Goal: Task Accomplishment & Management: Complete application form

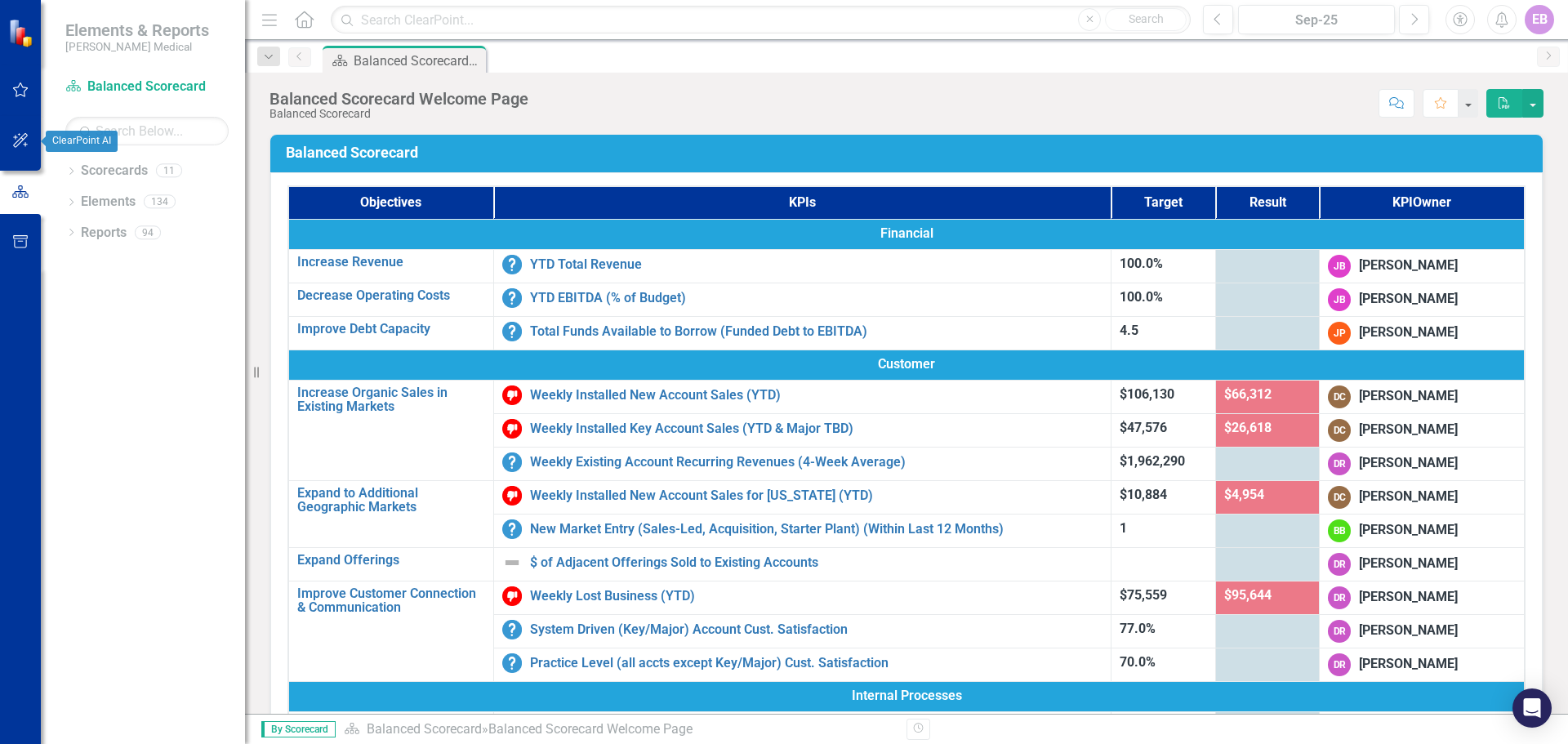
click at [14, 137] on icon "button" at bounding box center [20, 141] width 15 height 15
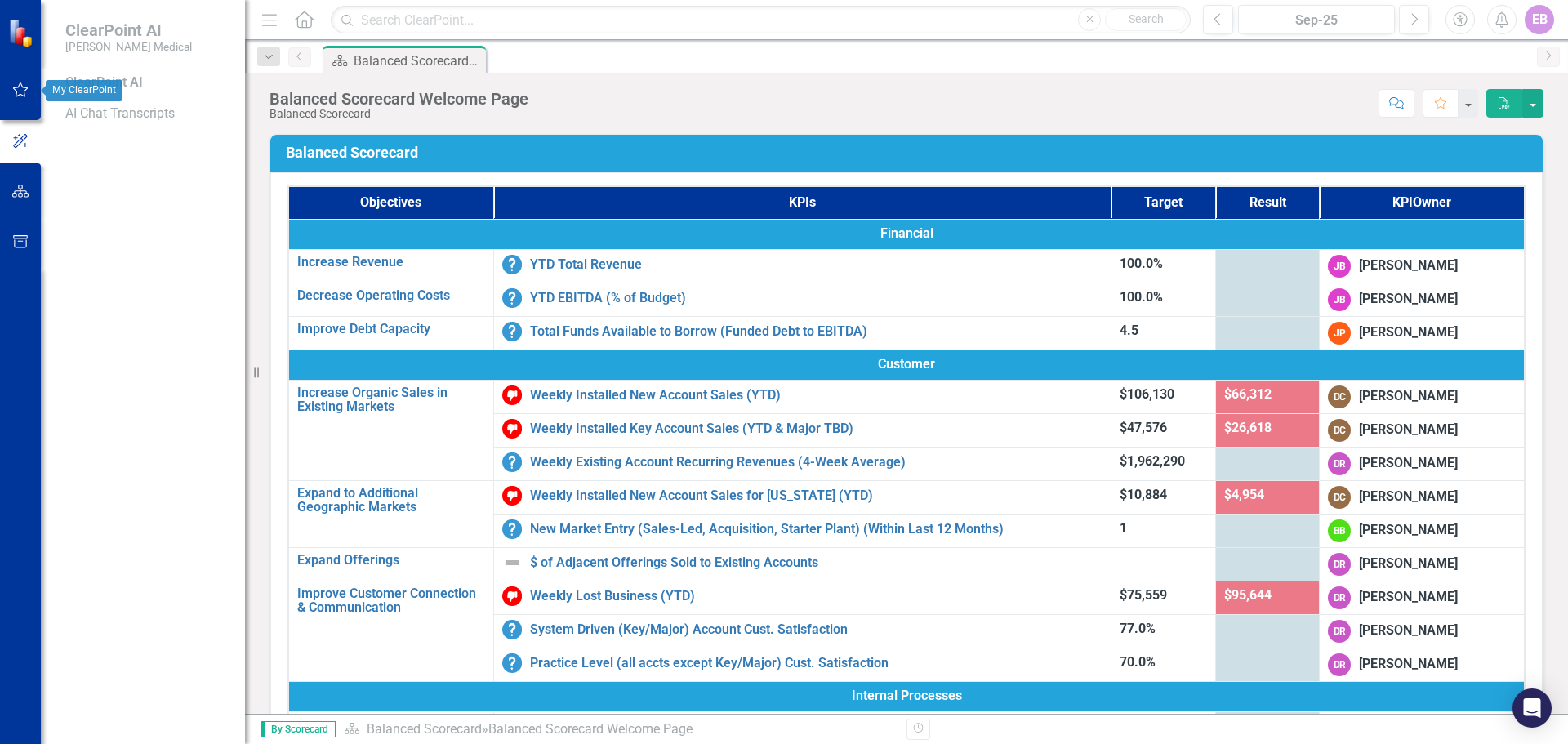
click at [23, 79] on button "button" at bounding box center [21, 90] width 37 height 34
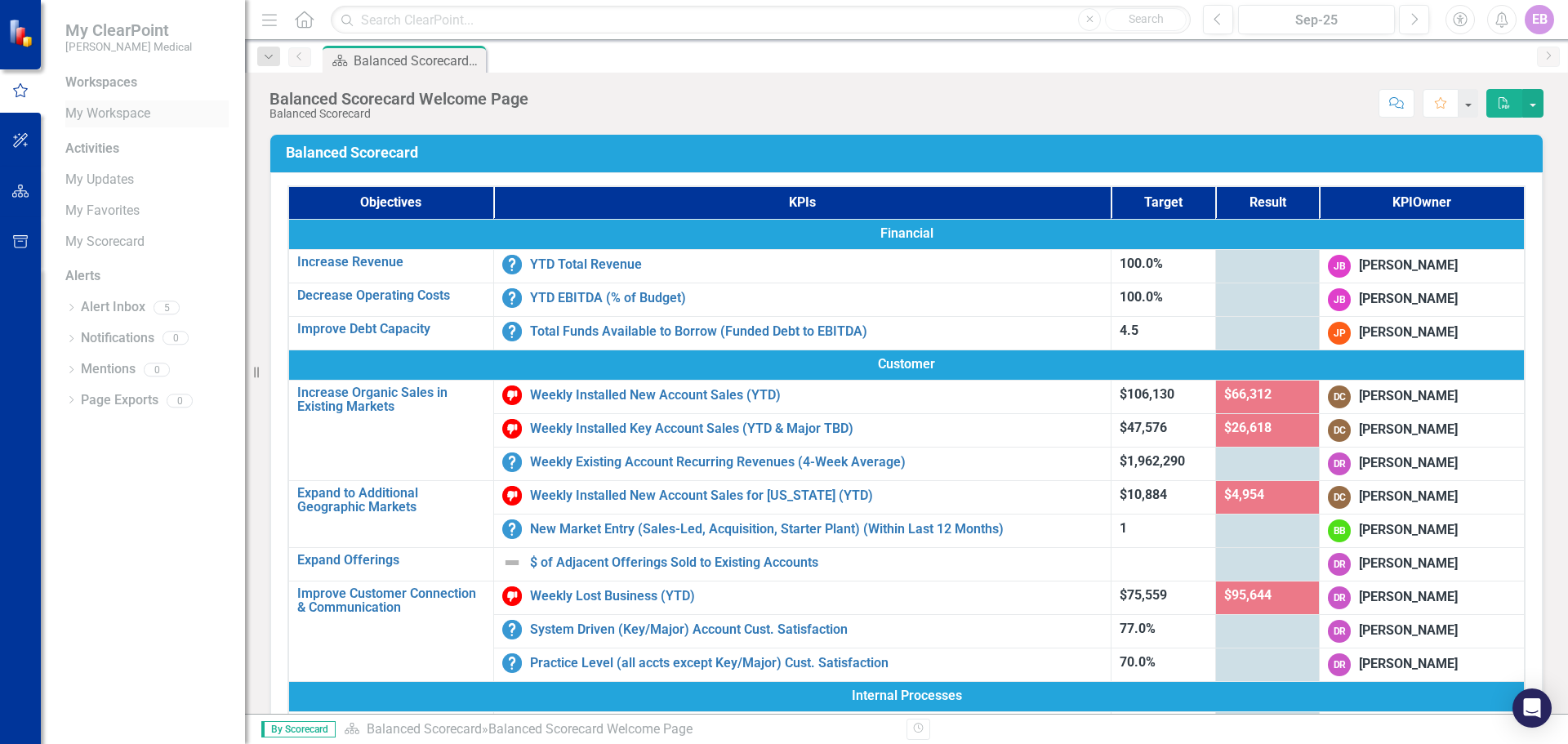
click at [100, 115] on link "My Workspace" at bounding box center [147, 114] width 163 height 18
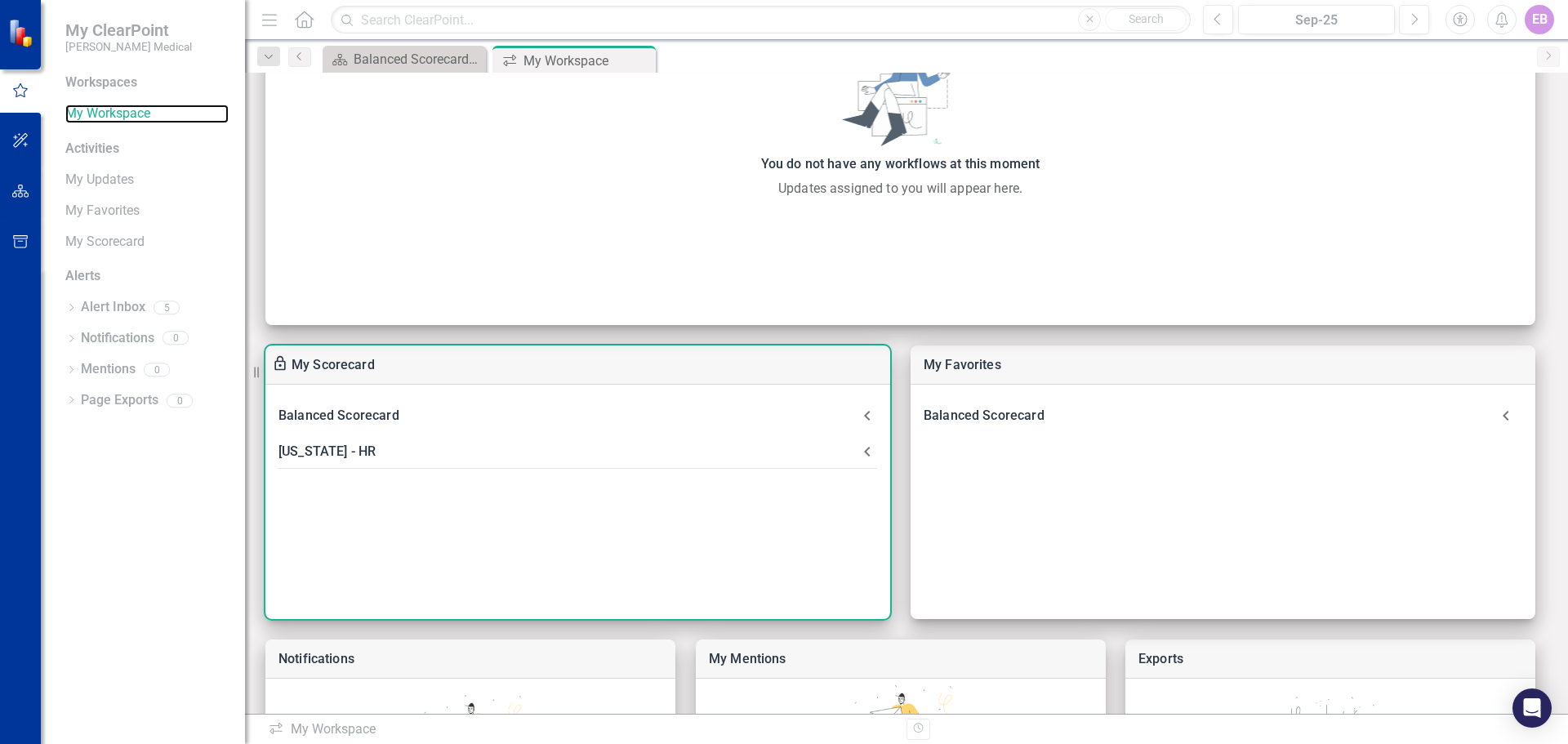
scroll to position [245, 0]
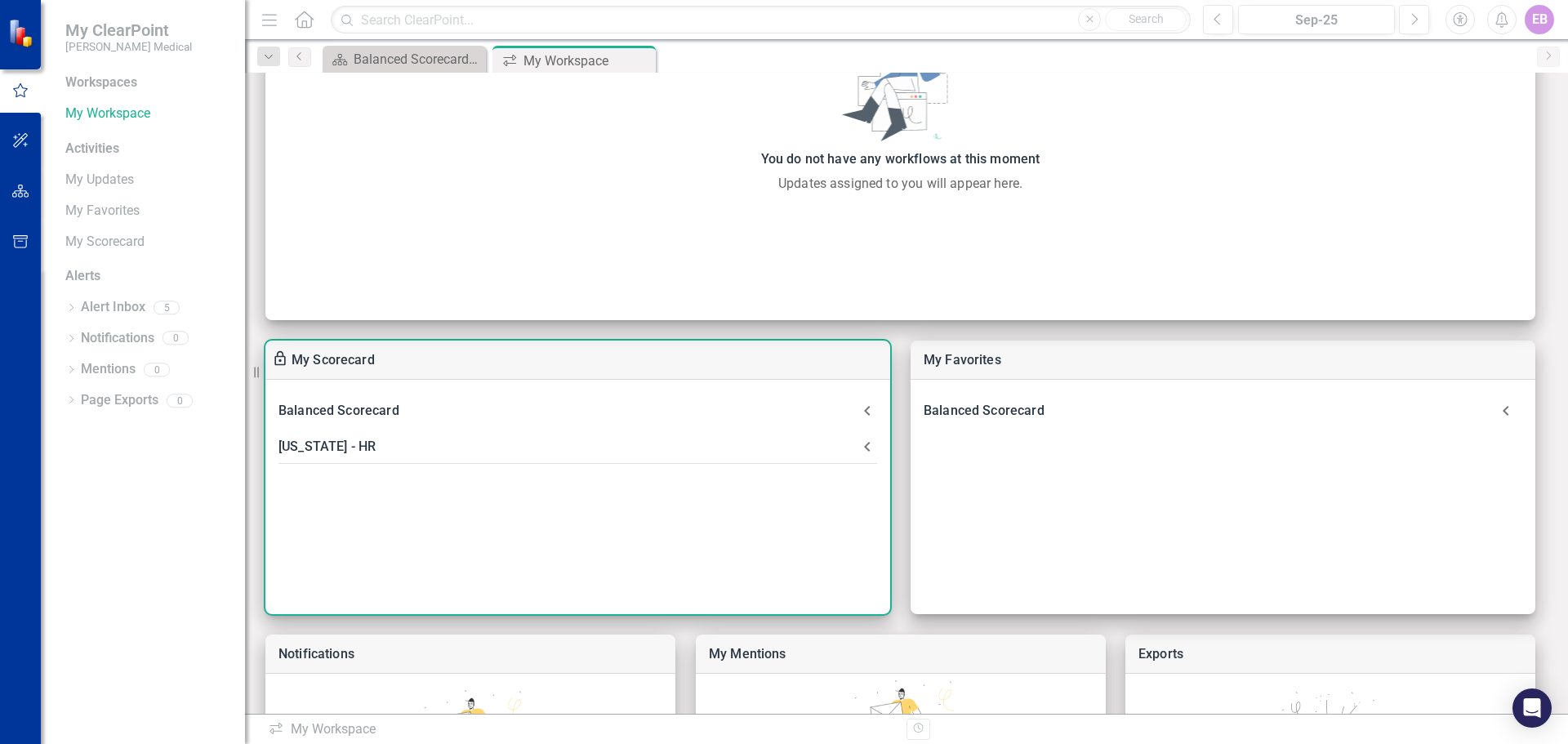
click at [346, 414] on div "Balanced Scorecard" at bounding box center [567, 411] width 579 height 23
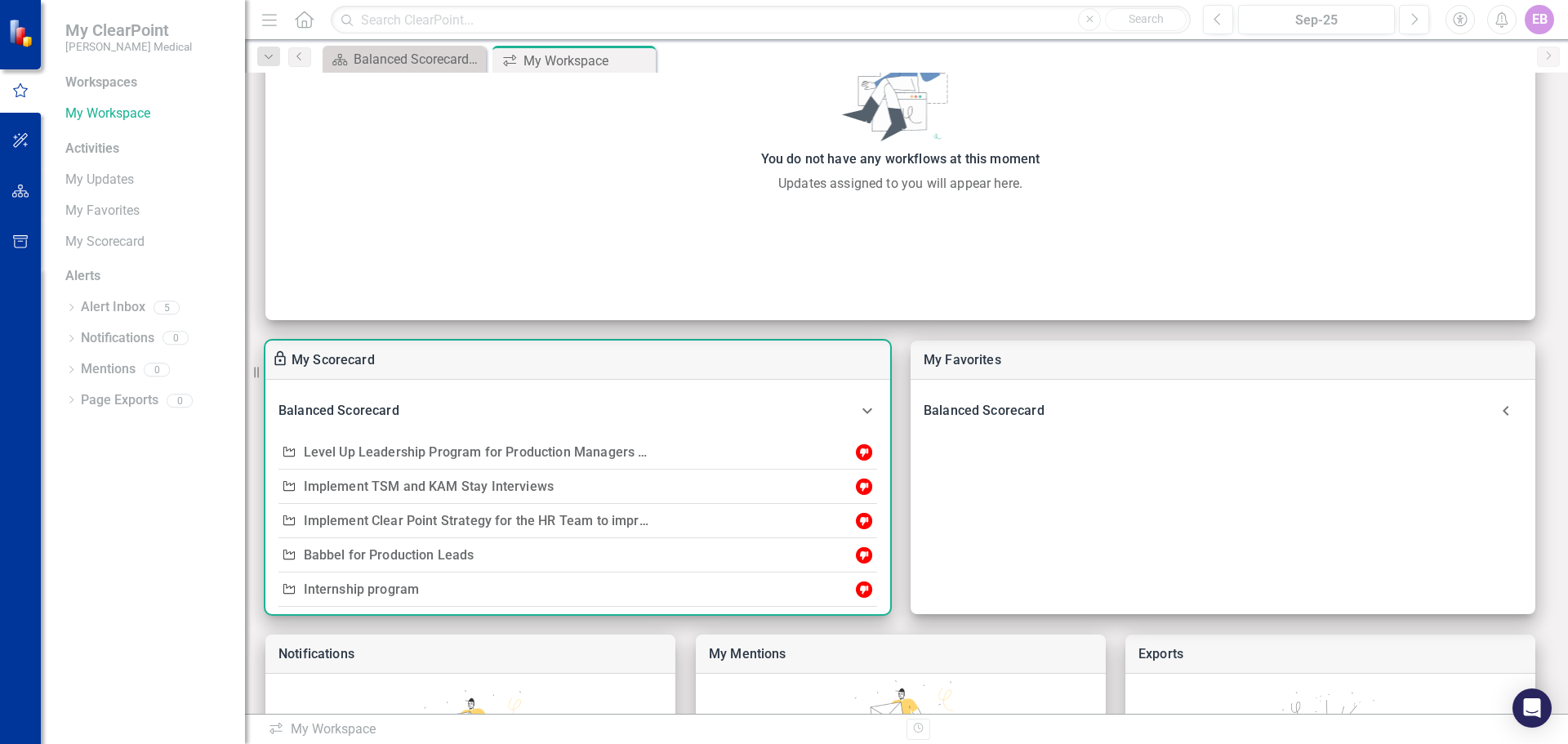
click at [854, 447] on div at bounding box center [767, 453] width 209 height 17
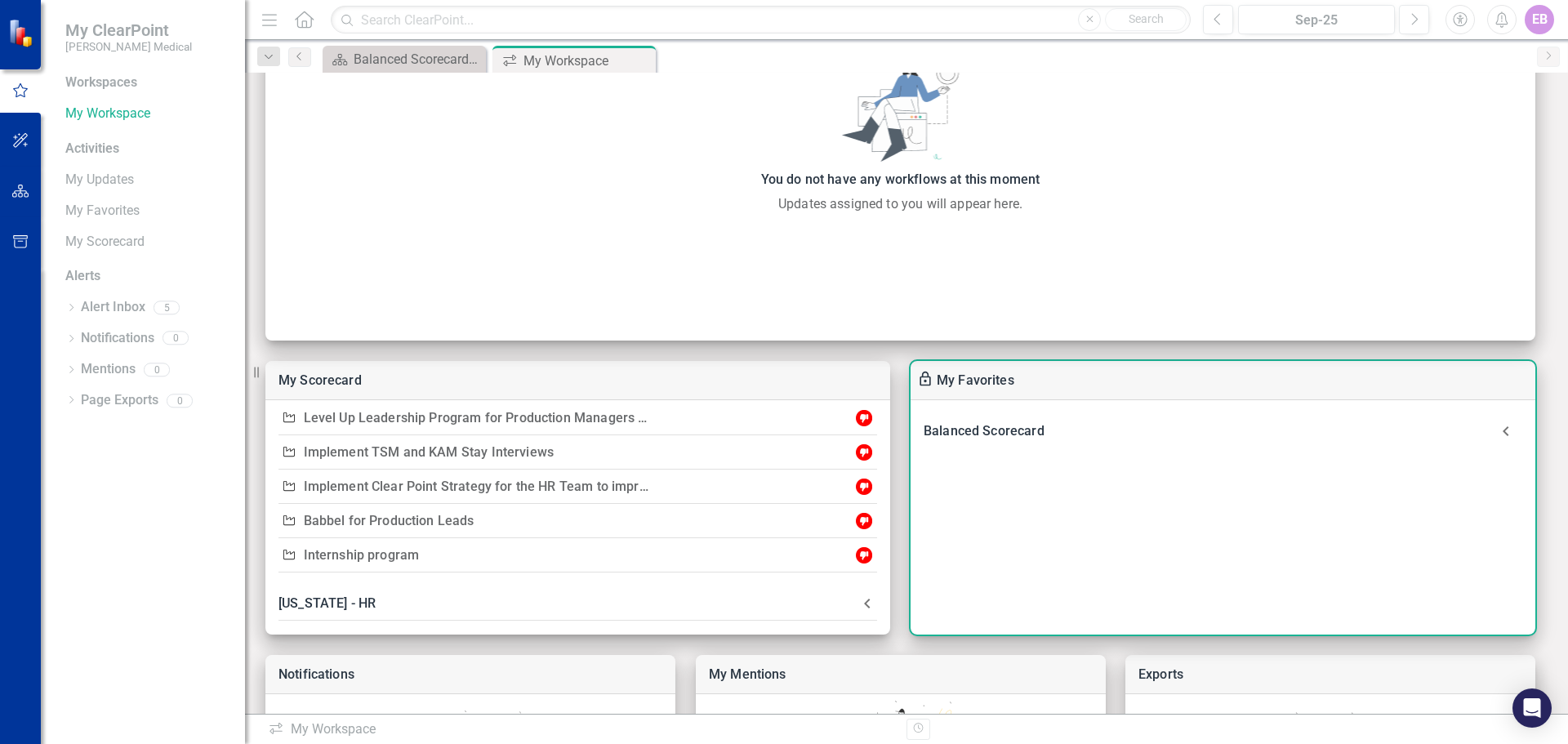
scroll to position [215, 0]
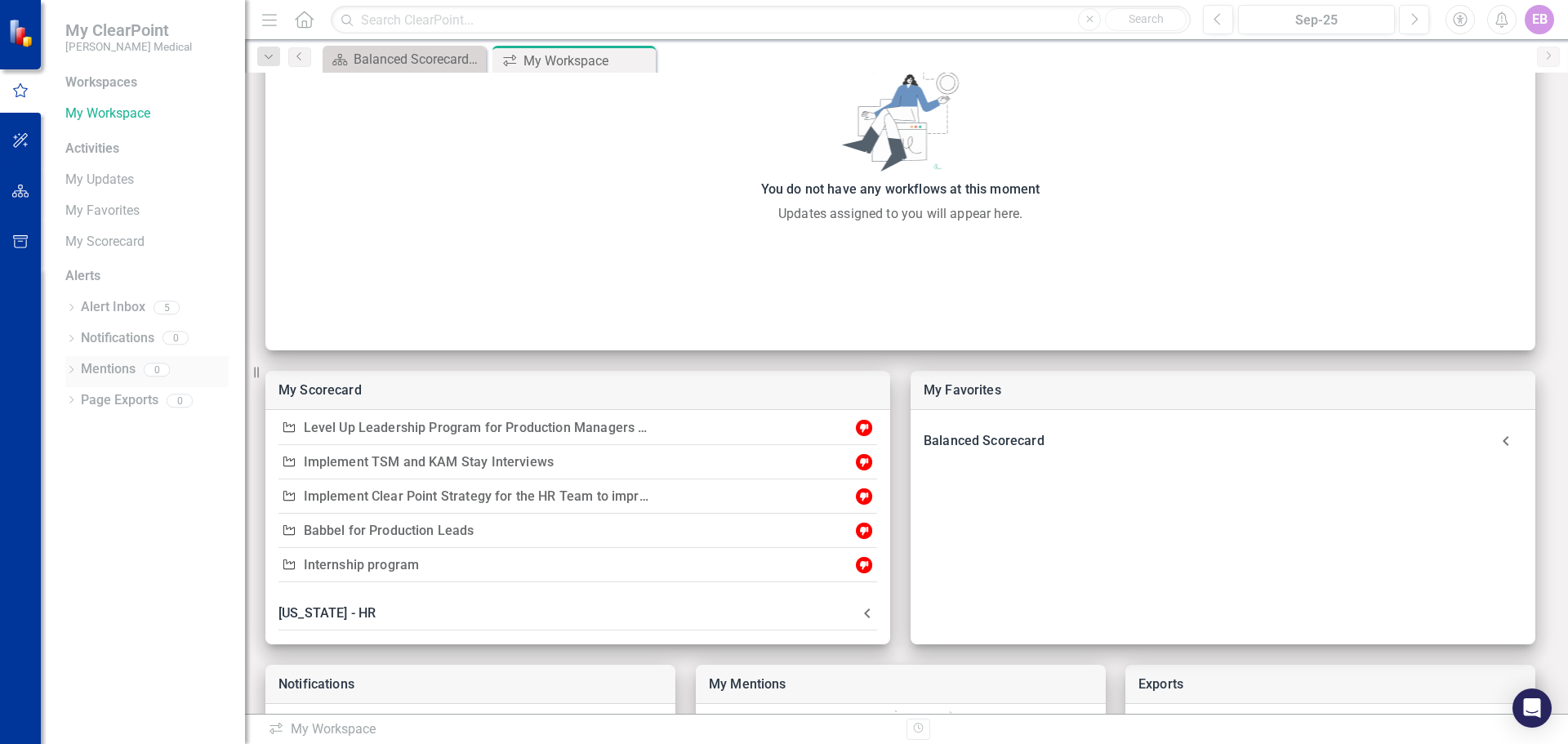
click at [102, 371] on link "Mentions" at bounding box center [108, 369] width 55 height 18
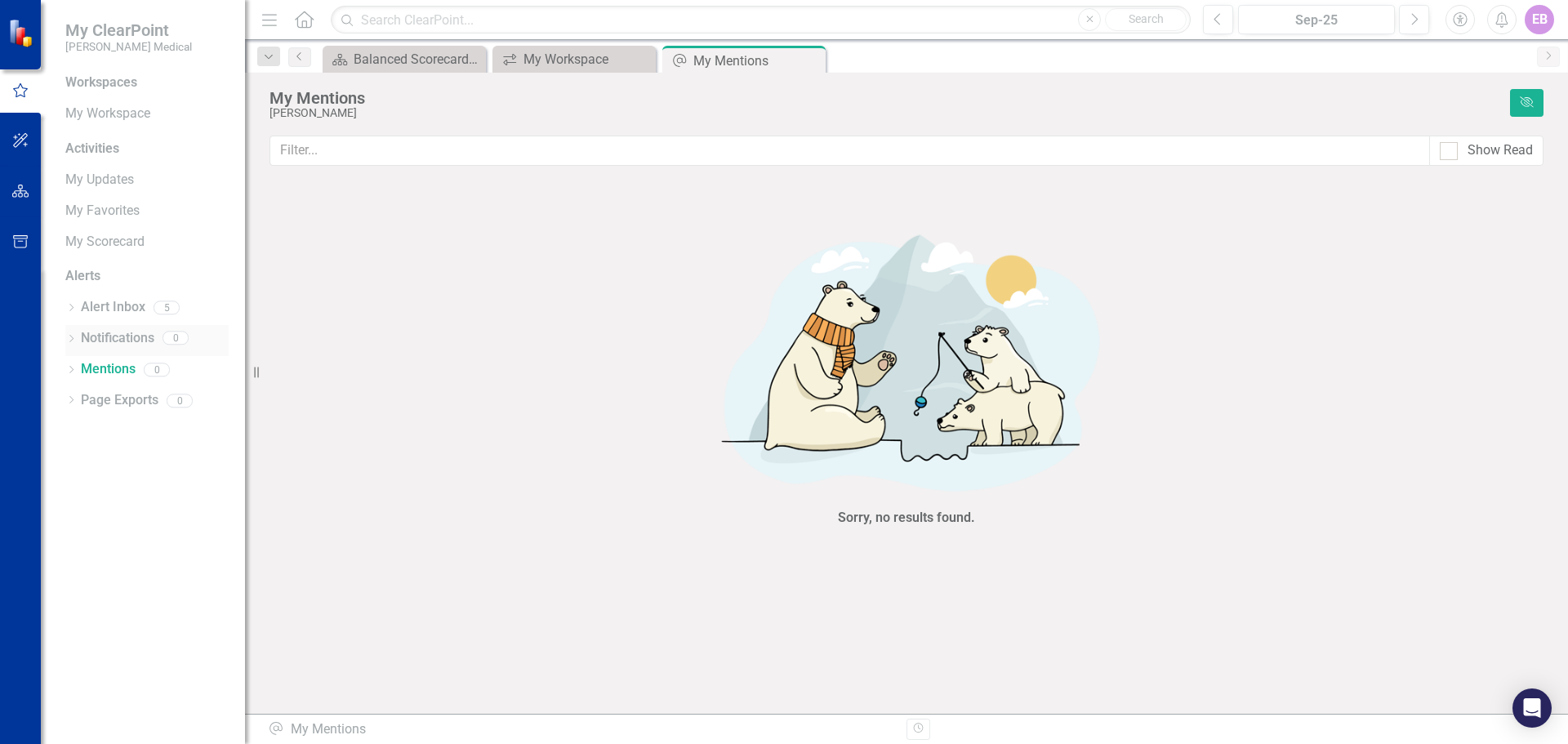
click at [104, 342] on link "Notifications" at bounding box center [118, 338] width 73 height 18
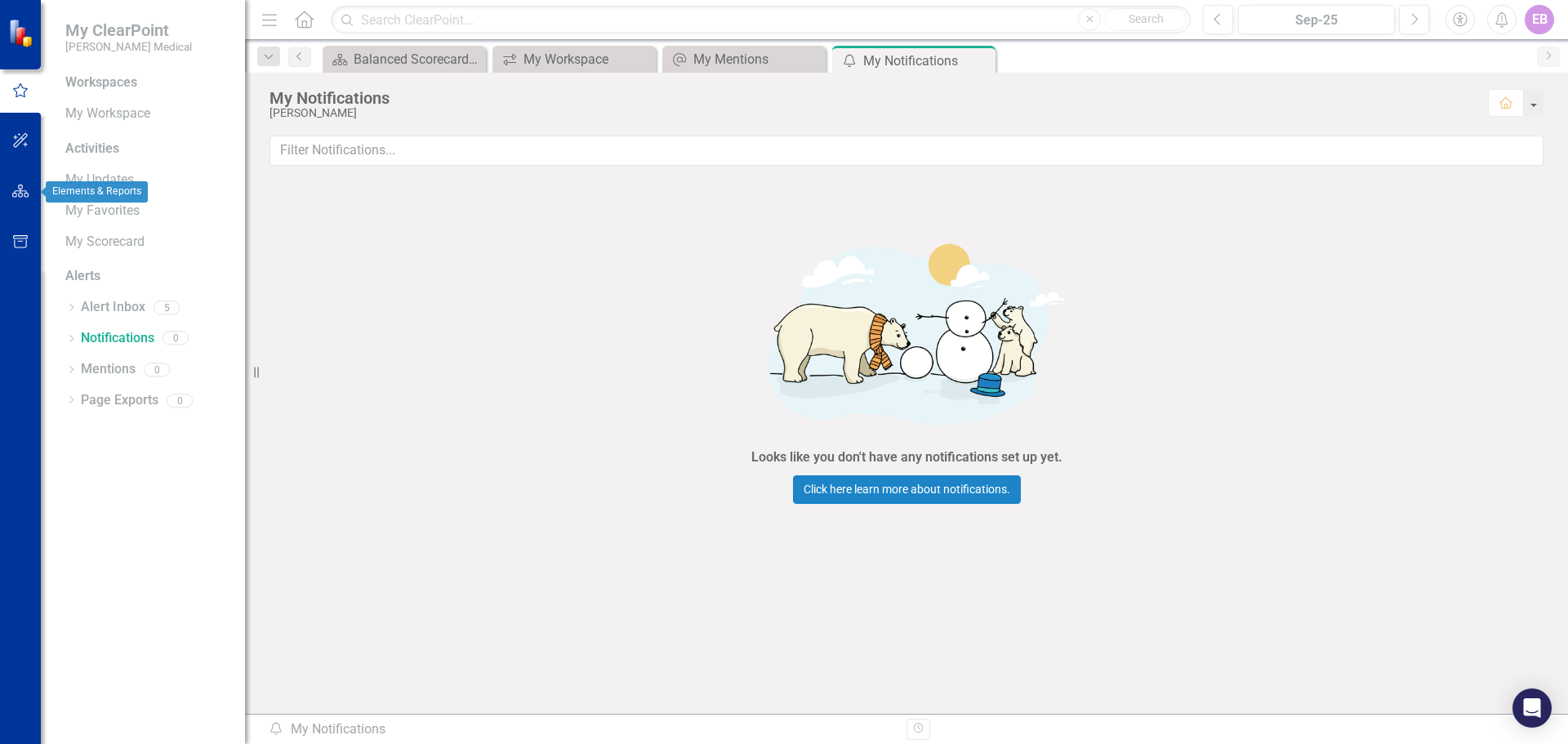
click at [22, 191] on icon "button" at bounding box center [20, 191] width 17 height 13
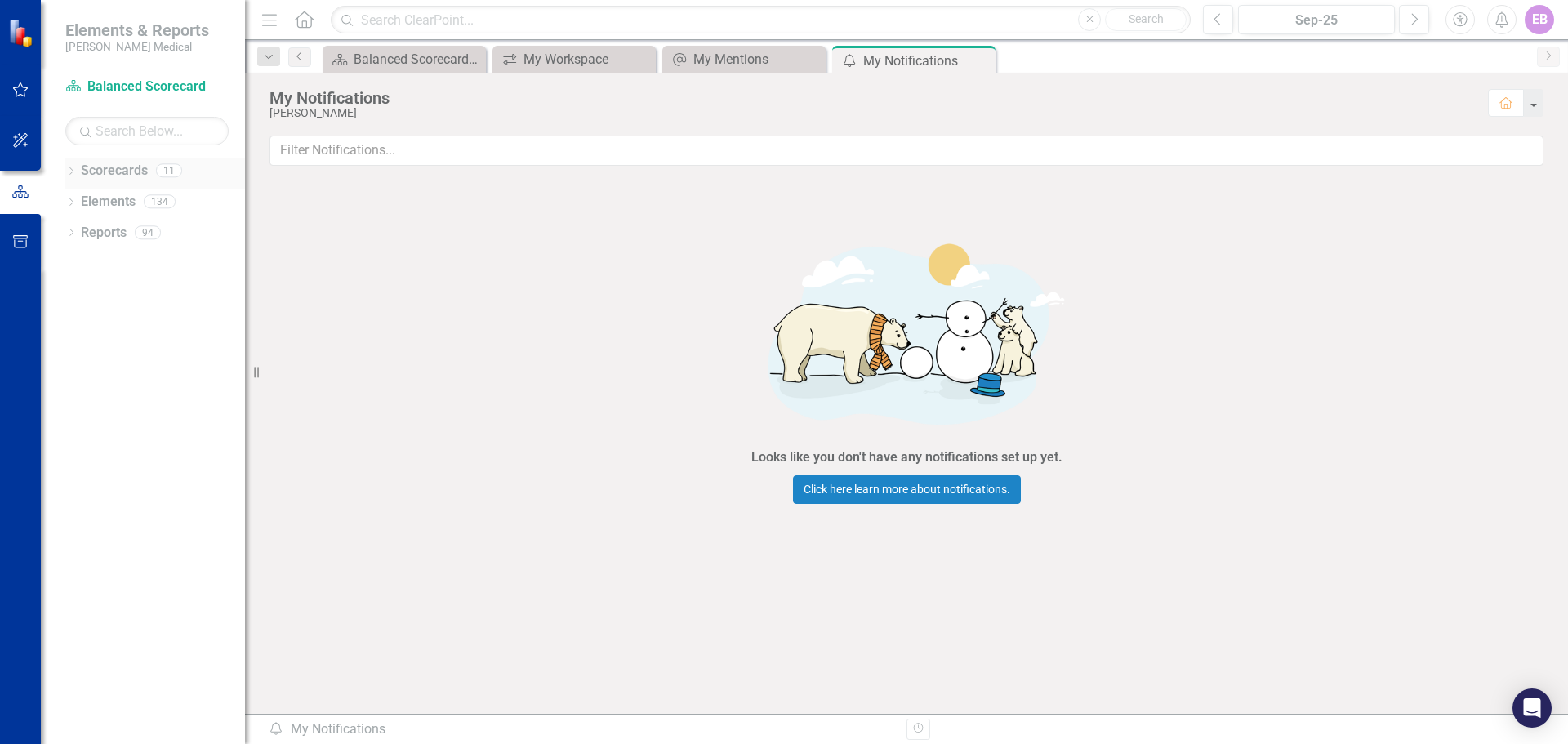
click at [118, 175] on link "Scorecards" at bounding box center [114, 171] width 67 height 18
click at [118, 174] on link "Scorecards" at bounding box center [114, 171] width 67 height 18
click at [167, 164] on div "11" at bounding box center [169, 171] width 26 height 14
click at [70, 170] on icon "Dropdown" at bounding box center [71, 173] width 11 height 9
click at [144, 196] on link "Balanced Scorecard" at bounding box center [167, 202] width 155 height 18
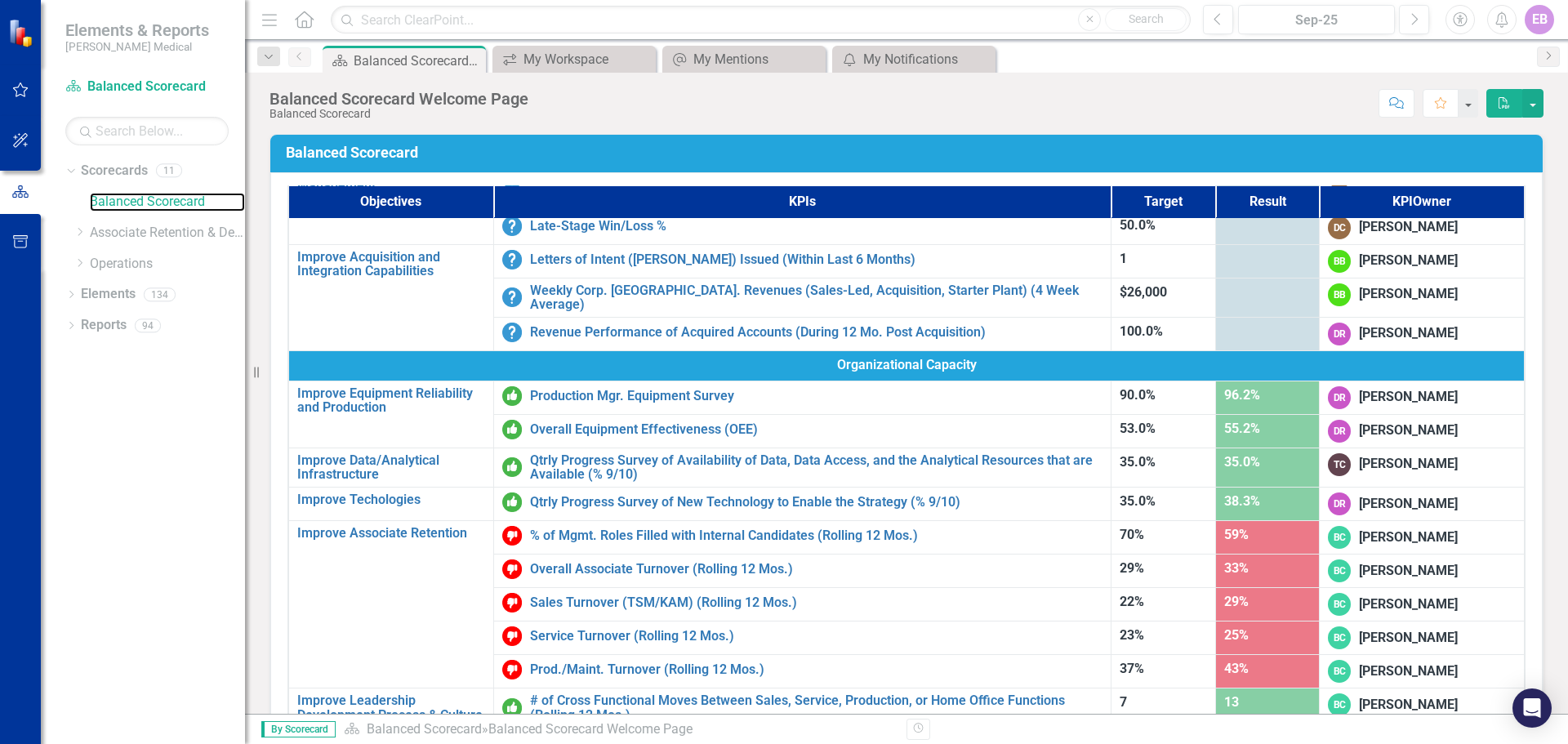
scroll to position [749, 0]
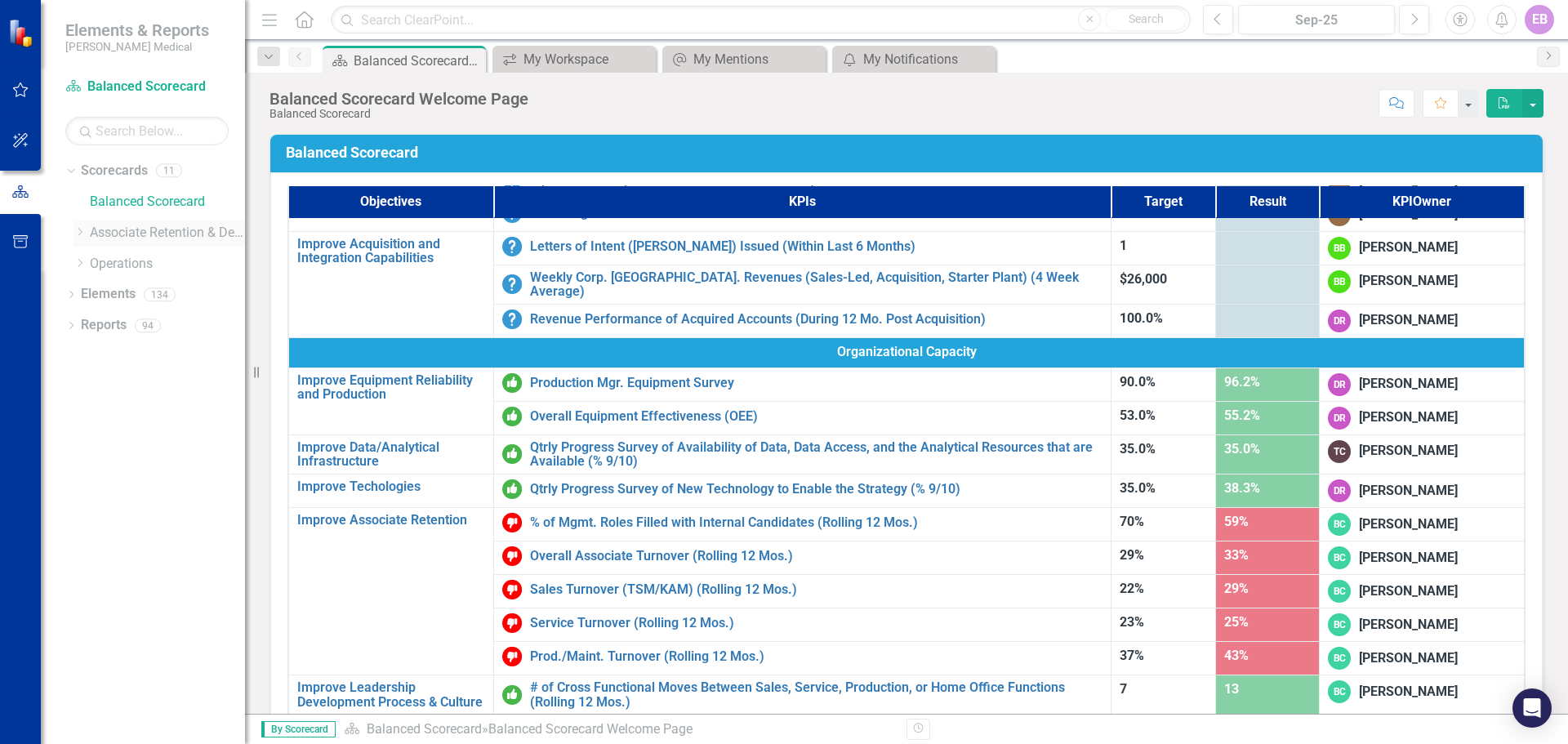
click at [172, 230] on link "Associate Retention & Development" at bounding box center [167, 233] width 155 height 18
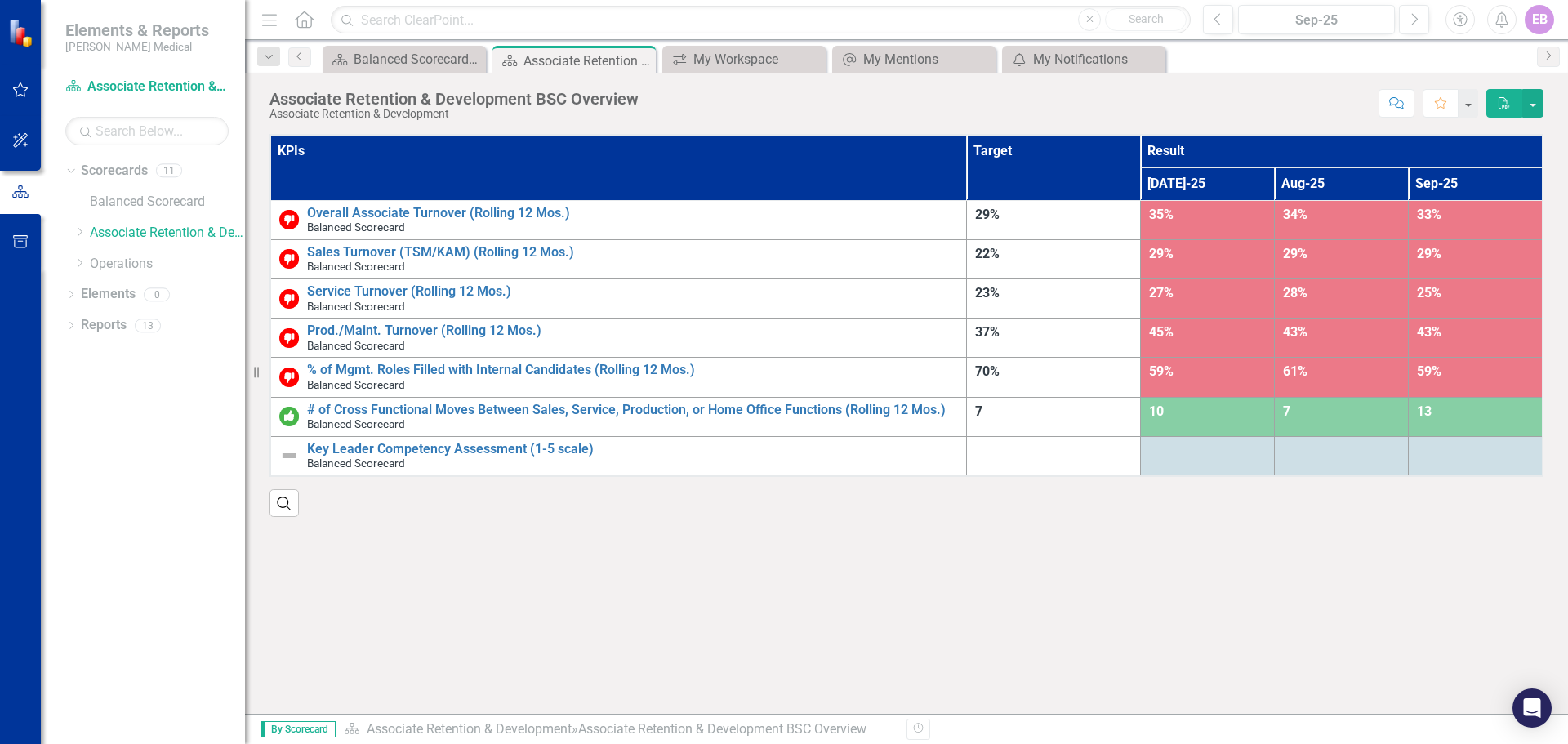
click at [288, 336] on img at bounding box center [288, 338] width 19 height 19
click at [464, 329] on link "Prod./Maint. Turnover (Rolling 12 Mos.)" at bounding box center [632, 331] width 651 height 15
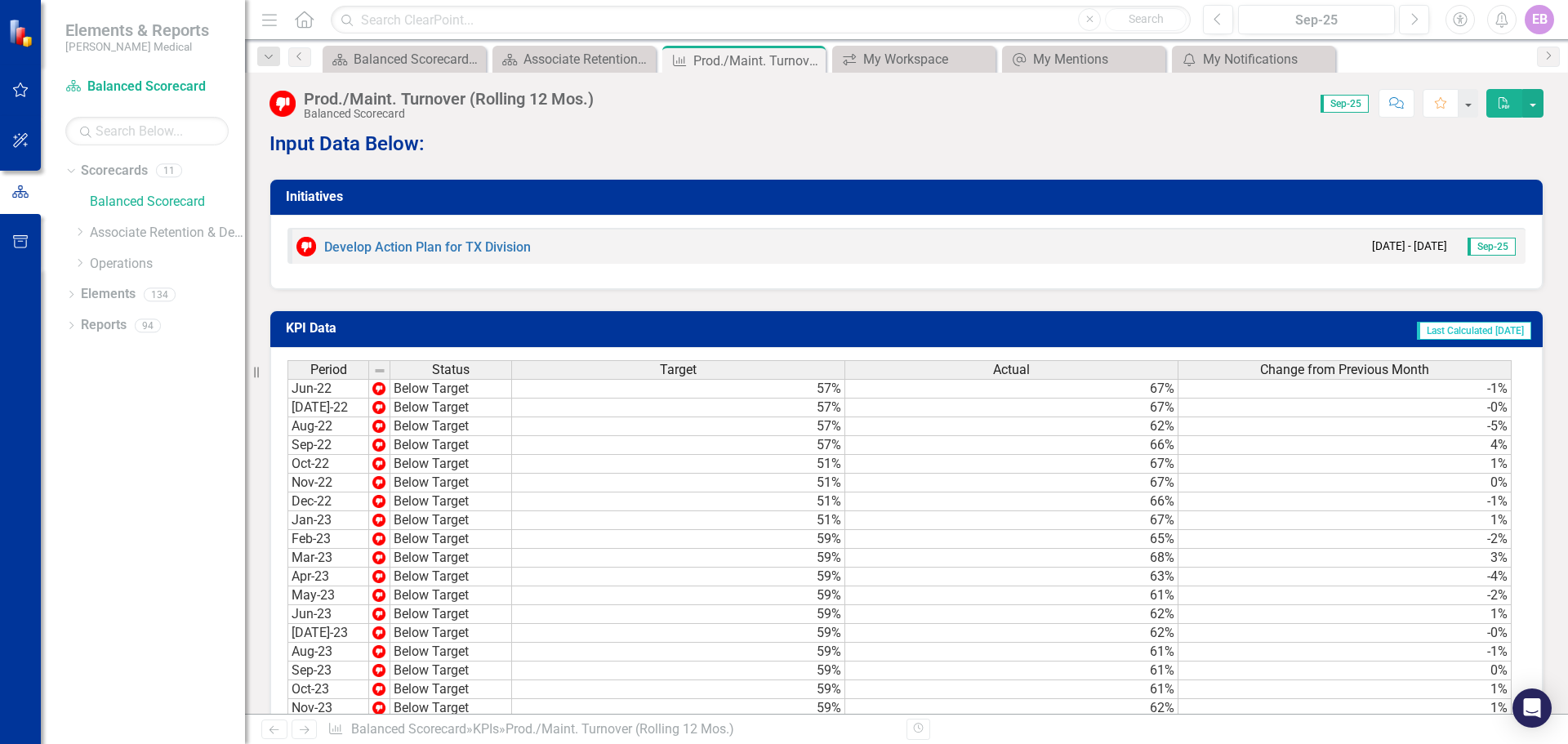
scroll to position [1057, 0]
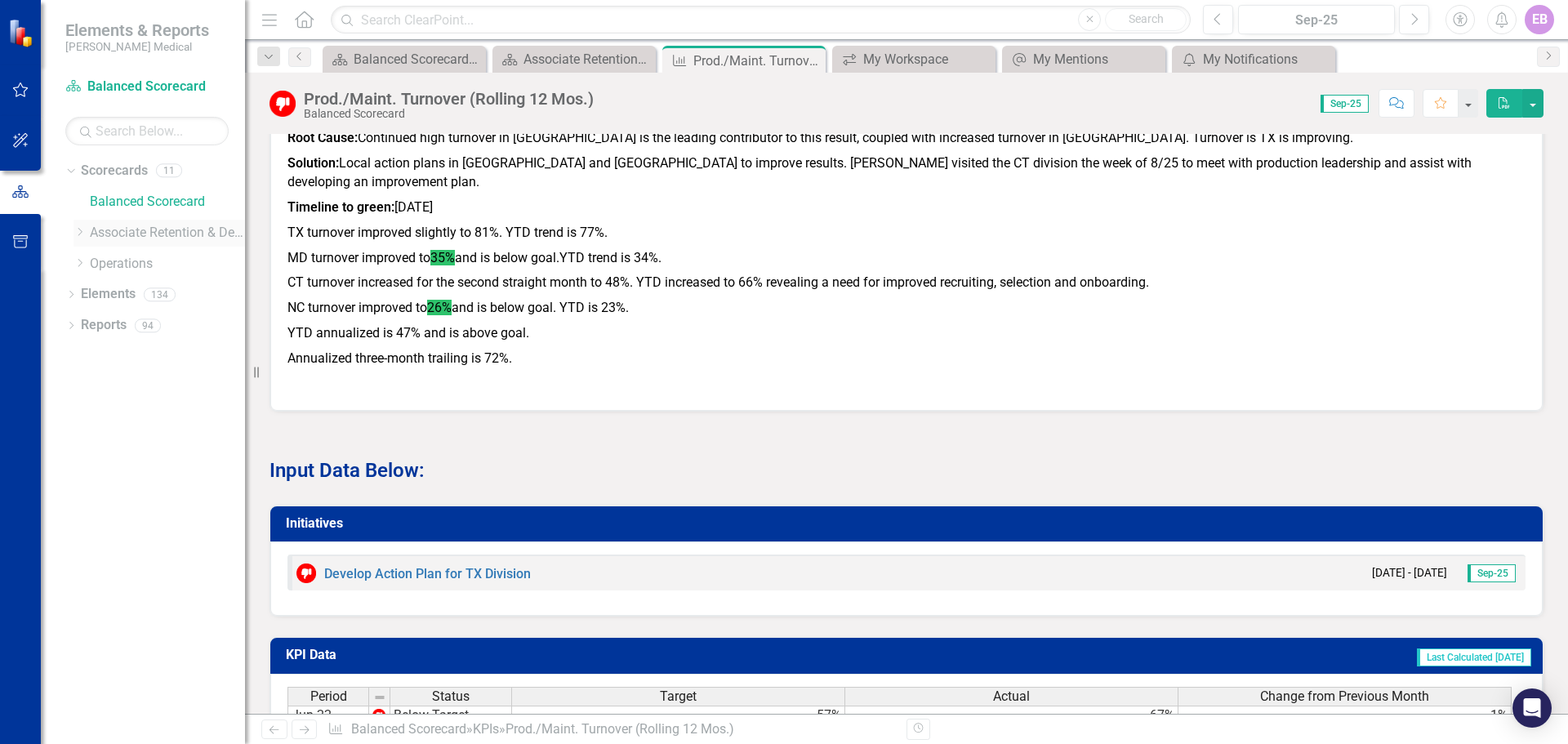
click at [77, 234] on icon "Dropdown" at bounding box center [79, 231] width 12 height 10
click at [85, 262] on icon "Dropdown" at bounding box center [79, 256] width 12 height 10
click at [168, 295] on link "[US_STATE] - HR" at bounding box center [167, 287] width 155 height 18
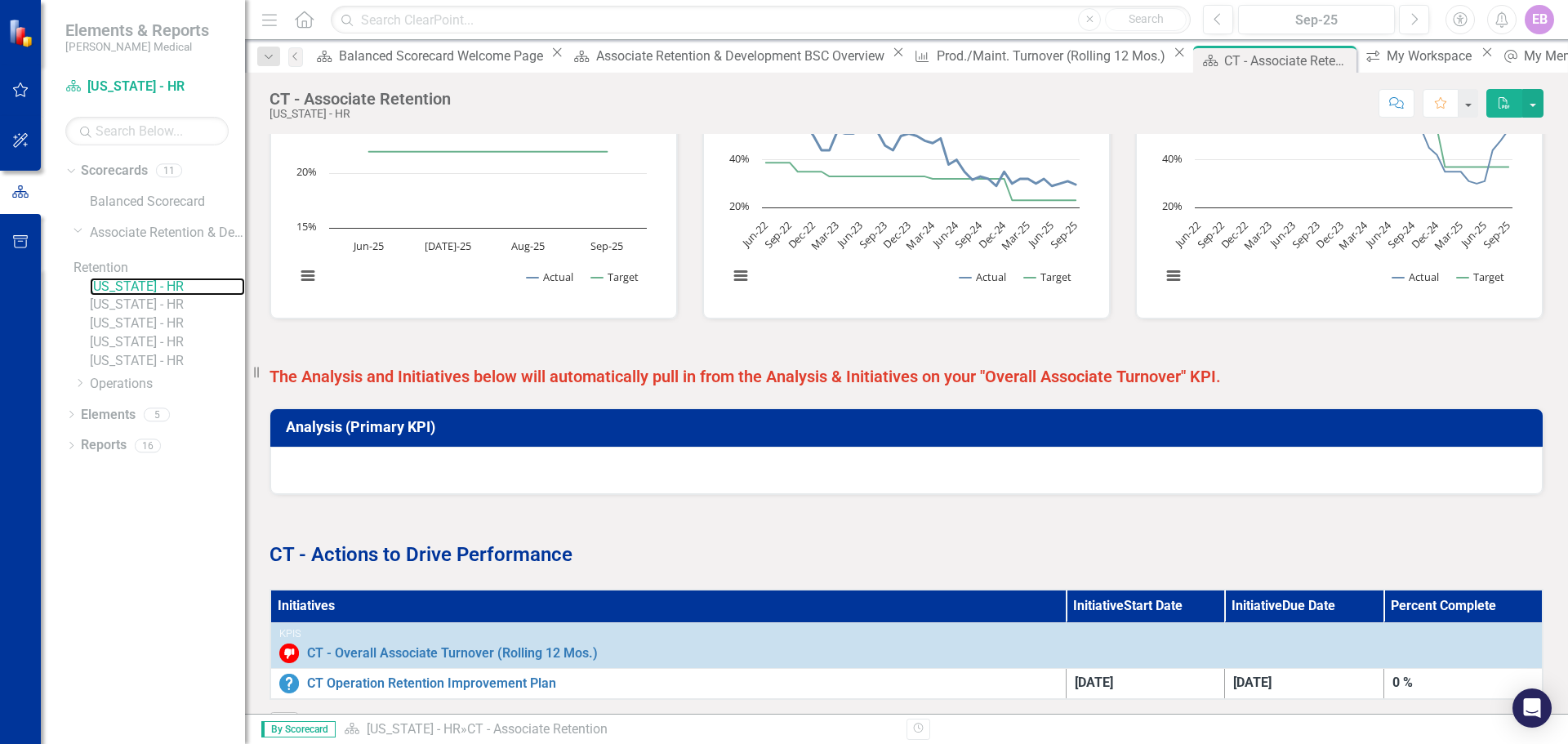
scroll to position [625, 0]
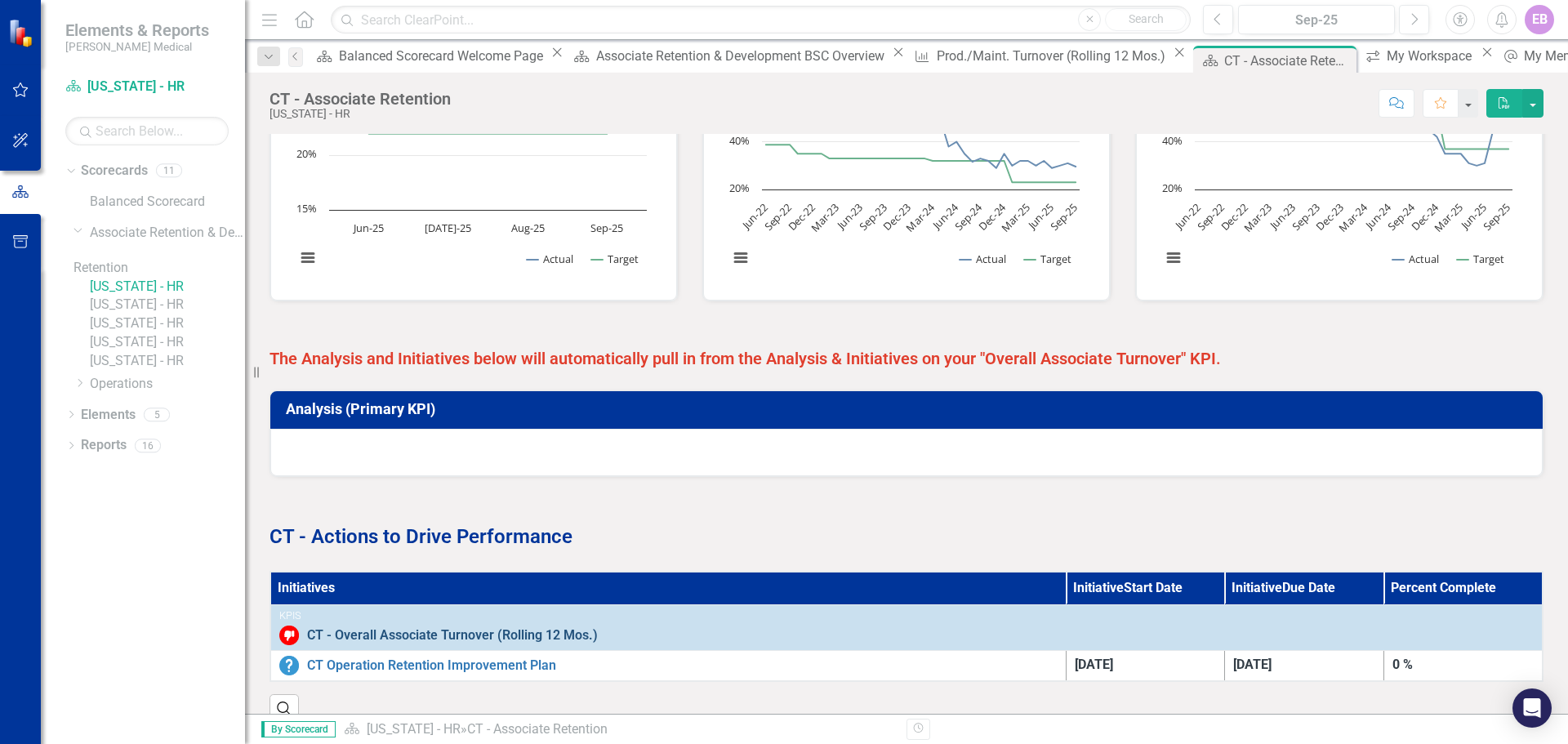
click at [400, 577] on link "CT - Overall Associate Turnover (Rolling 12 Mos.)" at bounding box center [920, 636] width 1226 height 15
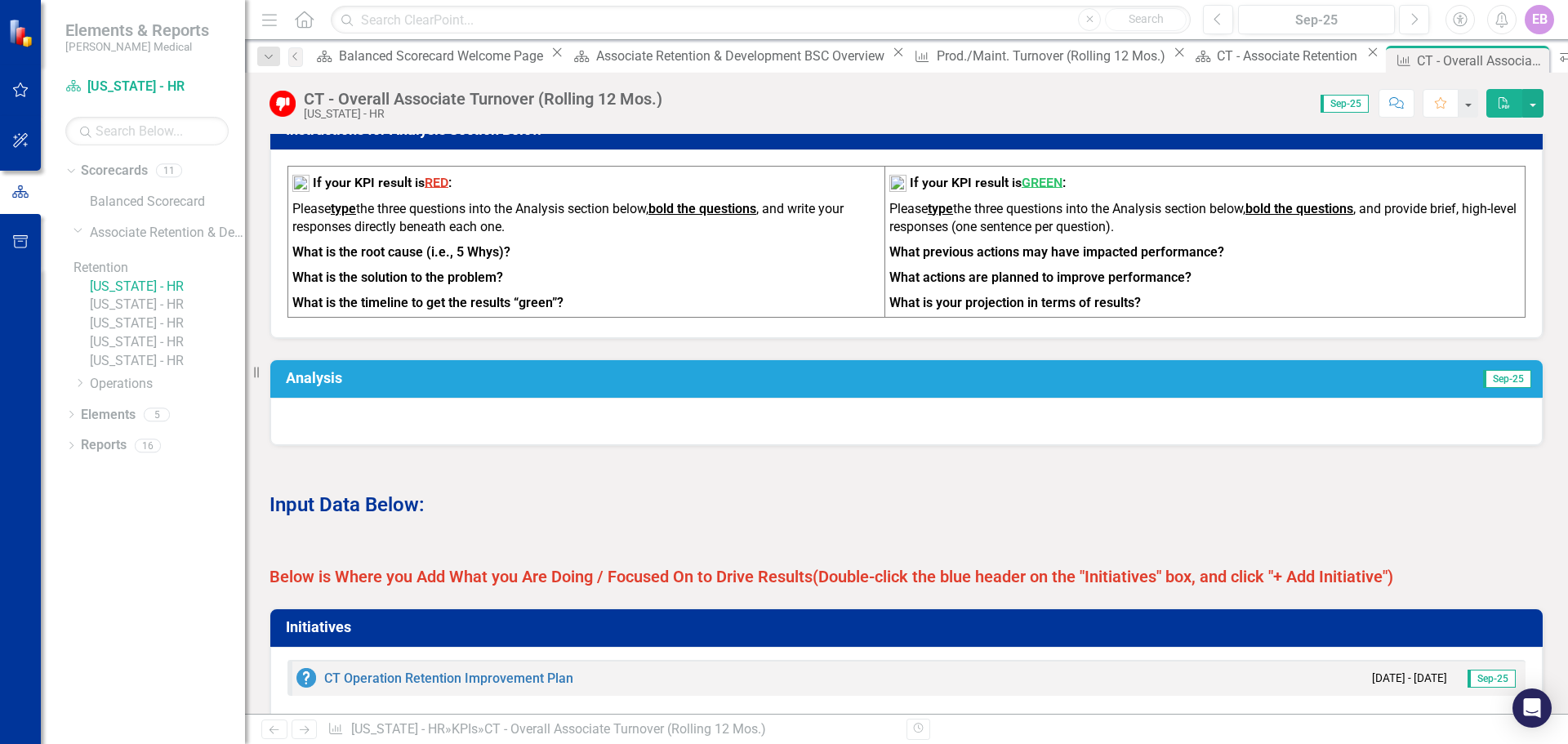
scroll to position [654, 0]
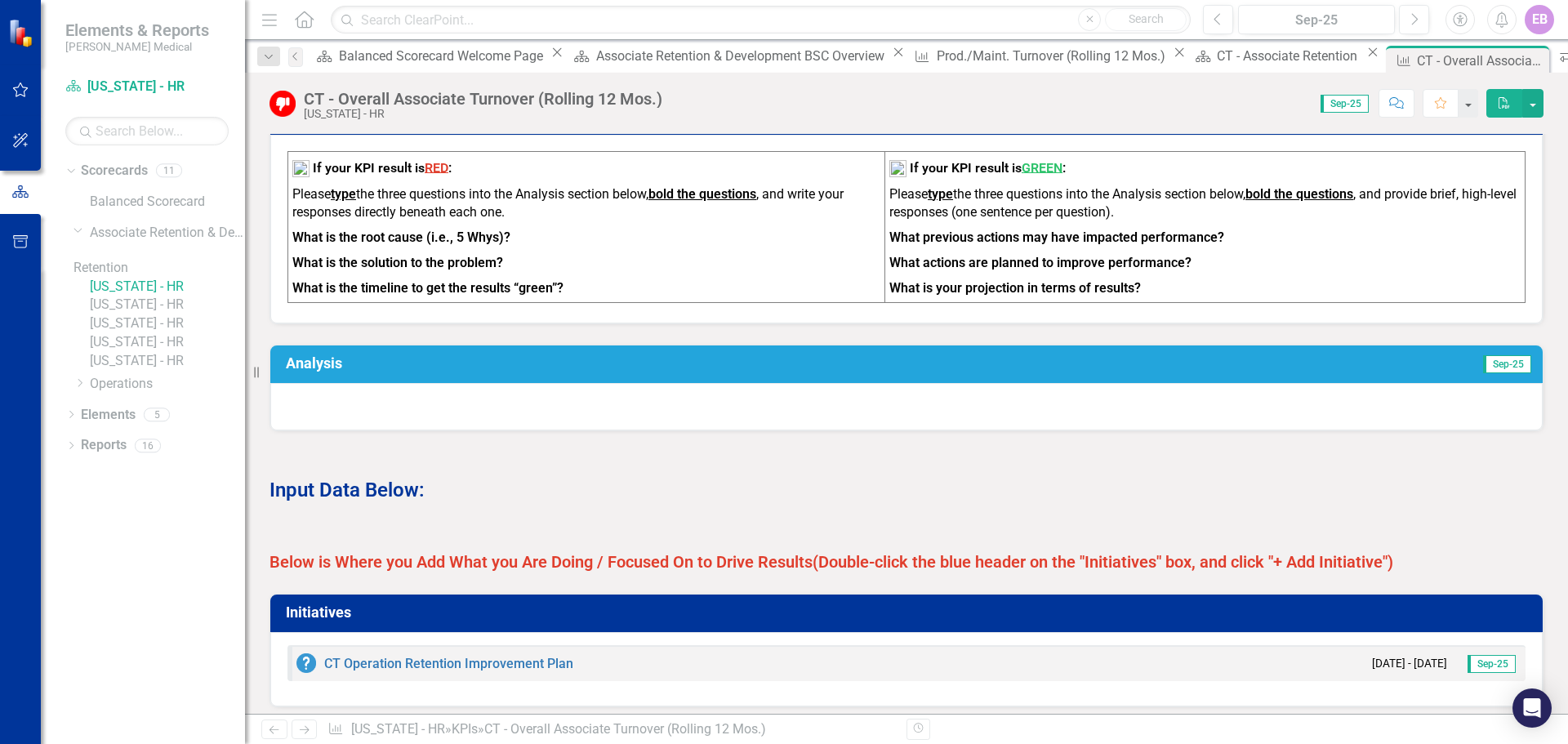
click at [355, 426] on div at bounding box center [906, 407] width 1272 height 48
click at [331, 372] on h3 "Analysis" at bounding box center [616, 364] width 662 height 17
click at [765, 372] on h3 "Analysis" at bounding box center [616, 364] width 662 height 17
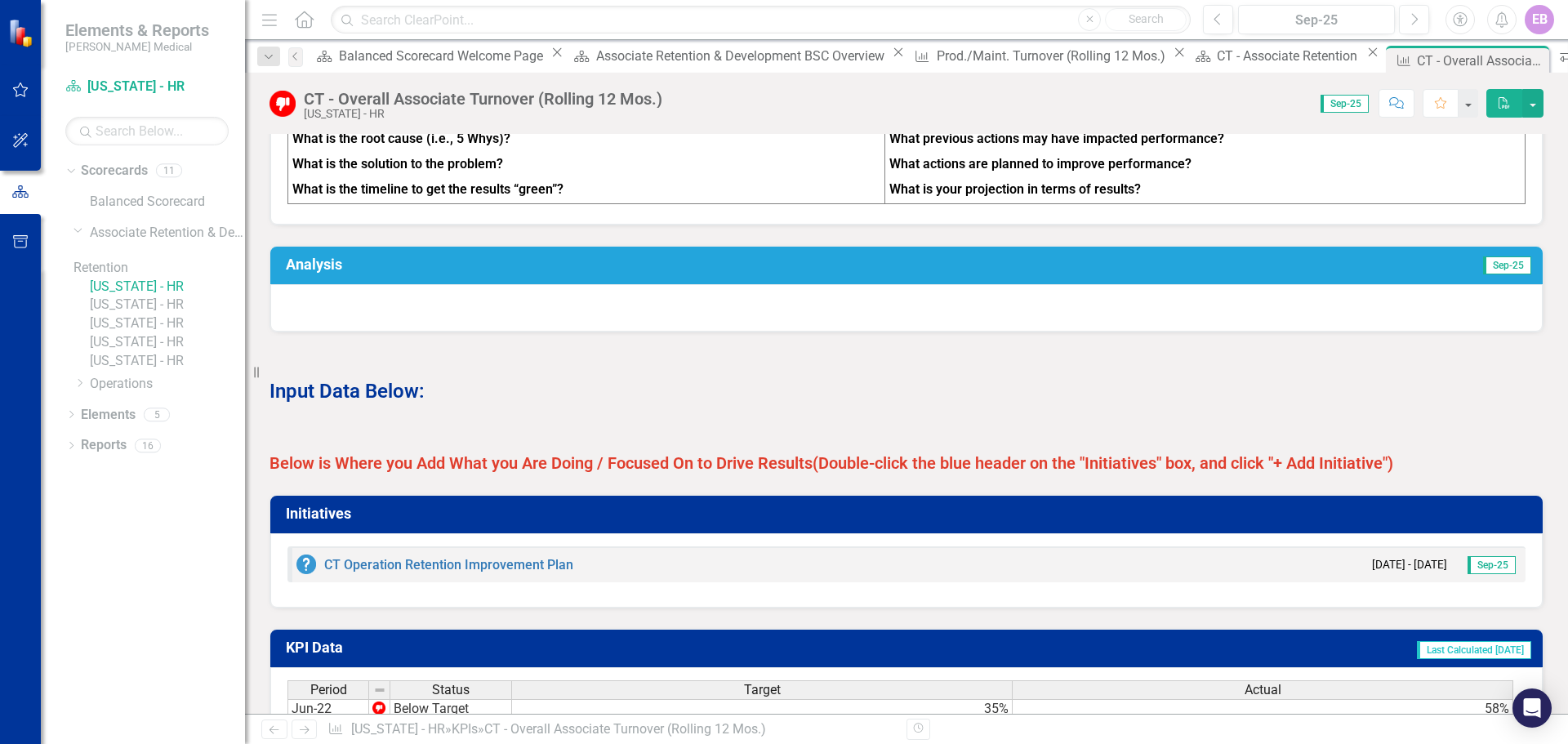
scroll to position [898, 0]
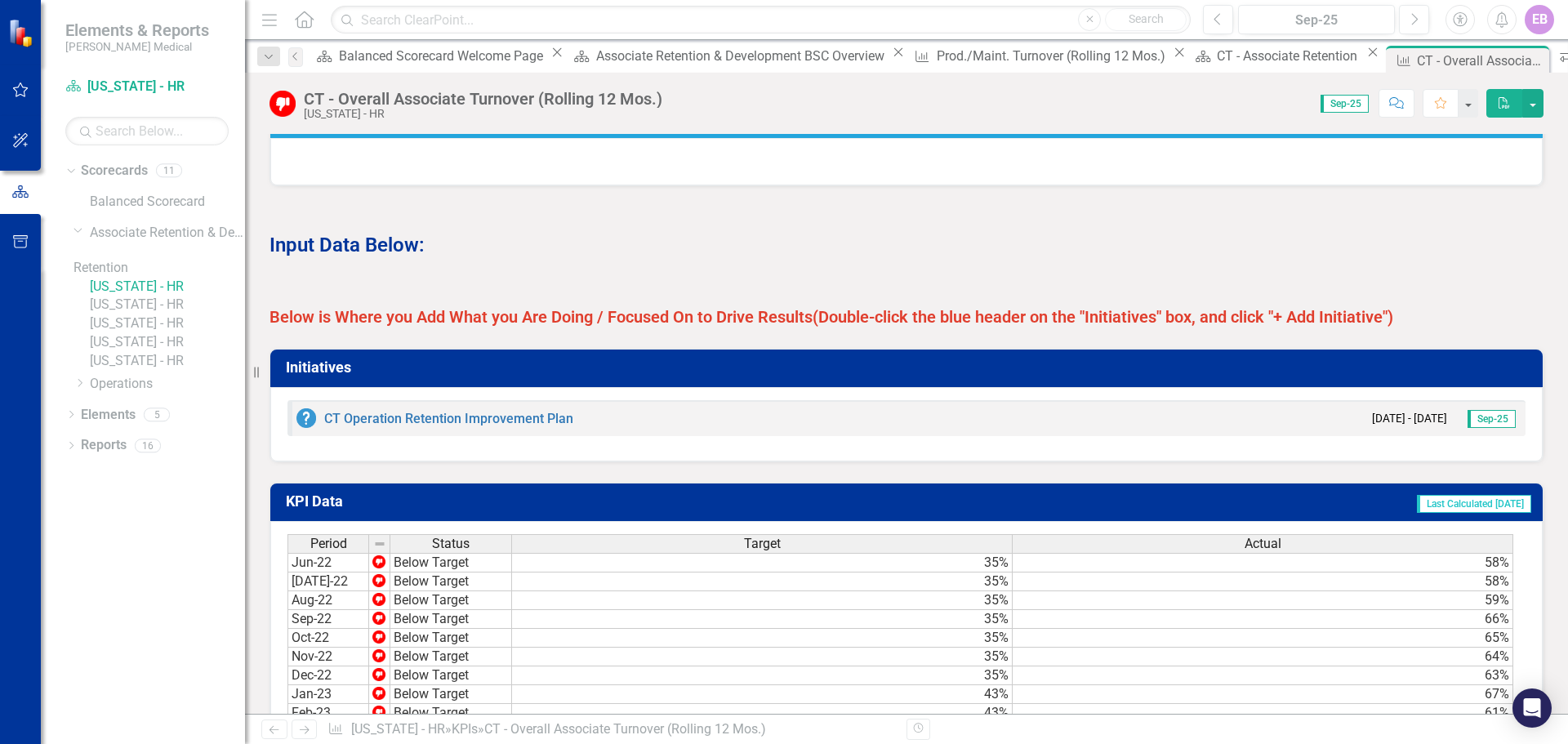
click at [336, 425] on div "CT Operation Retention Improvement Plan" at bounding box center [435, 418] width 277 height 19
click at [337, 426] on link "CT Operation Retention Improvement Plan" at bounding box center [448, 418] width 249 height 16
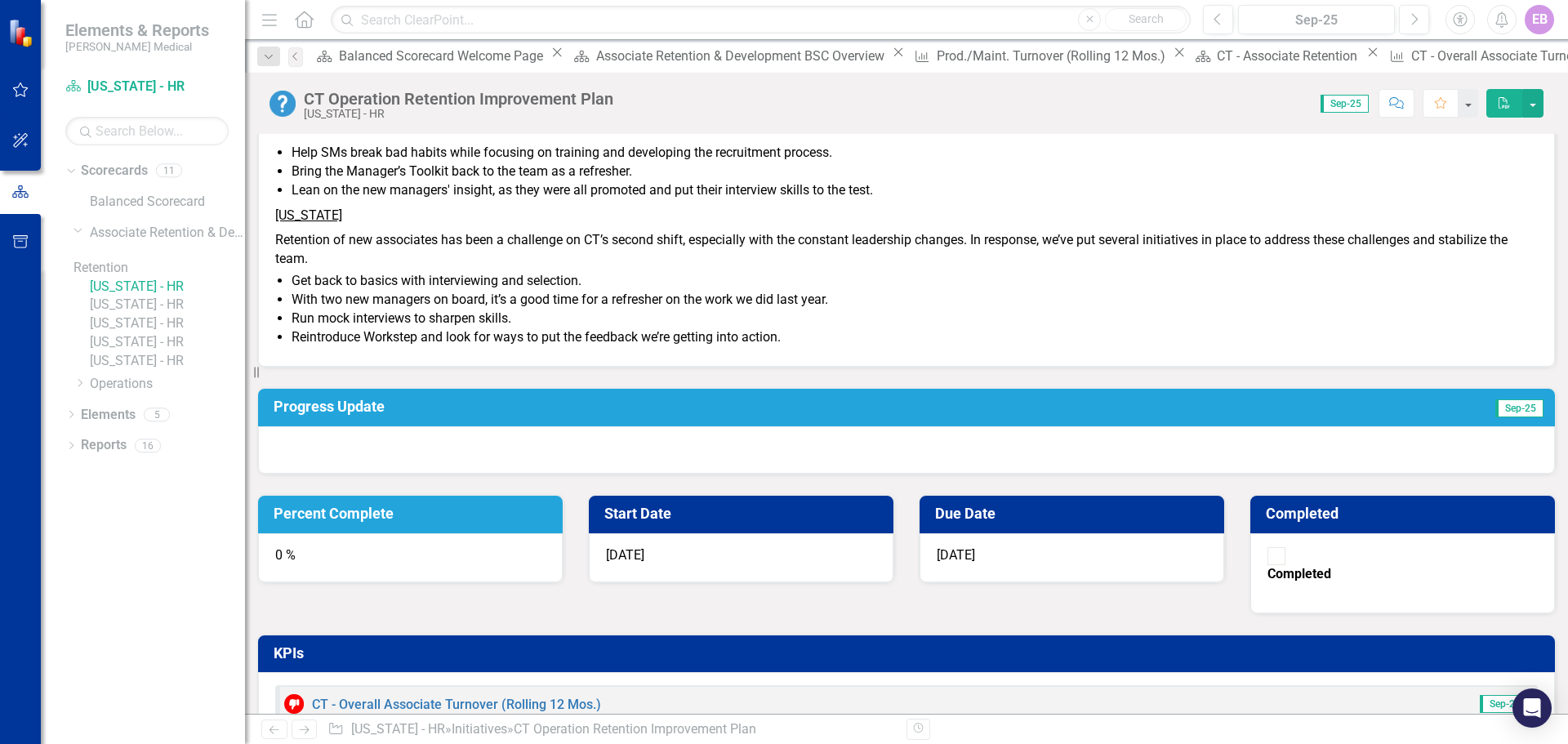
scroll to position [299, 0]
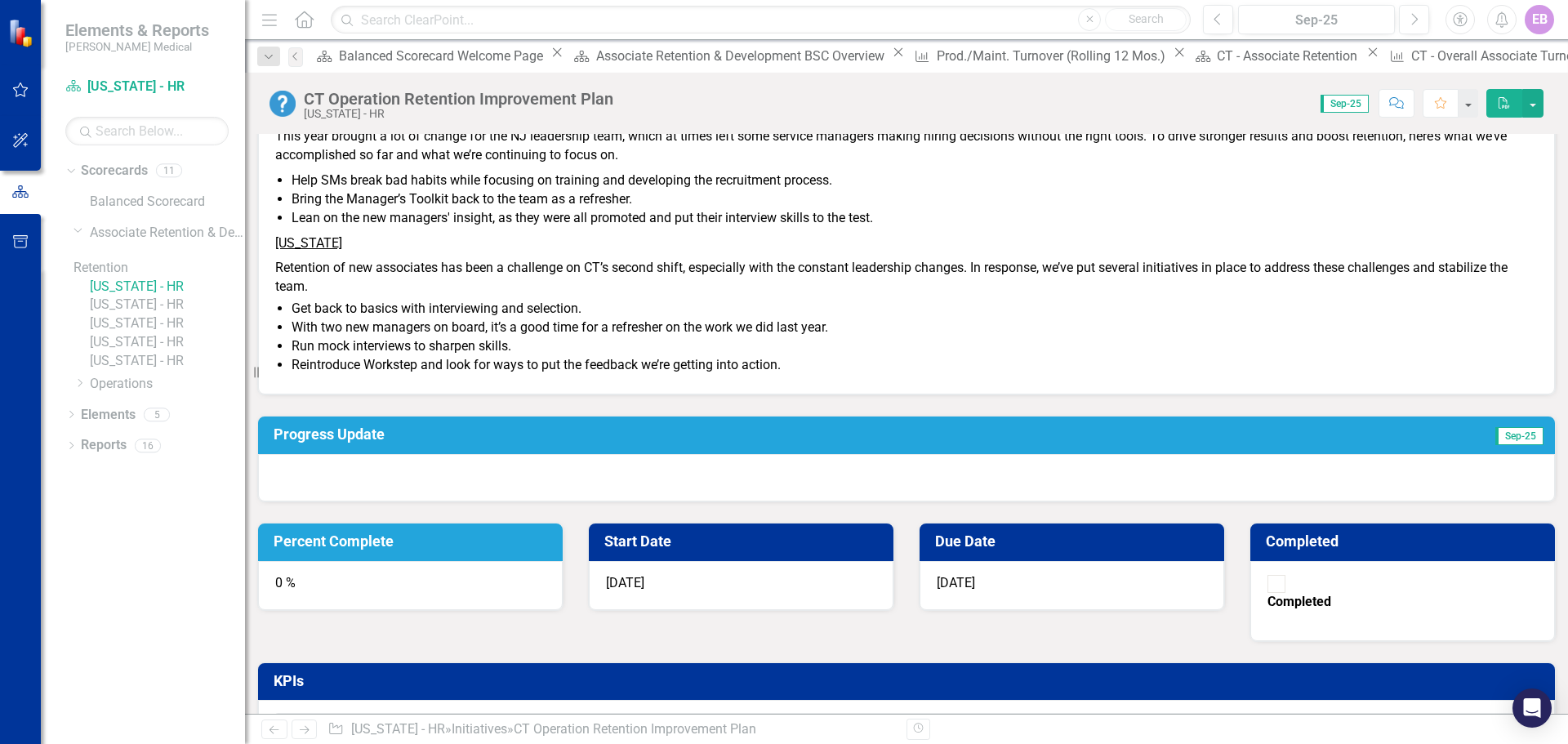
scroll to position [0, 0]
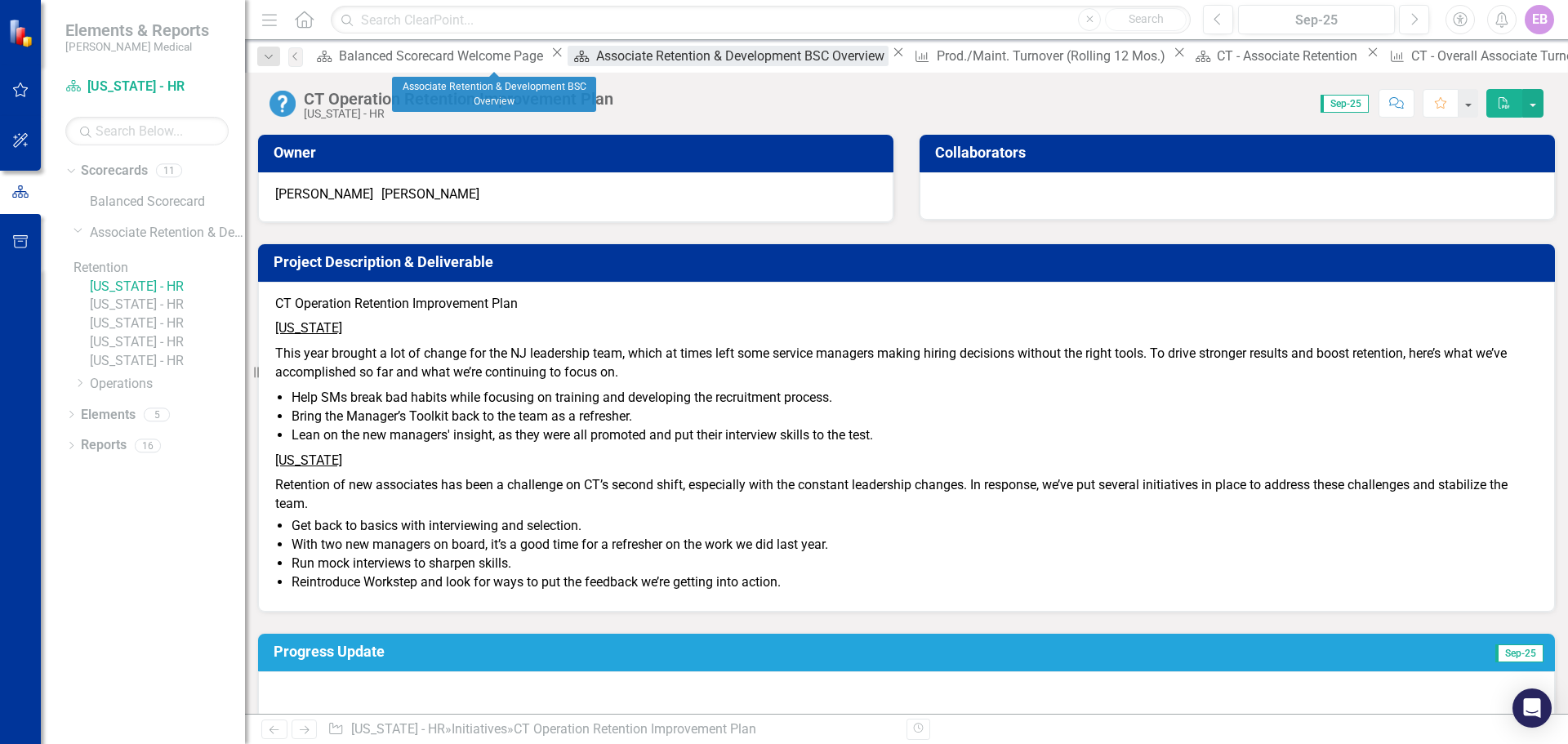
click at [596, 62] on div "Associate Retention & Development BSC Overview" at bounding box center [742, 56] width 292 height 20
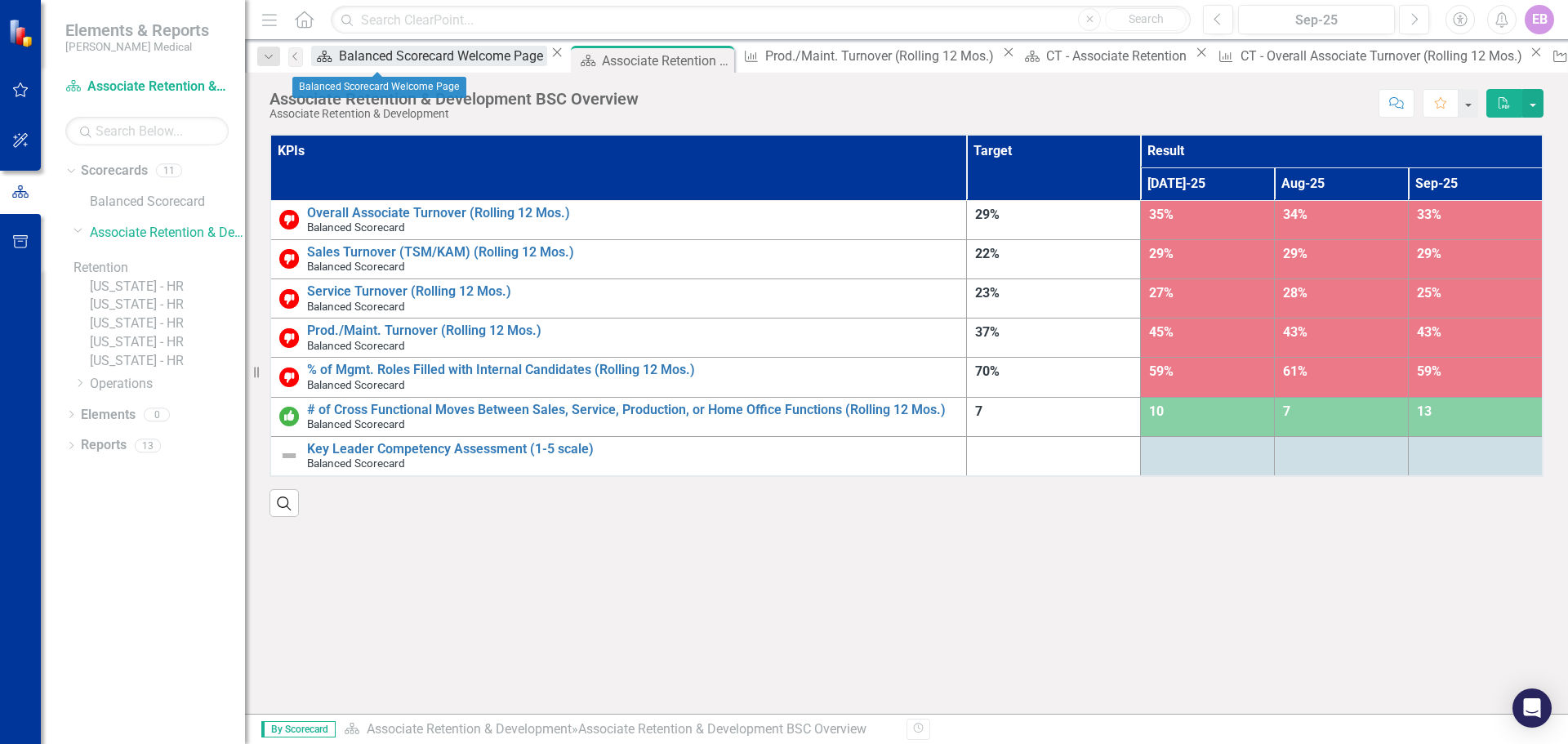
click at [379, 62] on div "Balanced Scorecard Welcome Page" at bounding box center [442, 56] width 208 height 20
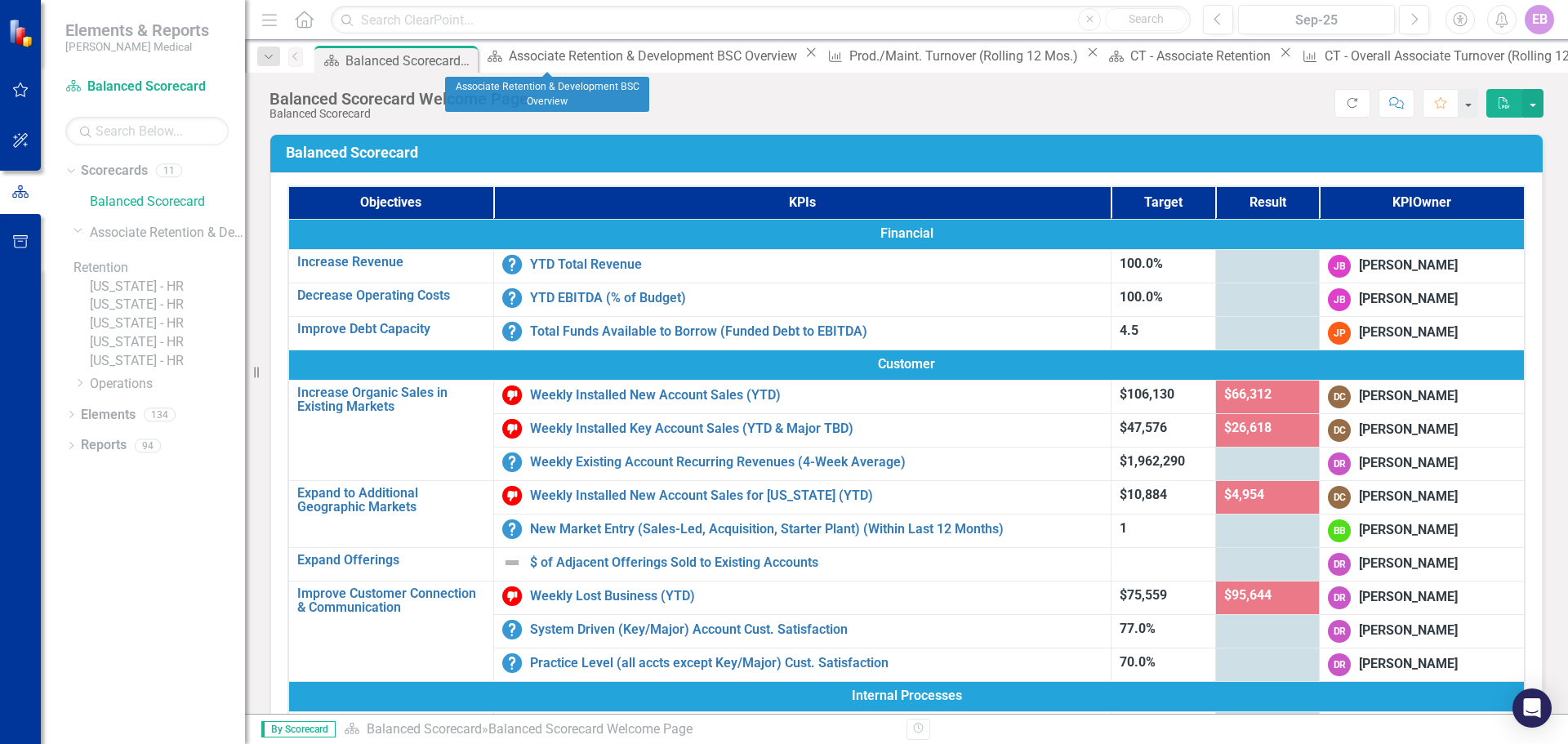
click at [801, 59] on div "Close" at bounding box center [812, 52] width 20 height 13
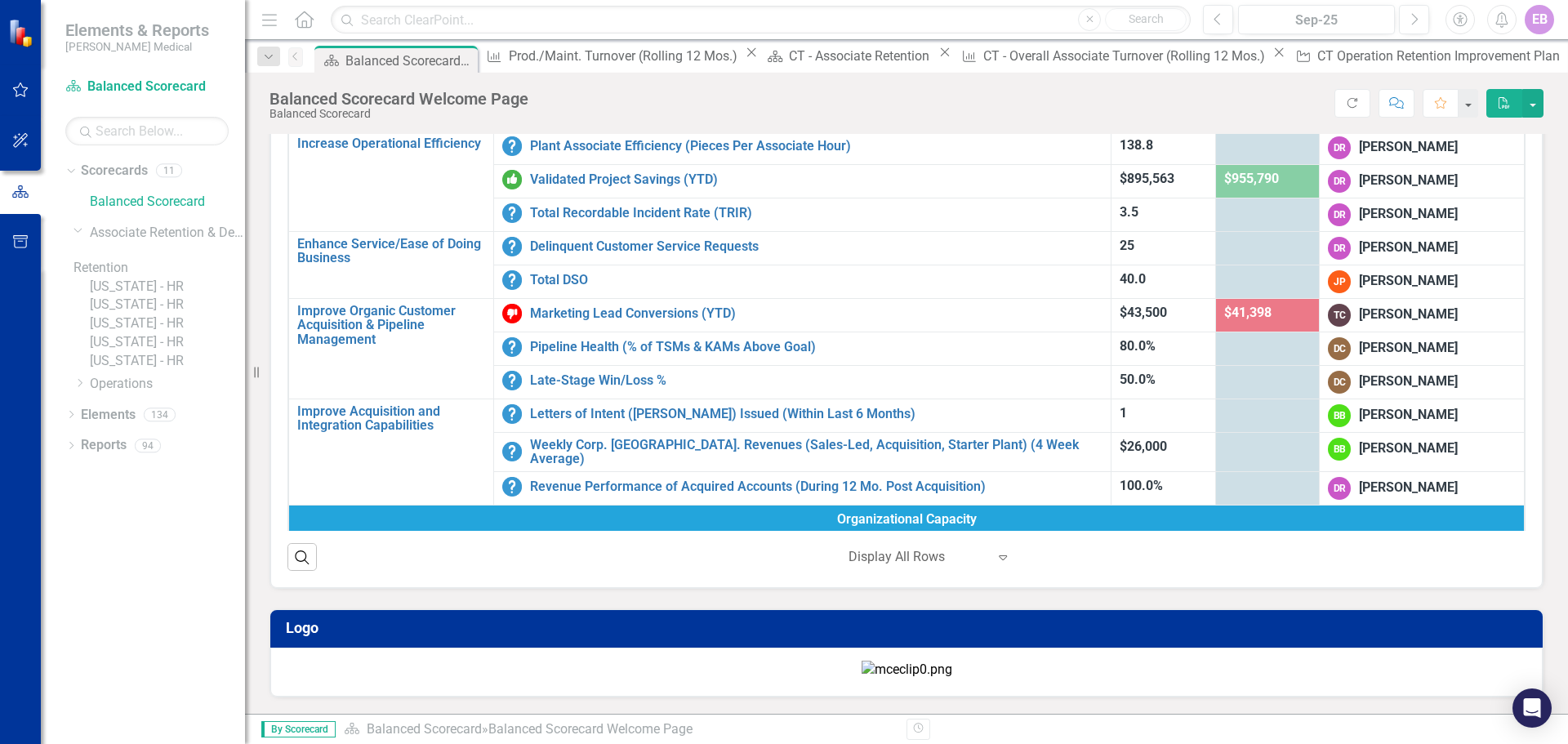
scroll to position [340, 0]
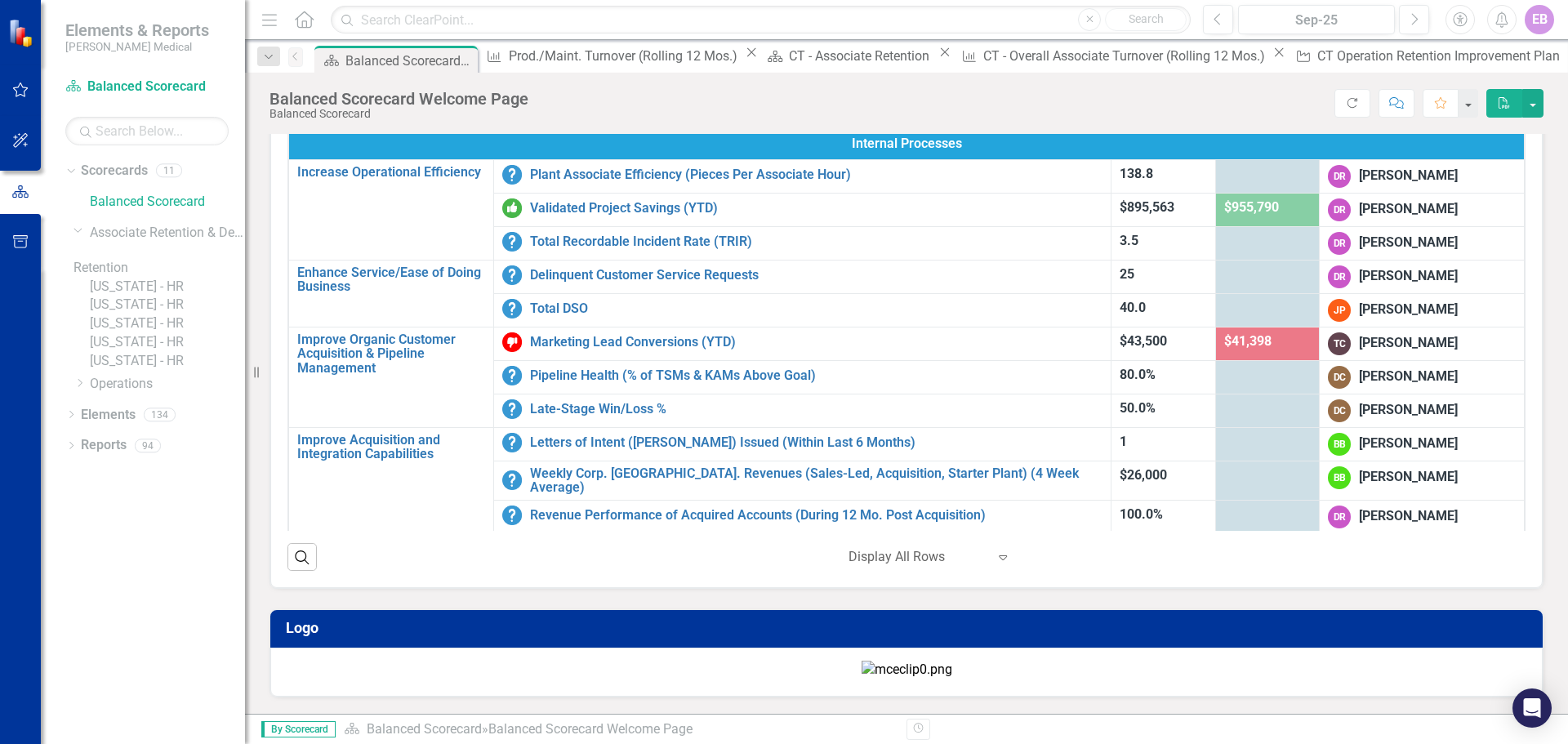
click at [142, 291] on link "[US_STATE] - HR" at bounding box center [167, 287] width 155 height 18
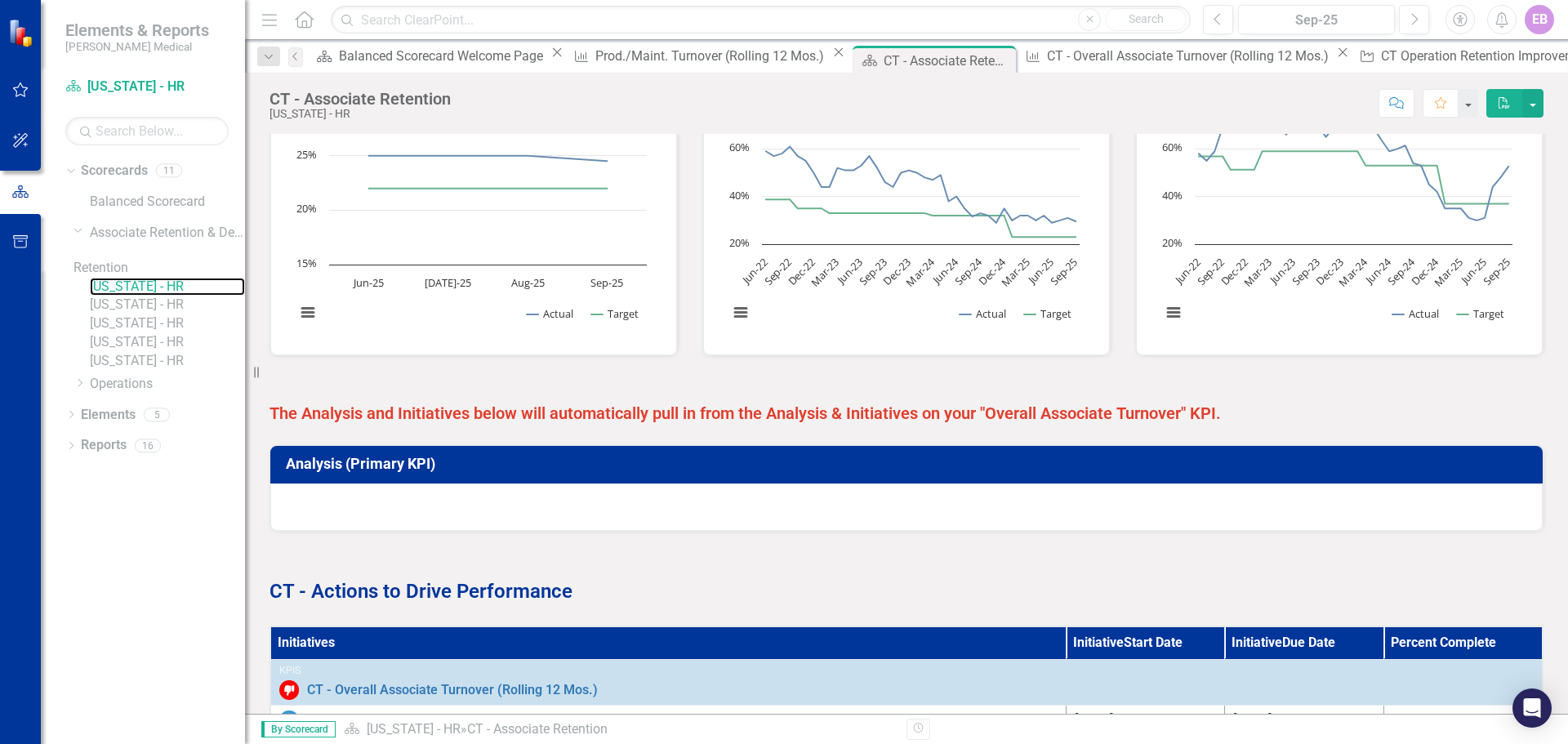
scroll to position [625, 0]
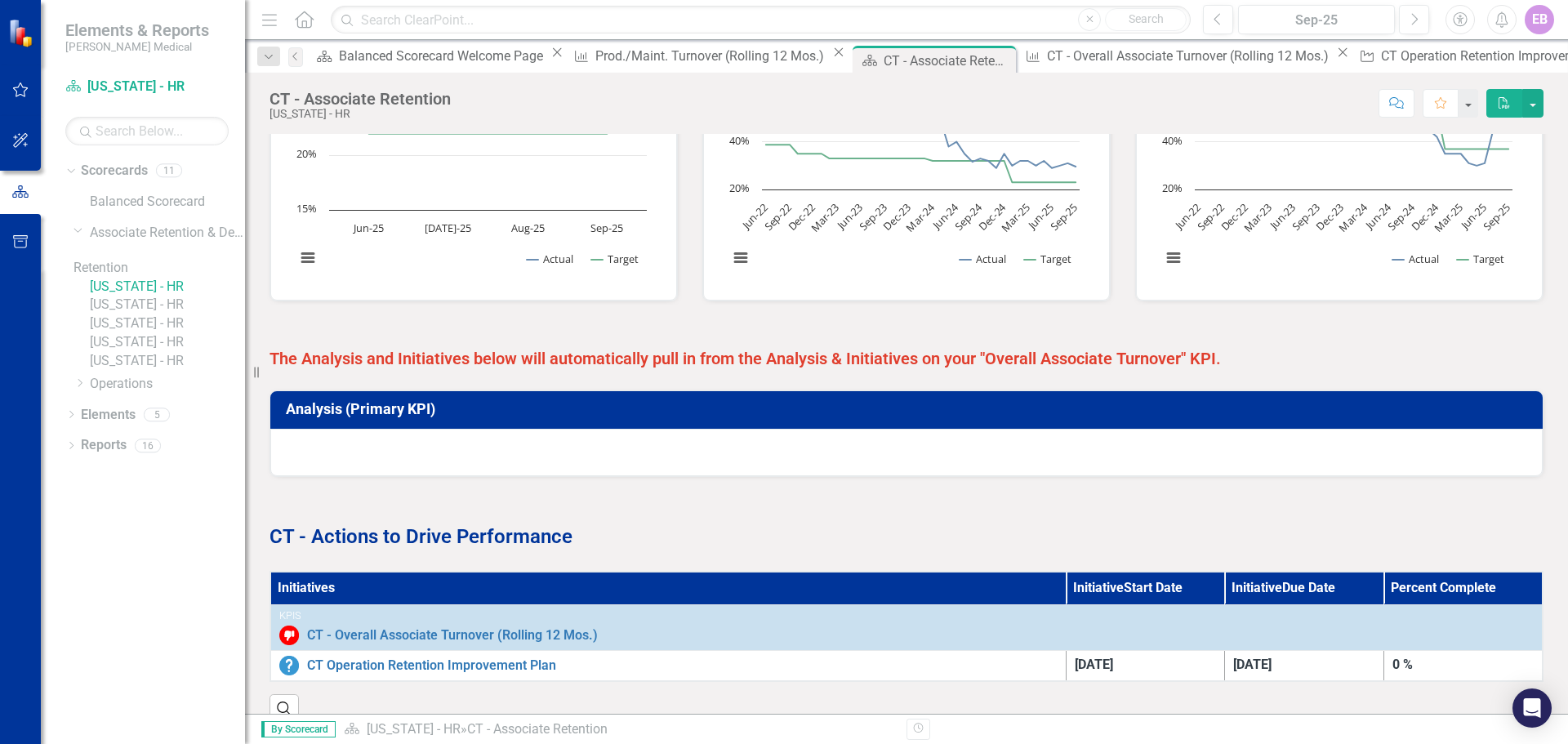
click at [431, 401] on h3 "Analysis (Primary KPI)" at bounding box center [909, 410] width 1247 height 17
click at [299, 401] on h3 "Analysis (Primary KPI)" at bounding box center [909, 410] width 1247 height 17
click at [396, 429] on div at bounding box center [906, 453] width 1272 height 48
click at [421, 401] on h3 "Analysis (Primary KPI)" at bounding box center [909, 410] width 1247 height 17
click at [434, 577] on link "CT - Overall Associate Turnover (Rolling 12 Mos.)" at bounding box center [920, 636] width 1226 height 15
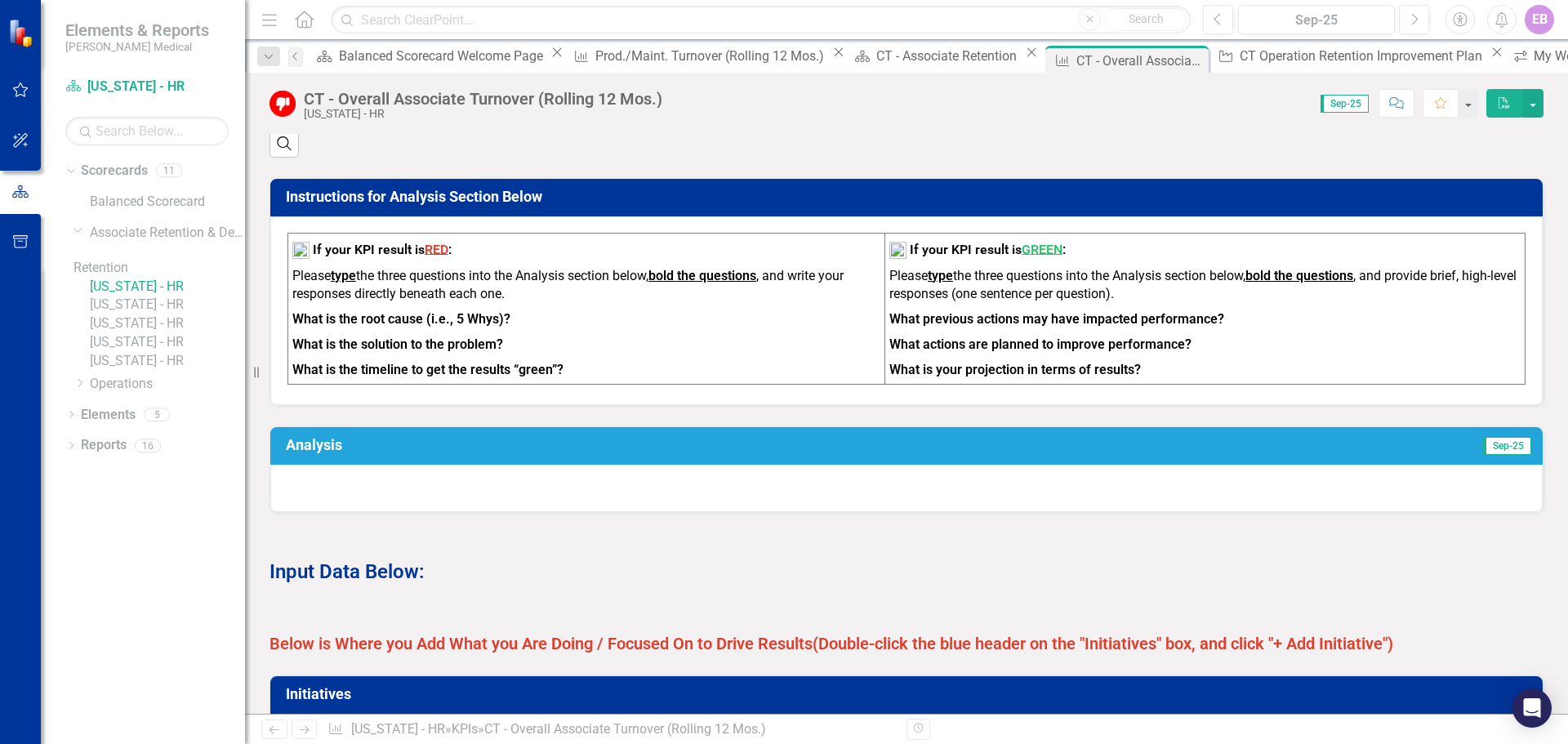
scroll to position [654, 0]
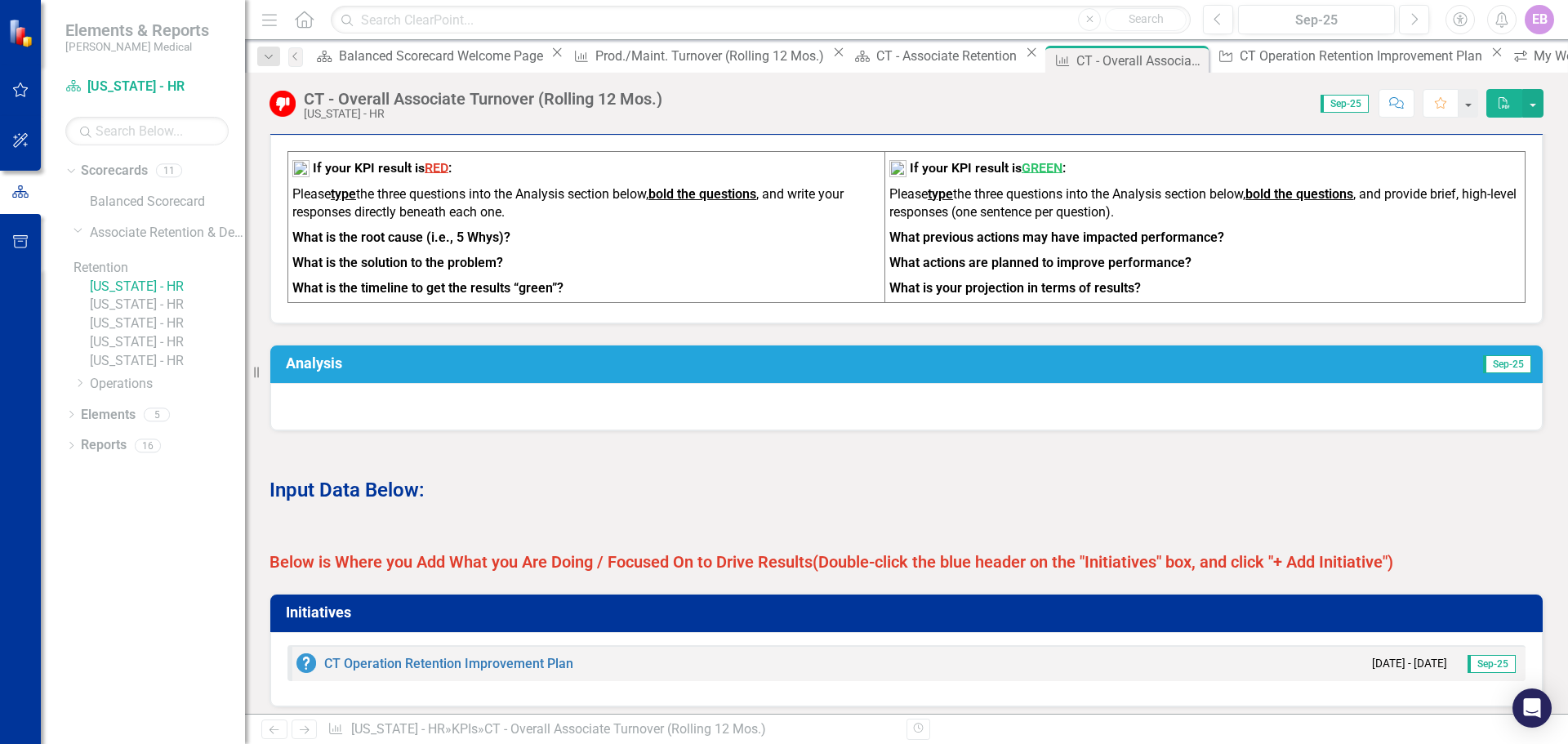
click at [341, 366] on td "Analysis" at bounding box center [616, 366] width 662 height 28
click at [307, 372] on h3 "Analysis" at bounding box center [616, 364] width 662 height 17
click at [336, 428] on div at bounding box center [906, 407] width 1272 height 48
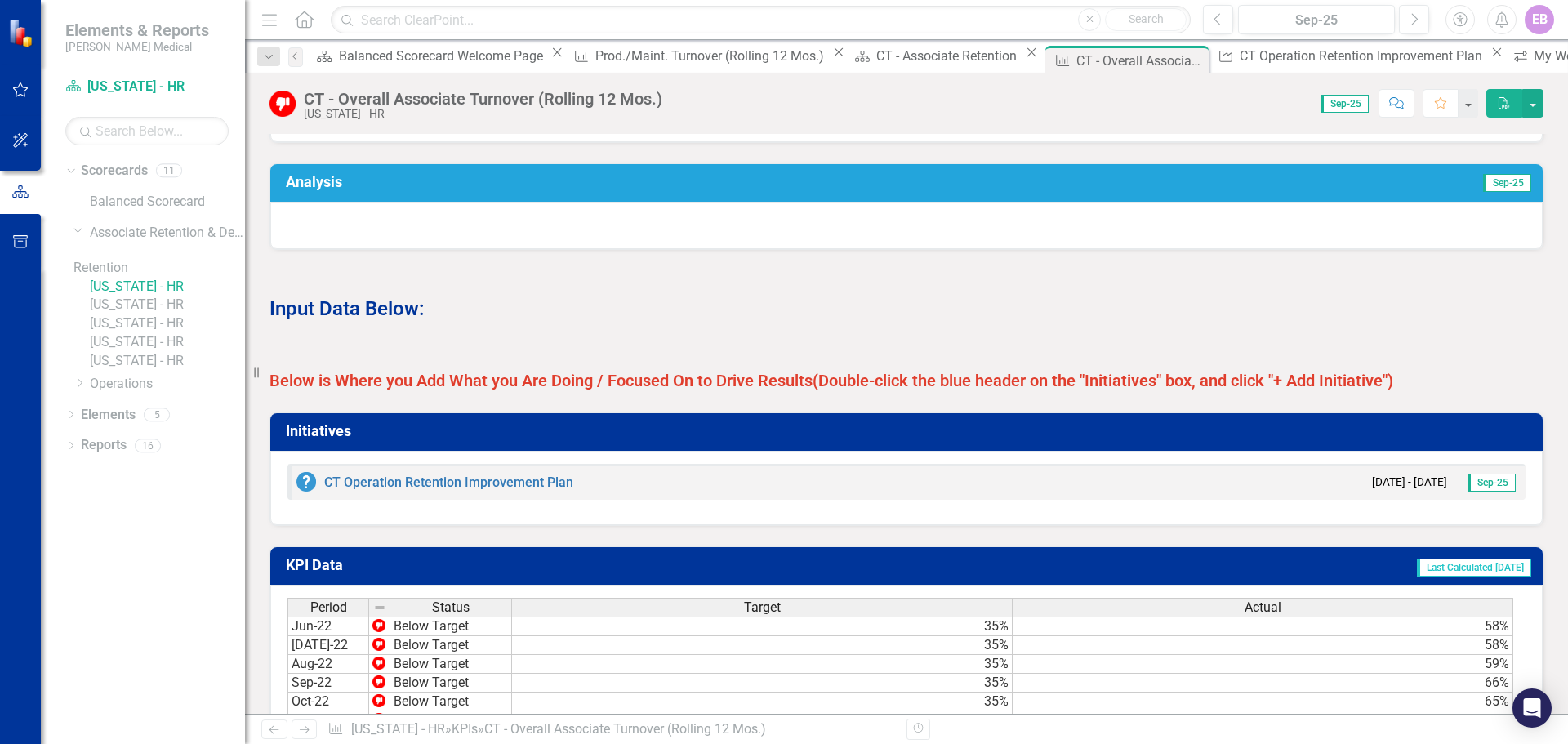
scroll to position [898, 0]
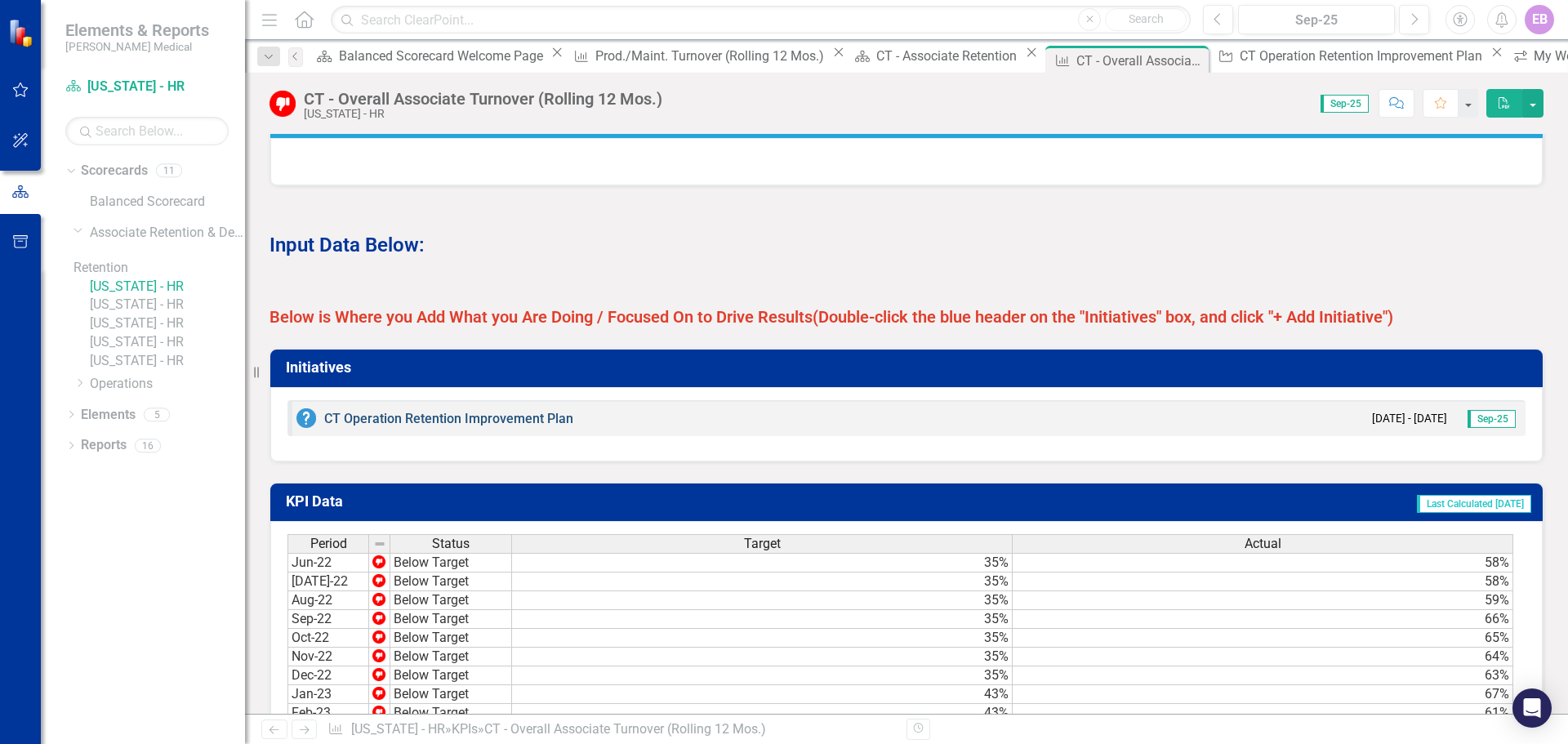
click at [422, 426] on link "CT Operation Retention Improvement Plan" at bounding box center [448, 418] width 249 height 16
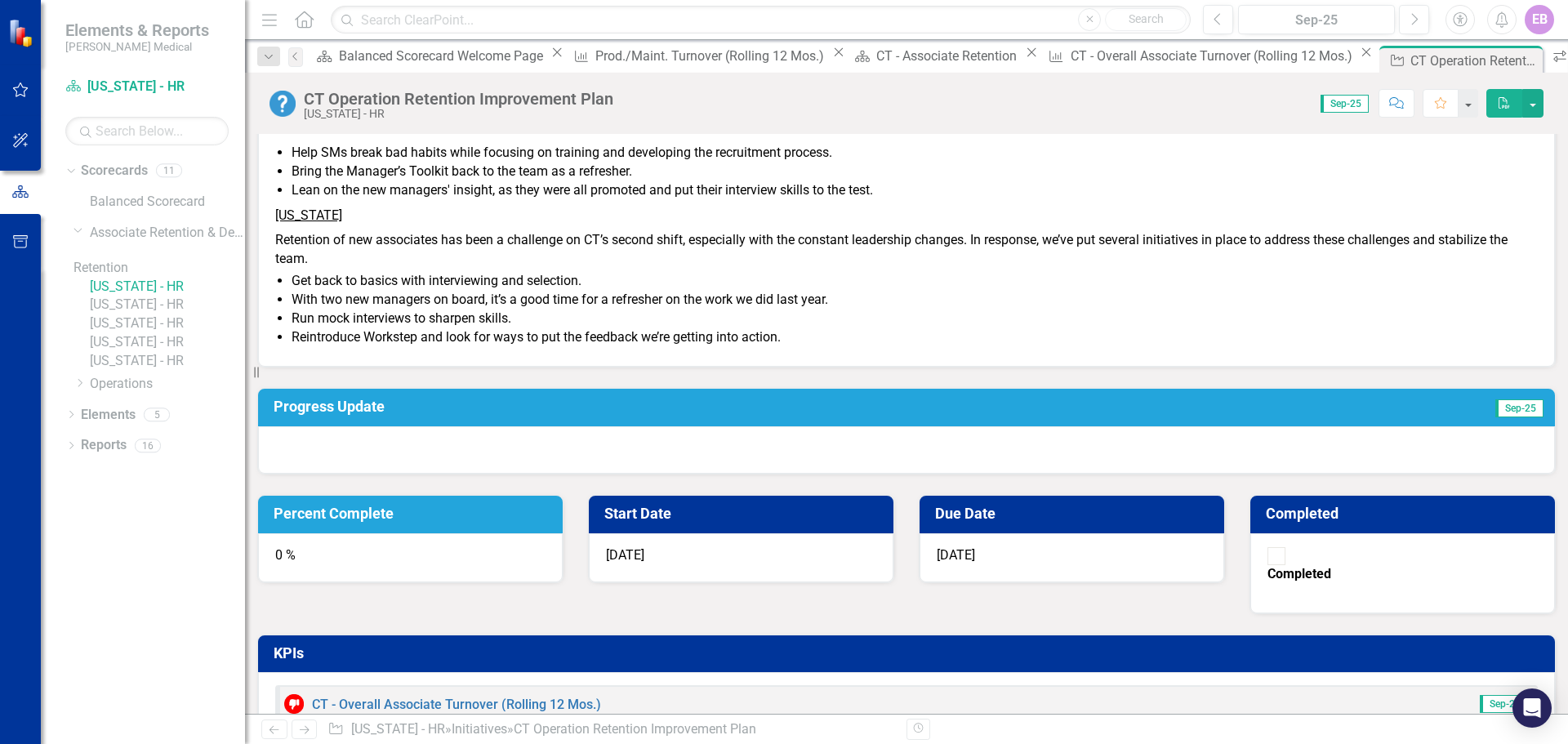
scroll to position [299, 0]
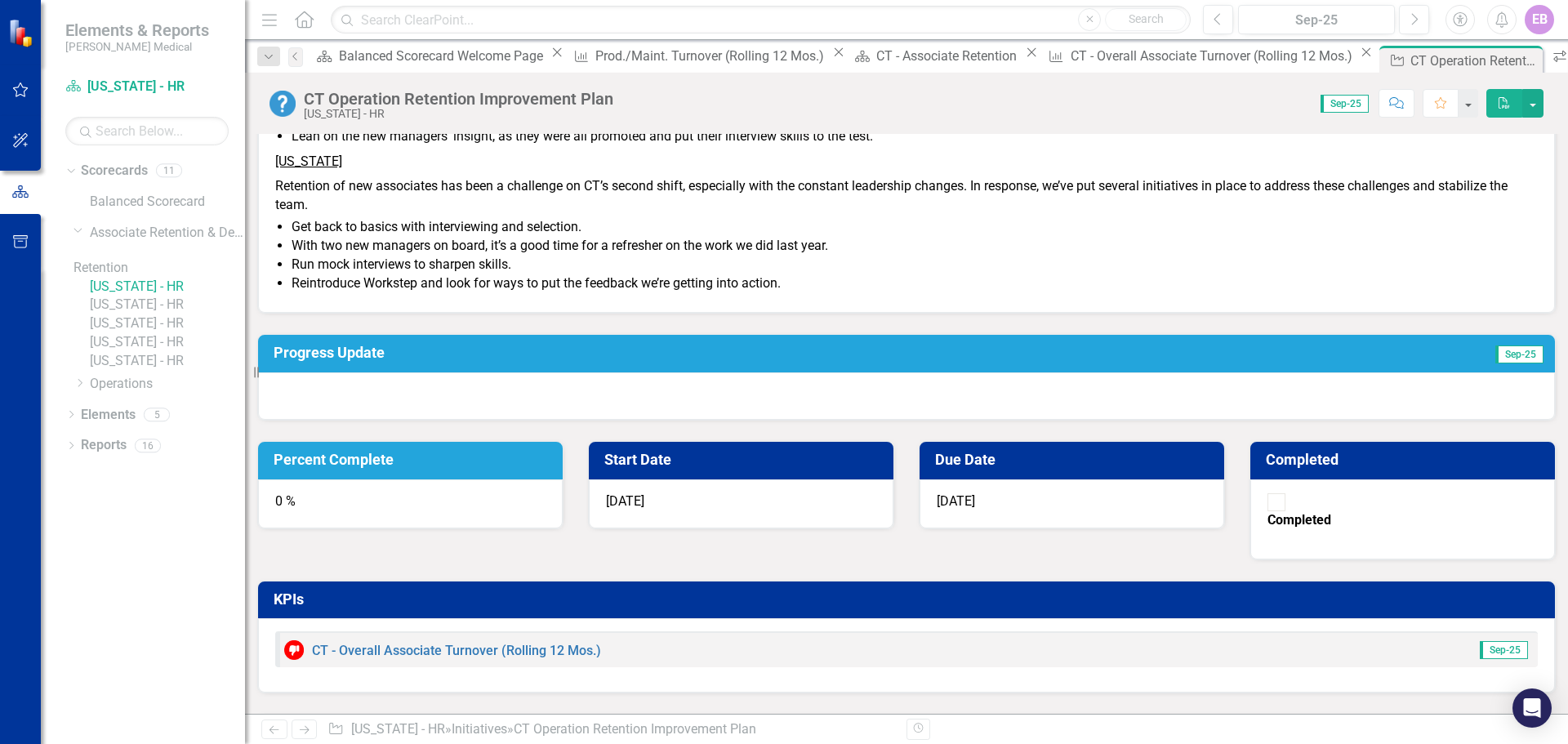
click at [359, 361] on h3 "Progress Update" at bounding box center [712, 353] width 878 height 17
click at [314, 369] on td "Progress Update" at bounding box center [712, 355] width 878 height 28
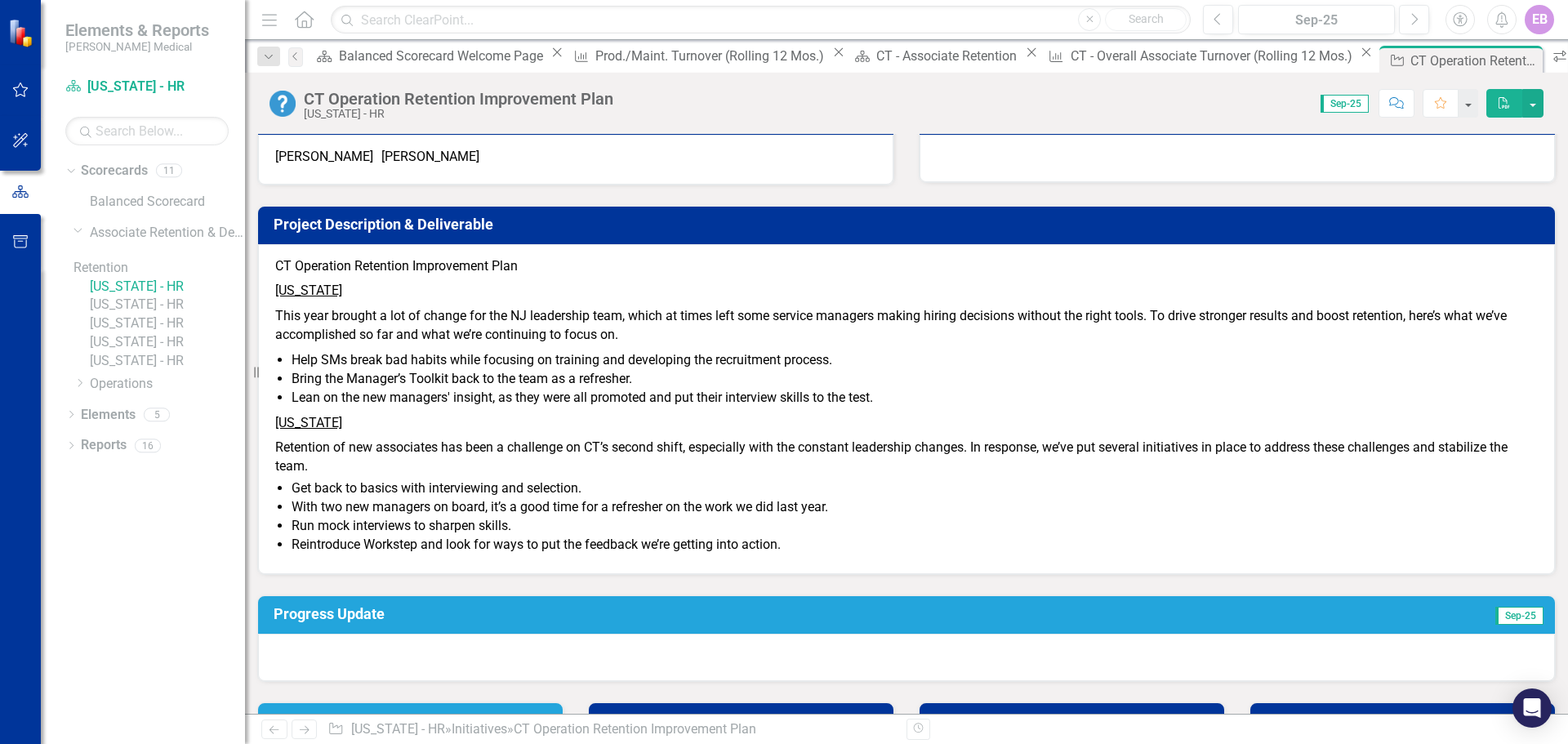
scroll to position [0, 0]
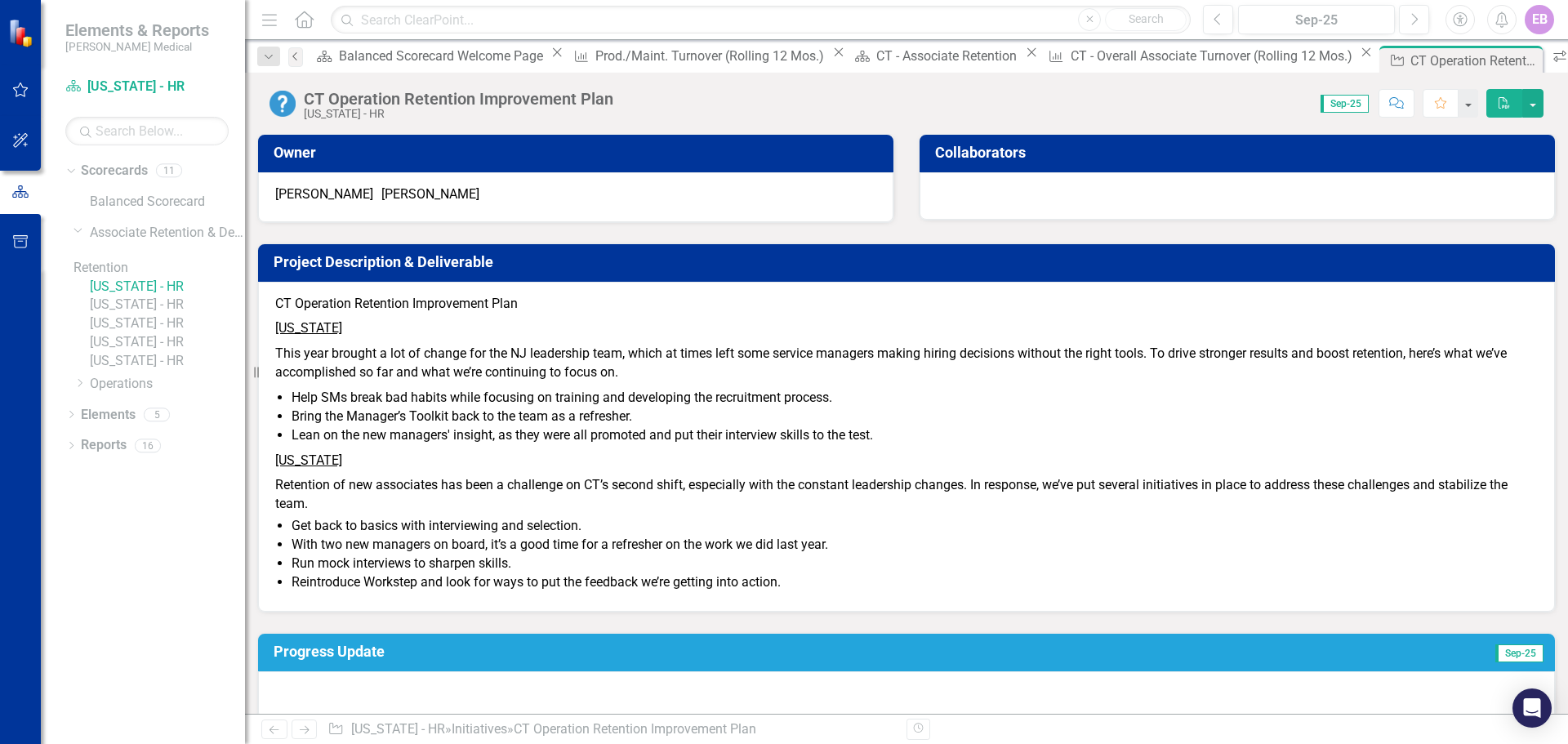
click at [299, 55] on icon "Previous" at bounding box center [296, 56] width 13 height 10
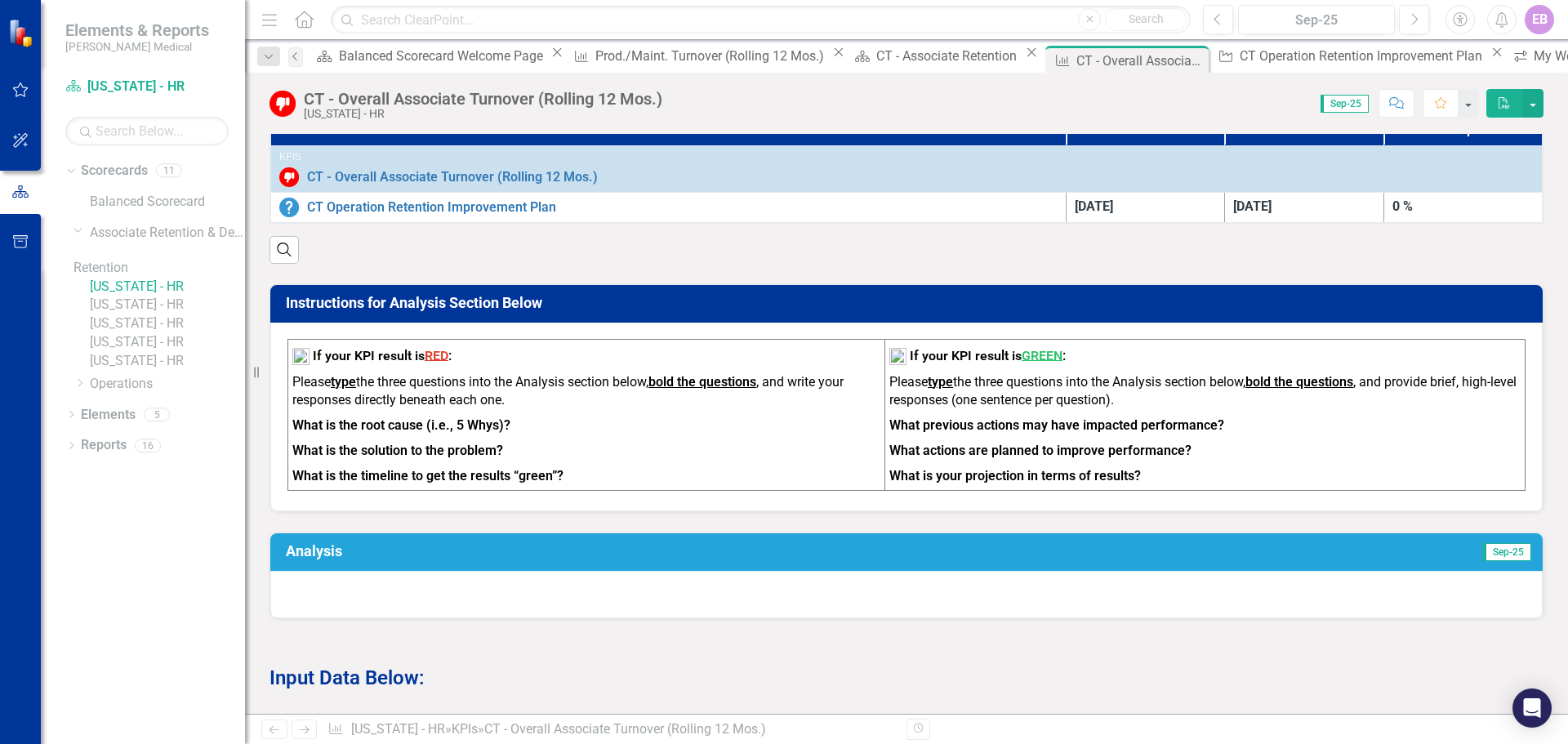
scroll to position [490, 0]
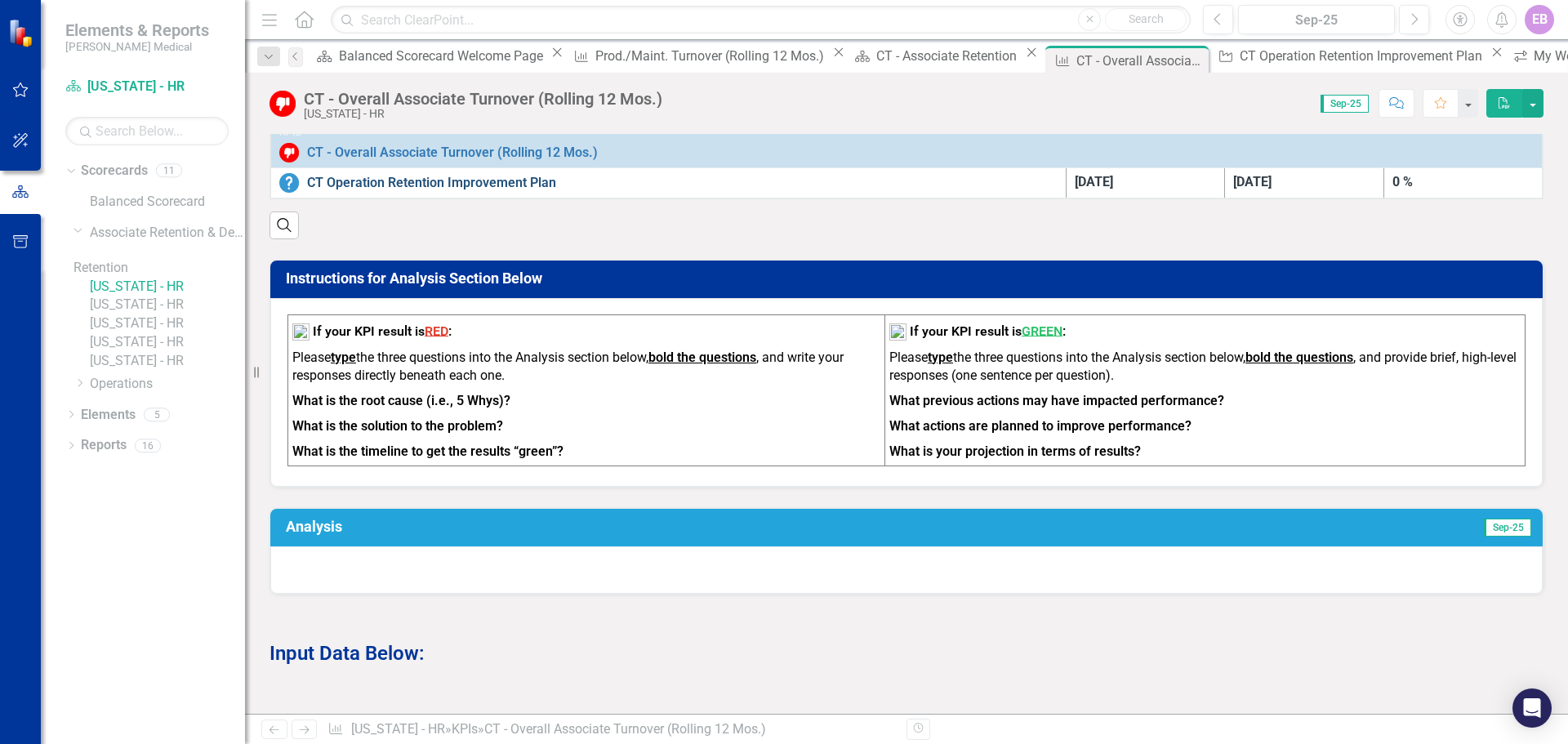
click at [428, 181] on link "CT Operation Retention Improvement Plan" at bounding box center [681, 183] width 750 height 15
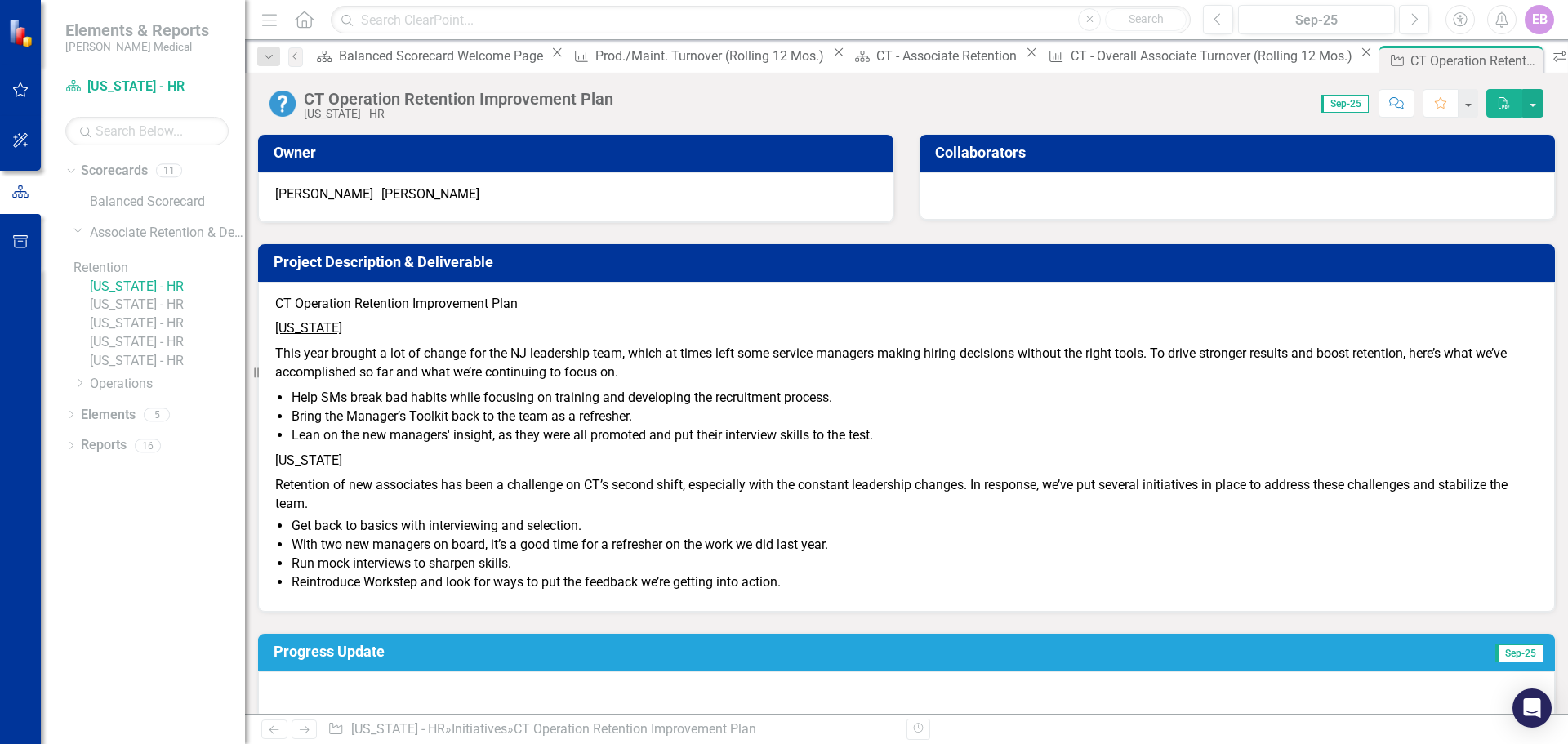
click at [138, 371] on link "[US_STATE] - HR" at bounding box center [167, 361] width 155 height 18
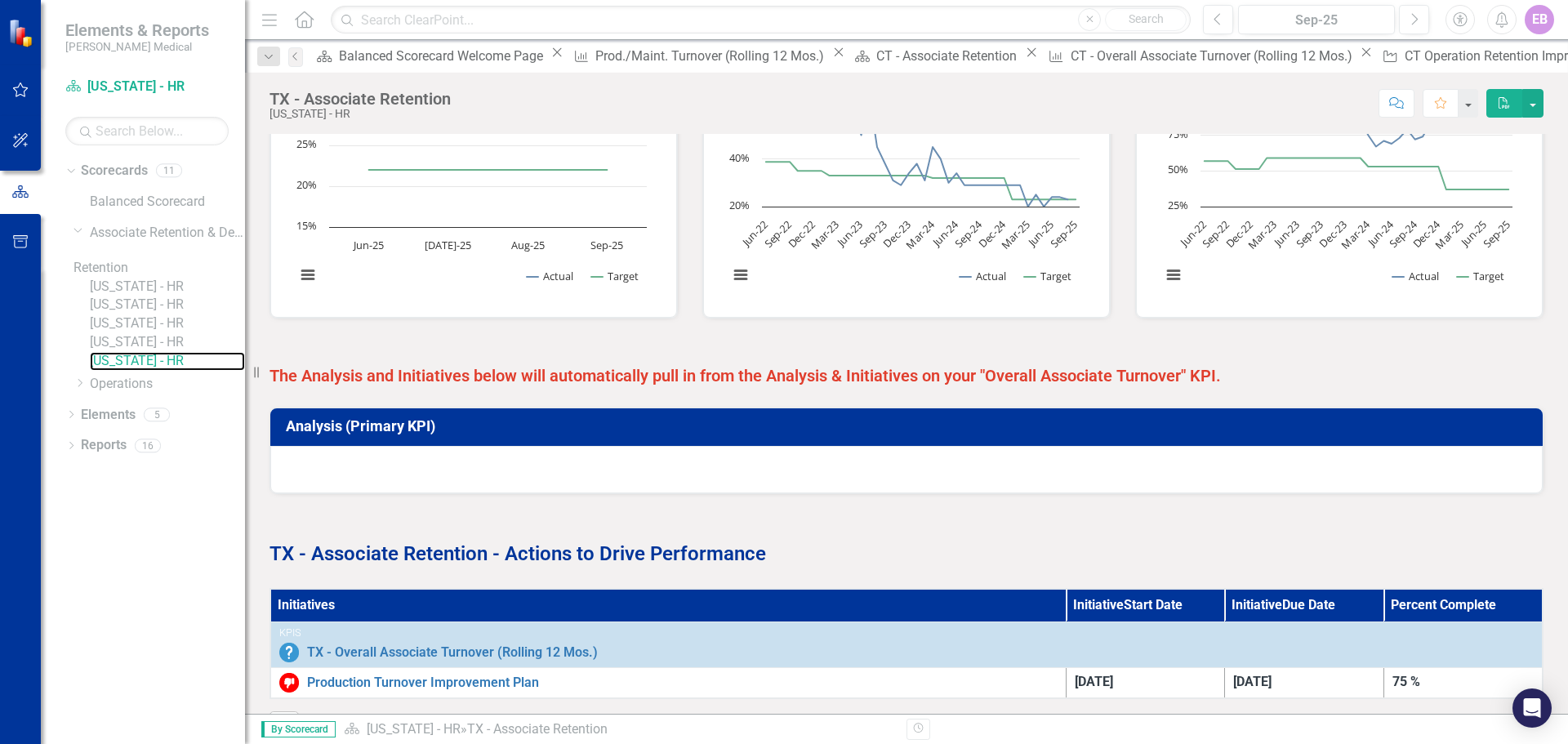
scroll to position [625, 0]
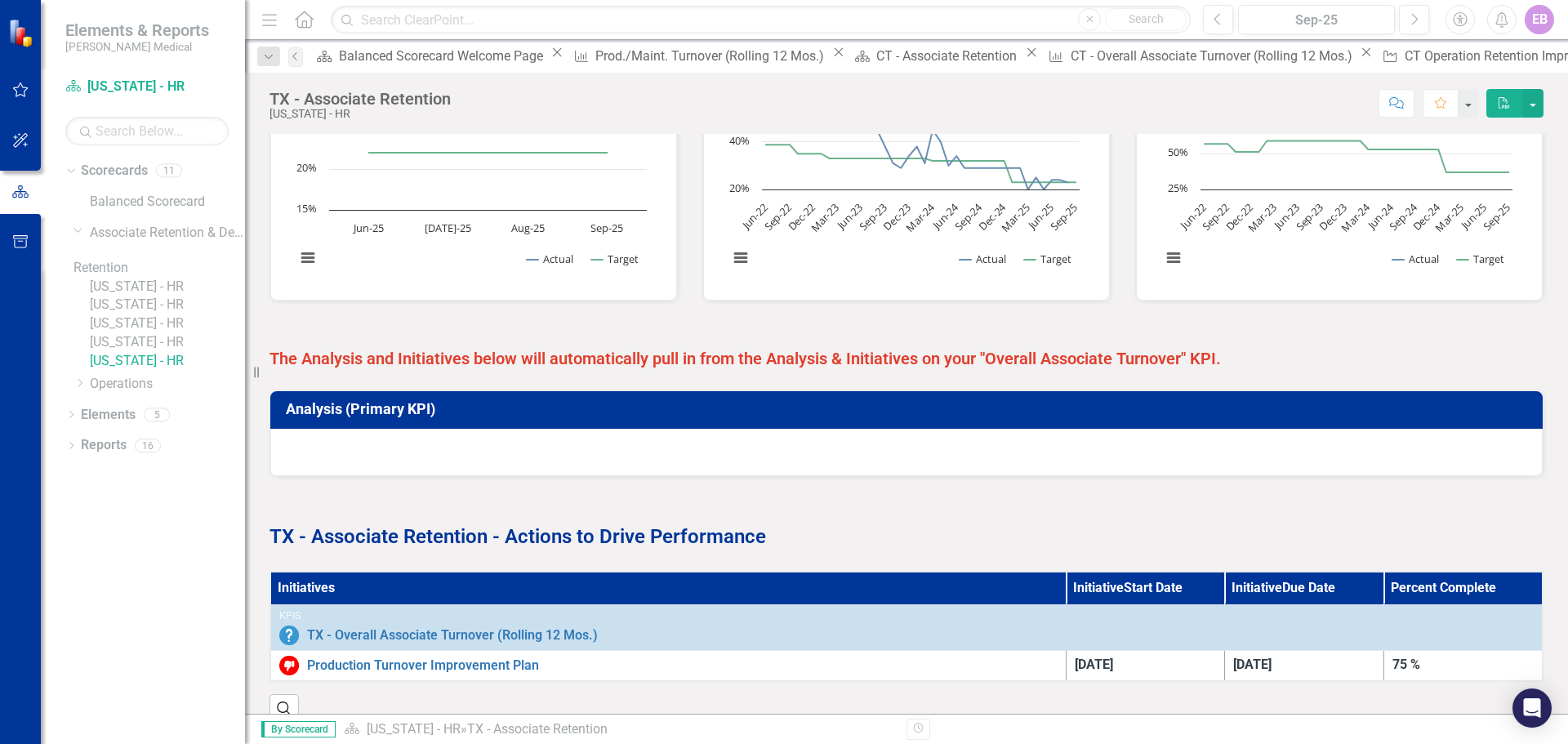
click at [380, 401] on h3 "Analysis (Primary KPI)" at bounding box center [909, 410] width 1247 height 17
click at [317, 401] on h3 "Analysis (Primary KPI)" at bounding box center [909, 410] width 1247 height 17
click at [381, 429] on div at bounding box center [906, 453] width 1272 height 48
click at [419, 577] on link "TX - Overall Associate Turnover (Rolling 12 Mos.)" at bounding box center [920, 636] width 1226 height 15
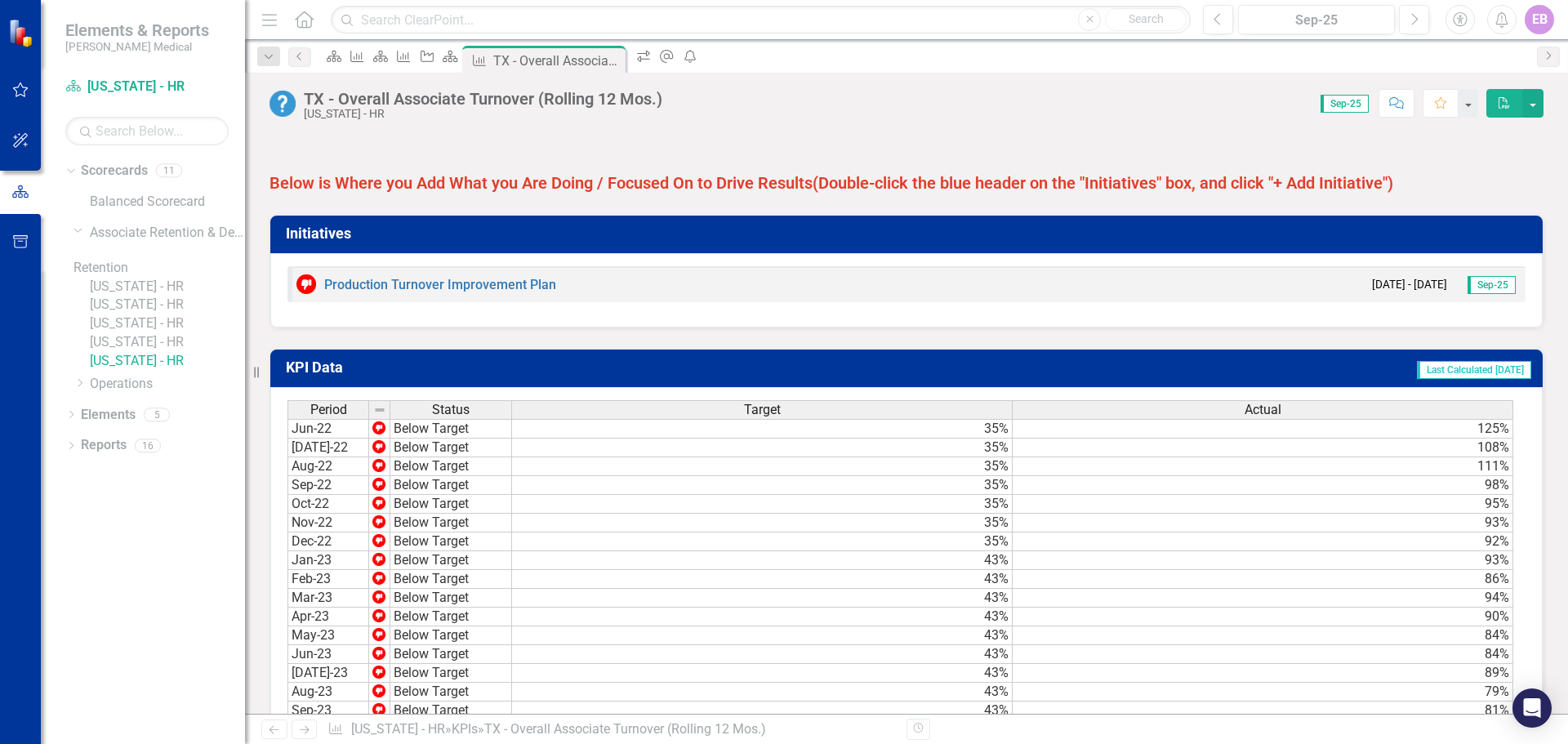
scroll to position [1062, 0]
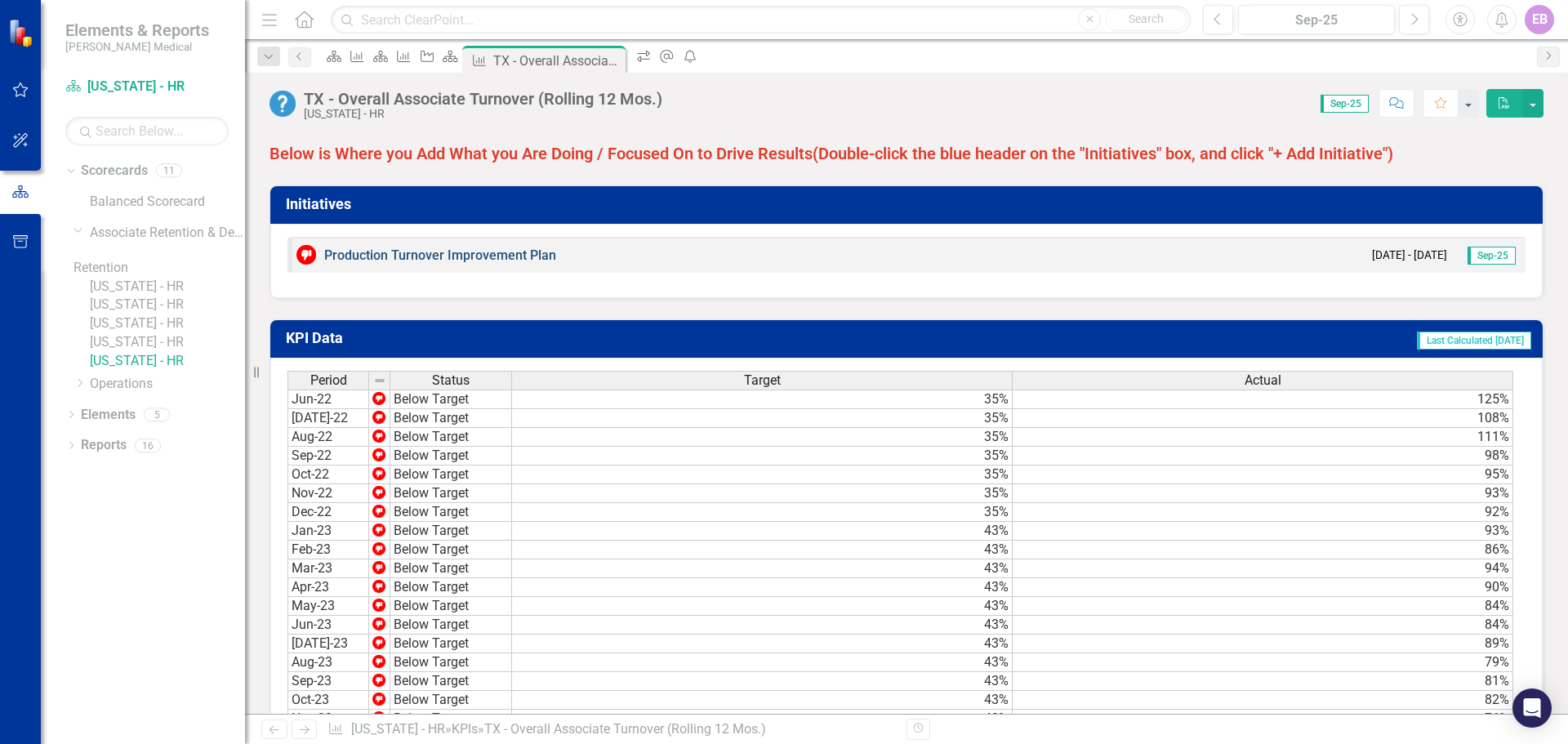
click at [412, 263] on link "Production Turnover Improvement Plan" at bounding box center [440, 255] width 232 height 16
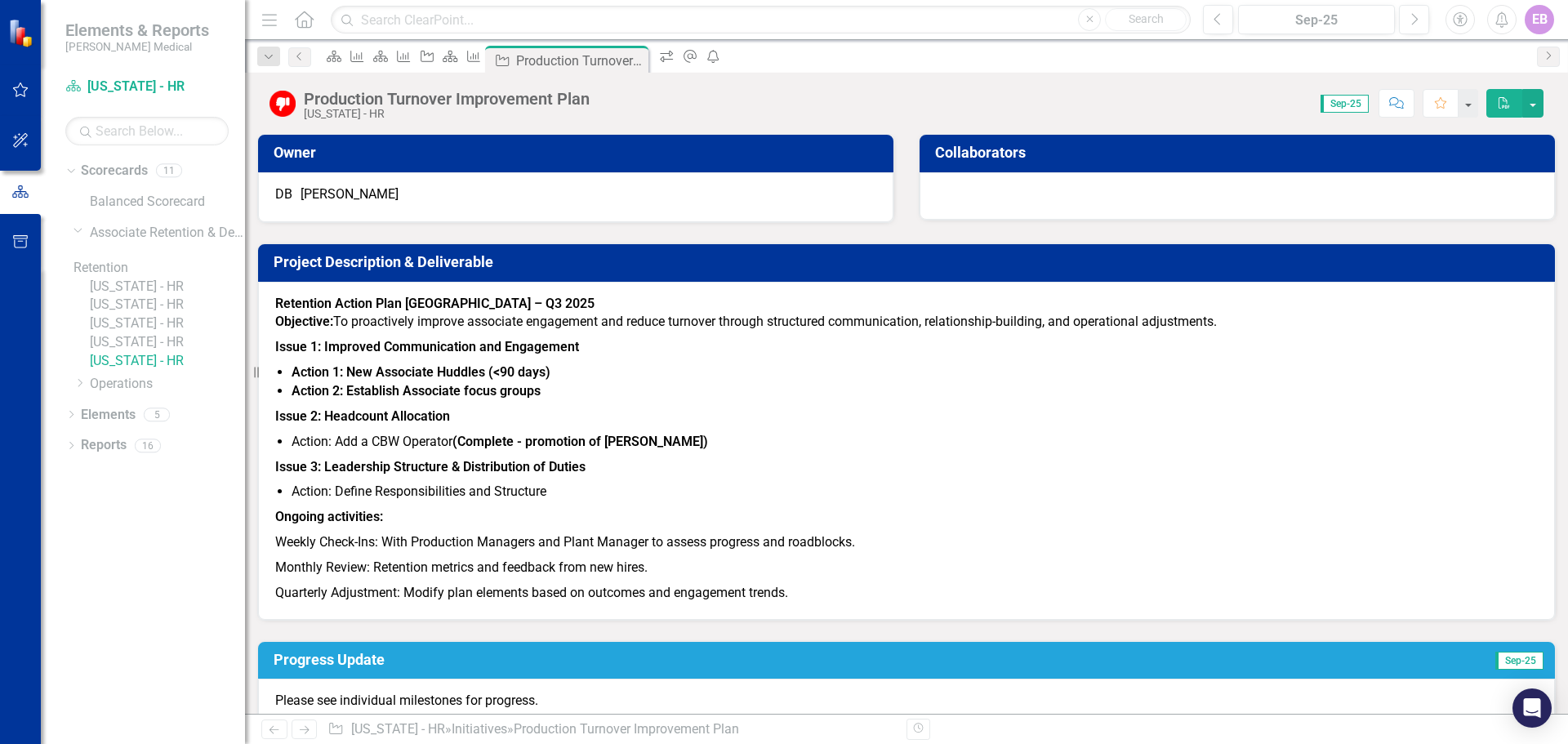
click at [135, 352] on link "[US_STATE] - HR" at bounding box center [167, 343] width 155 height 18
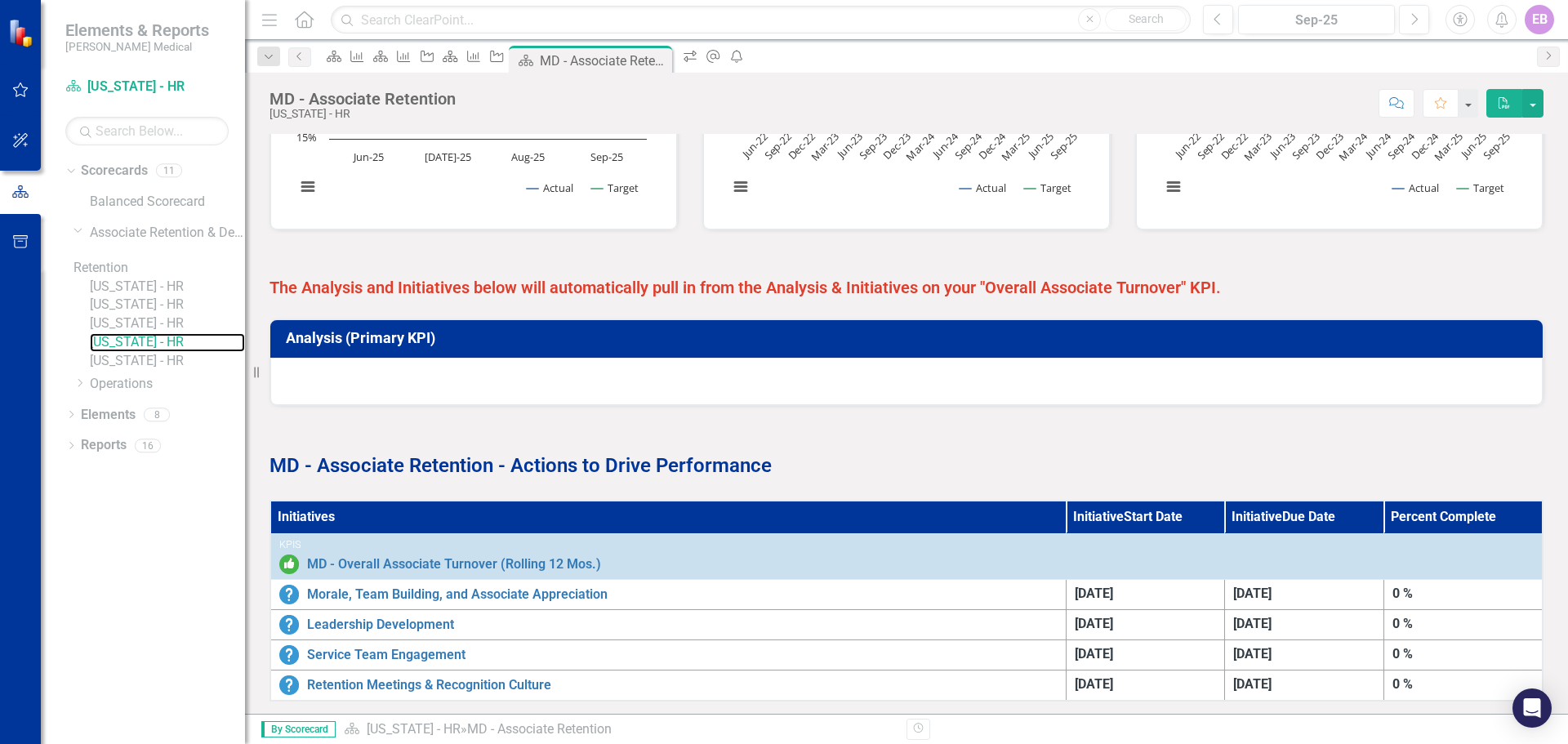
scroll to position [716, 0]
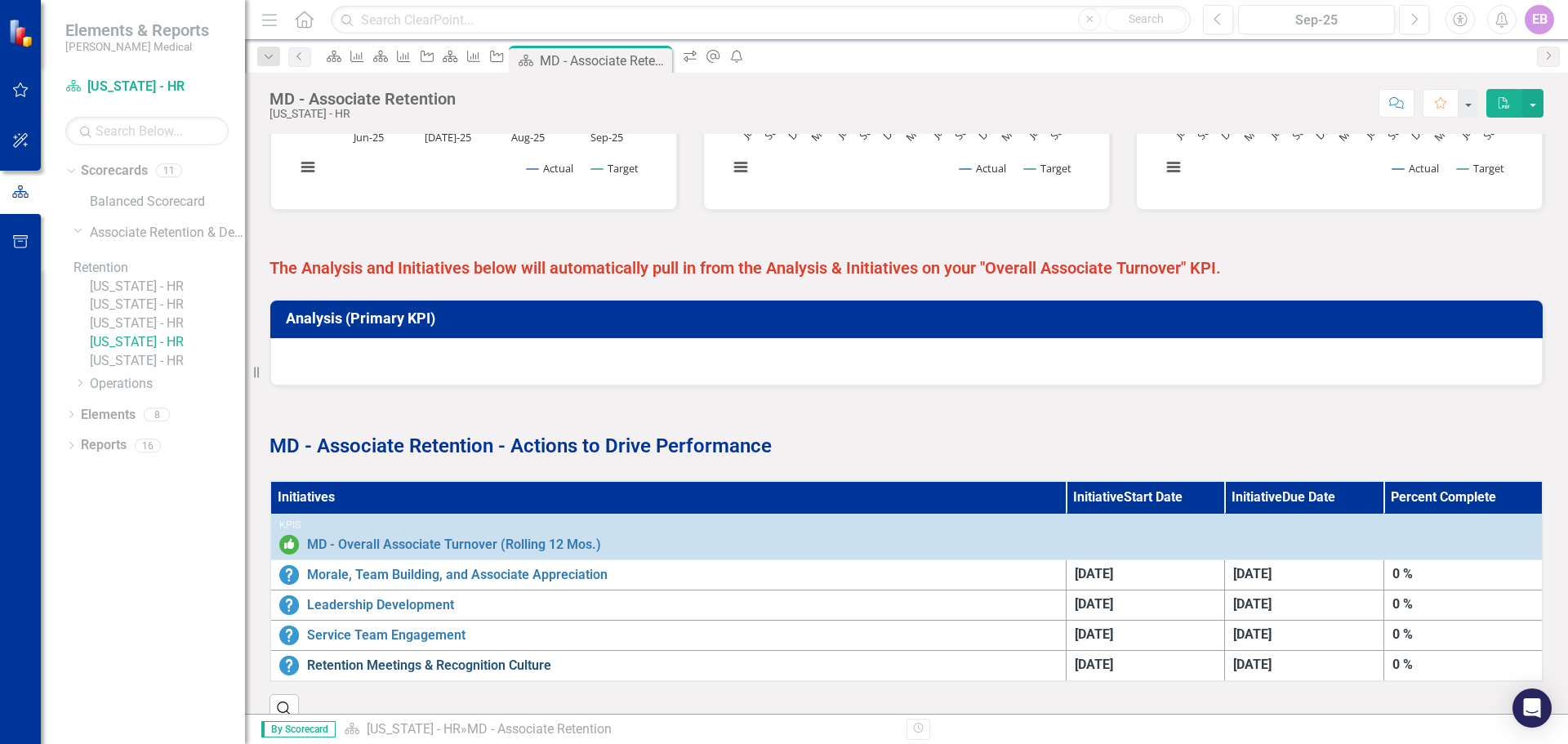
click at [481, 577] on link "Retention Meetings & Recognition Culture" at bounding box center [681, 666] width 750 height 15
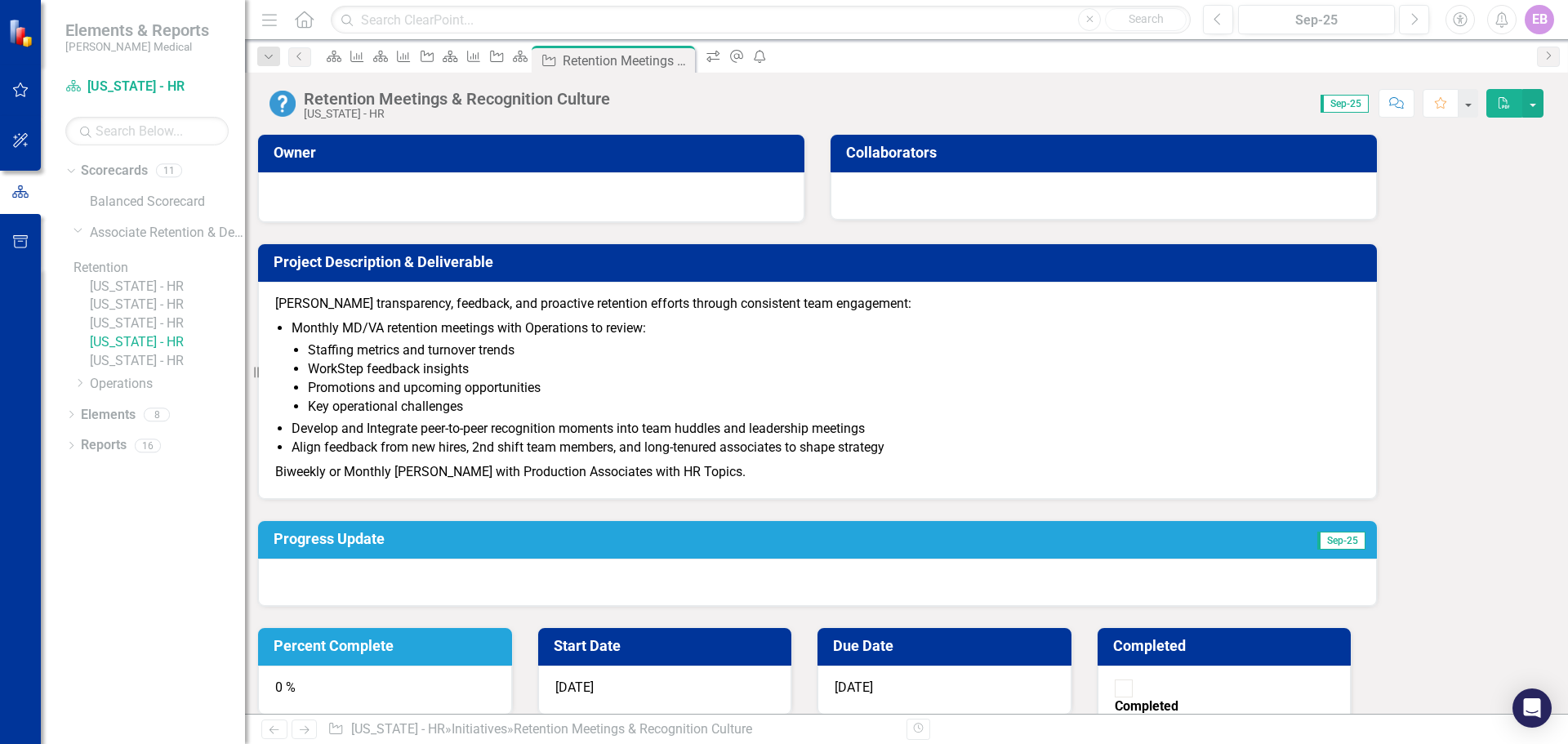
drag, startPoint x: 287, startPoint y: 299, endPoint x: 560, endPoint y: 492, distance: 334.3
click at [558, 483] on span "Foster transparency, feedback, and proactive retention efforts through consiste…" at bounding box center [817, 389] width 1084 height 188
drag, startPoint x: 747, startPoint y: 519, endPoint x: 488, endPoint y: 450, distance: 268.0
click at [488, 450] on span "Foster transparency, feedback, and proactive retention efforts through consiste…" at bounding box center [817, 389] width 1084 height 188
click at [295, 55] on icon "Previous" at bounding box center [299, 56] width 13 height 10
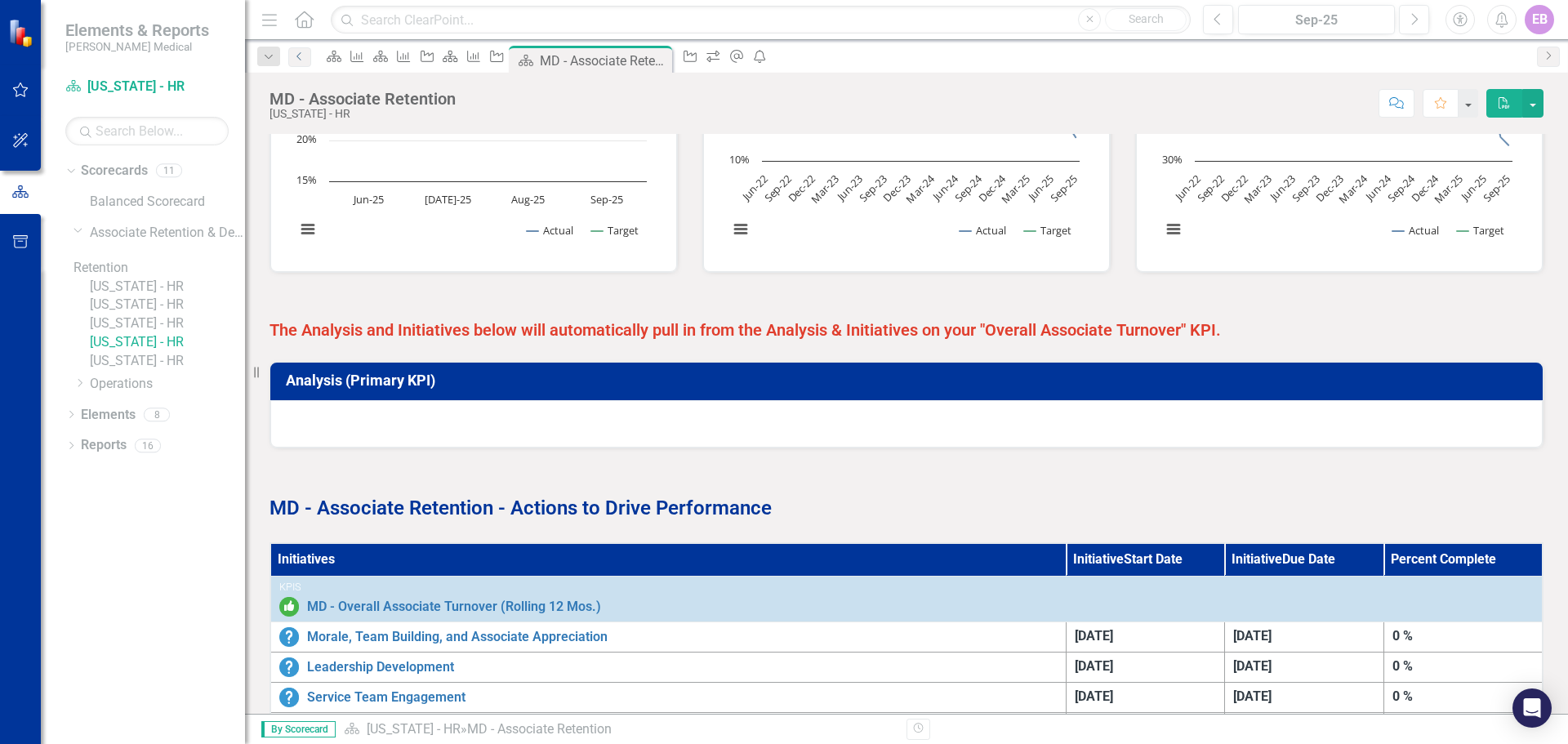
scroll to position [716, 0]
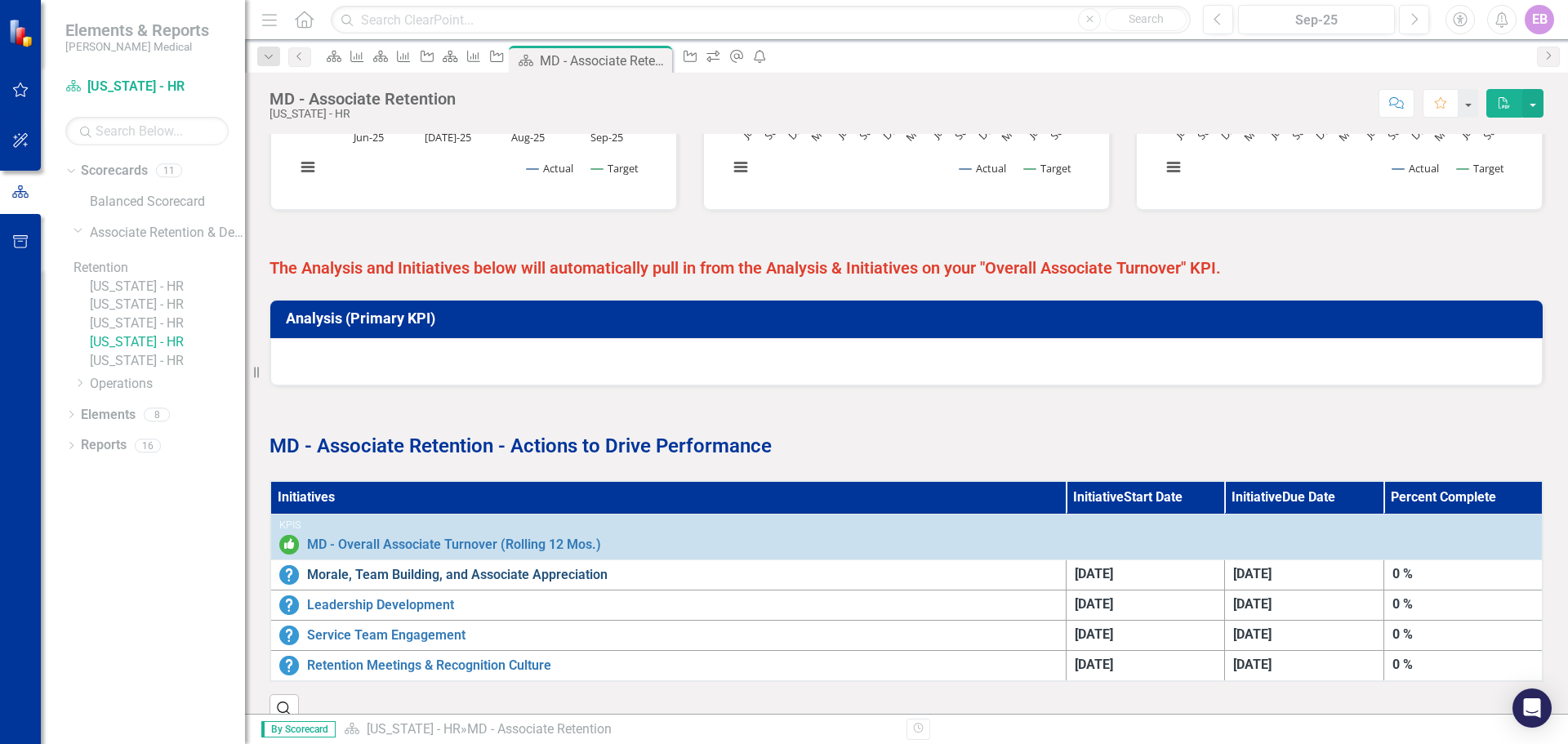
click at [403, 568] on link "Morale, Team Building, and Associate Appreciation" at bounding box center [681, 575] width 750 height 15
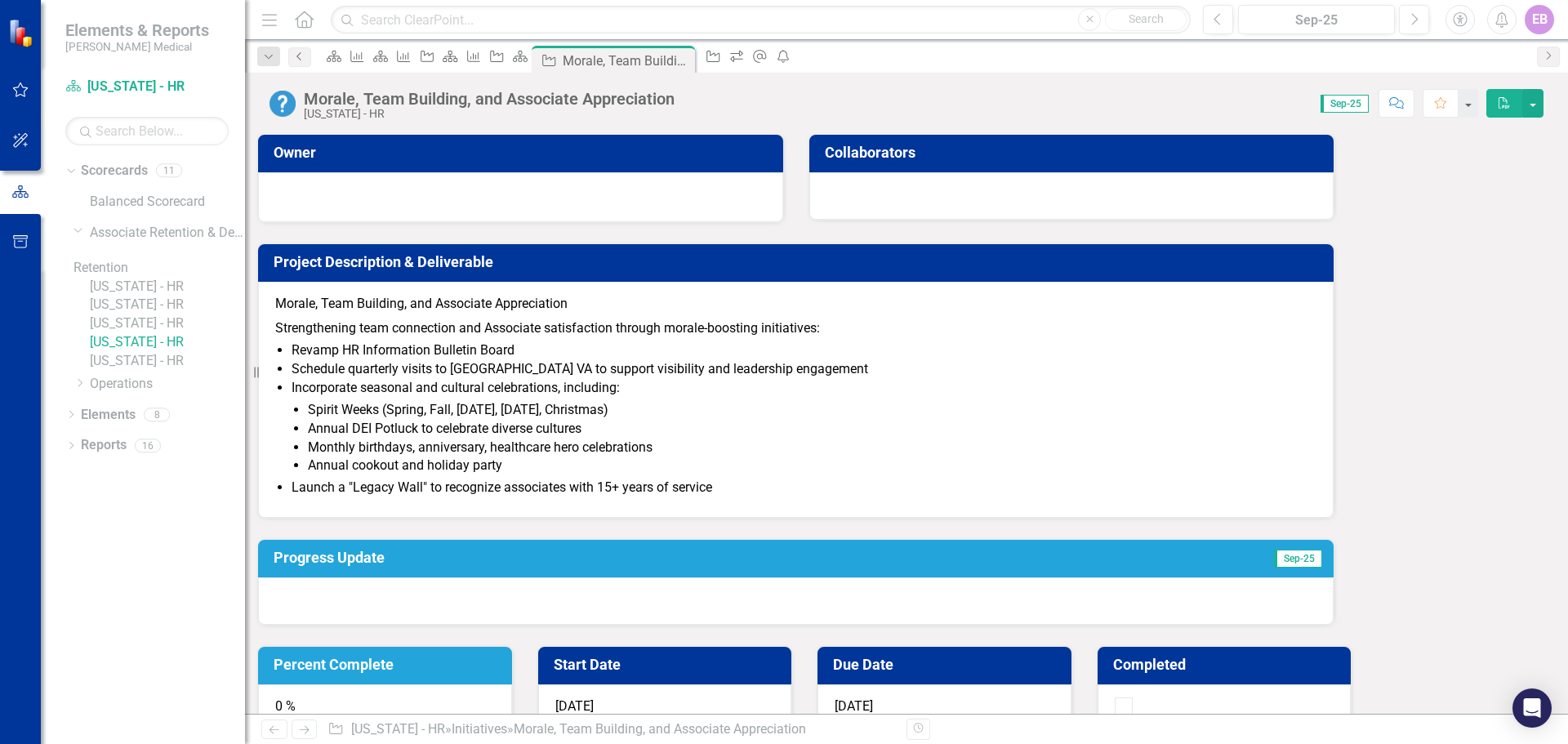
click at [298, 58] on icon "Previous" at bounding box center [299, 56] width 13 height 10
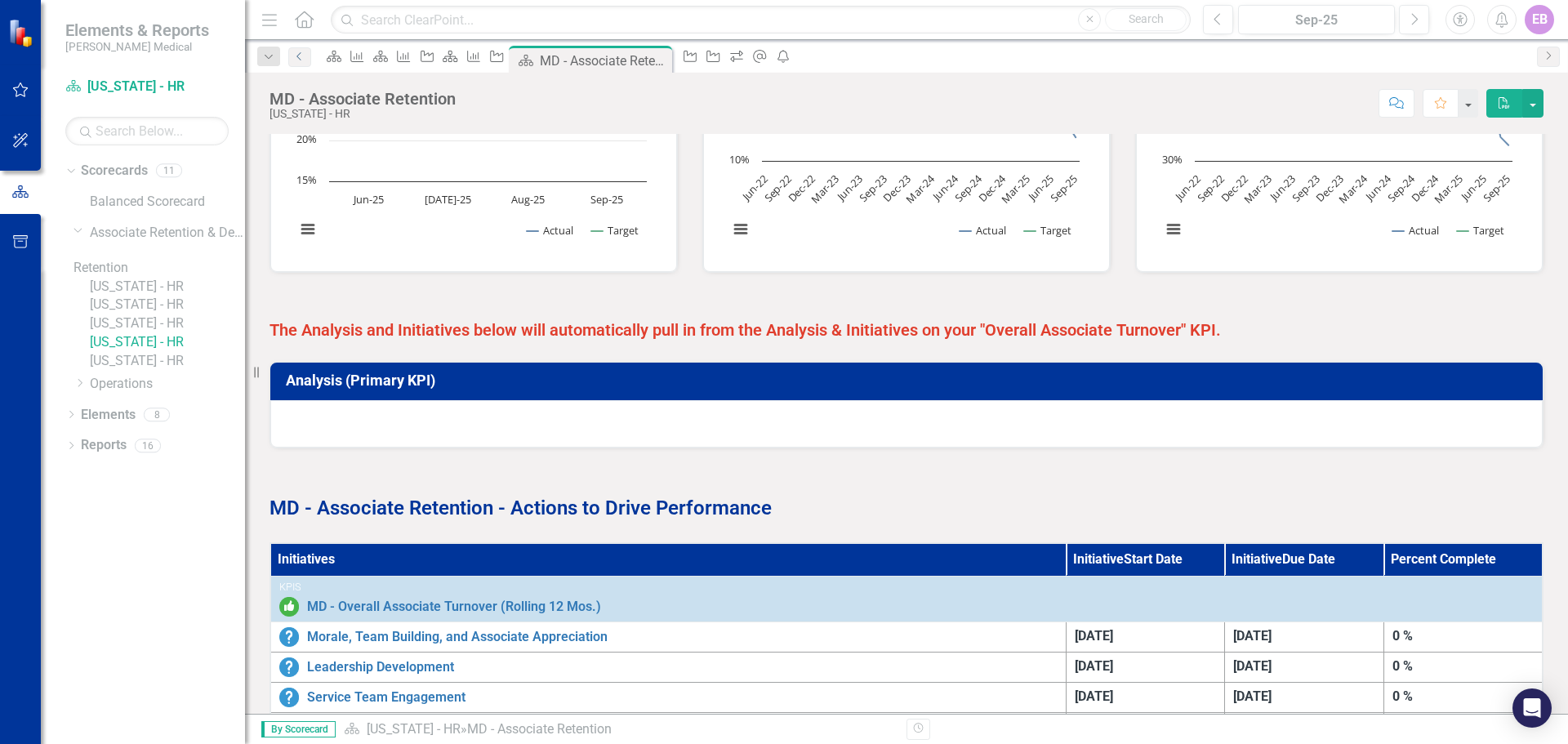
scroll to position [716, 0]
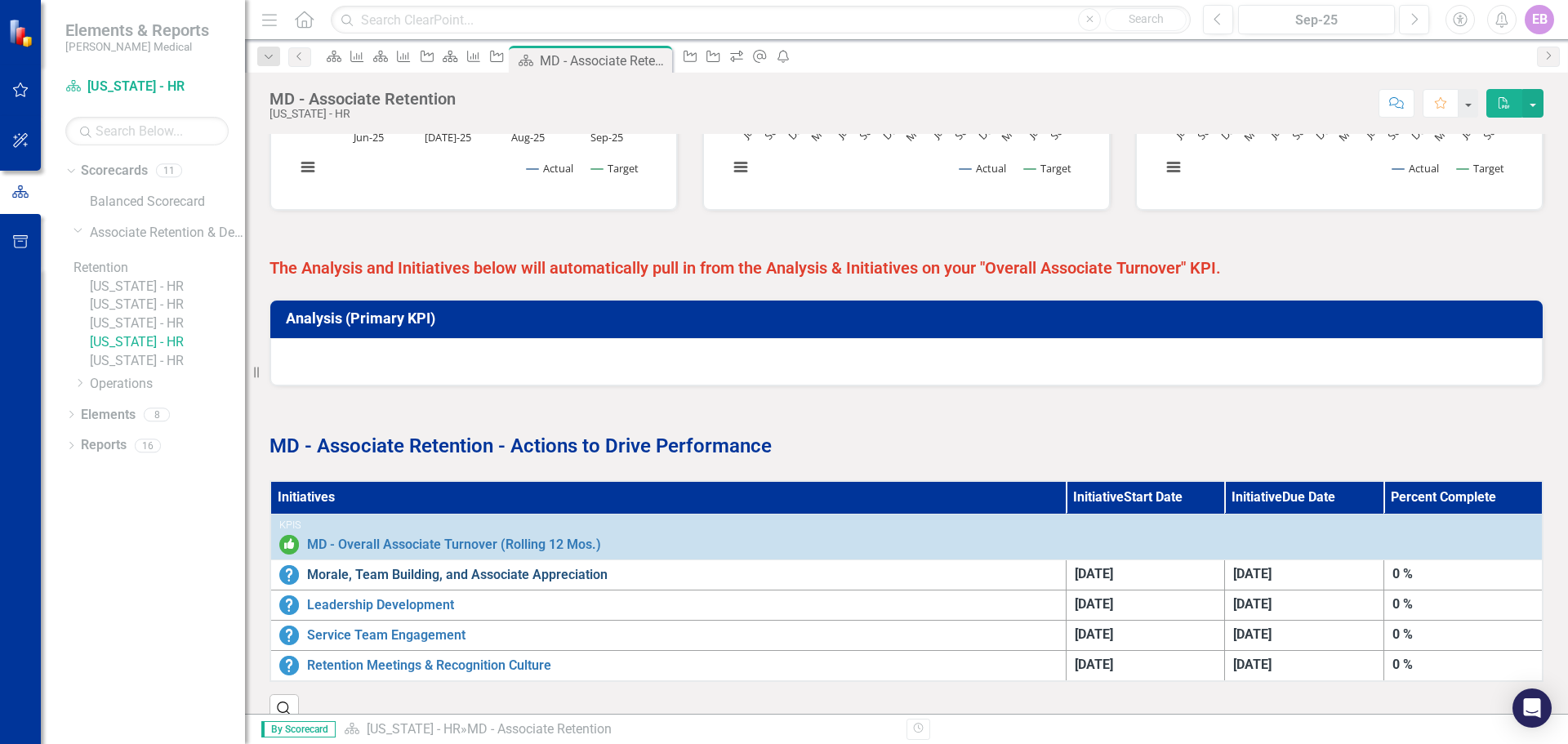
click at [474, 568] on link "Morale, Team Building, and Associate Appreciation" at bounding box center [681, 575] width 750 height 15
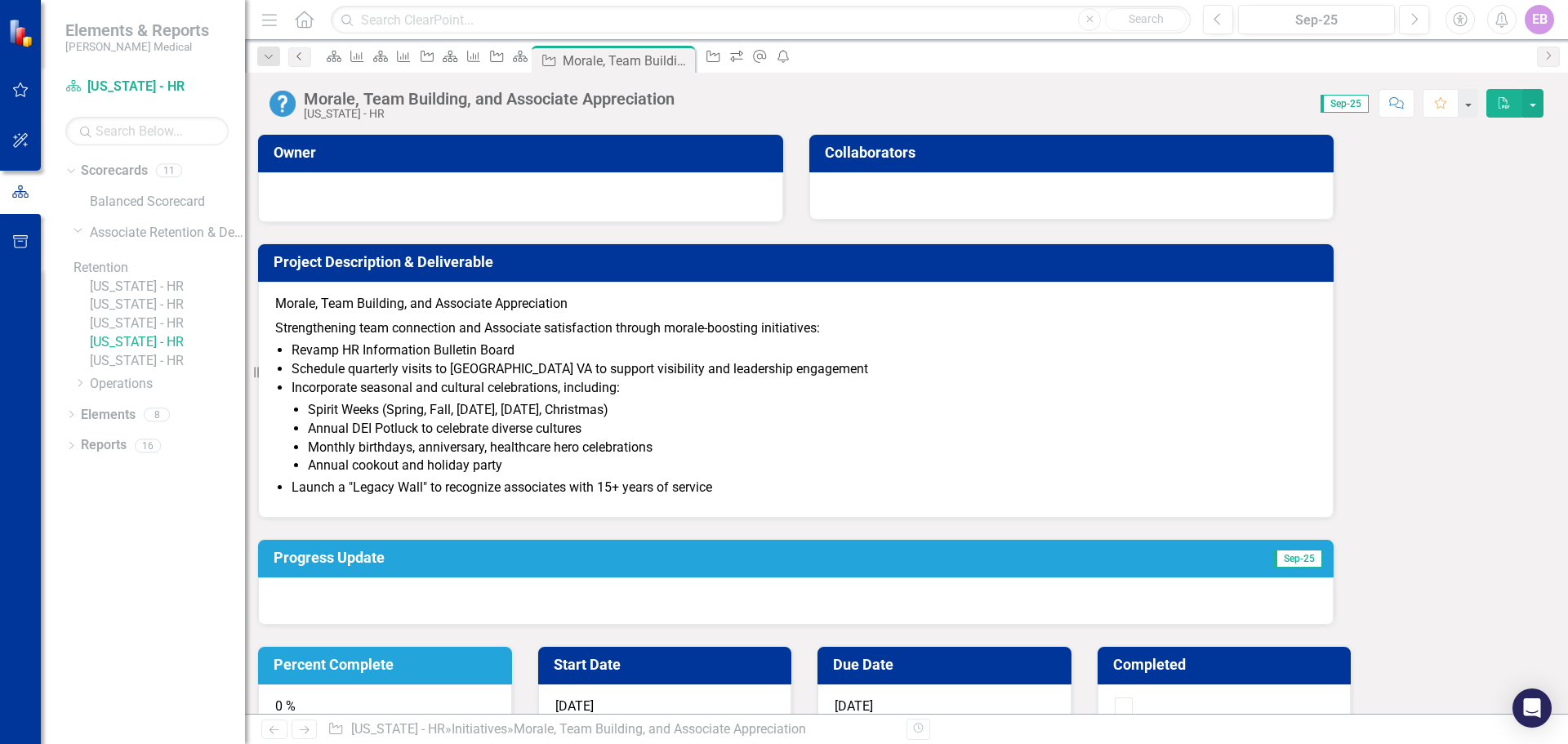
click at [300, 56] on icon "Previous" at bounding box center [299, 56] width 13 height 10
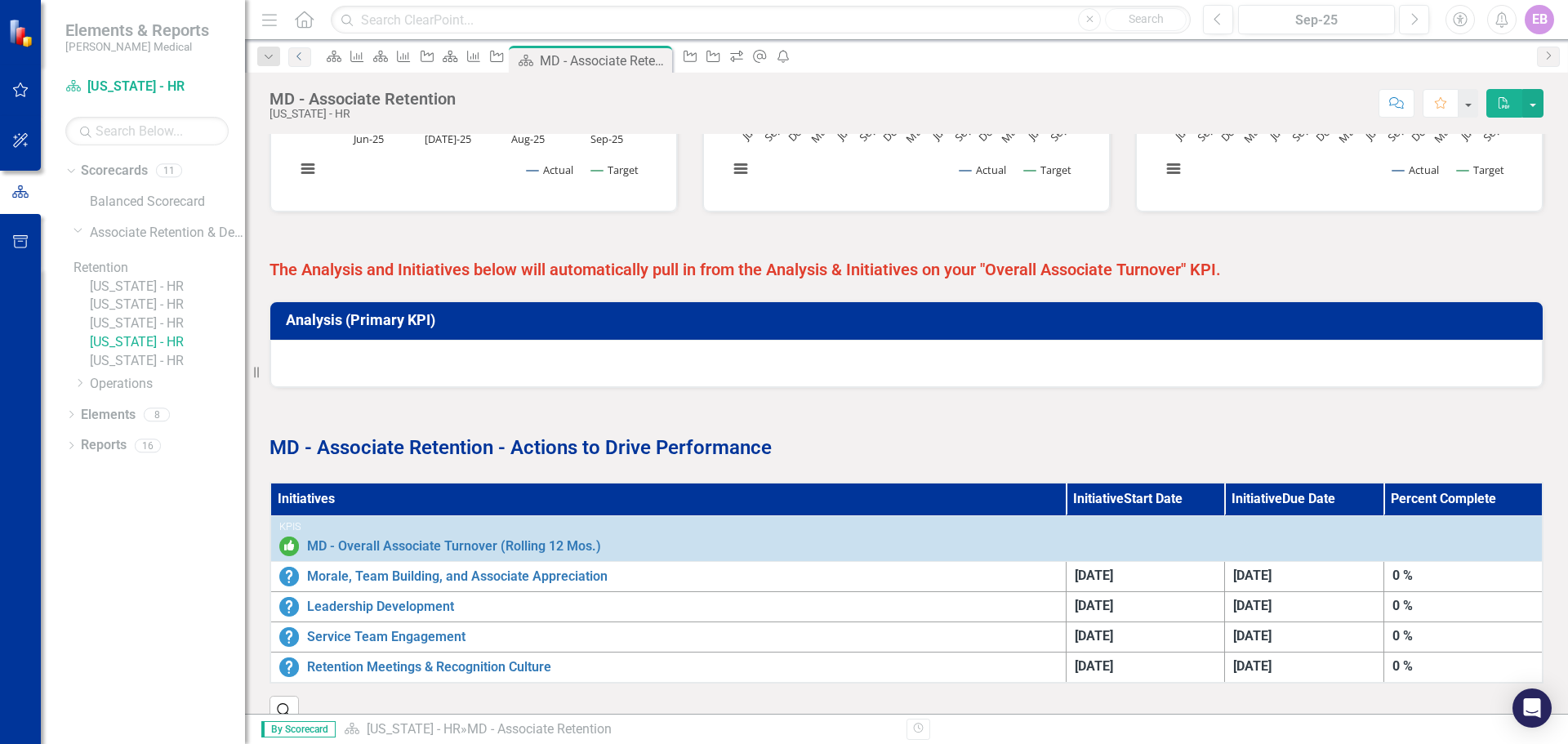
scroll to position [716, 0]
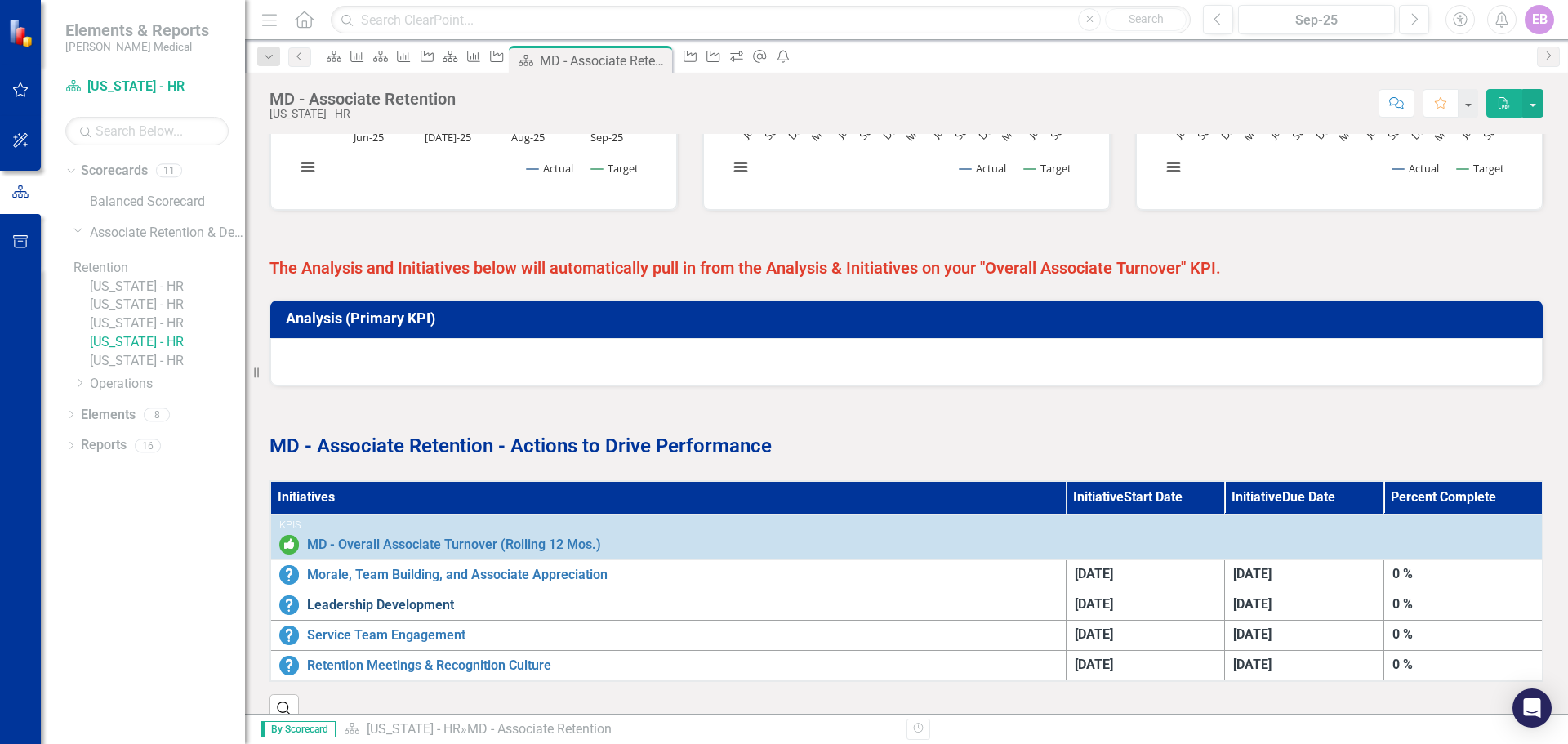
click at [392, 577] on link "Leadership Development" at bounding box center [681, 605] width 750 height 15
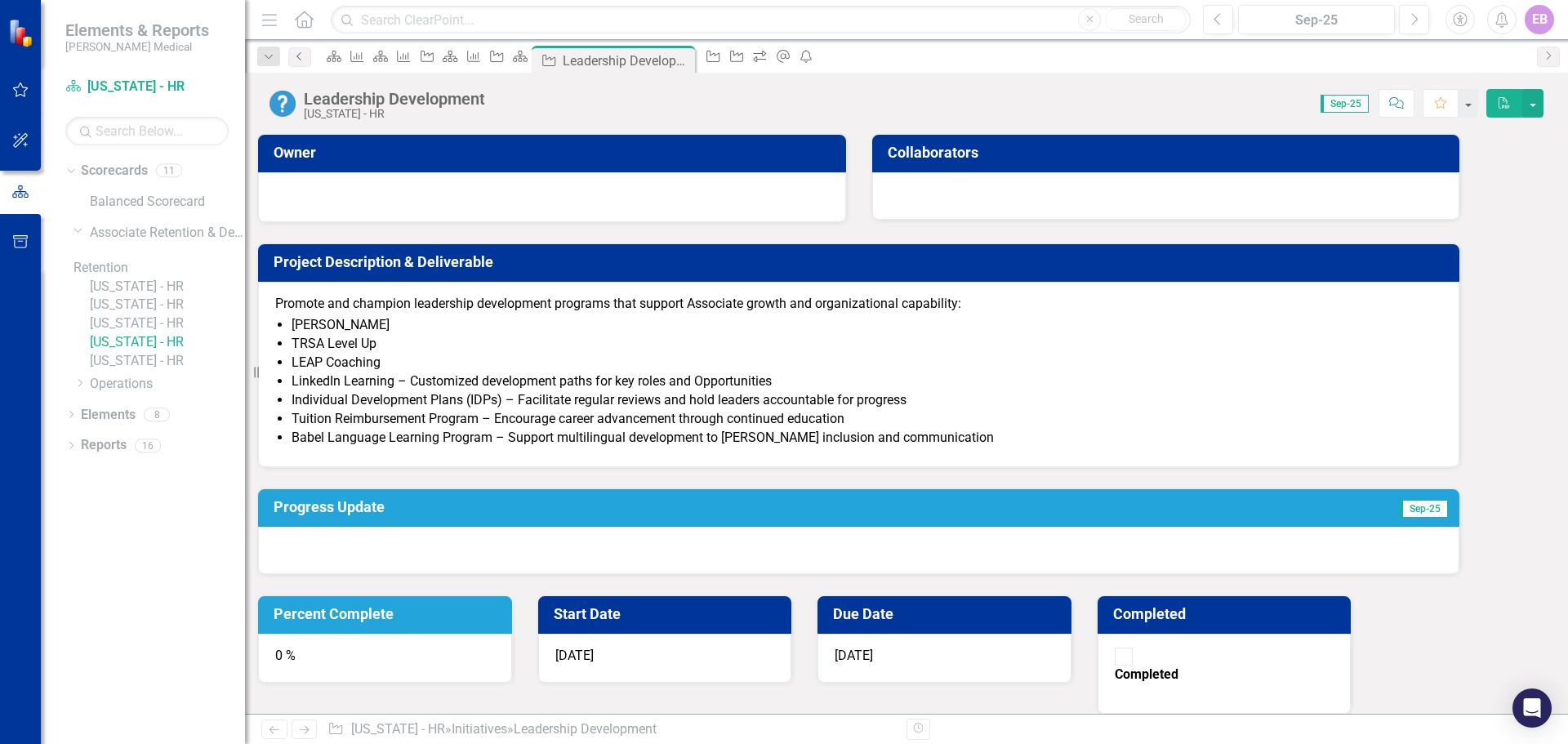
click at [296, 54] on icon "Previous" at bounding box center [299, 56] width 13 height 10
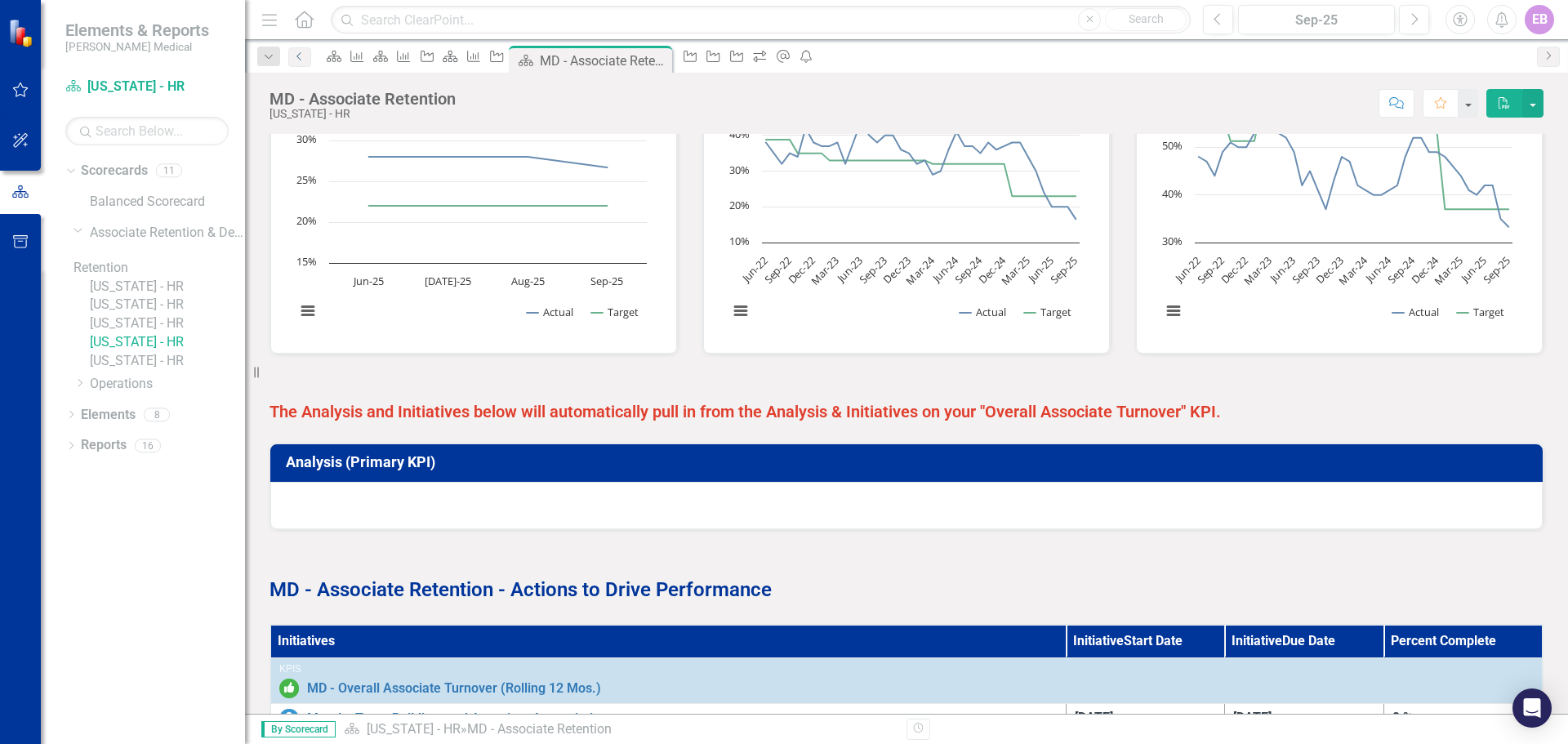
scroll to position [716, 0]
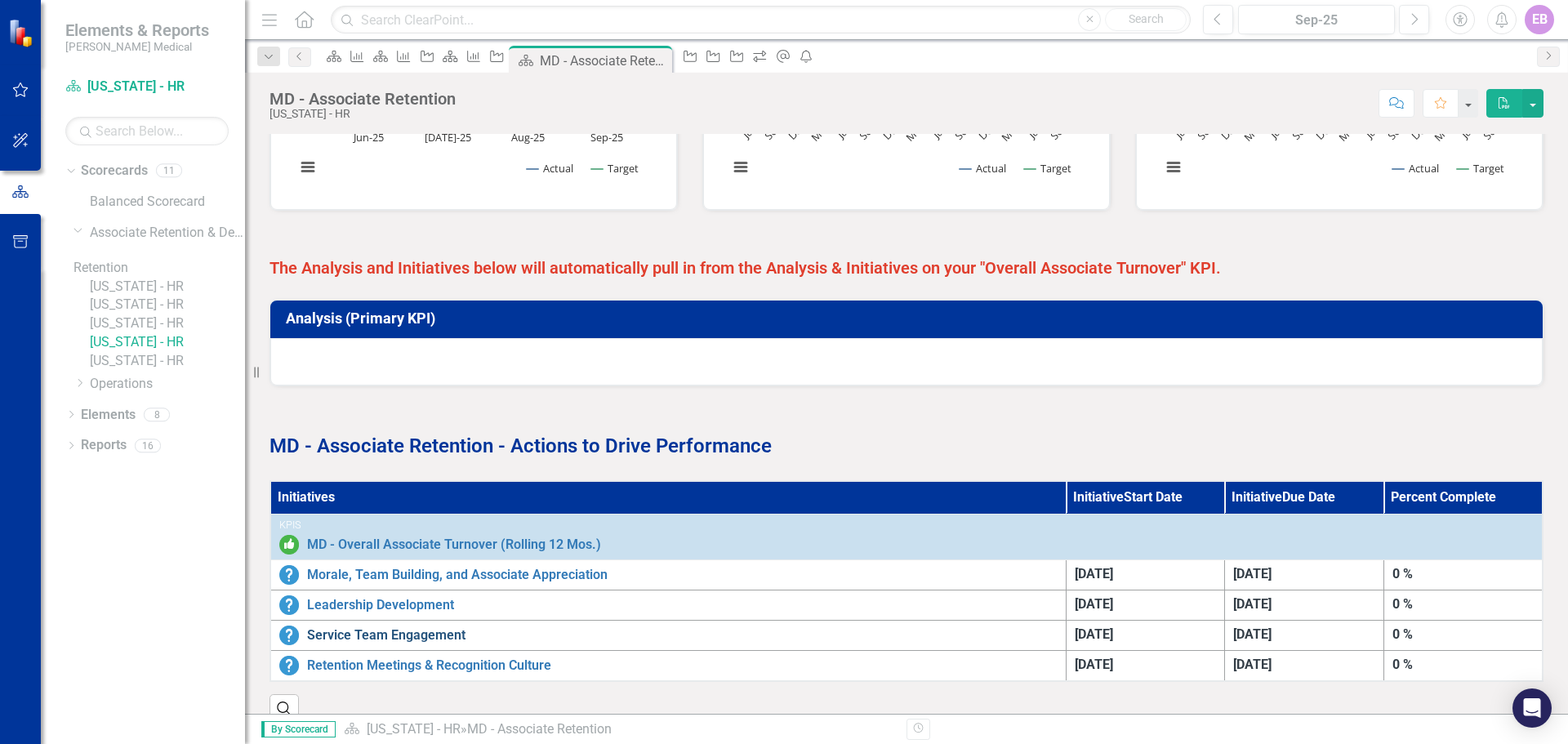
click at [390, 577] on link "Service Team Engagement" at bounding box center [681, 636] width 750 height 15
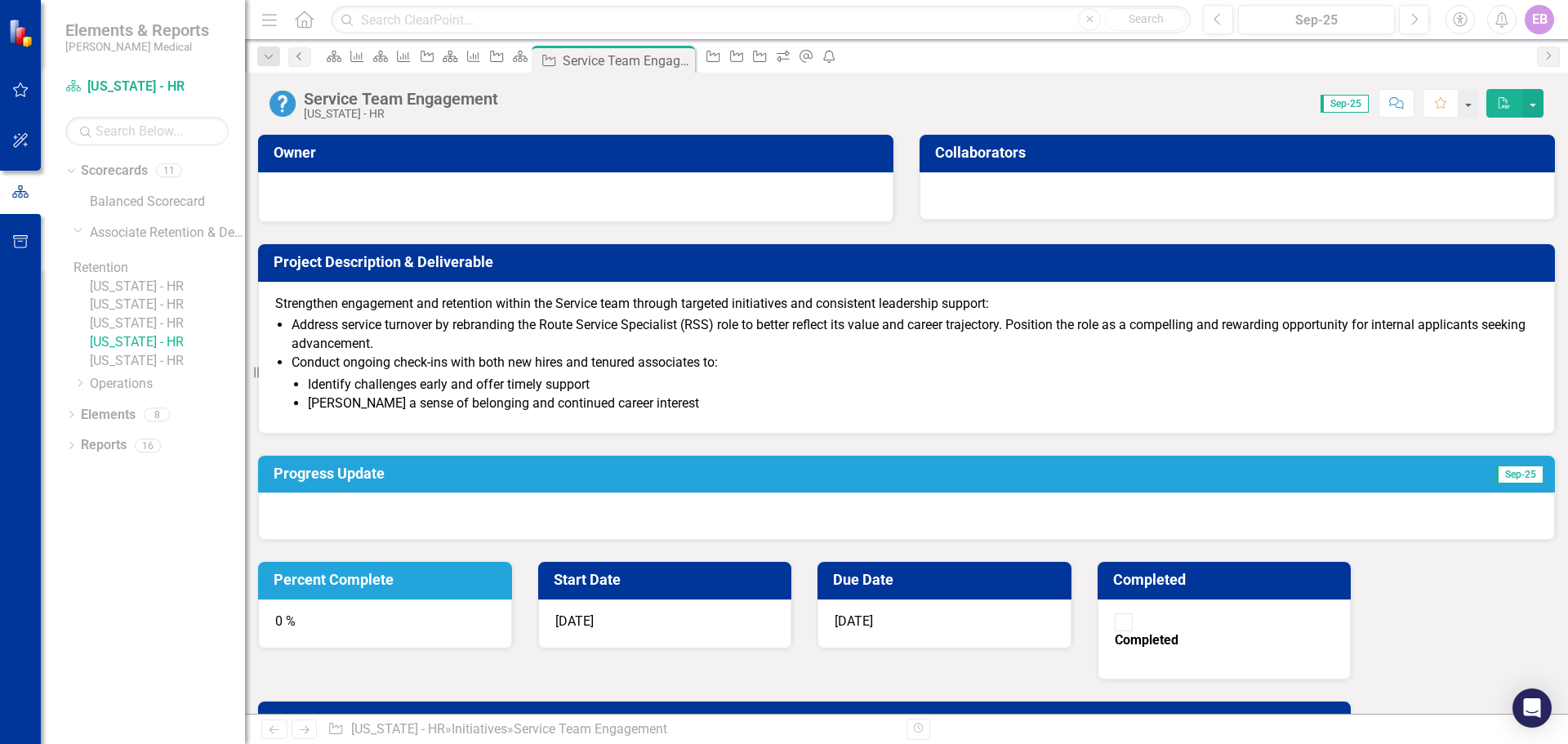
click at [296, 53] on icon "Previous" at bounding box center [299, 56] width 13 height 10
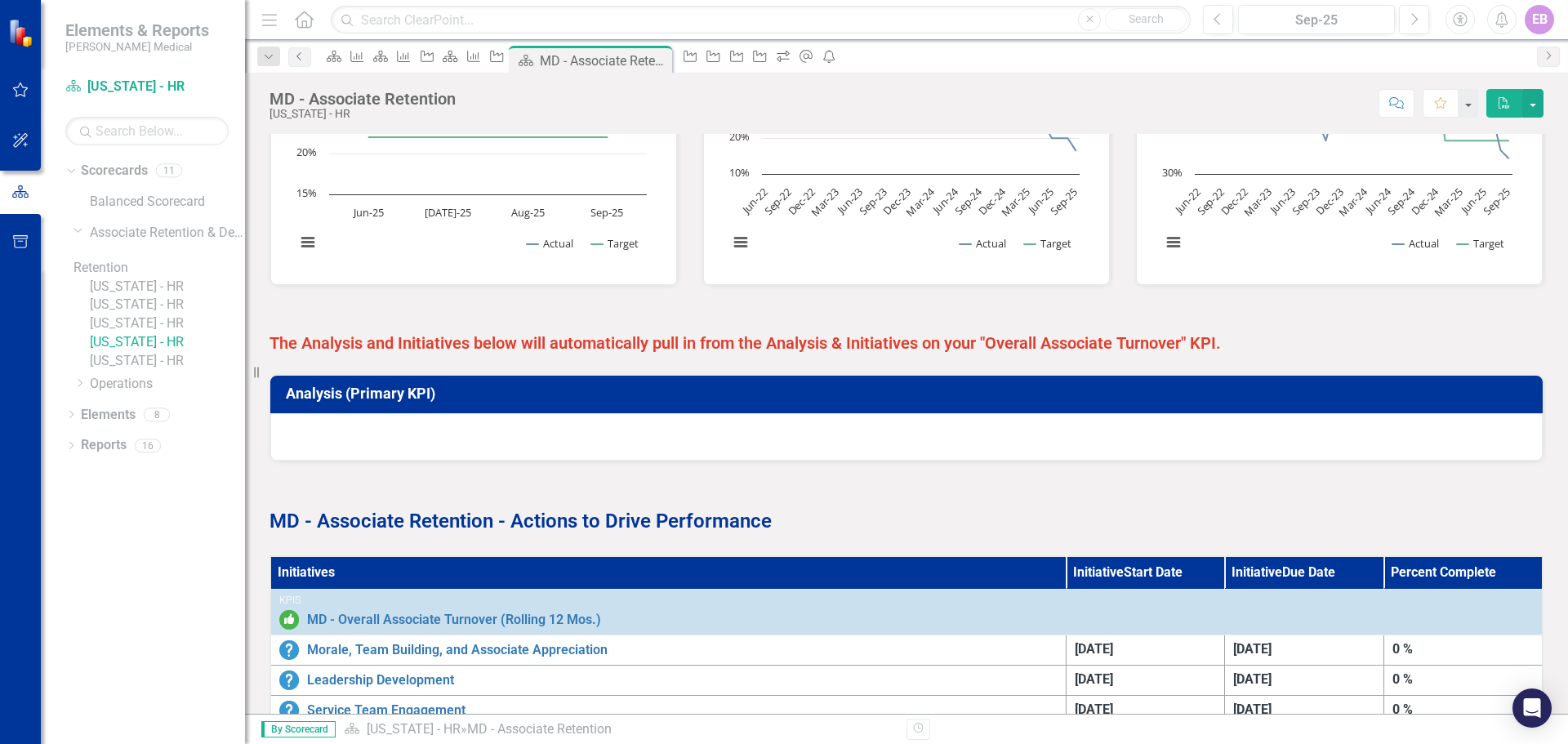
scroll to position [716, 0]
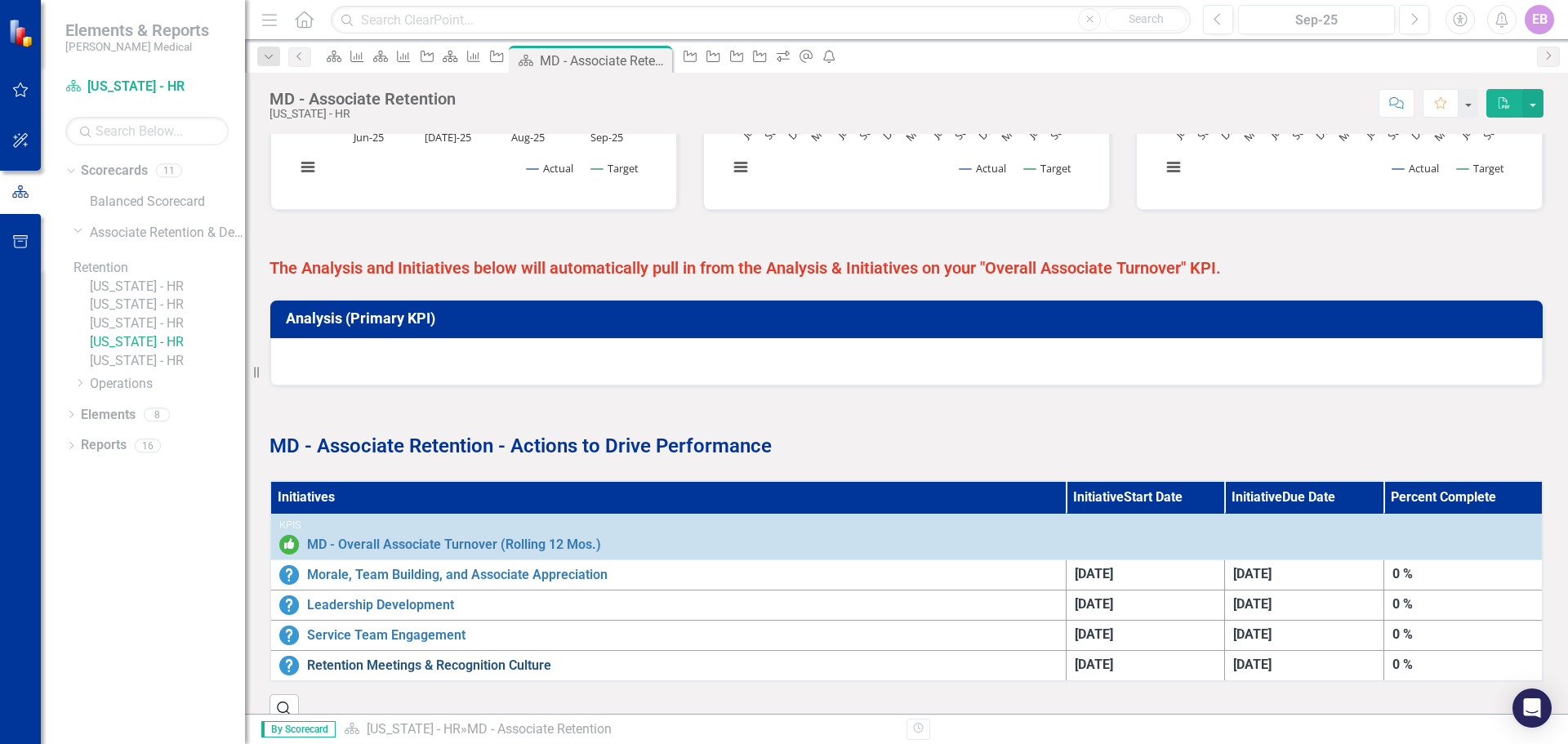
click at [485, 577] on link "Retention Meetings & Recognition Culture" at bounding box center [681, 666] width 750 height 15
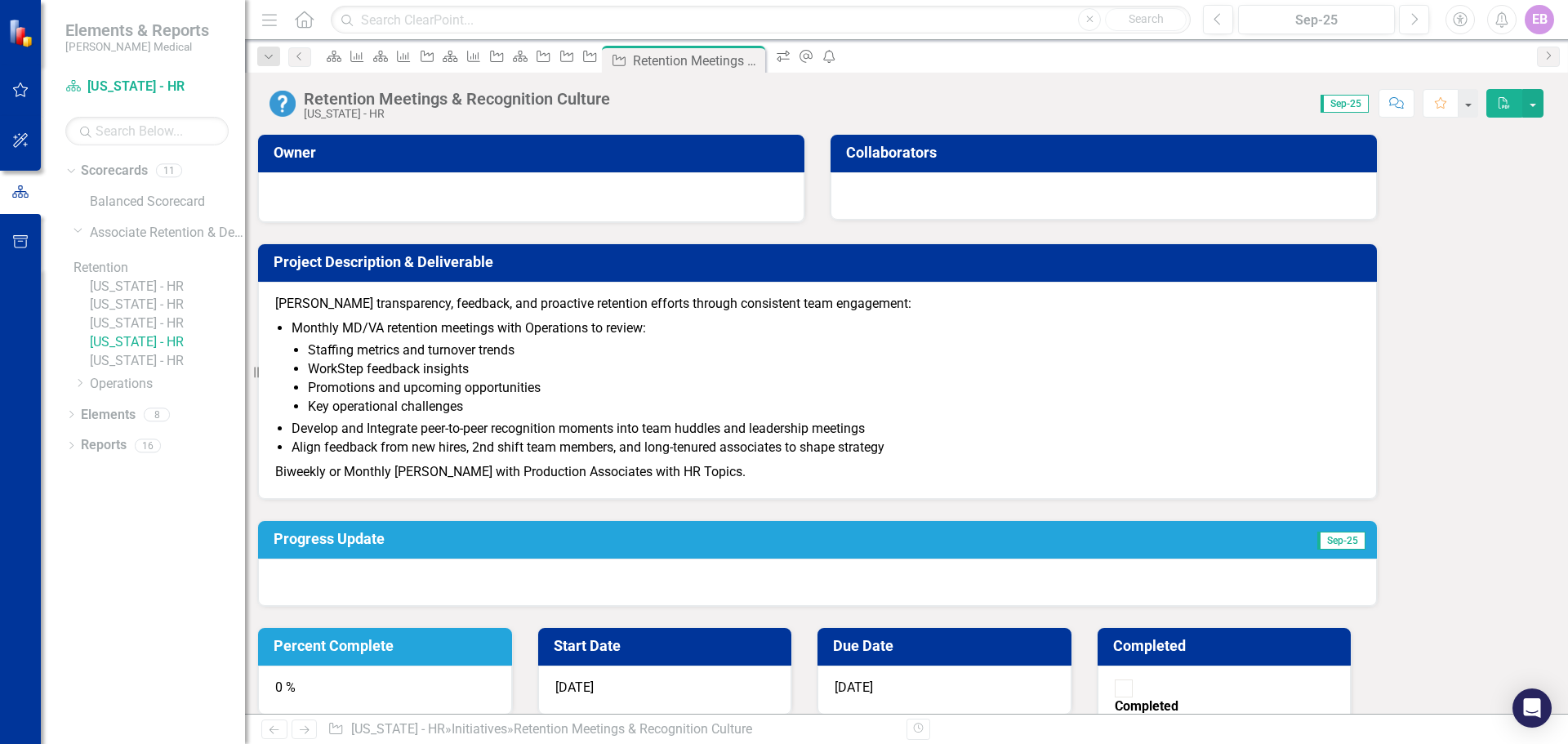
click at [164, 291] on link "[US_STATE] - HR" at bounding box center [167, 287] width 155 height 18
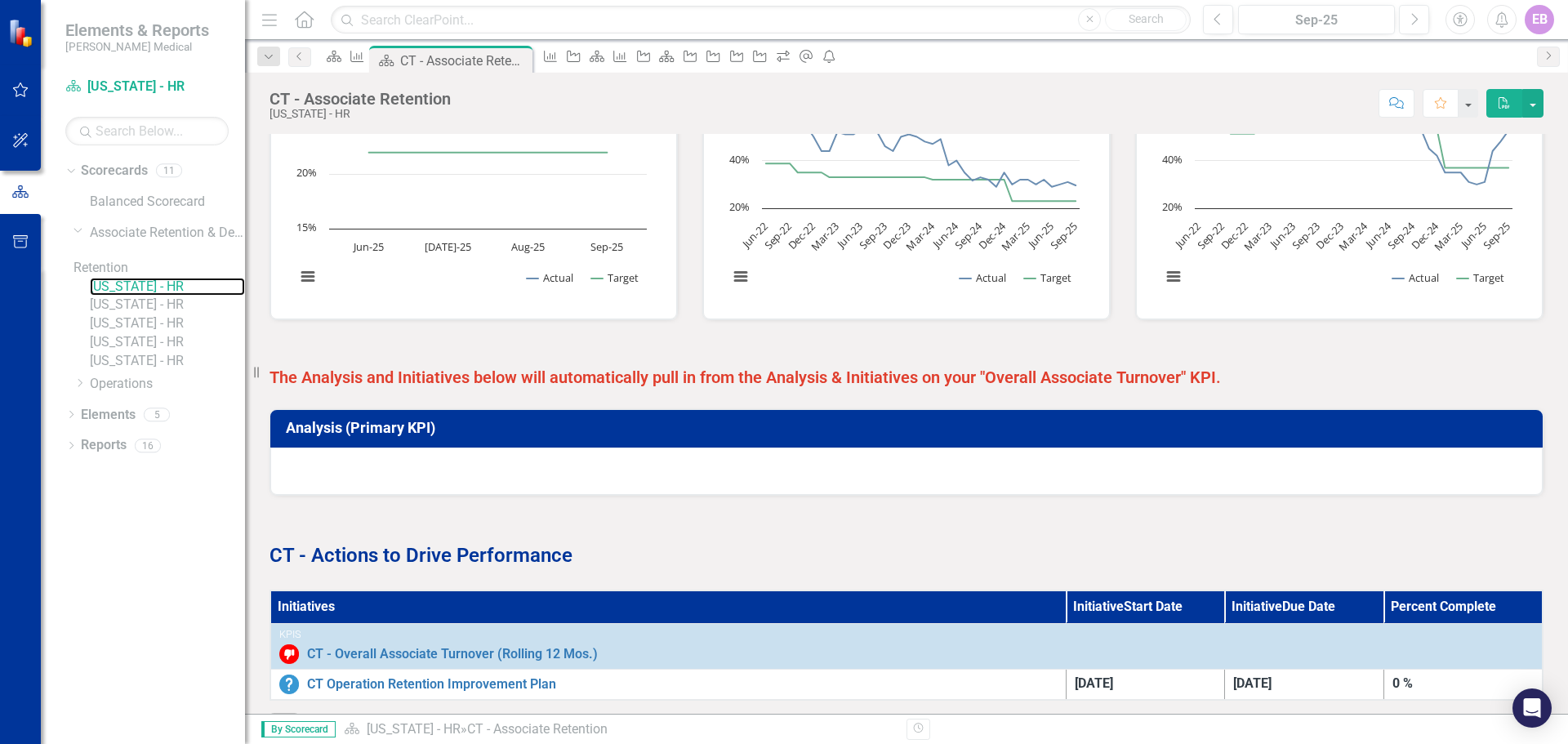
scroll to position [625, 0]
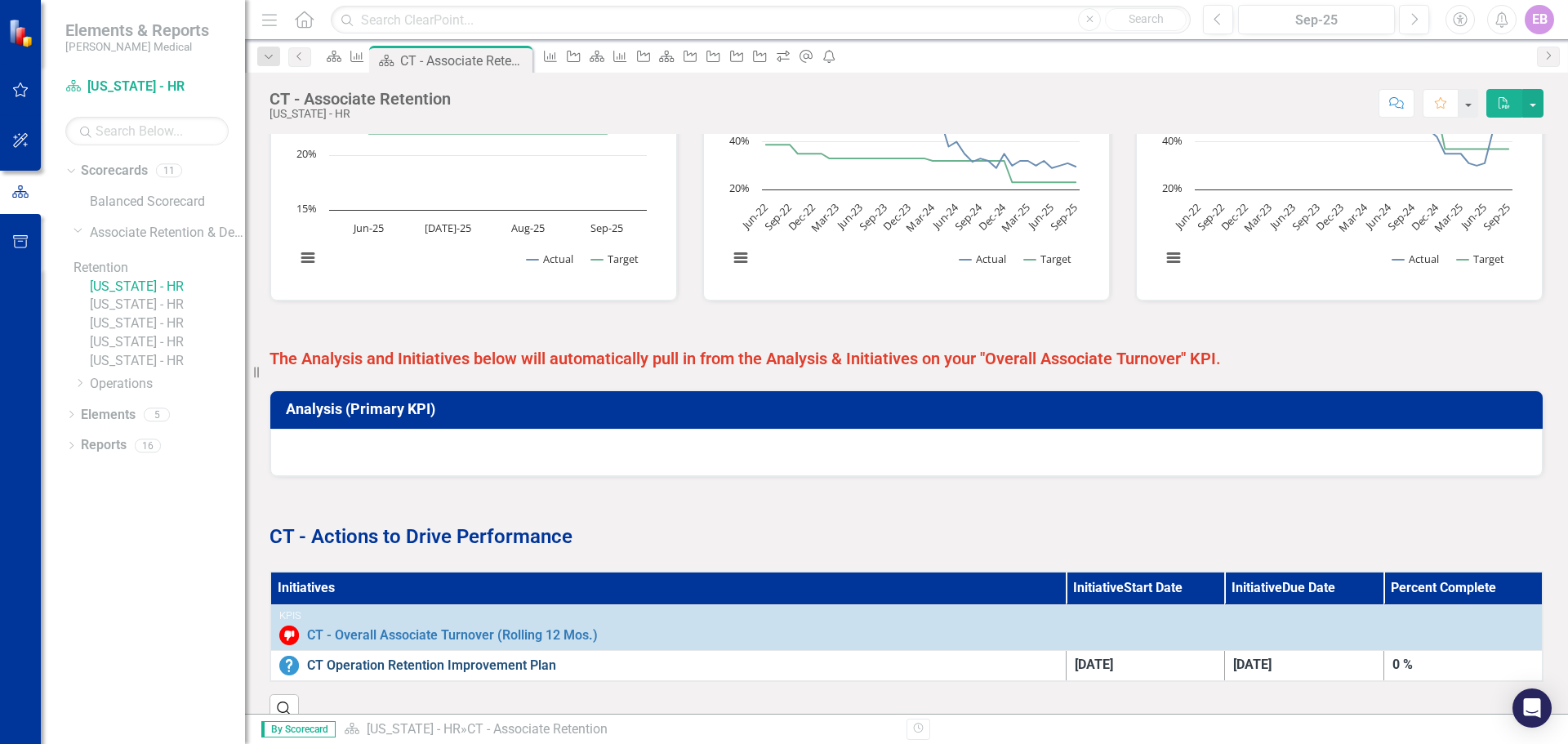
click at [421, 577] on link "CT Operation Retention Improvement Plan" at bounding box center [681, 666] width 750 height 15
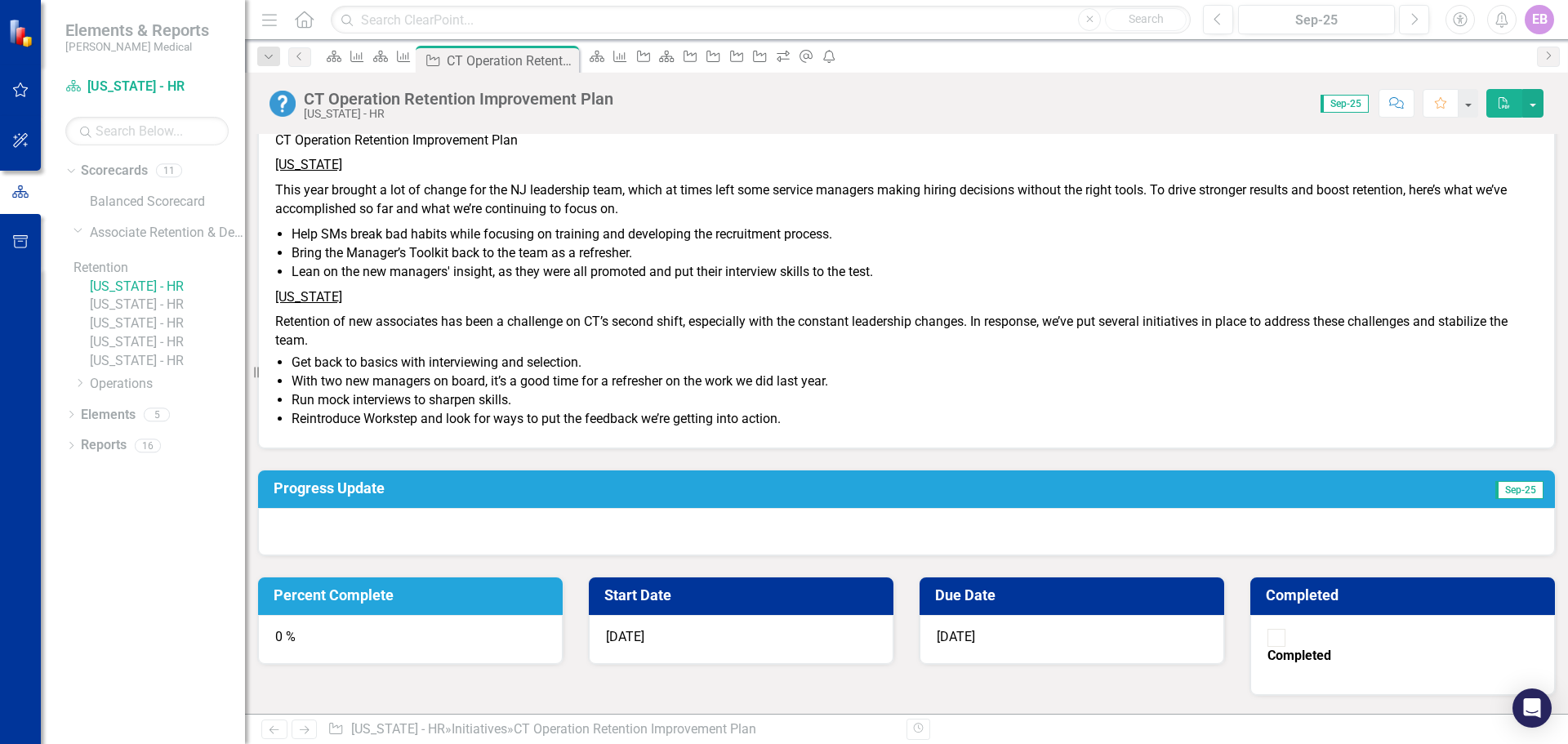
scroll to position [245, 0]
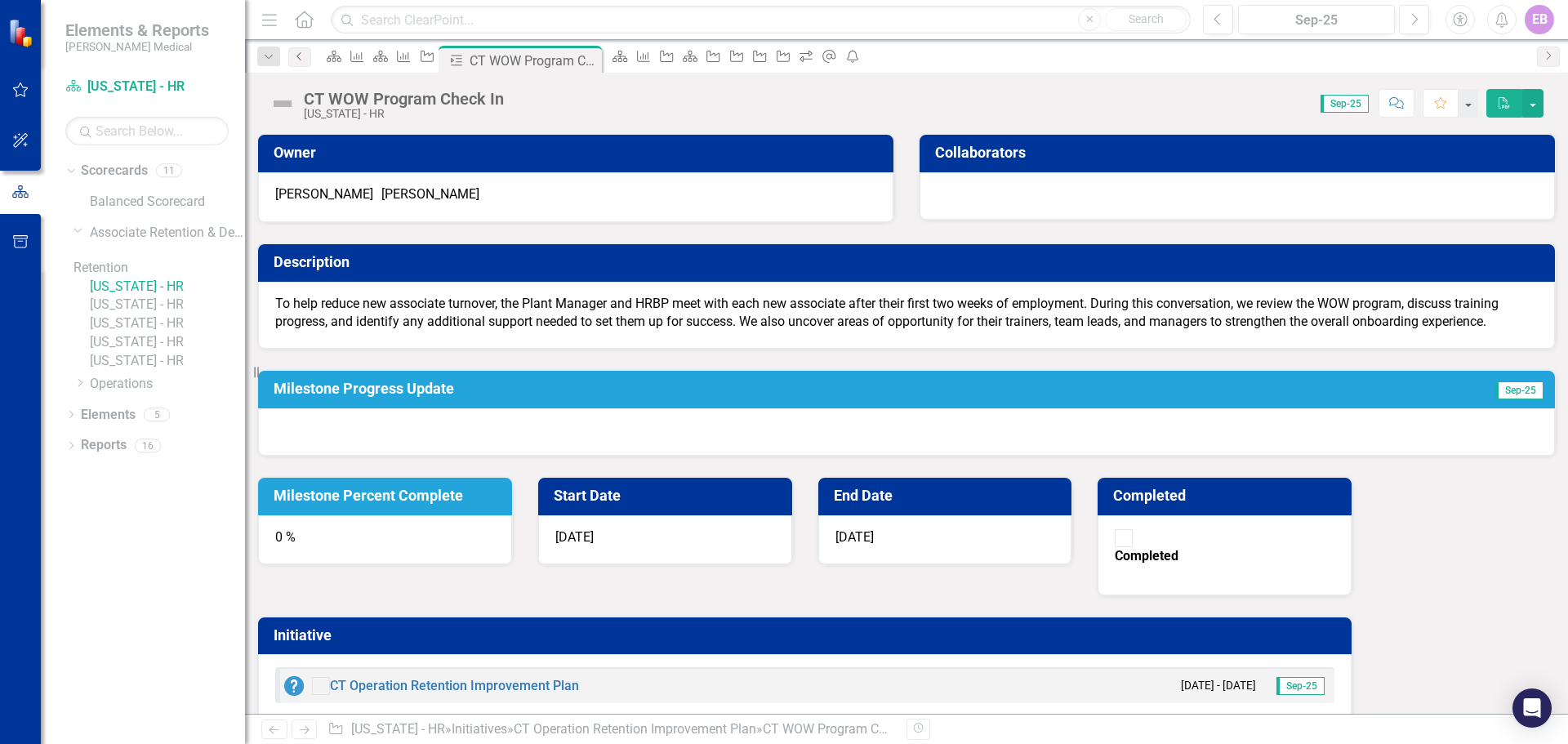
click at [301, 54] on icon "Previous" at bounding box center [299, 56] width 13 height 10
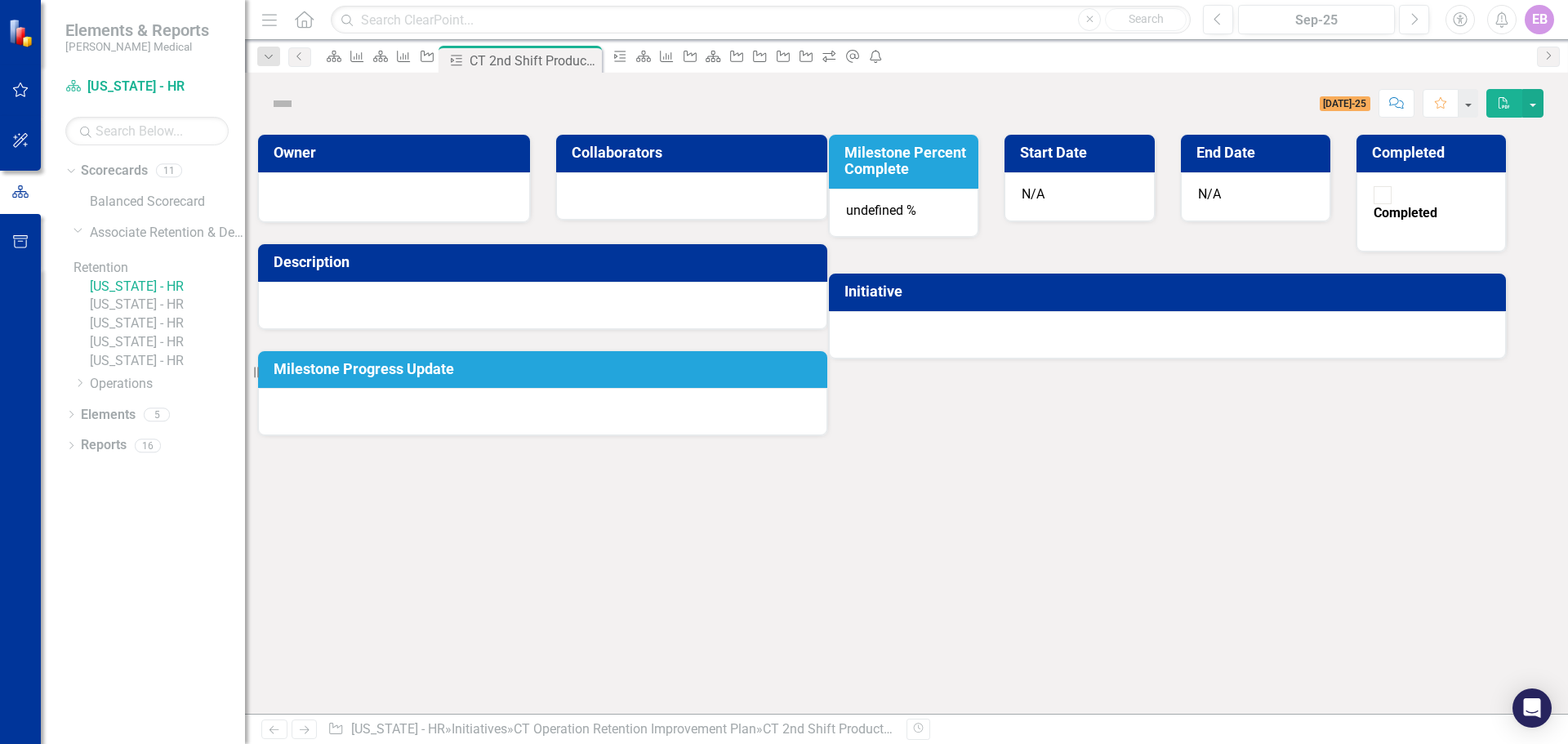
checkbox input "true"
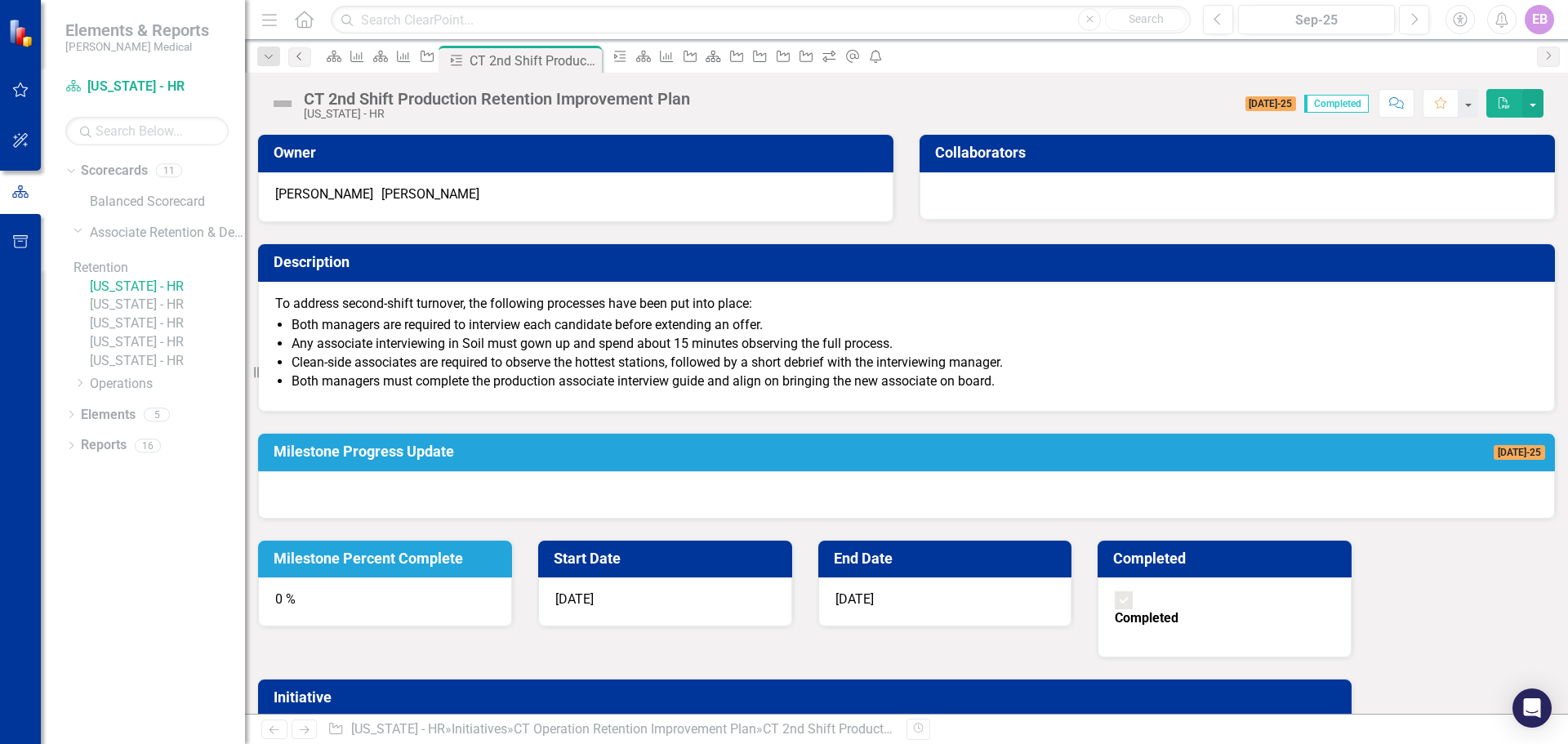
click at [303, 53] on icon "Previous" at bounding box center [299, 56] width 13 height 10
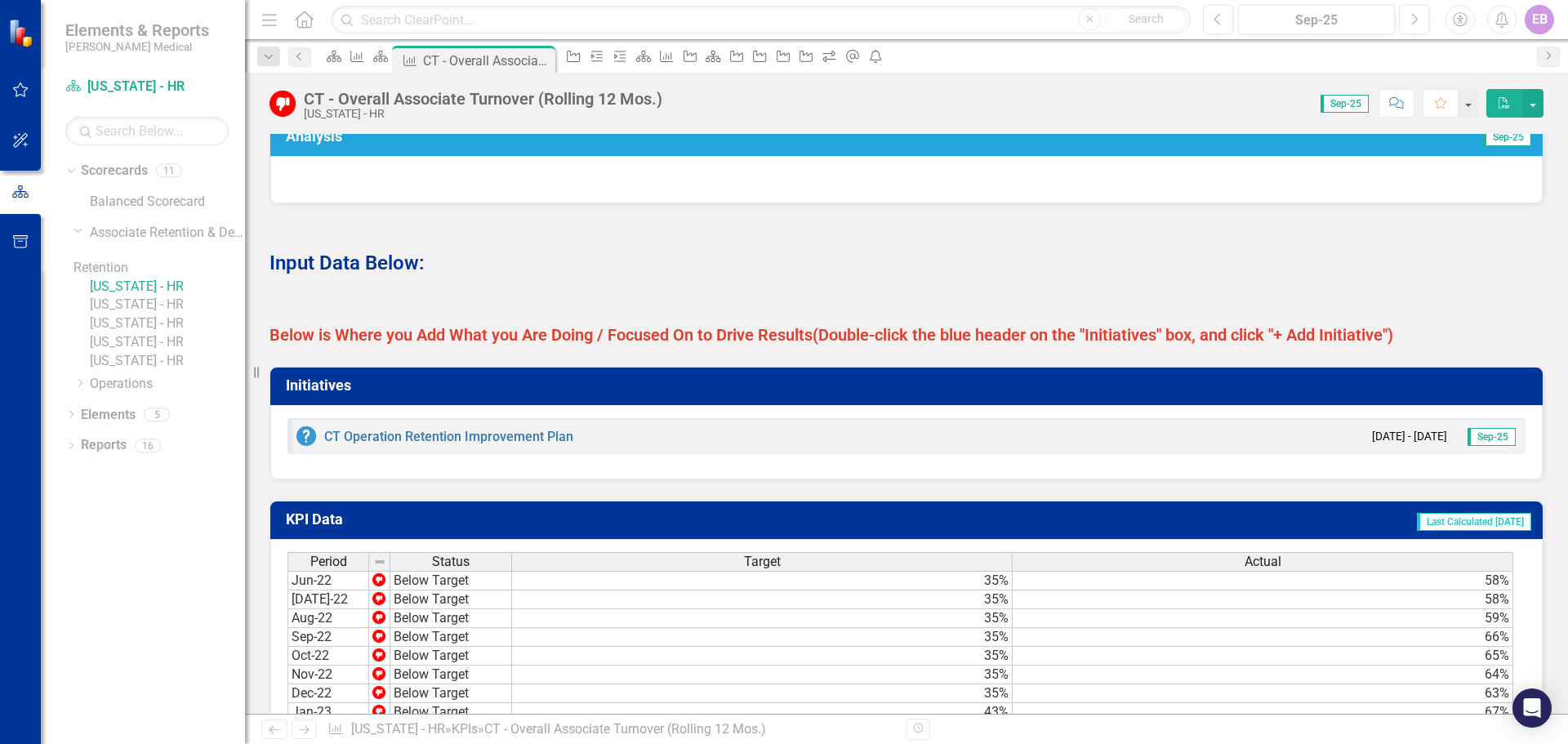
scroll to position [654, 0]
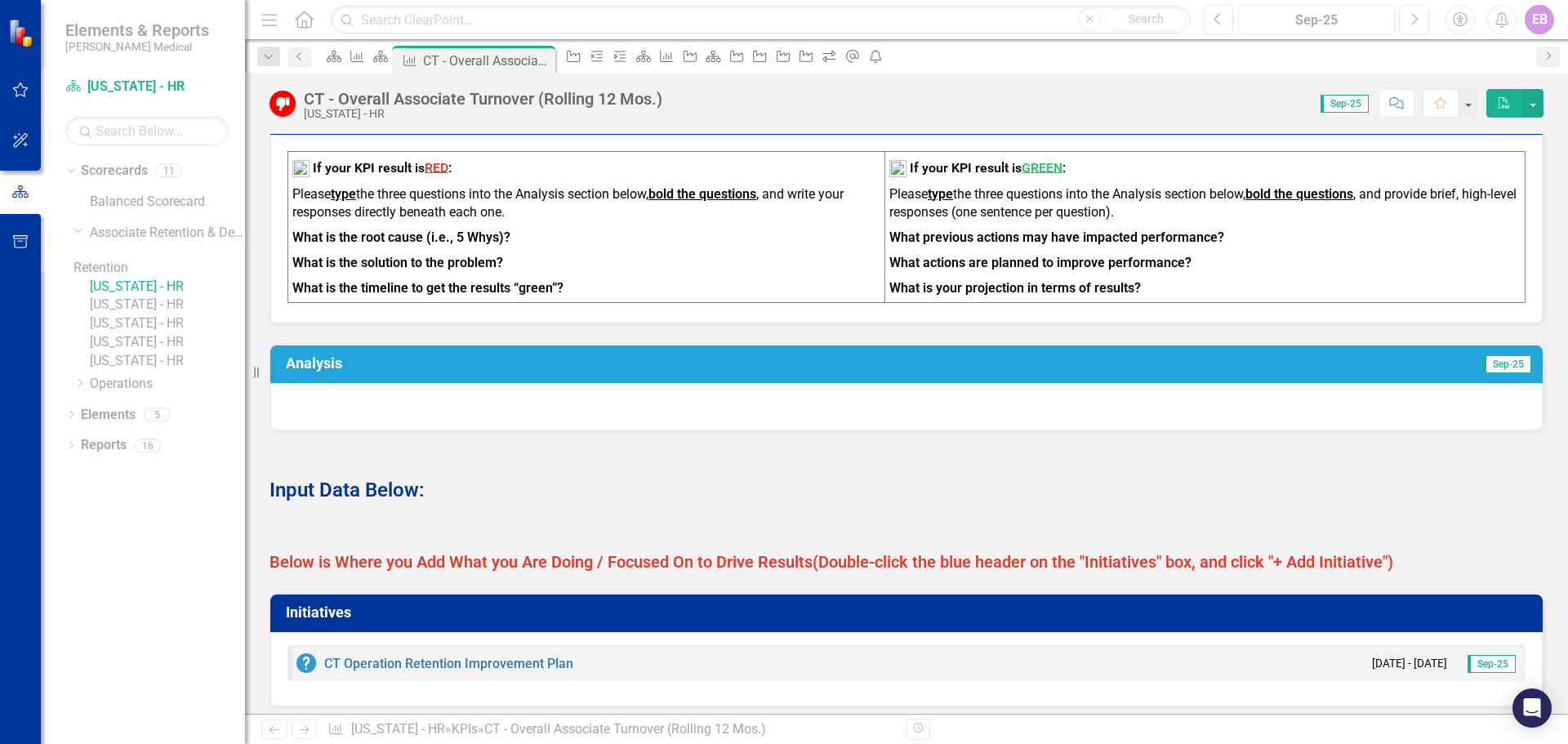
click at [140, 371] on link "[US_STATE] - HR" at bounding box center [167, 361] width 155 height 18
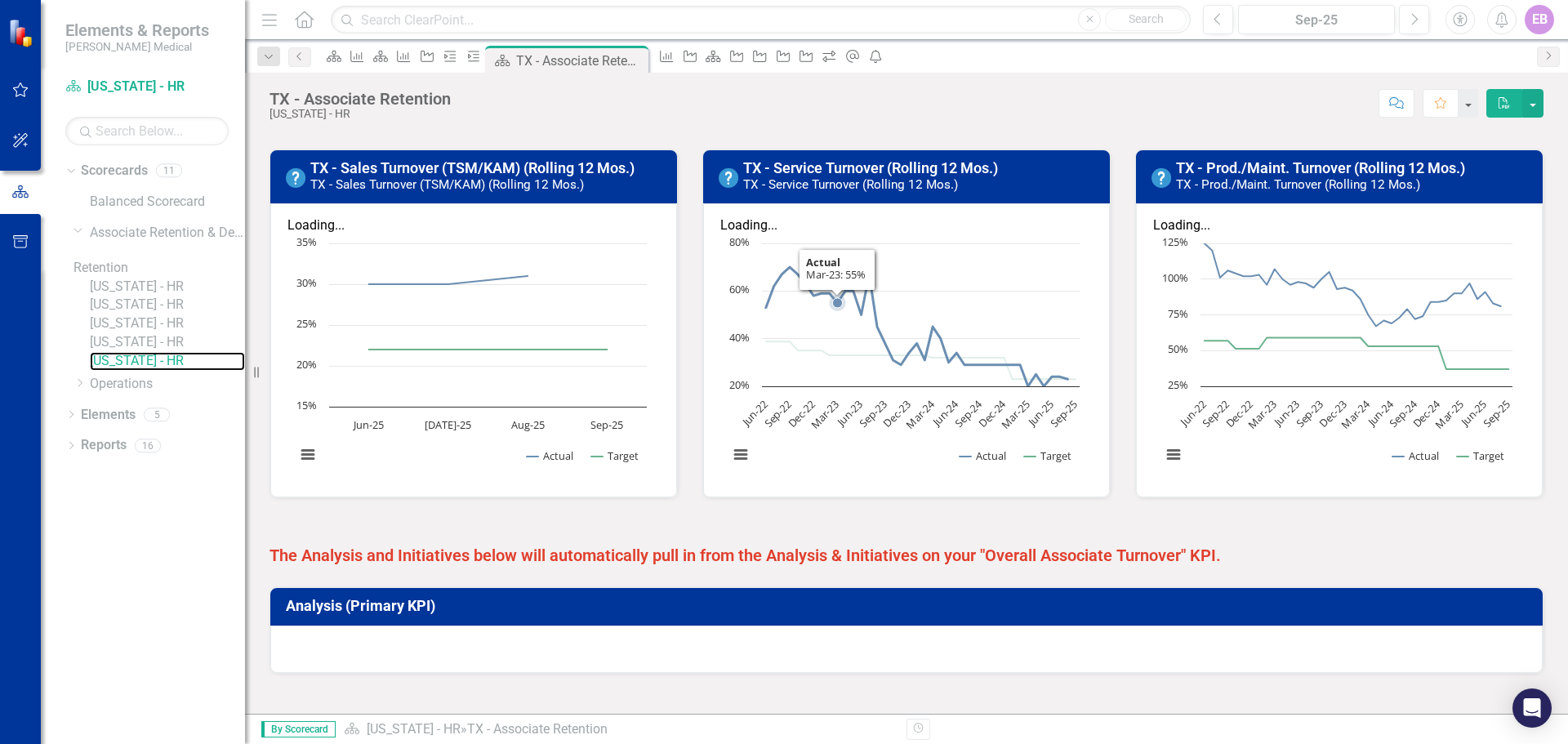
scroll to position [625, 0]
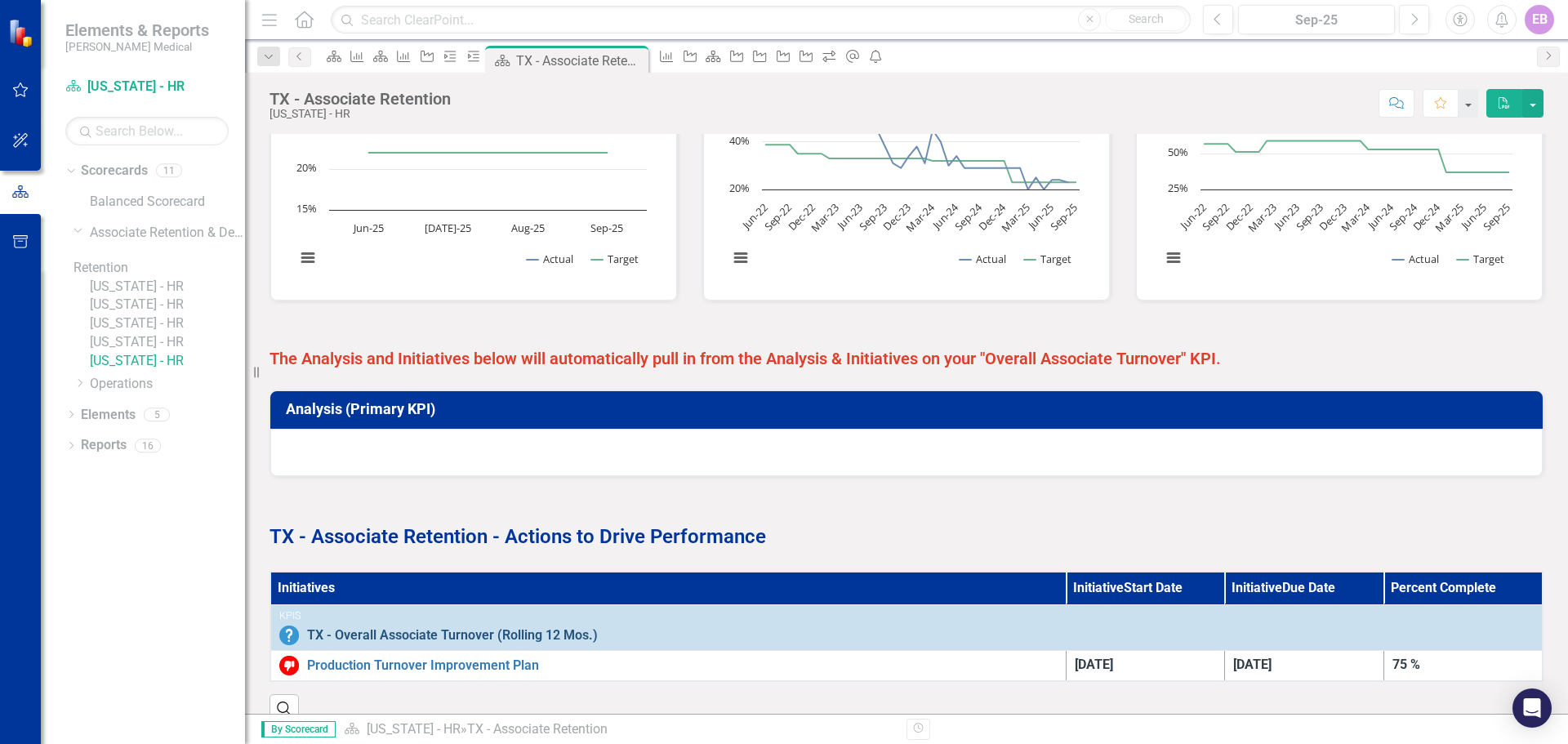
click at [468, 577] on link "TX - Overall Associate Turnover (Rolling 12 Mos.)" at bounding box center [920, 636] width 1226 height 15
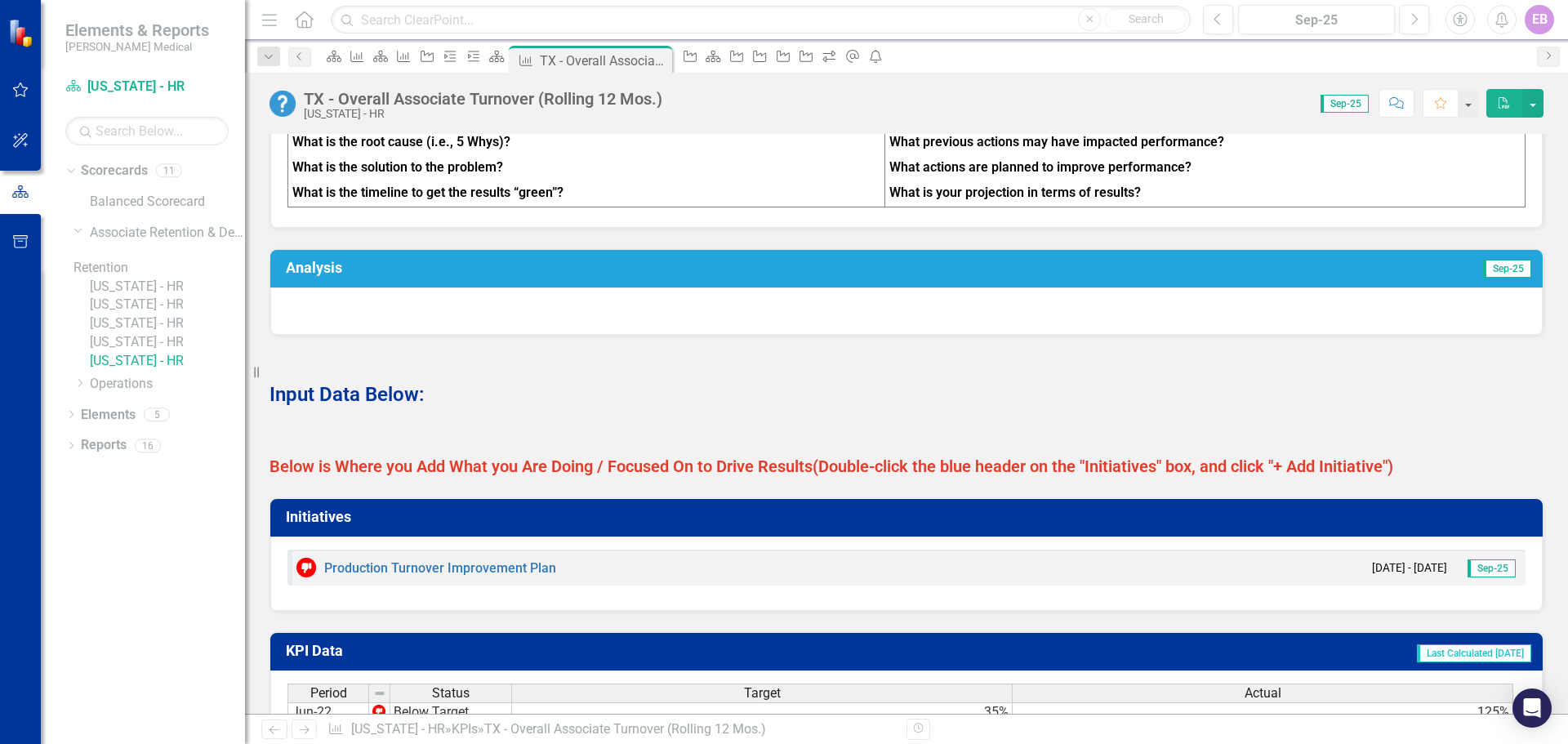
scroll to position [654, 0]
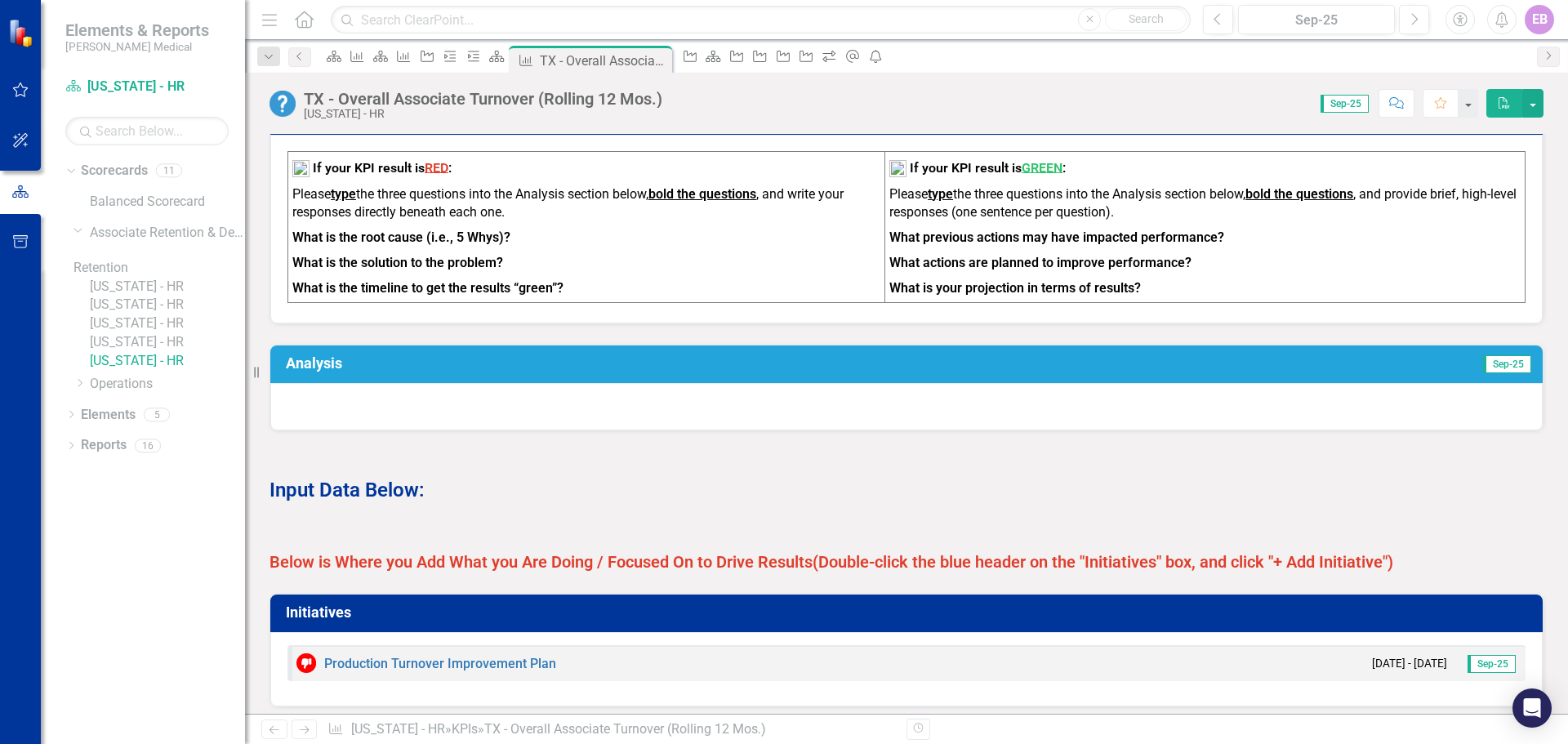
click at [375, 372] on h3 "Analysis" at bounding box center [616, 364] width 662 height 17
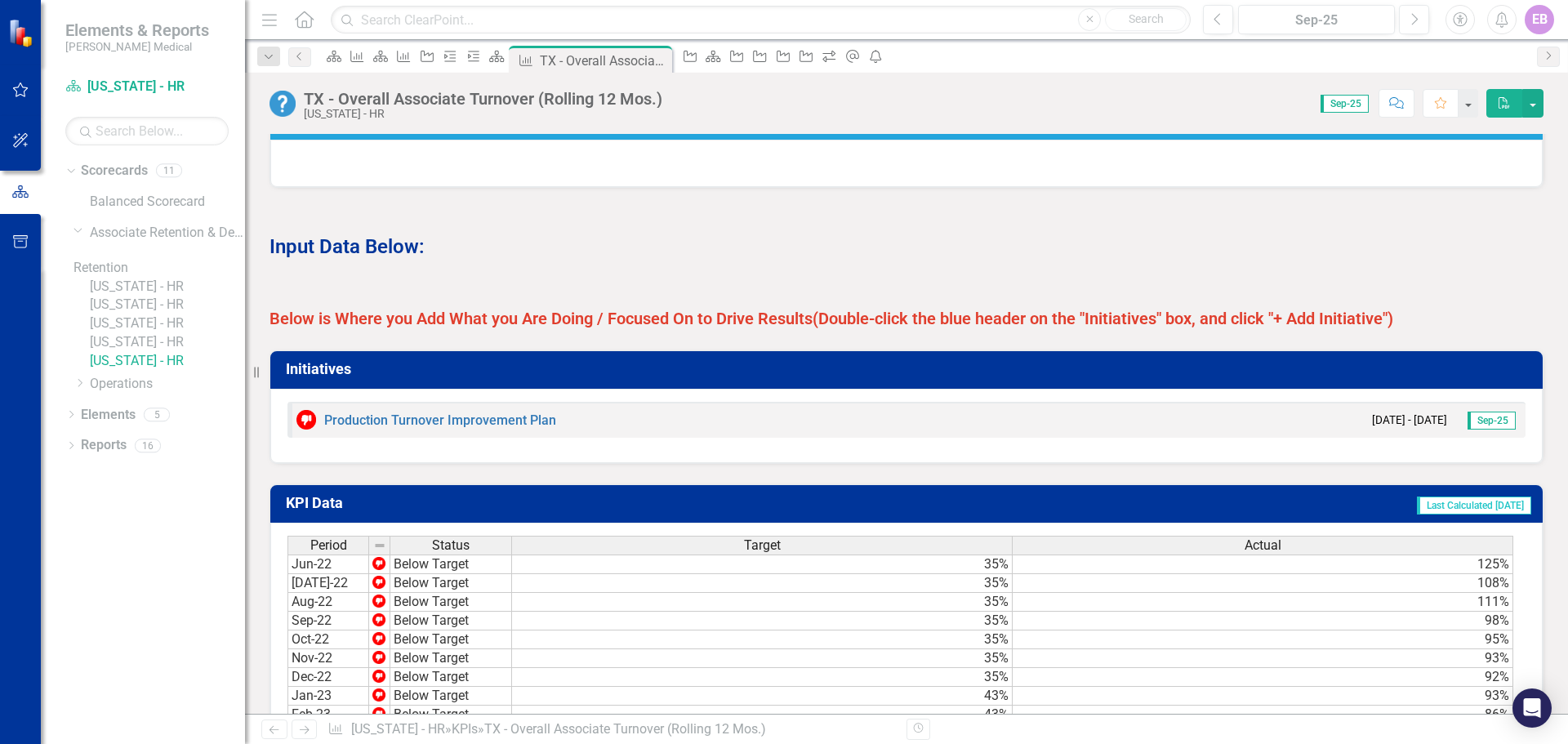
scroll to position [898, 0]
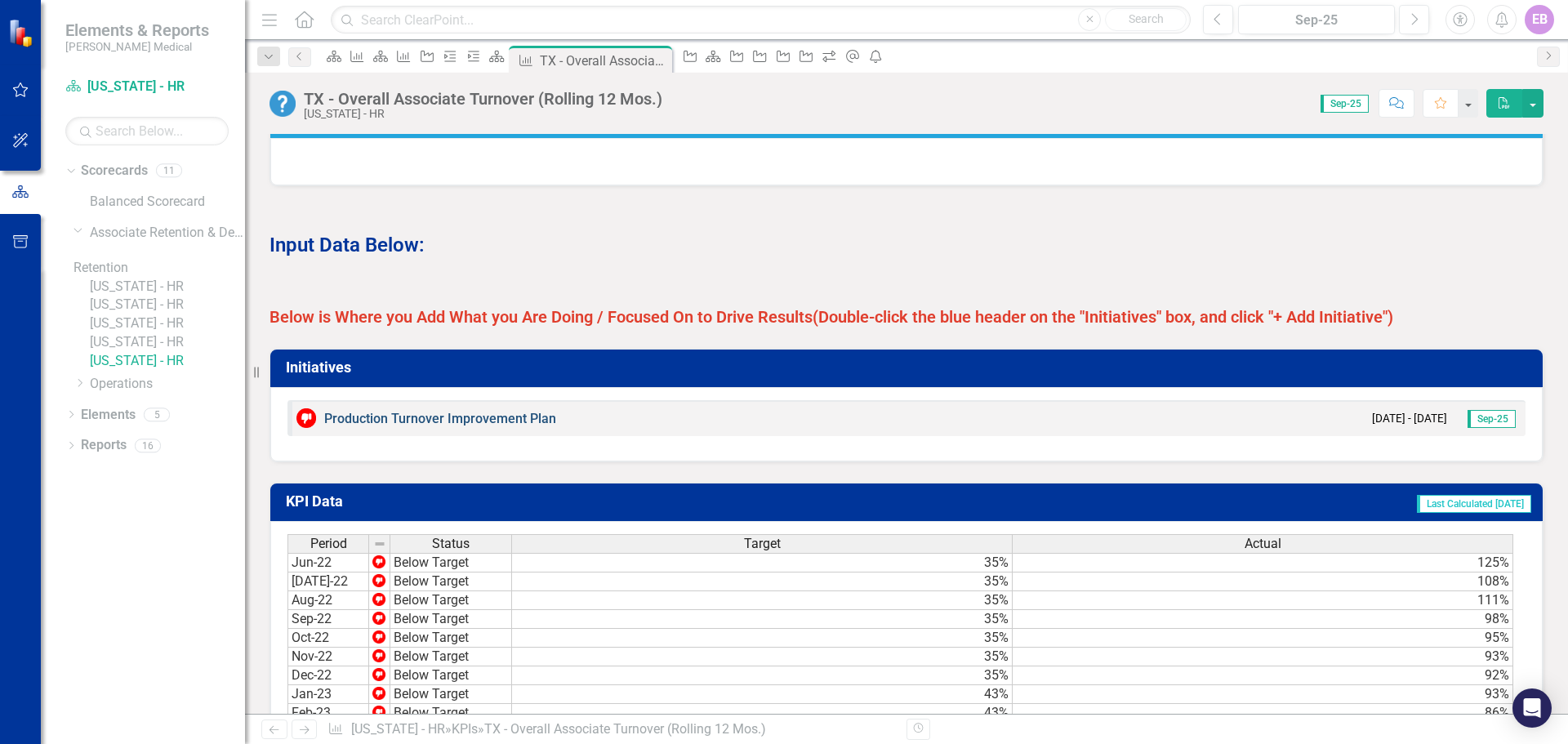
click at [381, 426] on link "Production Turnover Improvement Plan" at bounding box center [440, 418] width 232 height 16
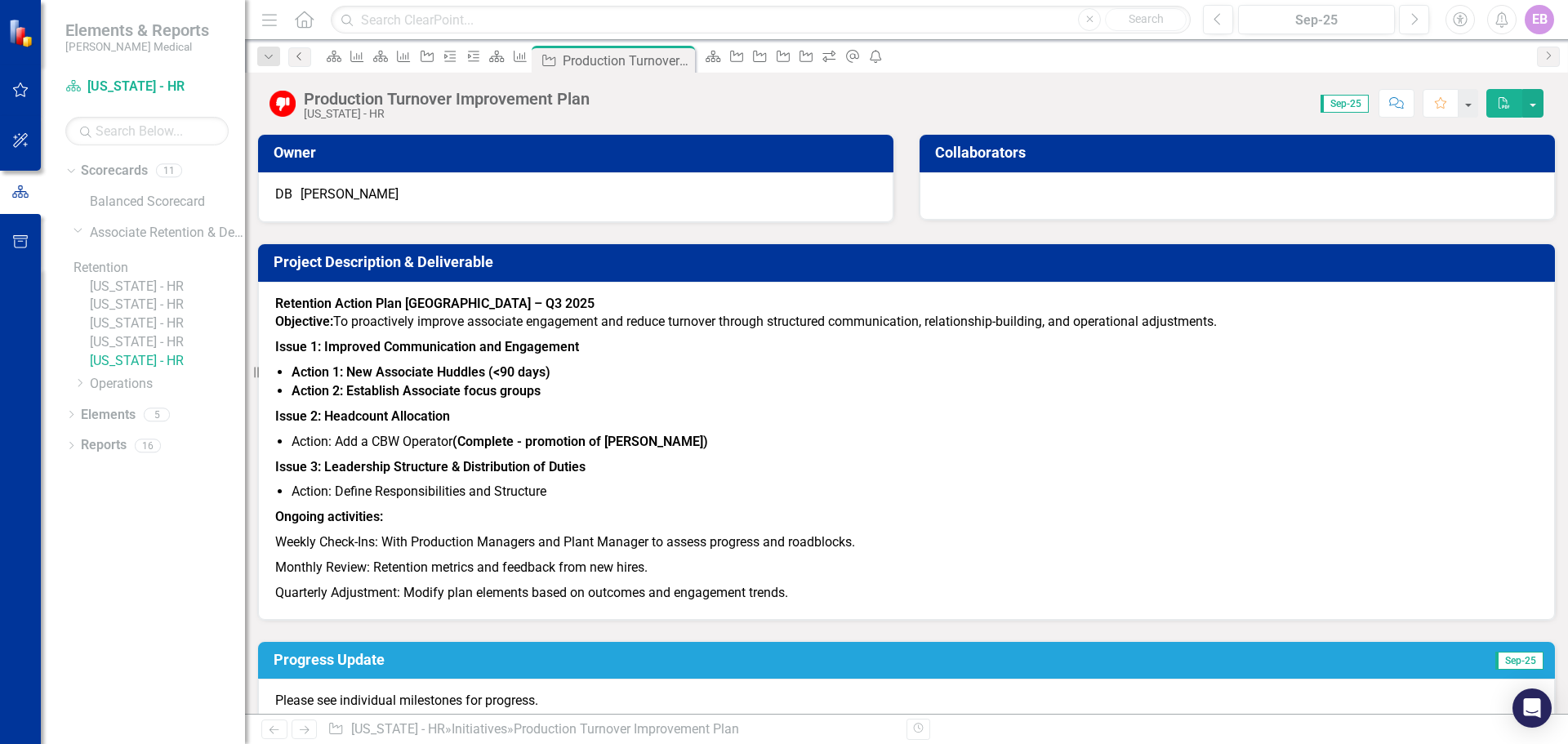
click at [306, 54] on icon "Previous" at bounding box center [299, 56] width 13 height 10
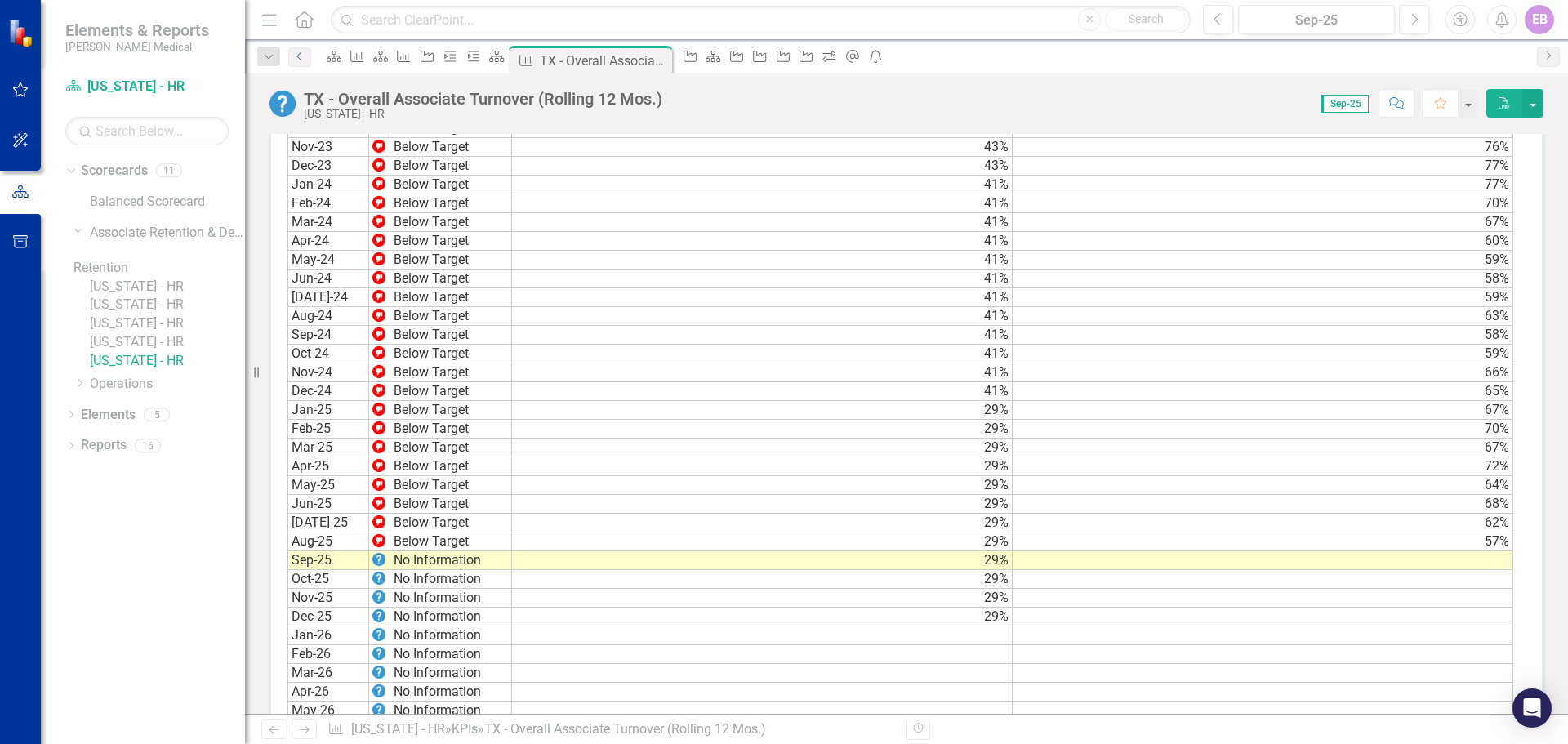
scroll to position [1225, 0]
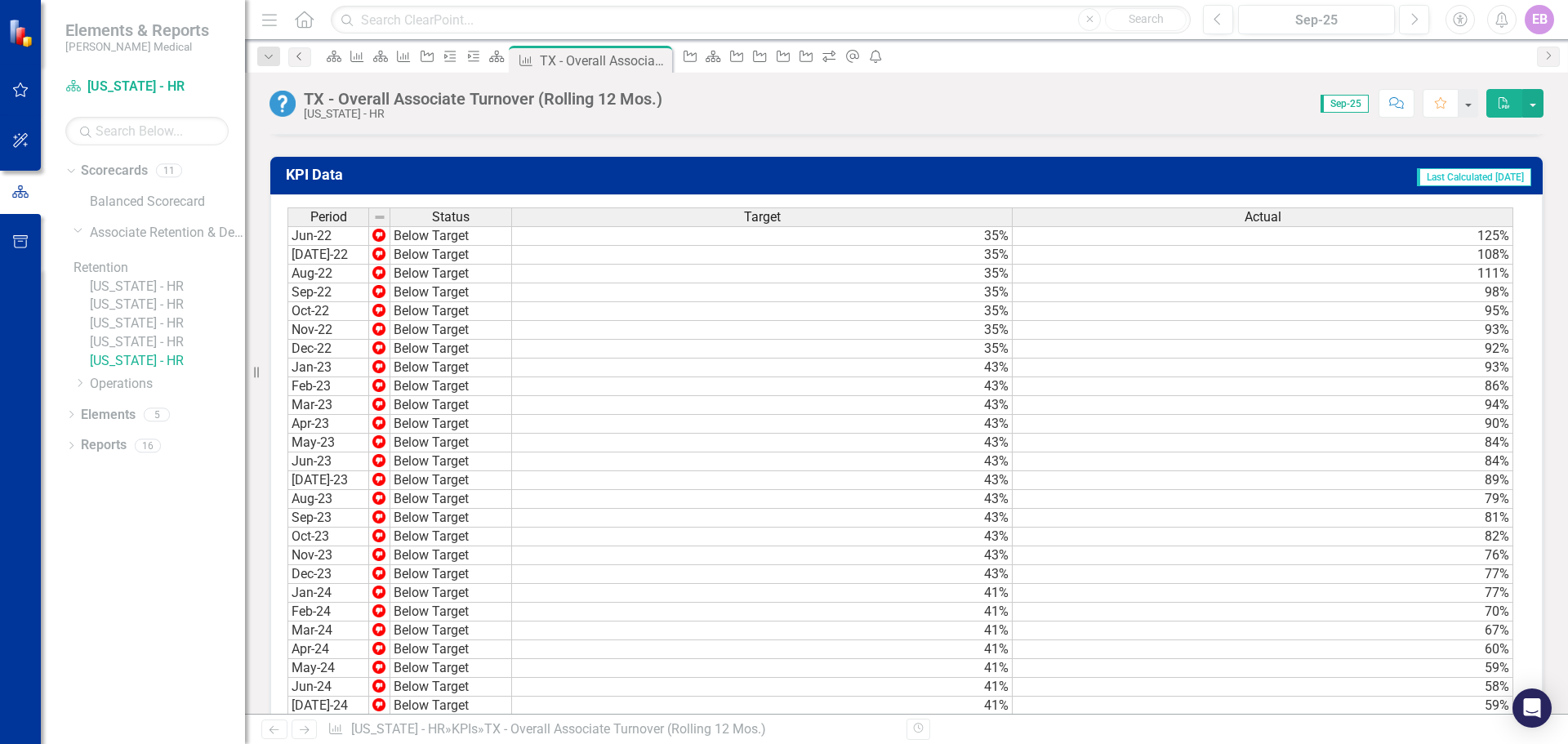
click at [300, 48] on link "Previous" at bounding box center [299, 57] width 23 height 19
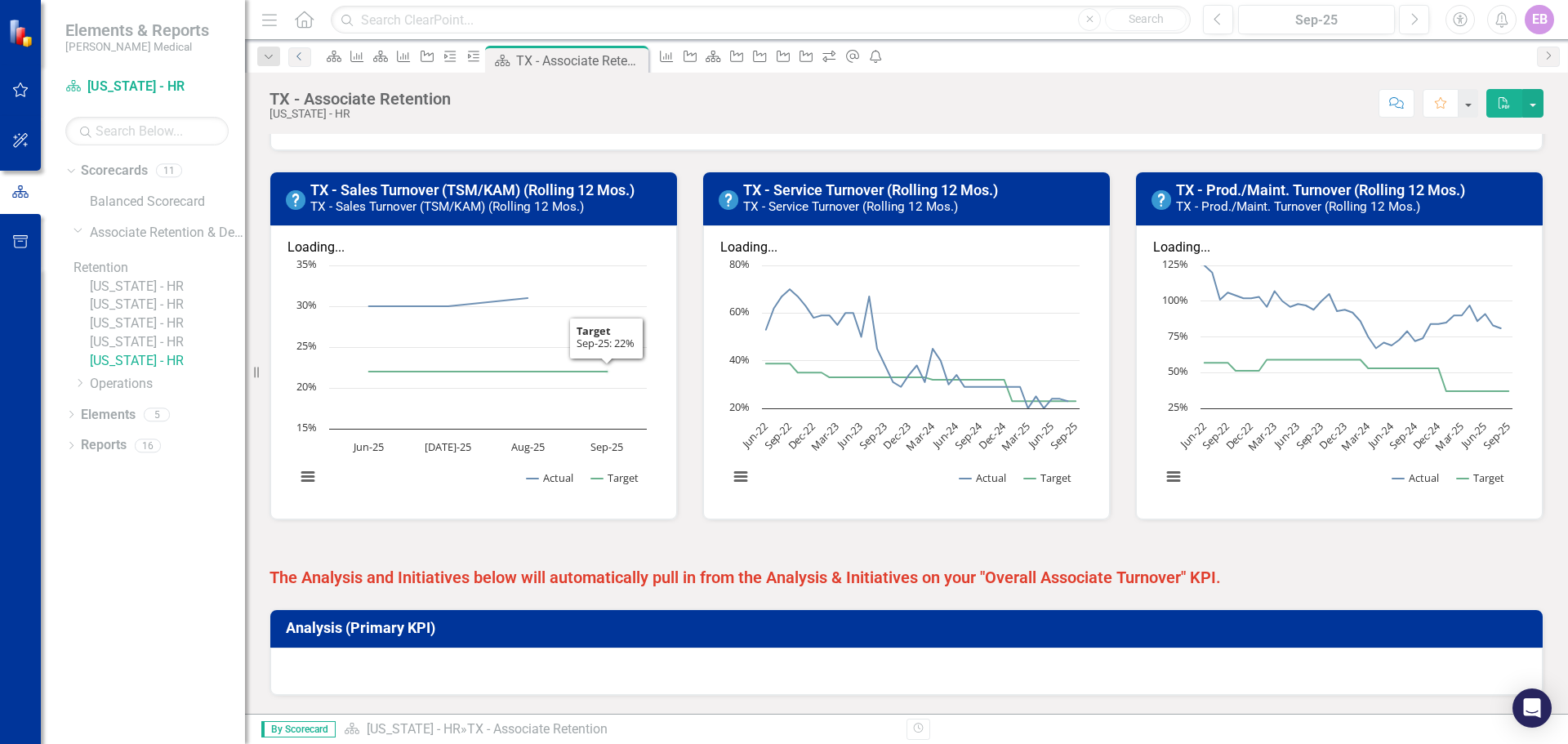
scroll to position [625, 0]
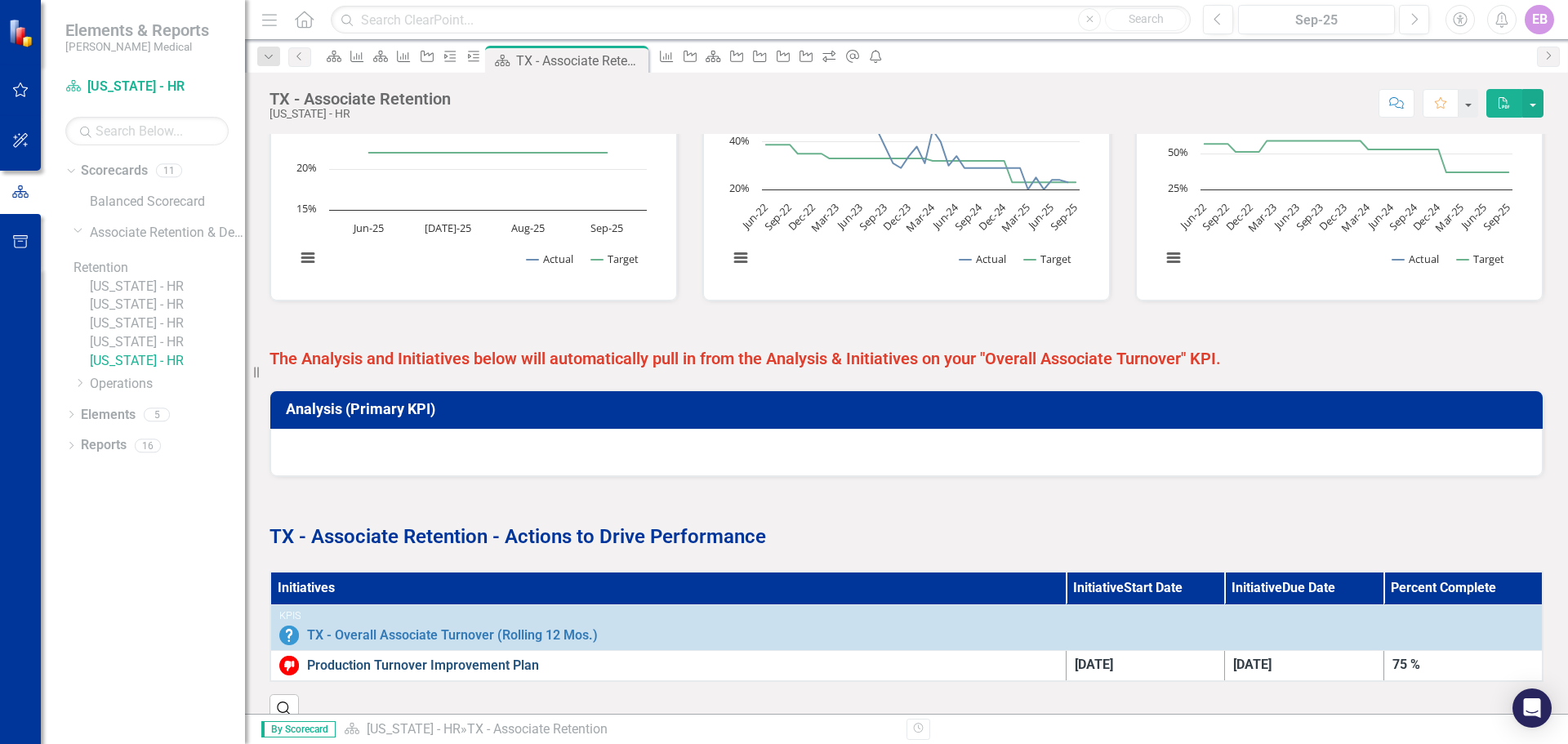
click at [447, 577] on link "Production Turnover Improvement Plan" at bounding box center [681, 666] width 750 height 15
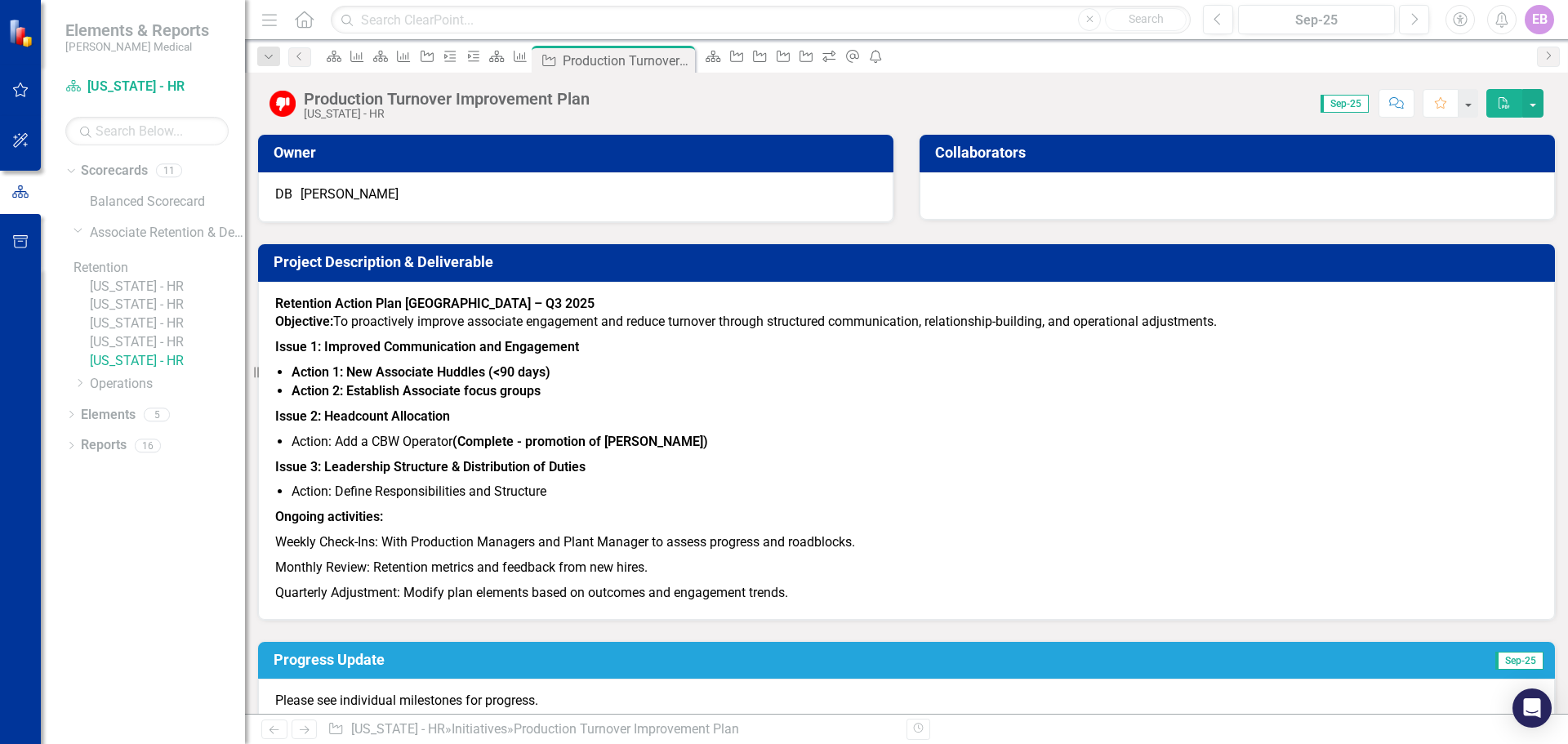
scroll to position [332, 0]
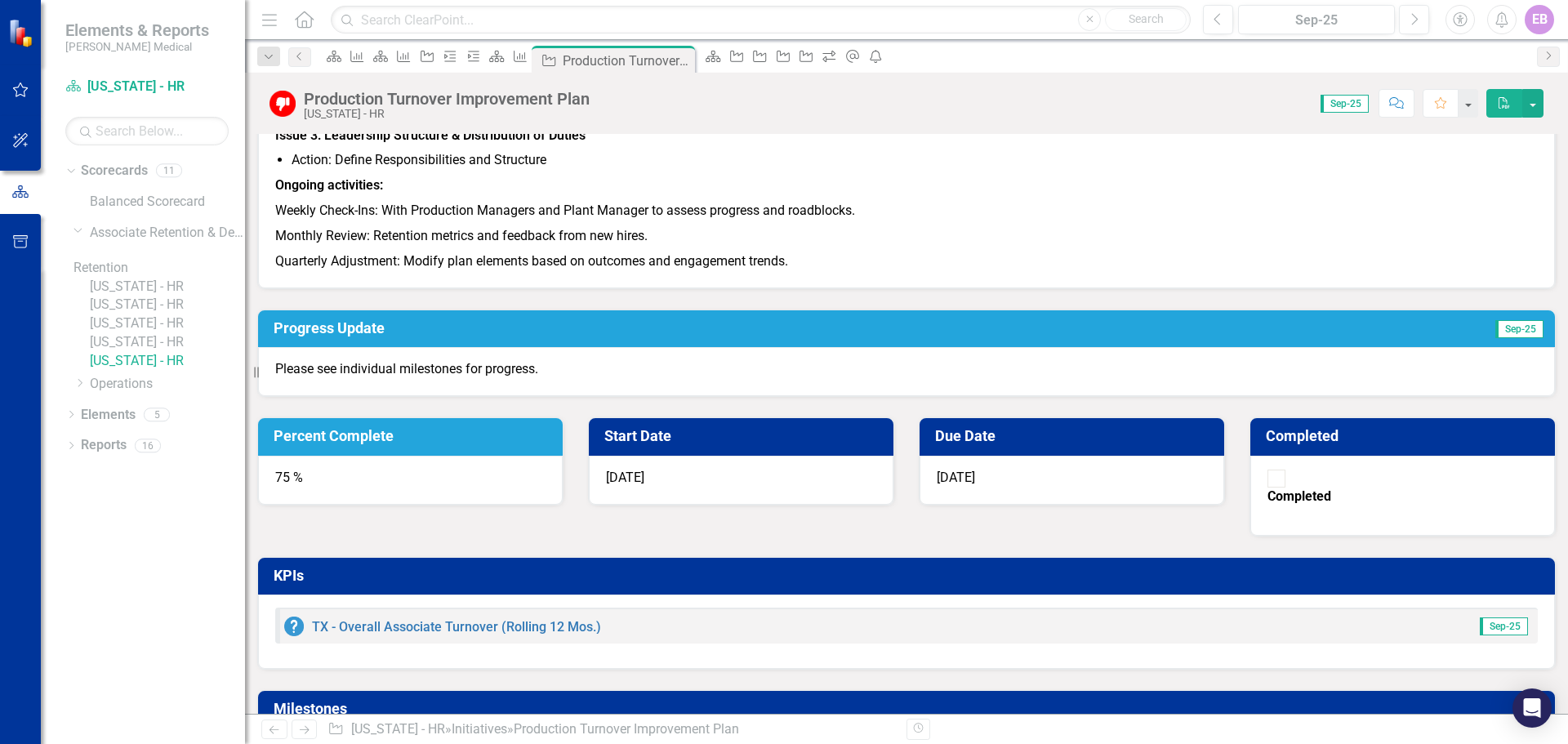
click at [145, 314] on link "[US_STATE] - HR" at bounding box center [167, 305] width 155 height 18
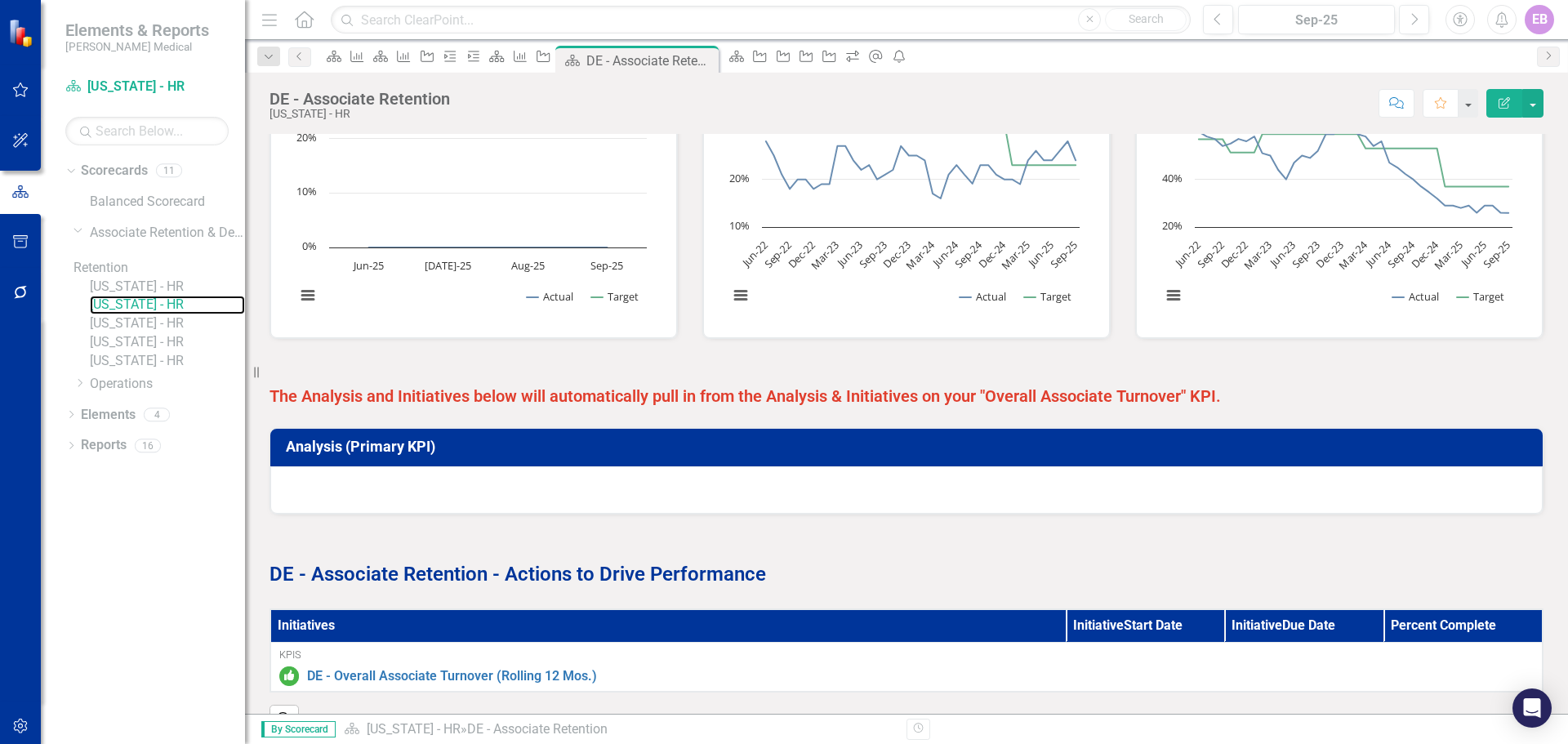
scroll to position [595, 0]
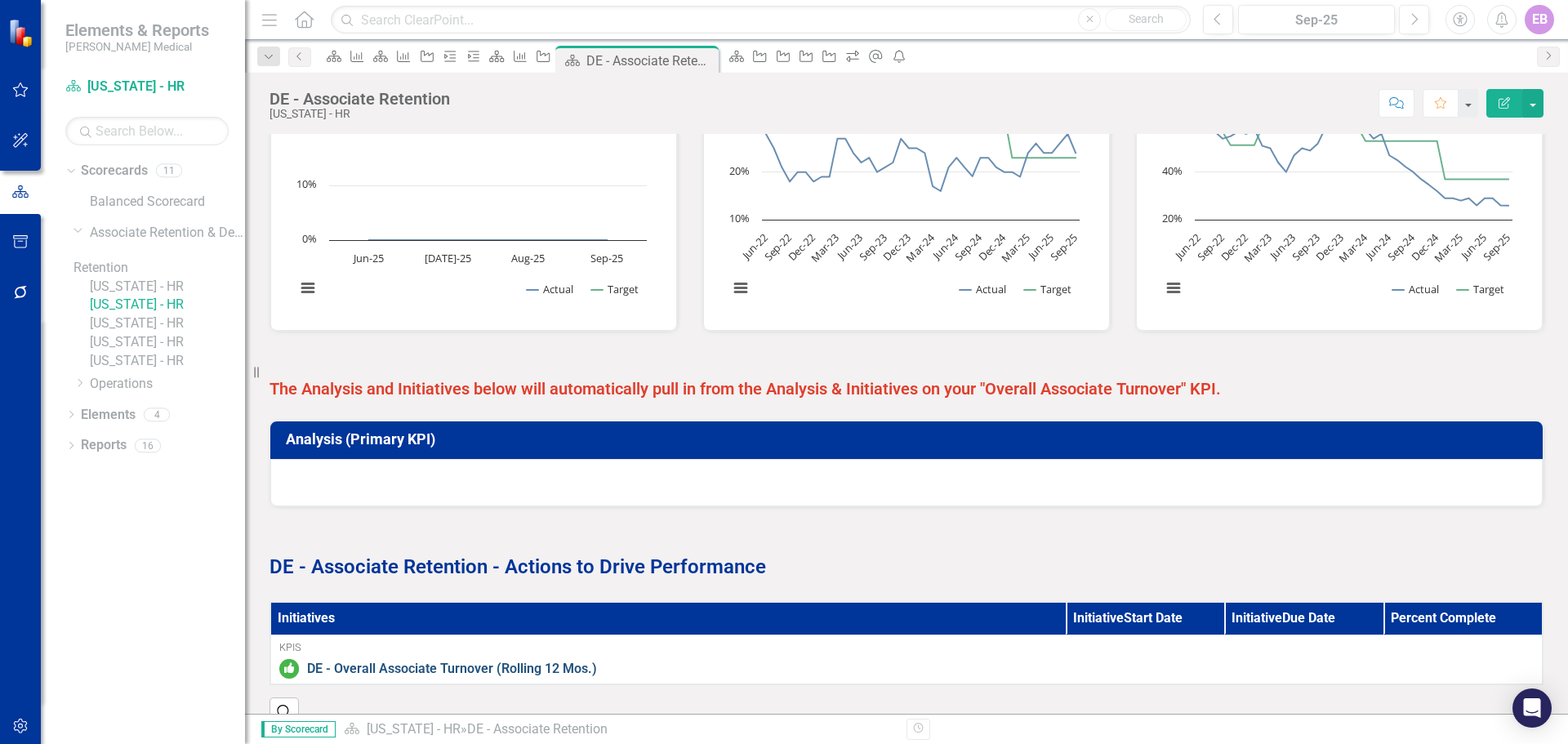
click at [419, 577] on link "DE - Overall Associate Turnover (Rolling 12 Mos.)" at bounding box center [920, 670] width 1226 height 18
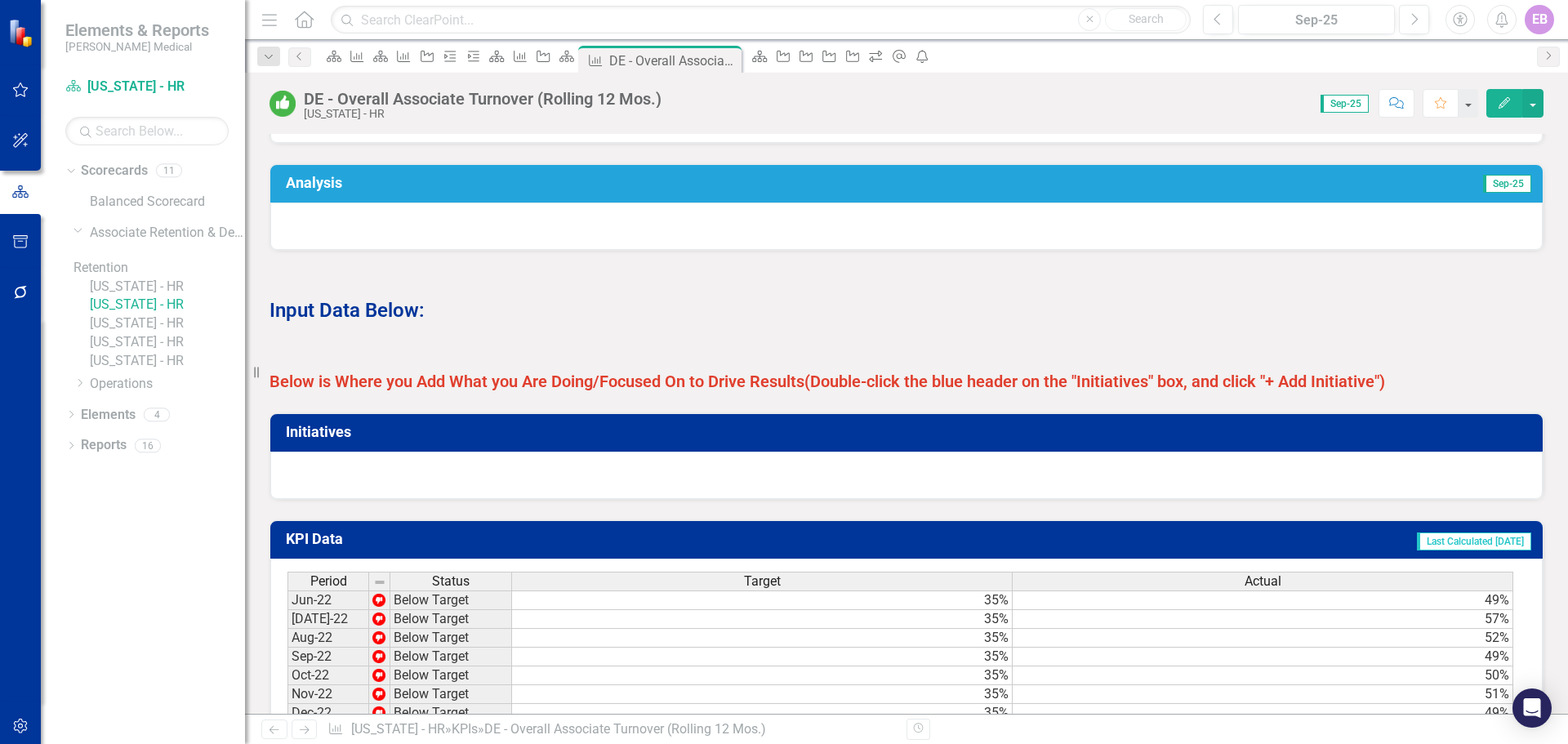
scroll to position [817, 0]
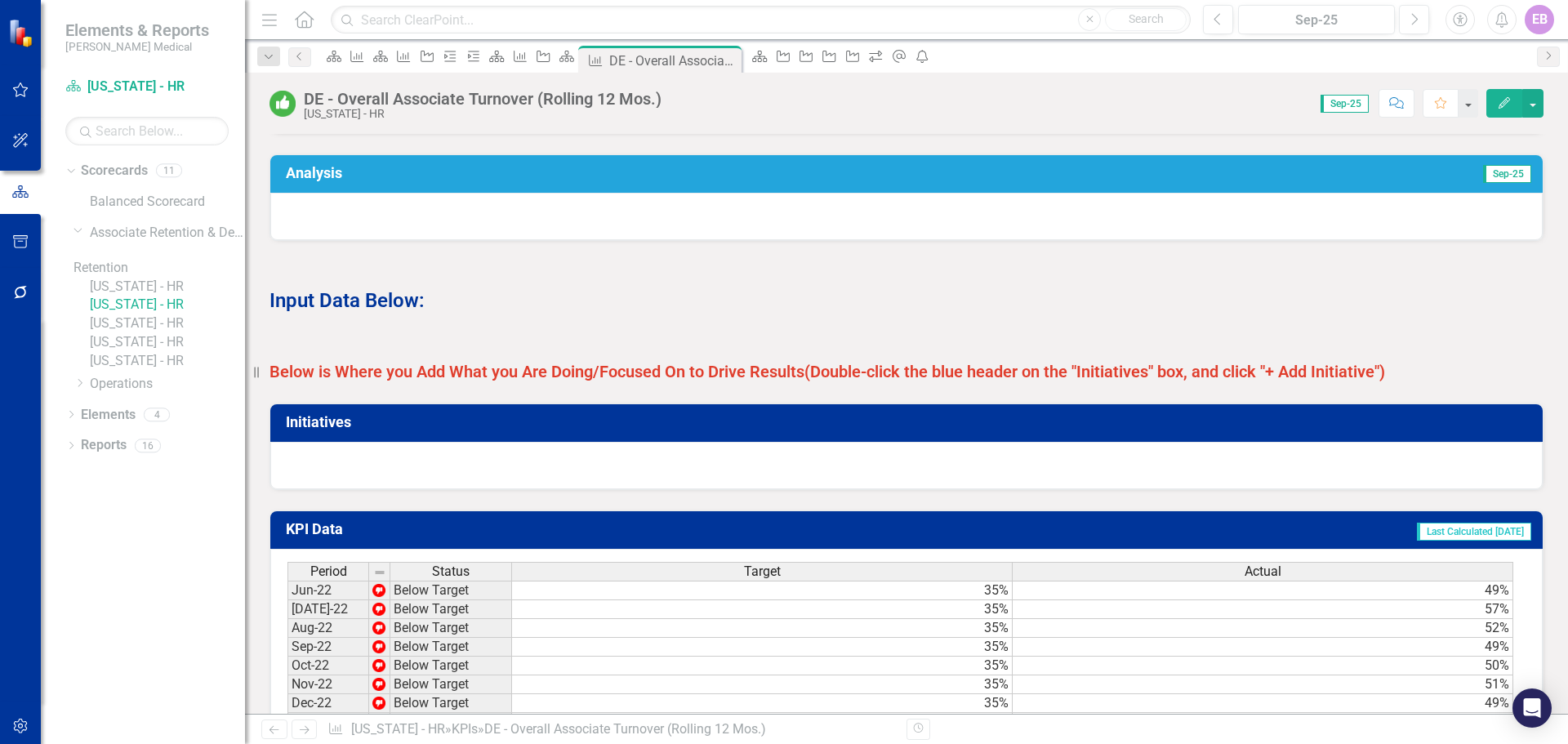
click at [544, 484] on div at bounding box center [906, 466] width 1272 height 48
click at [533, 466] on div at bounding box center [906, 466] width 1272 height 48
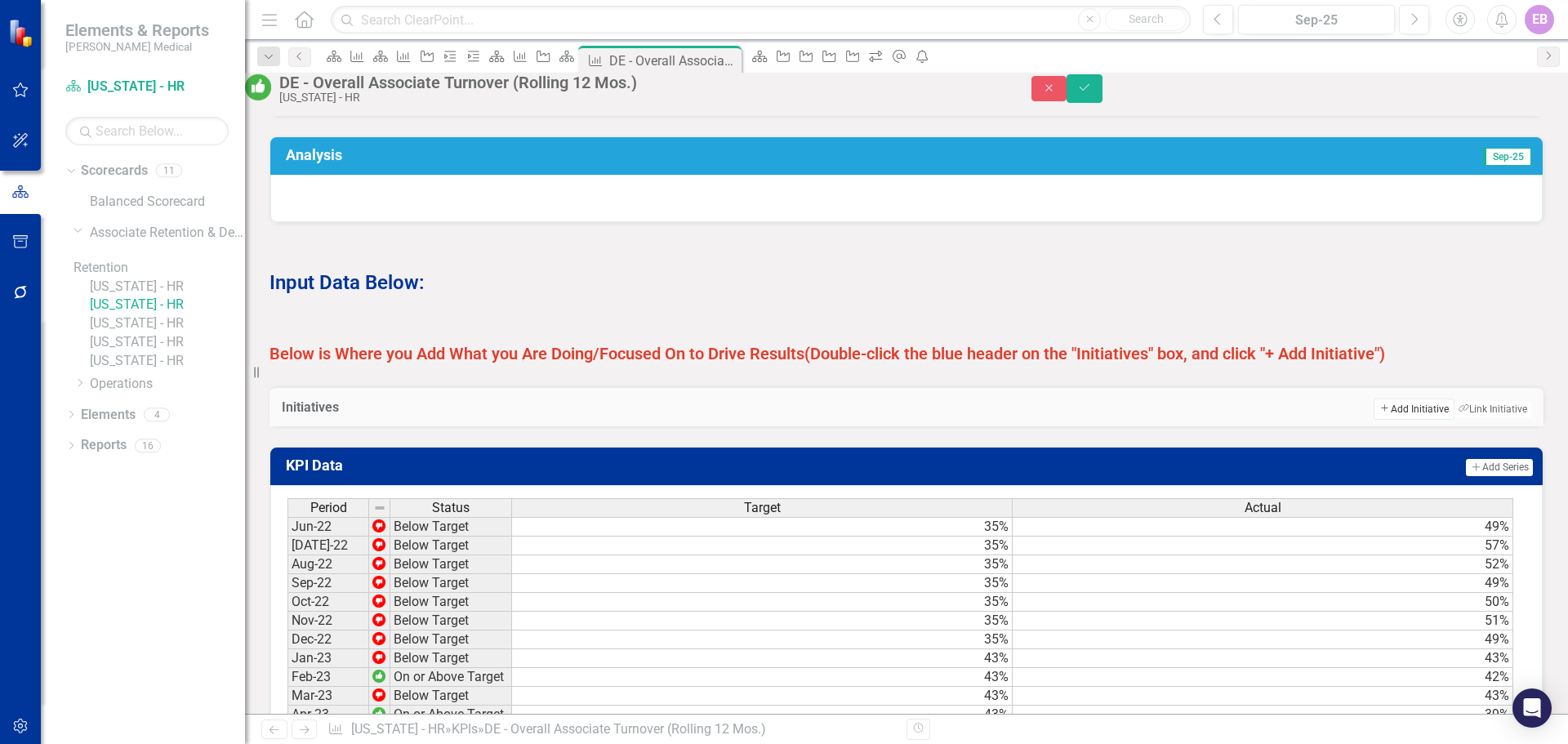
click at [994, 420] on button "Add Add Initiative" at bounding box center [1413, 409] width 80 height 21
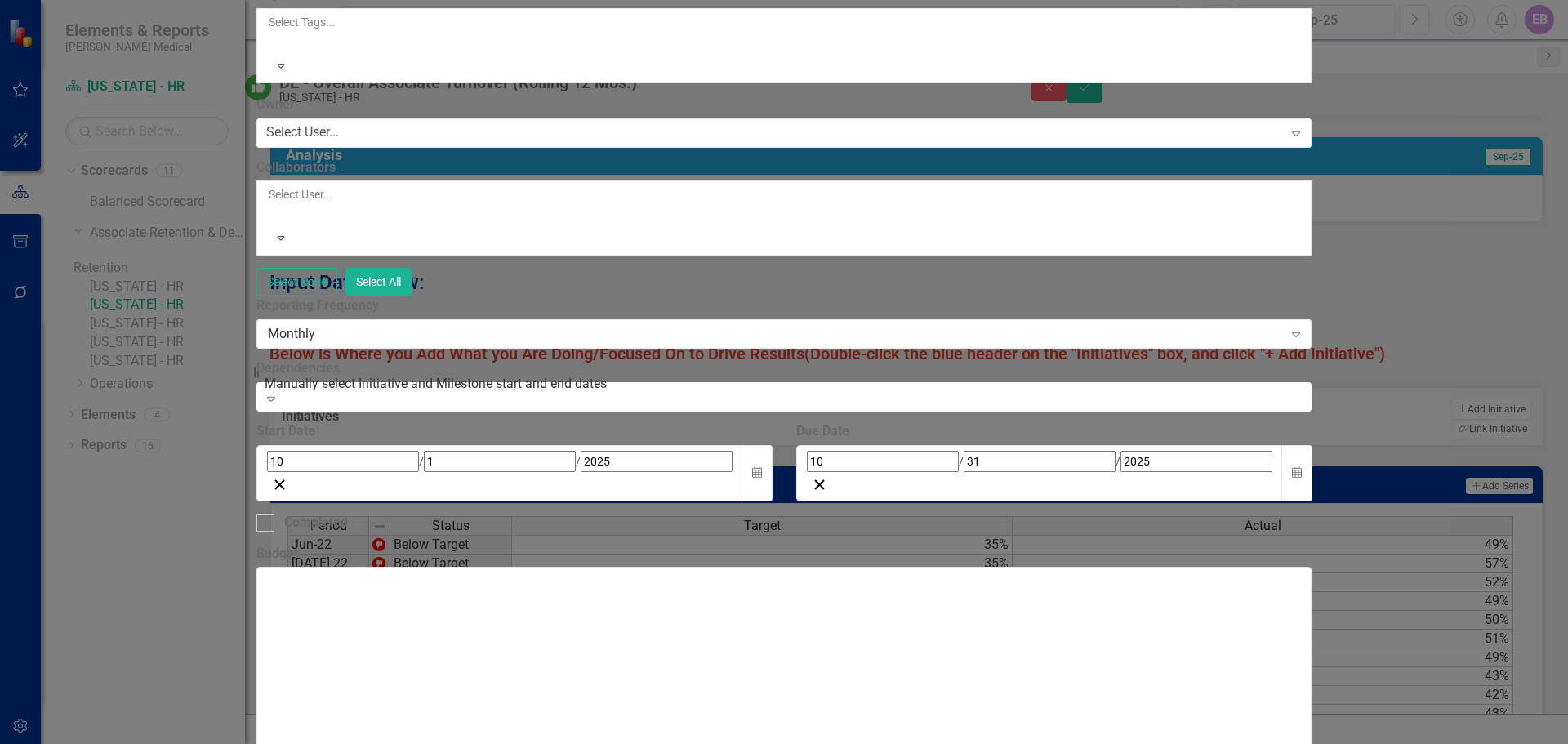
type input "Operation Retention Improvement Plan"
click at [271, 51] on div at bounding box center [270, 41] width 3 height 19
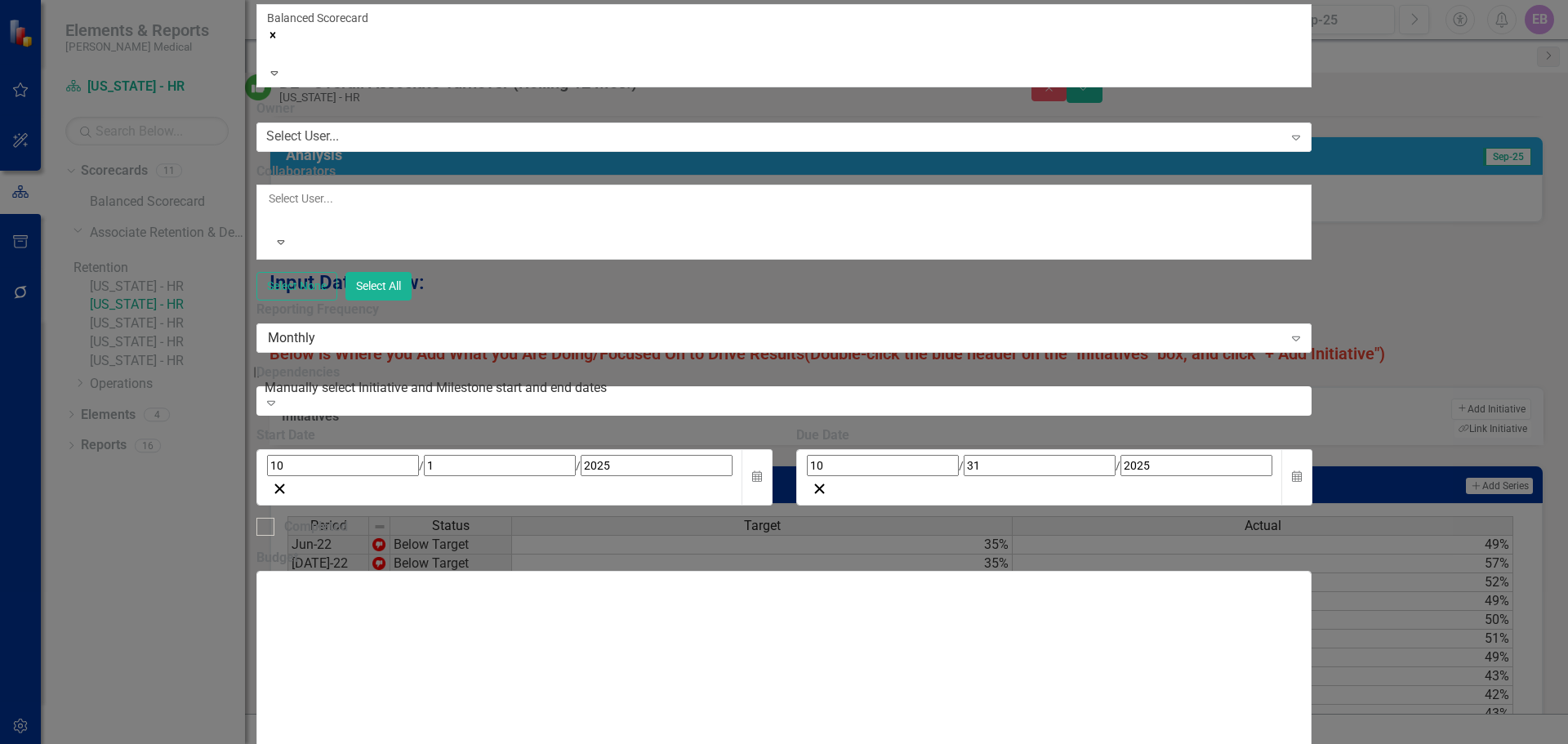
click at [278, 40] on icon "Remove [object Object]" at bounding box center [273, 35] width 11 height 11
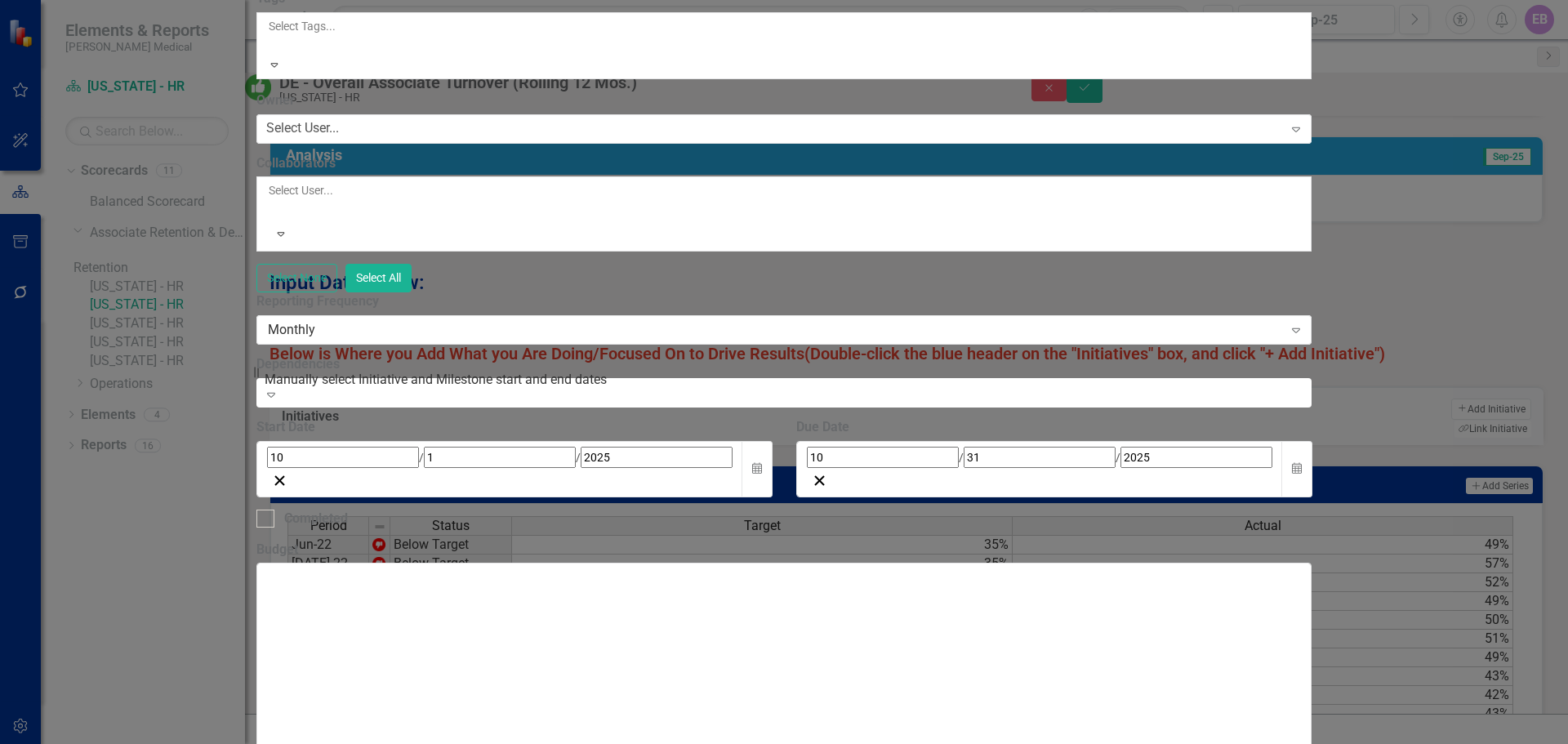
click at [271, 55] on div at bounding box center [270, 45] width 3 height 19
drag, startPoint x: 574, startPoint y: 354, endPoint x: 561, endPoint y: 363, distance: 15.8
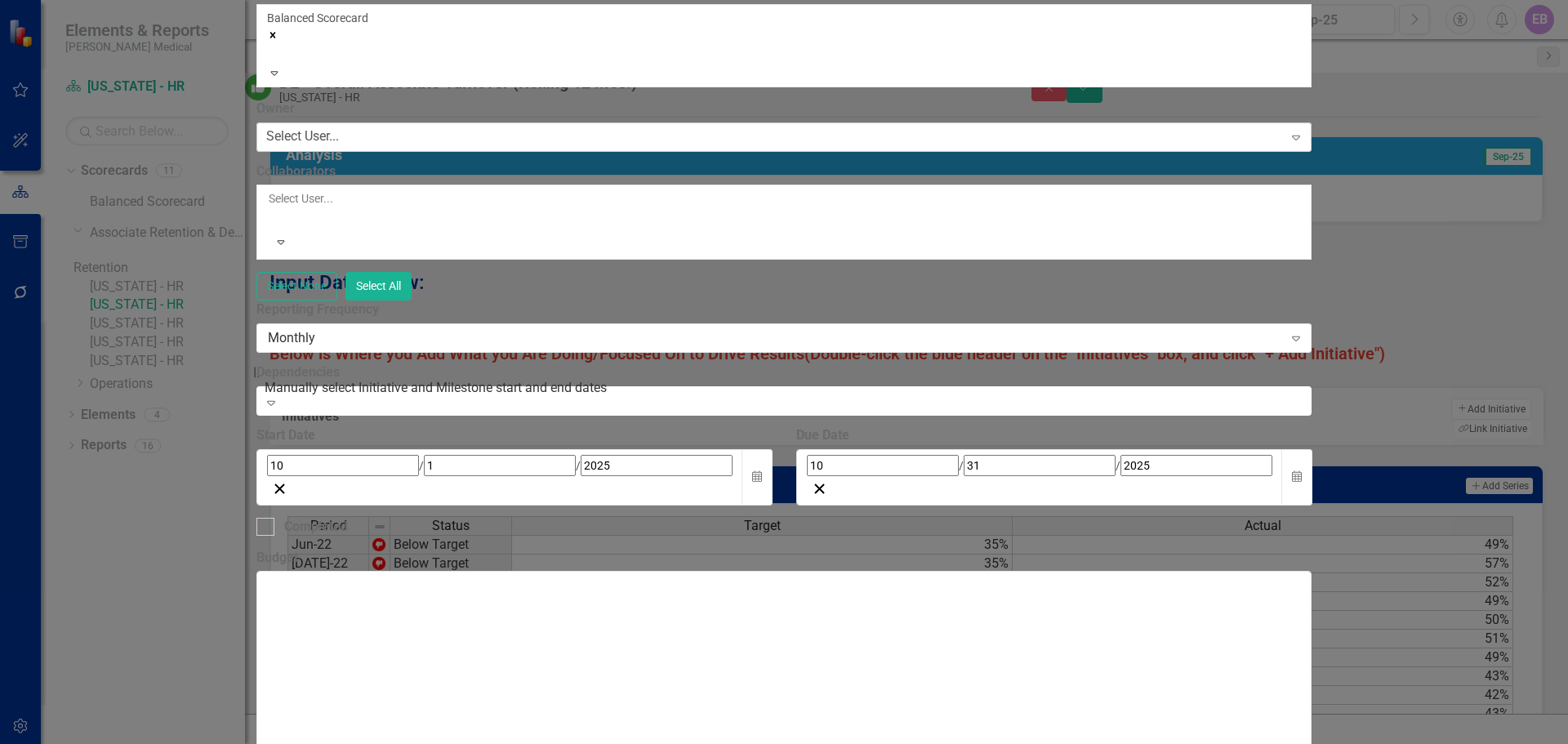
click at [339, 146] on div "Select User..." at bounding box center [302, 137] width 73 height 18
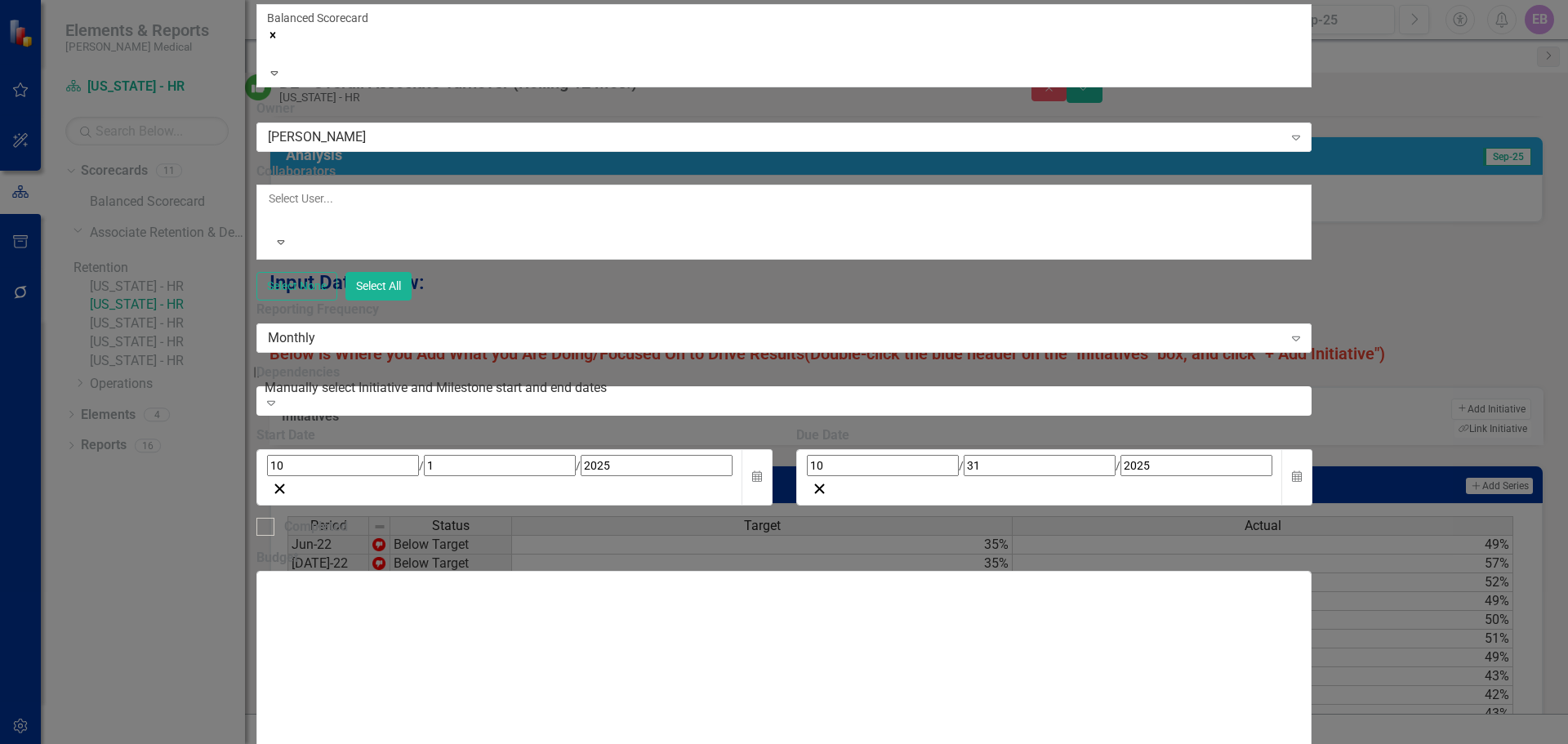
click at [271, 228] on div at bounding box center [270, 218] width 3 height 19
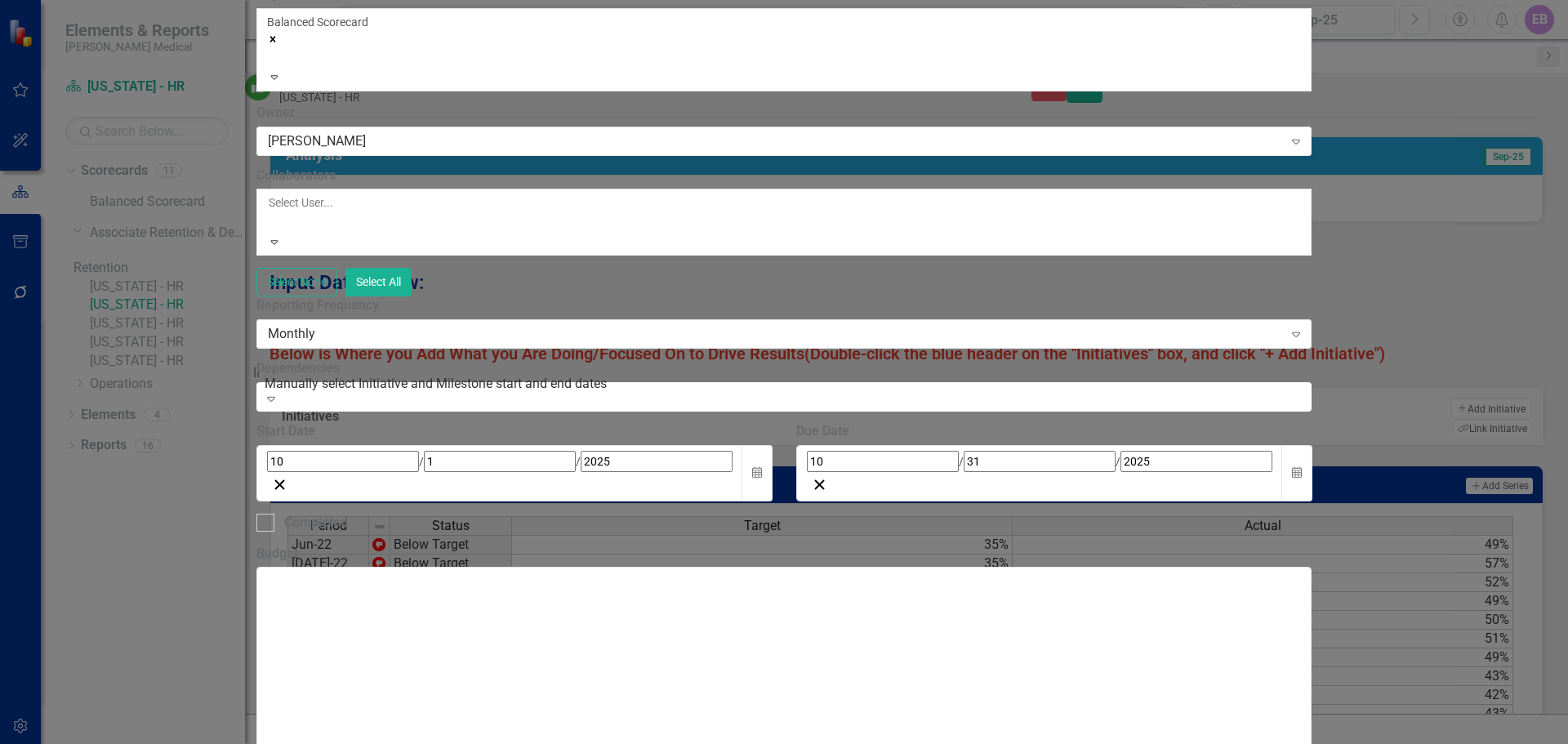
click at [602, 577] on div "Not Defined" at bounding box center [784, 753] width 1568 height 18
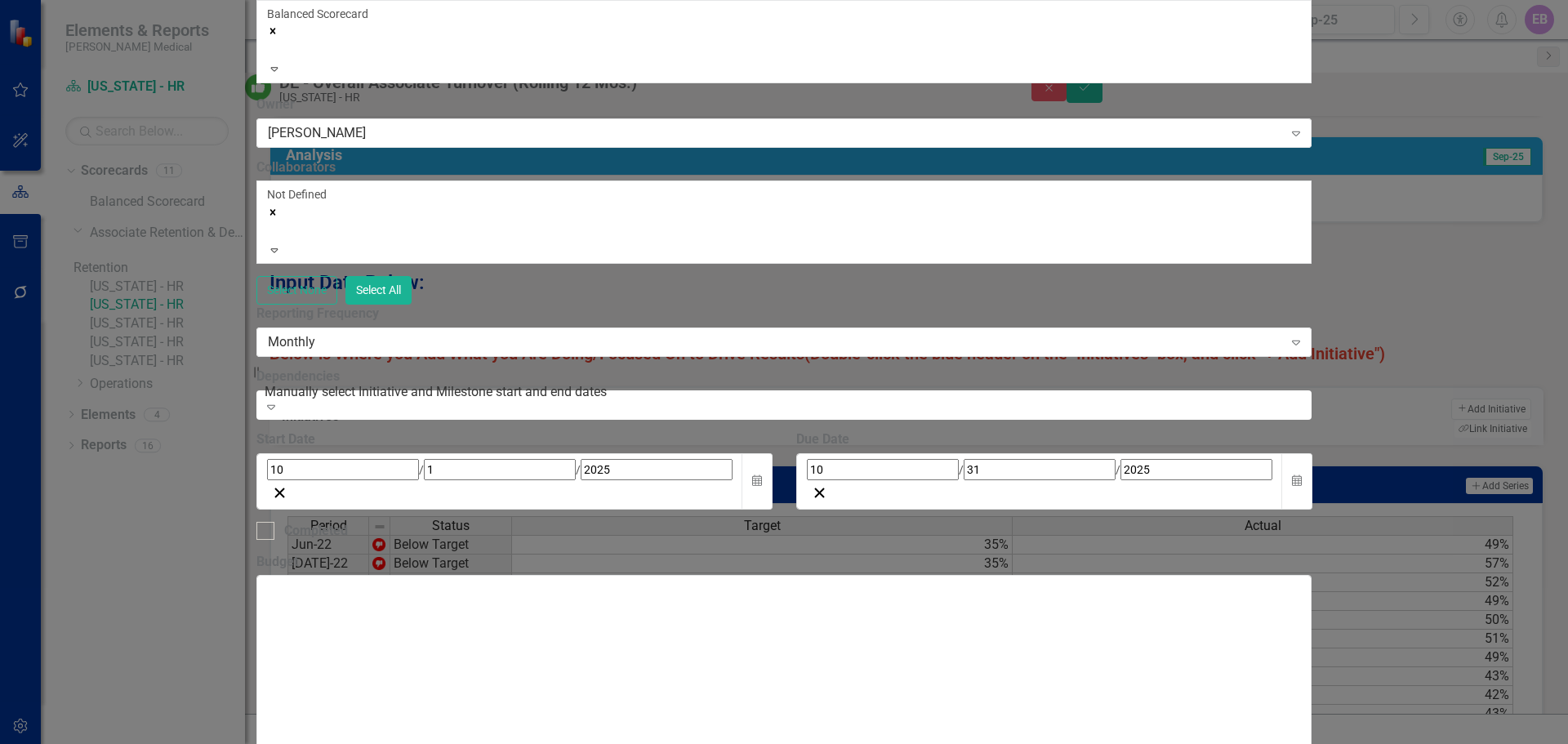
scroll to position [327, 0]
click at [994, 336] on icon "Expand" at bounding box center [1296, 343] width 17 height 13
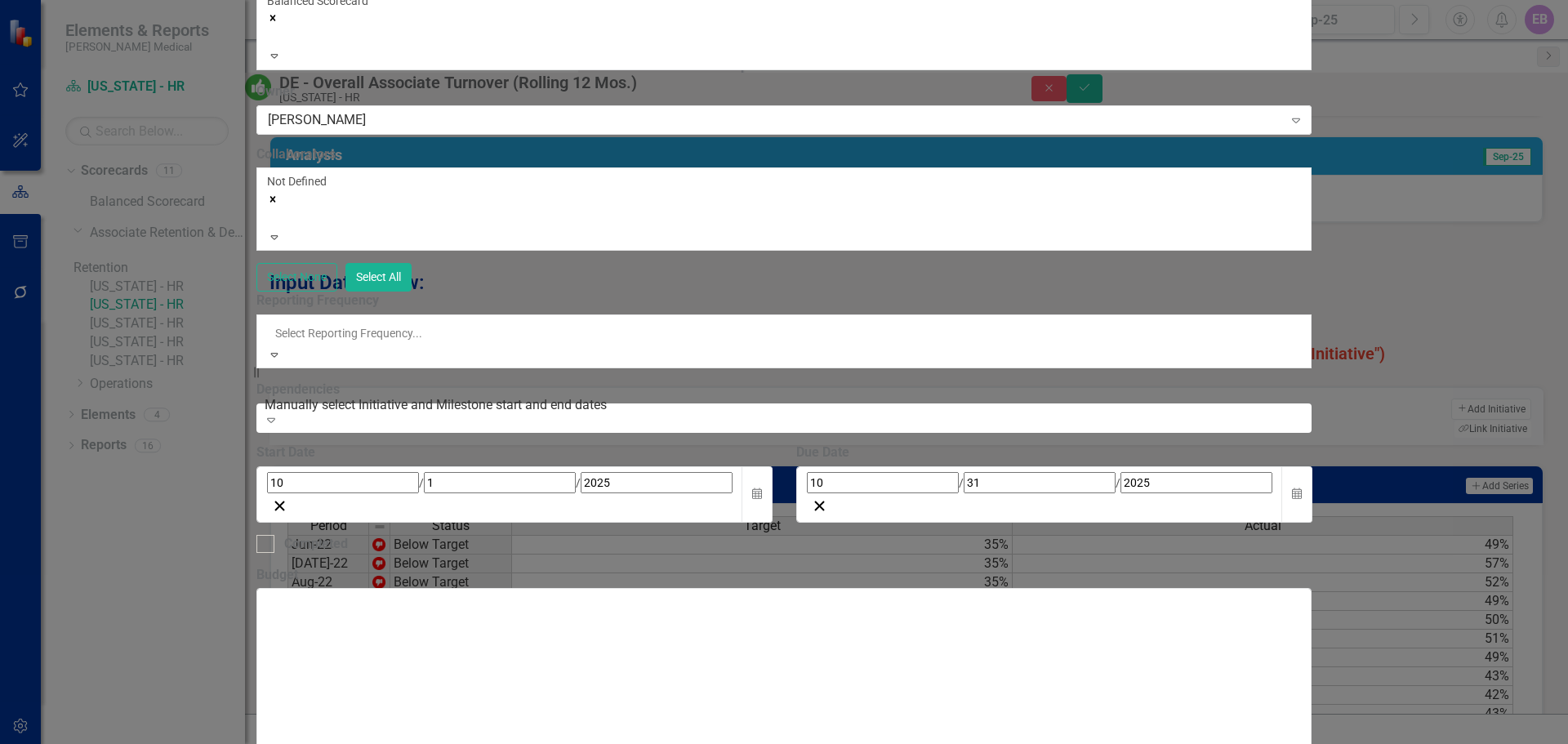
scroll to position [81, 0]
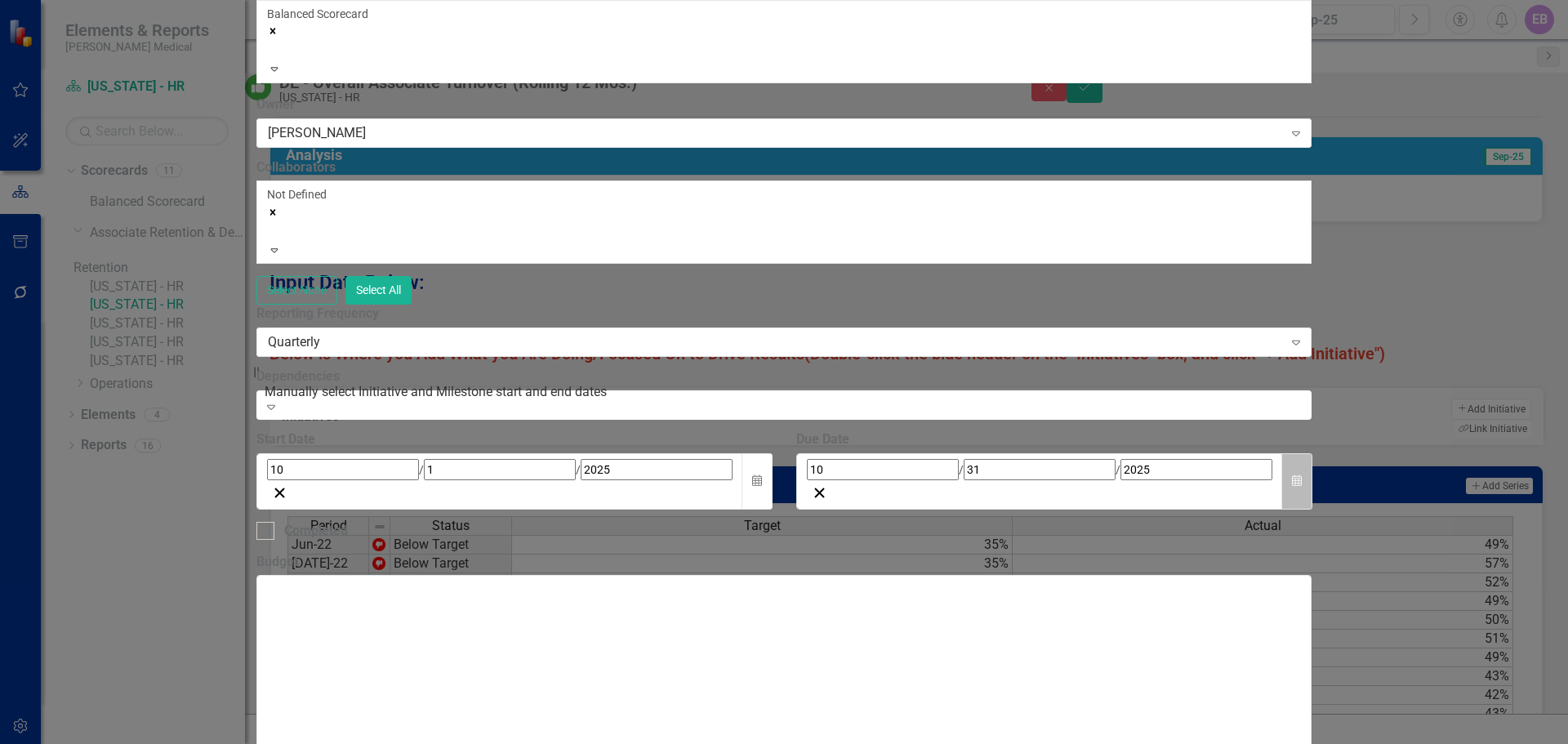
click at [994, 476] on icon "Calendar" at bounding box center [1296, 481] width 10 height 11
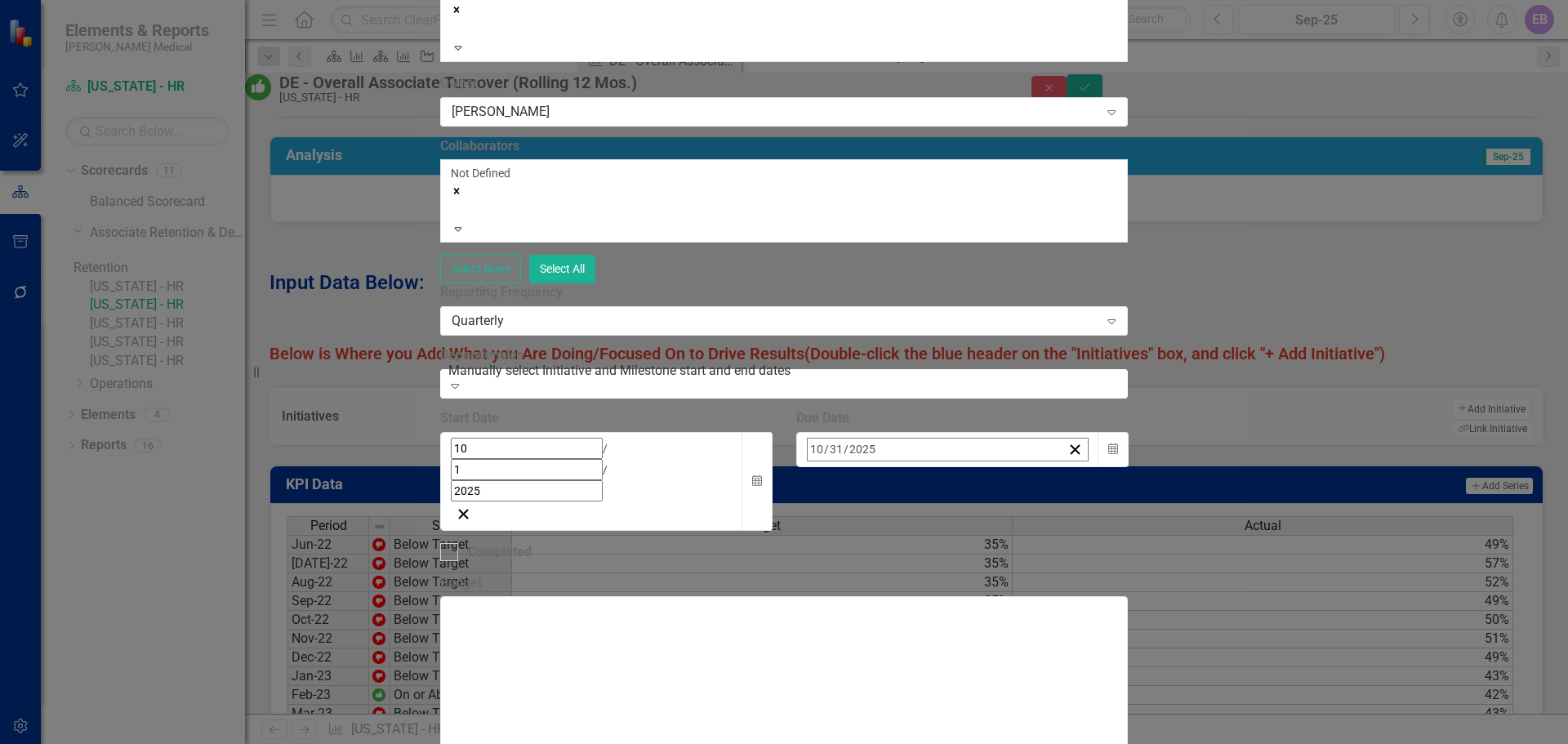
click at [994, 468] on button "»" at bounding box center [1063, 485] width 36 height 36
click at [834, 468] on button "«" at bounding box center [815, 485] width 36 height 36
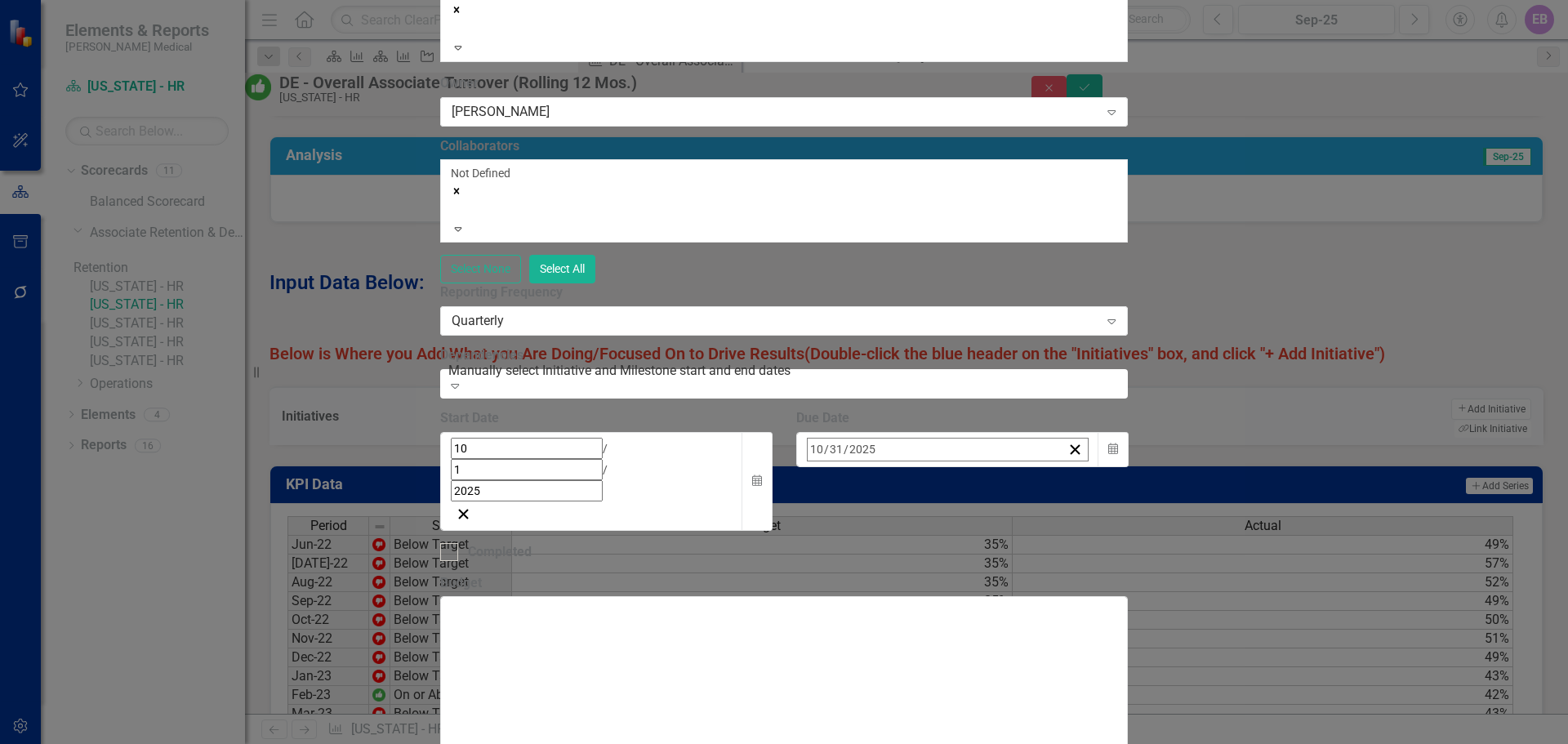
click at [834, 468] on button "«" at bounding box center [815, 485] width 36 height 36
click at [869, 468] on button "‹" at bounding box center [851, 485] width 36 height 36
click at [994, 468] on button "›" at bounding box center [1027, 485] width 36 height 36
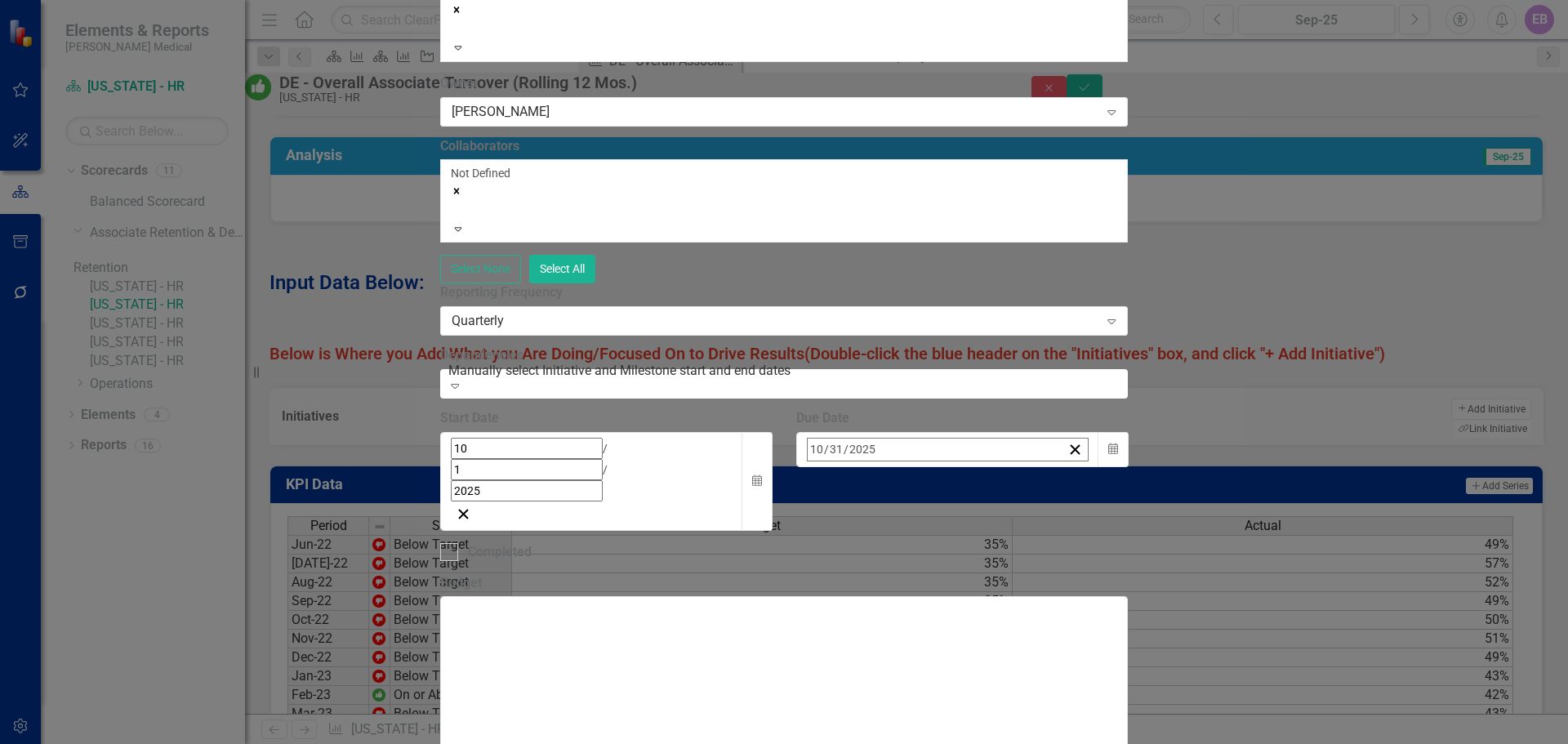
click at [946, 577] on abbr "31" at bounding box center [940, 669] width 13 height 13
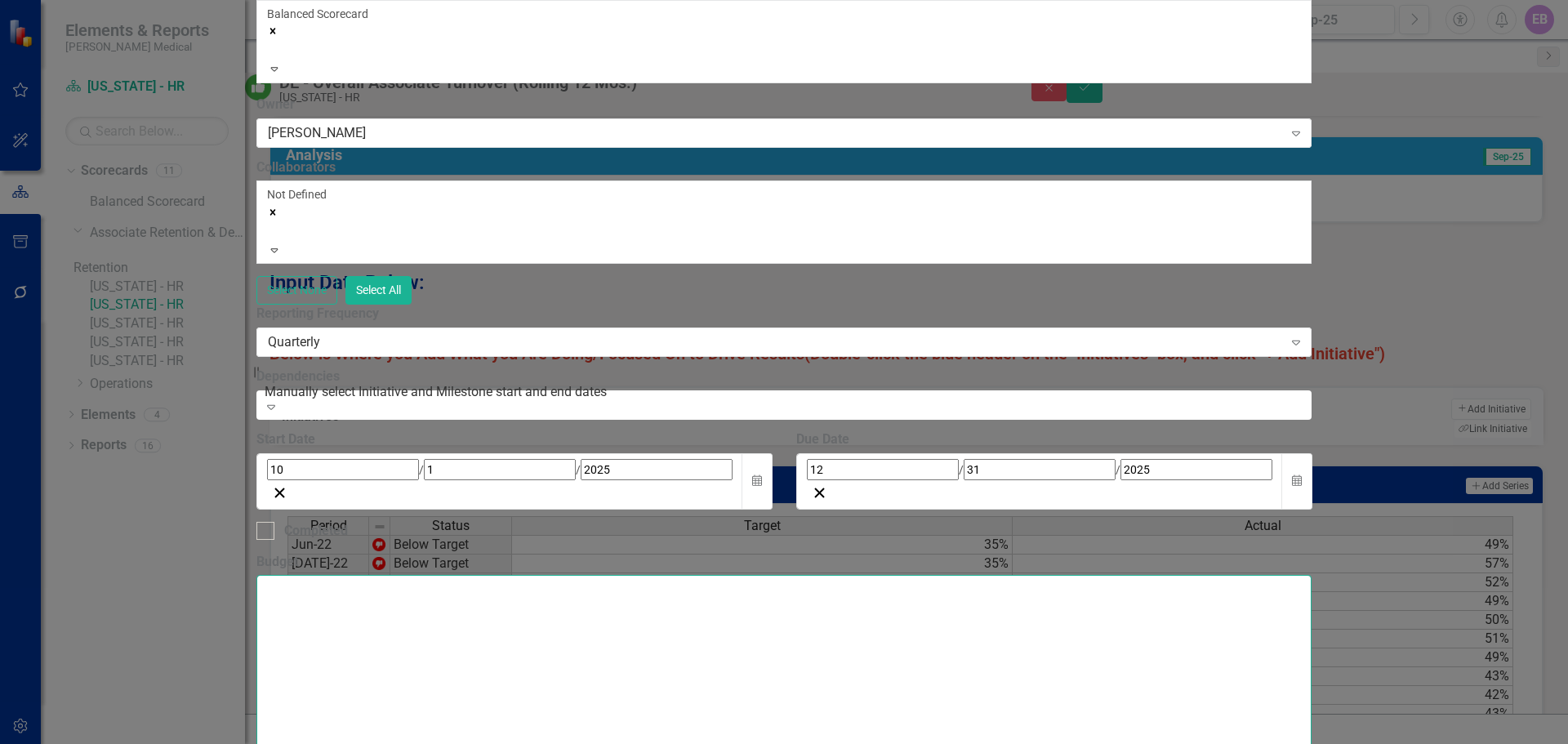
click at [515, 575] on textarea "Budget" at bounding box center [784, 673] width 1056 height 197
click at [481, 575] on textarea "Budget" at bounding box center [784, 673] width 1056 height 197
type textarea "Retention"
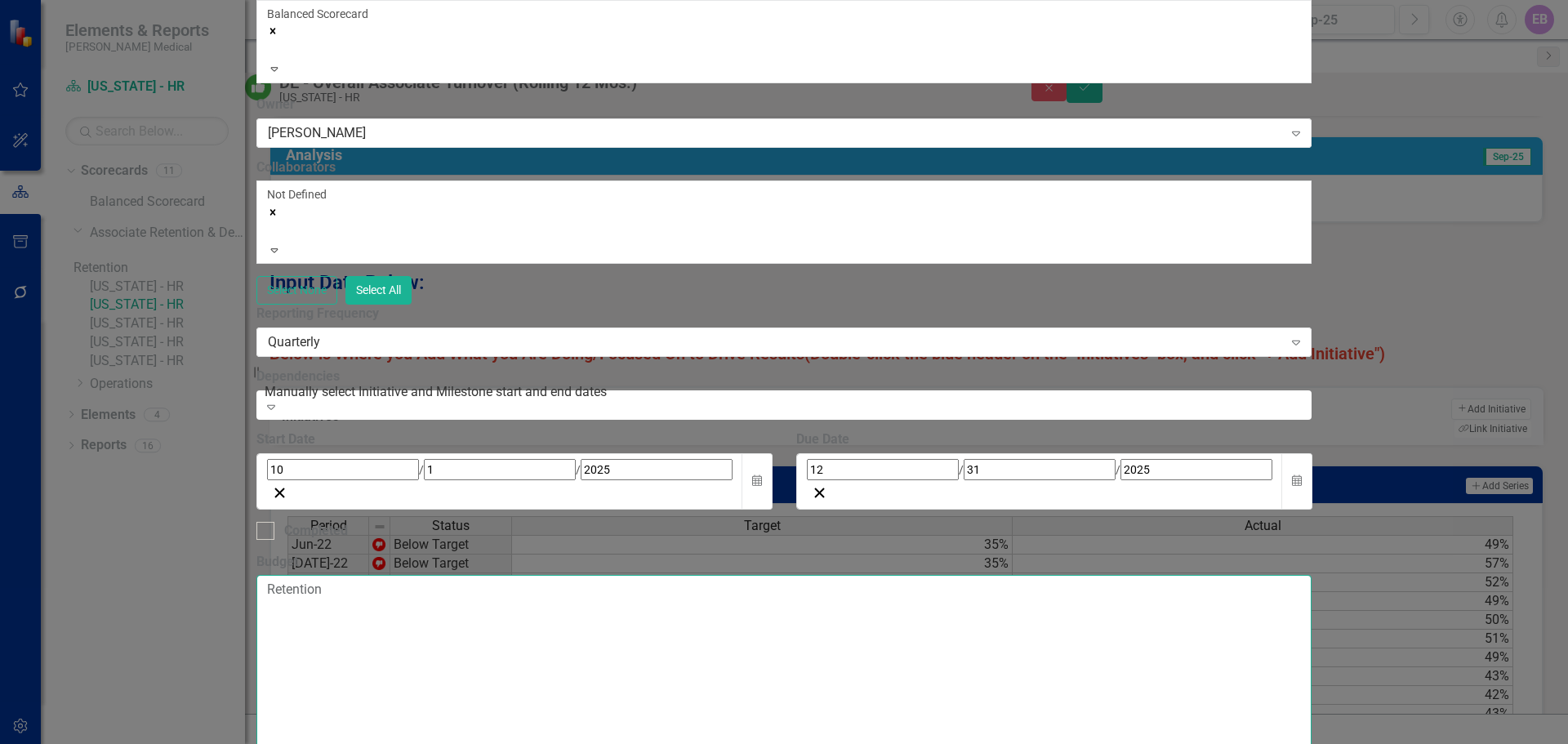
drag, startPoint x: 535, startPoint y: 152, endPoint x: 454, endPoint y: 152, distance: 81.0
click at [454, 575] on textarea "Retention" at bounding box center [784, 673] width 1056 height 197
click at [782, 575] on textarea "This year brought a lot of changes for the NC leader" at bounding box center [784, 673] width 1056 height 197
paste textarea "Maintaining retention through change shows strong leadership, communication, an…"
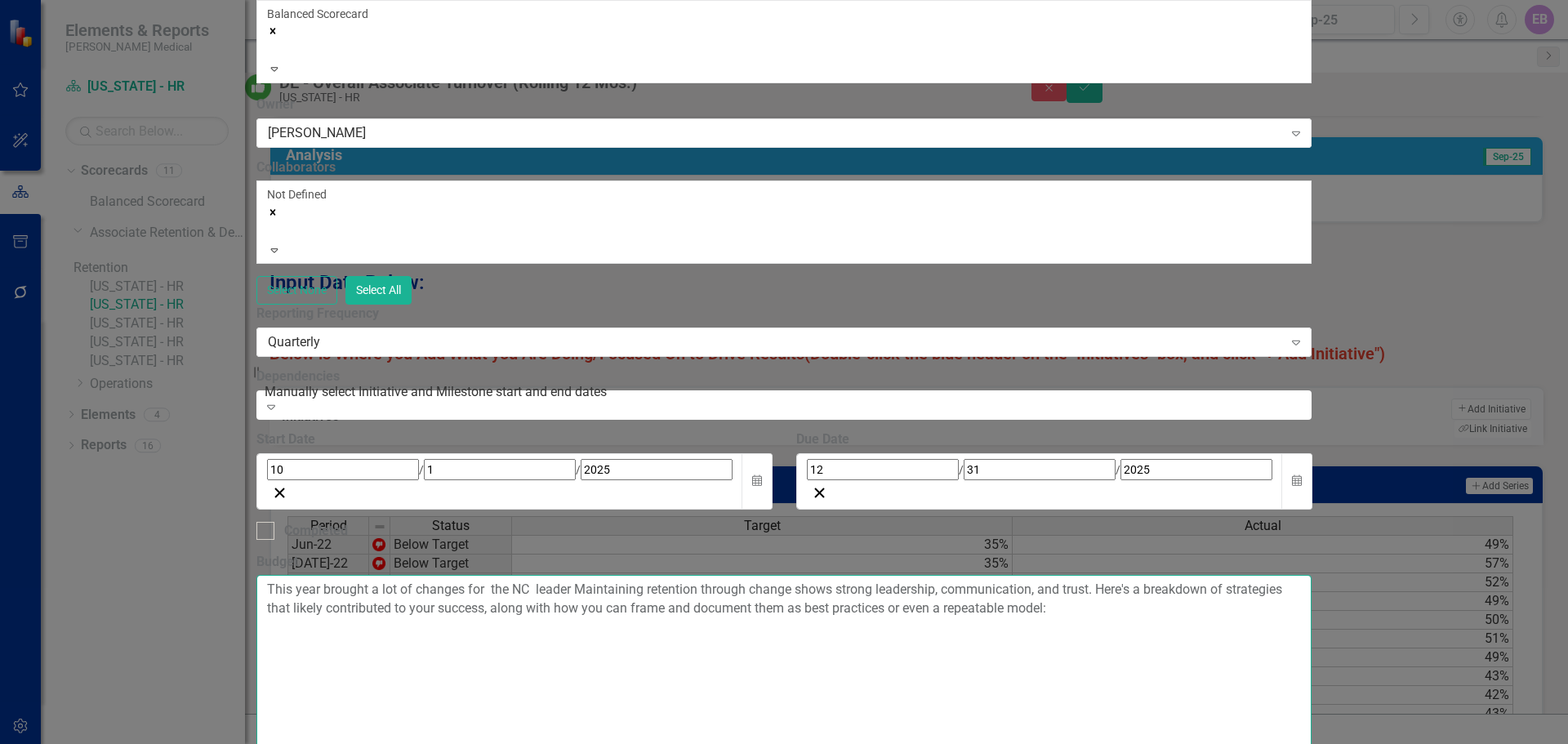
click at [994, 575] on textarea "This year brought a lot of changes for the NC leader Maintaining retention thro…" at bounding box center [784, 673] width 1056 height 197
paste textarea "This year has brought operational shifts and leadership transitions that impact…"
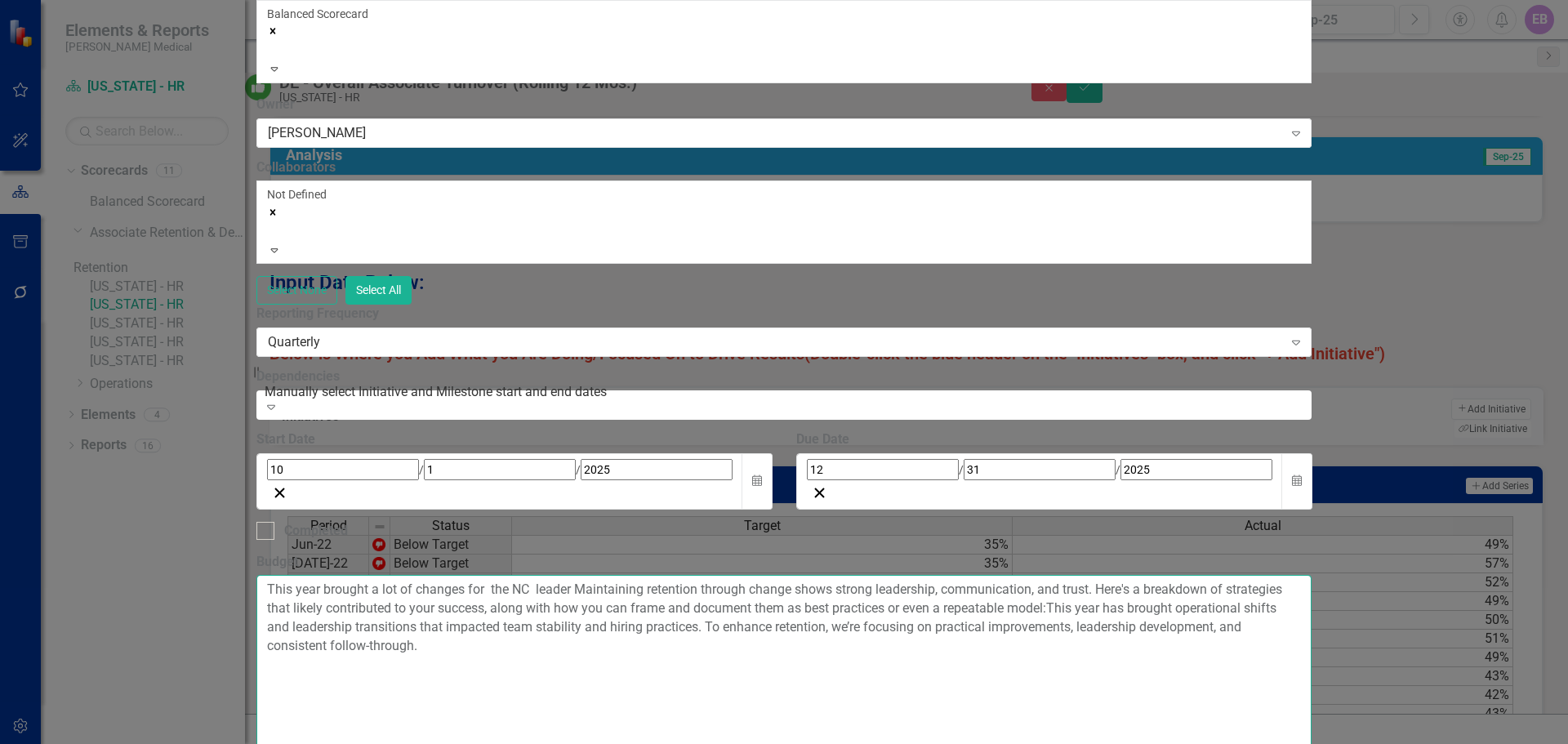
click at [722, 575] on textarea "This year brought a lot of changes for the NC leader Maintaining retention thro…" at bounding box center [784, 673] width 1056 height 197
click at [750, 575] on textarea "This year brought a lot of changes for the New C leader Maintaining retention t…" at bounding box center [784, 673] width 1056 height 197
drag, startPoint x: 1308, startPoint y: 169, endPoint x: 438, endPoint y: 136, distance: 870.6
click at [437, 136] on div "Add Initiative Update Fields Milestones Update Data Series Charts Links Notific…" at bounding box center [784, 389] width 1056 height 1117
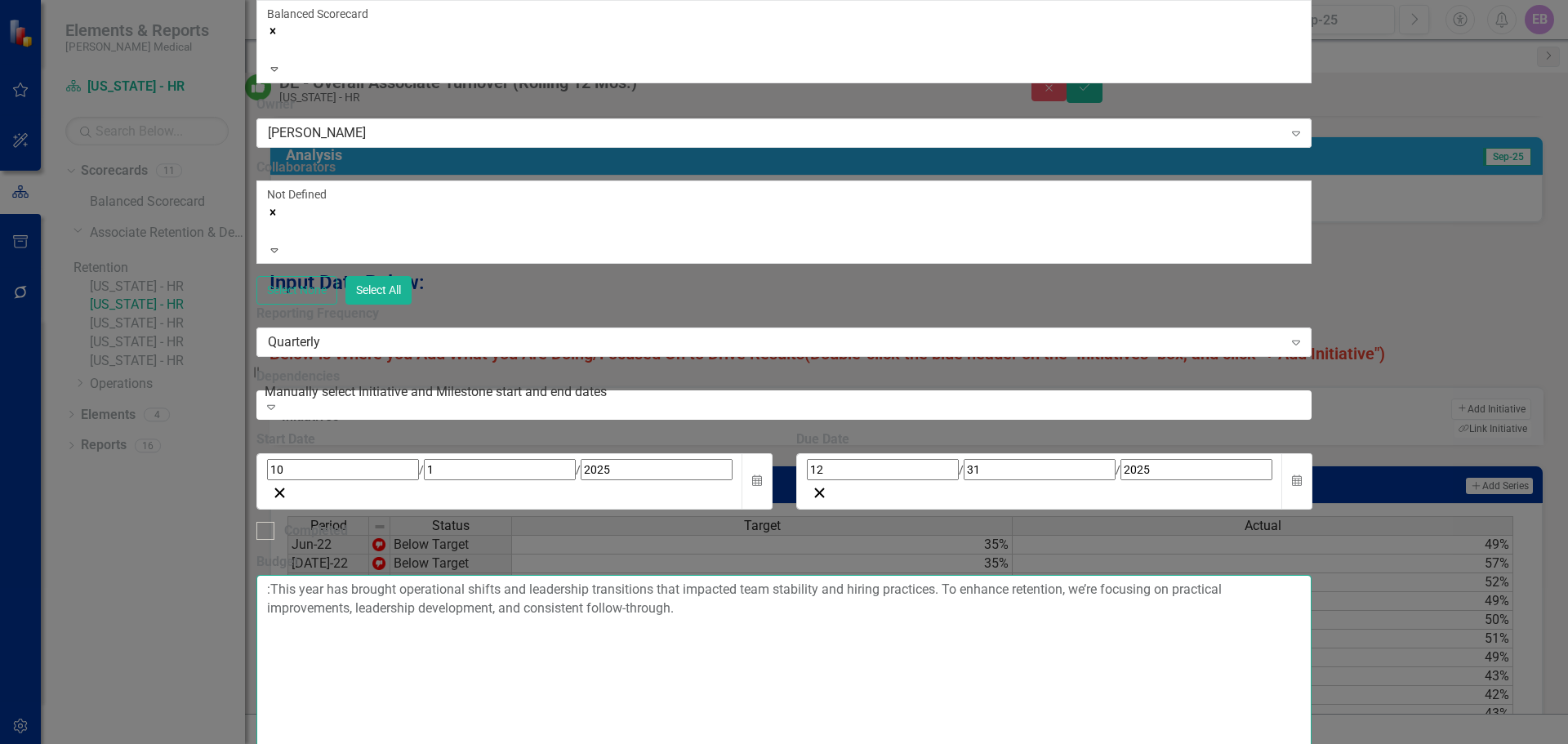
click at [880, 575] on textarea ":This year has brought operational shifts and leadership transitions that impac…" at bounding box center [784, 673] width 1056 height 197
type textarea ":This year has brought operational shifts and leadership transitions that could…"
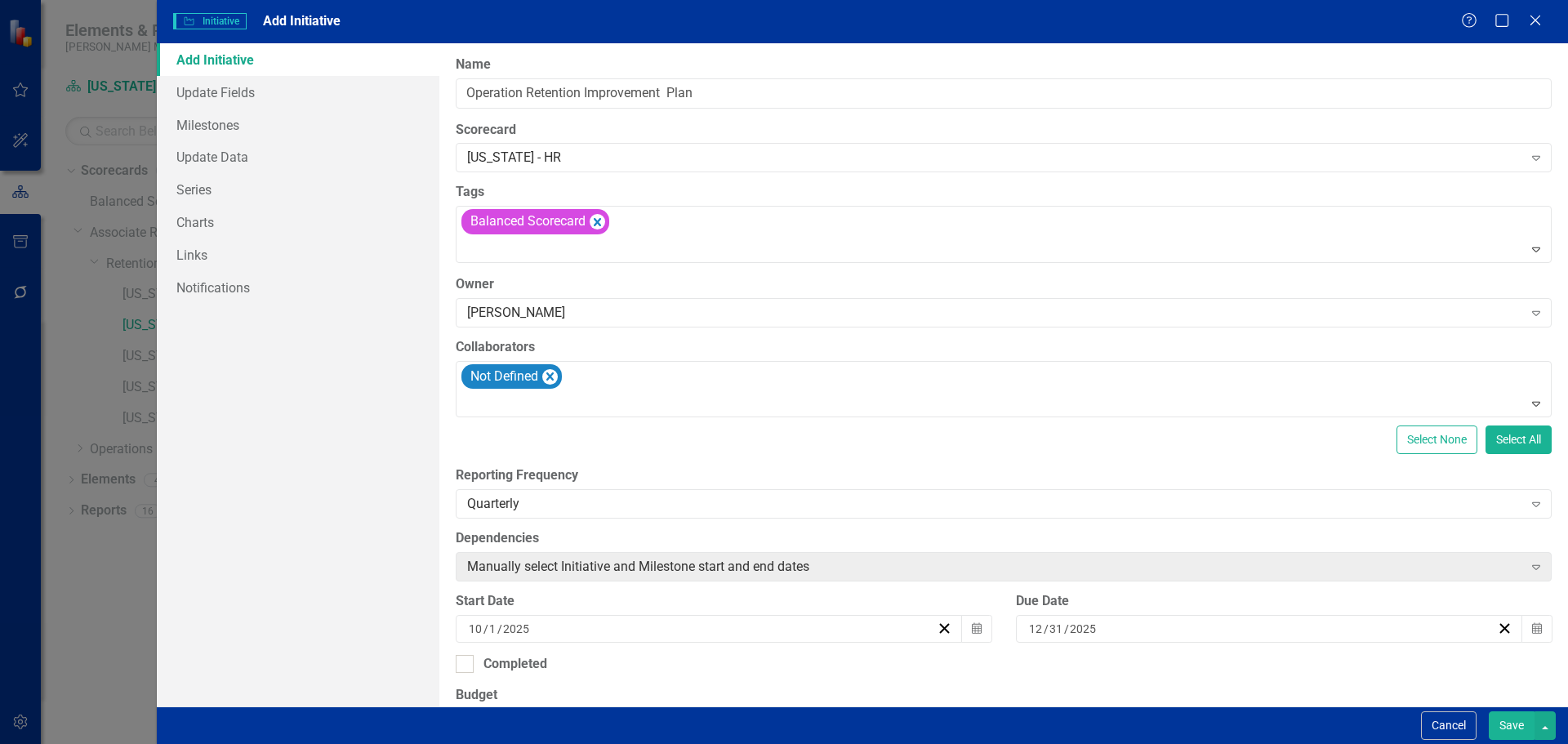
scroll to position [572, 0]
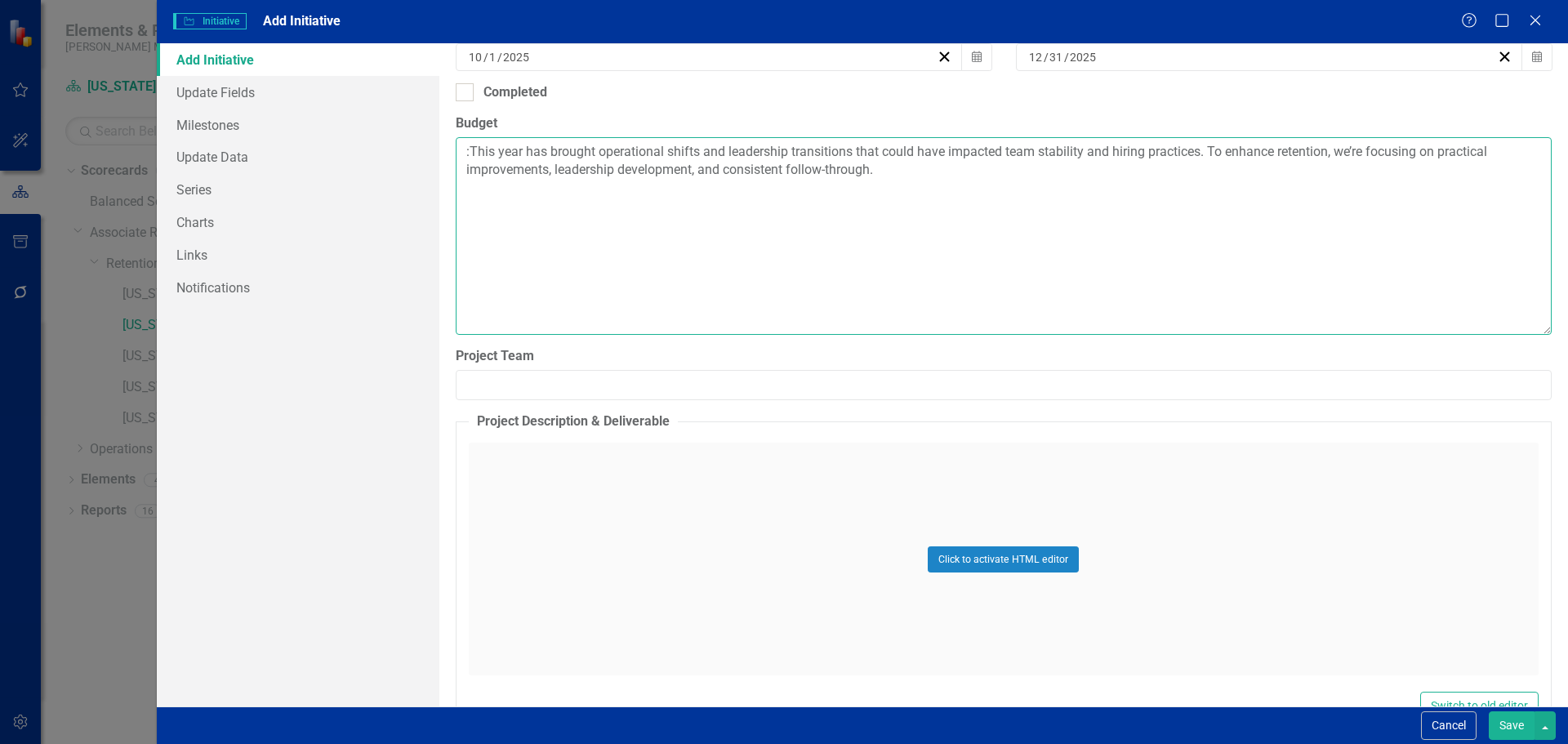
click at [888, 173] on textarea ":This year has brought operational shifts and leadership transitions that could…" at bounding box center [1003, 235] width 1096 height 197
paste textarea "a schedule change across three departments with 0 turnover is no small feat. Ma…"
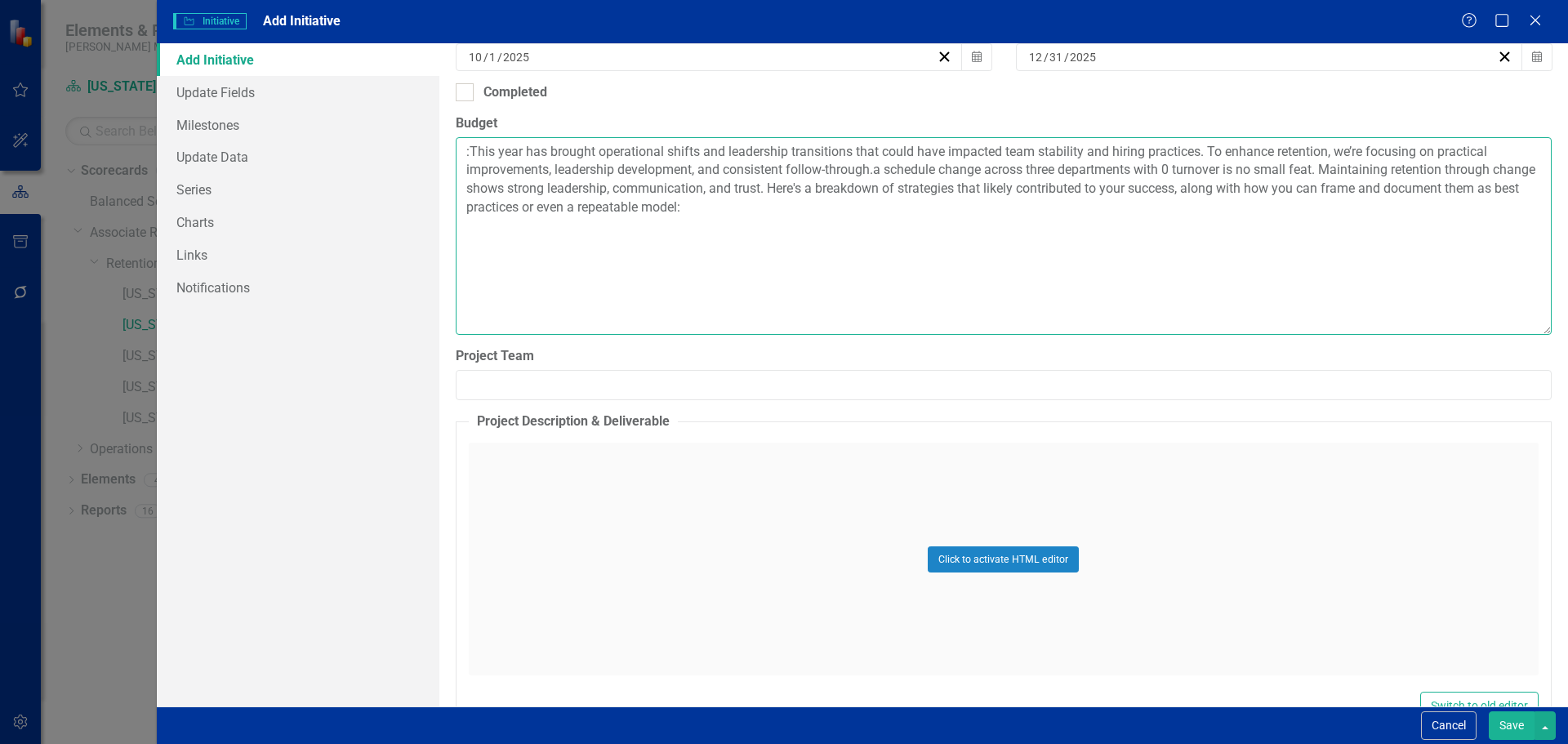
click at [879, 167] on textarea ":This year has brought operational shifts and leadership transitions that could…" at bounding box center [1003, 235] width 1096 height 197
drag, startPoint x: 1370, startPoint y: 170, endPoint x: 1282, endPoint y: 166, distance: 88.1
click at [1282, 166] on textarea ":This year has brought operational shifts and leadership transitions that could…" at bounding box center [1003, 235] width 1096 height 197
drag, startPoint x: 1286, startPoint y: 169, endPoint x: 760, endPoint y: 188, distance: 526.3
click at [760, 188] on textarea ":This year has brought operational shifts and leadership transitions that could…" at bounding box center [1003, 235] width 1096 height 197
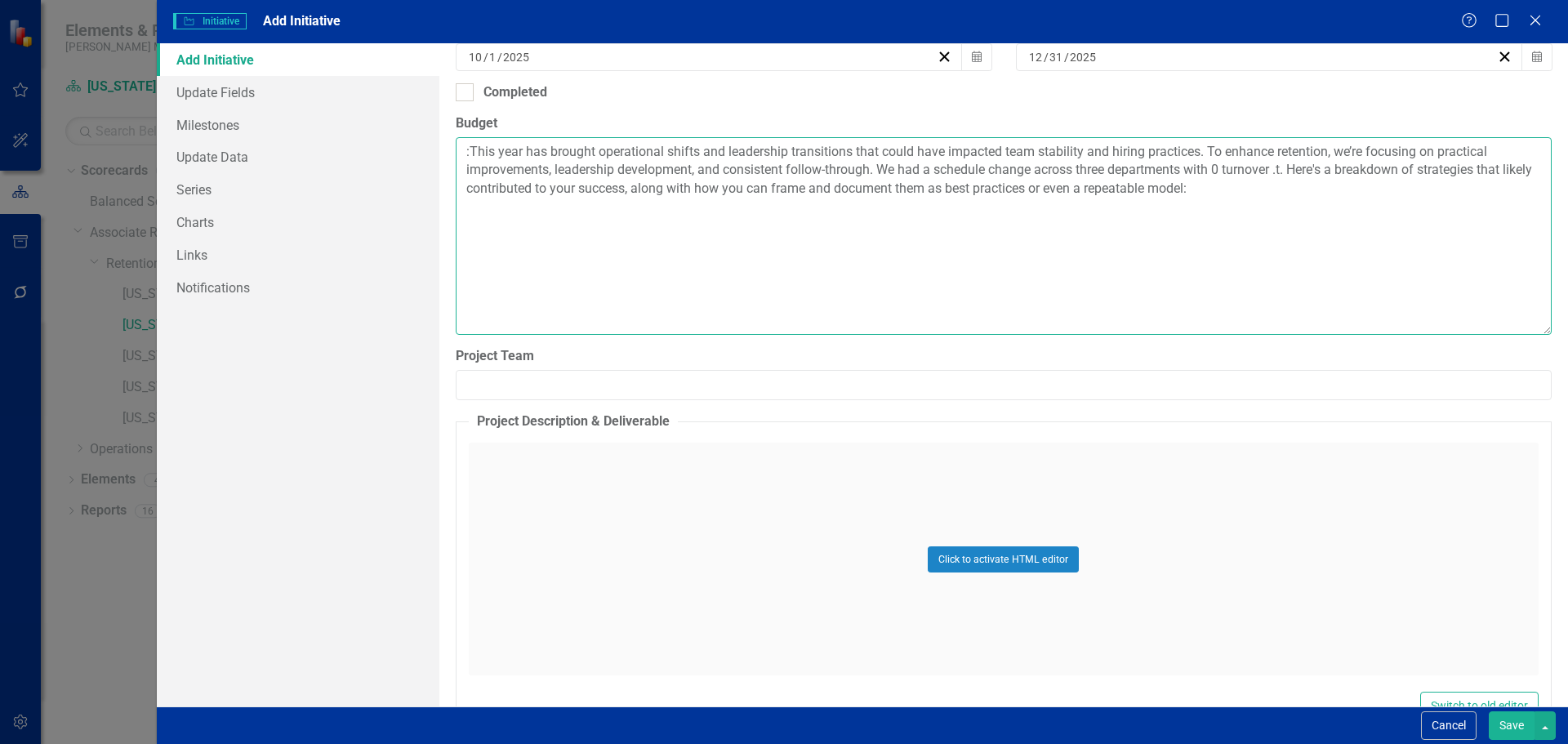
click at [1288, 167] on textarea ":This year has brought operational shifts and leadership transitions that could…" at bounding box center [1003, 235] width 1096 height 197
click at [610, 188] on textarea ":This year has brought operational shifts and leadership transitions that could…" at bounding box center [1003, 235] width 1096 height 197
drag, startPoint x: 1223, startPoint y: 189, endPoint x: 657, endPoint y: 201, distance: 566.1
click at [657, 201] on textarea ":This year has brought operational shifts and leadership transitions that could…" at bounding box center [1003, 235] width 1096 height 197
click at [659, 188] on textarea ":This year has brought operational shifts and leadership transitions that could…" at bounding box center [1003, 235] width 1096 height 197
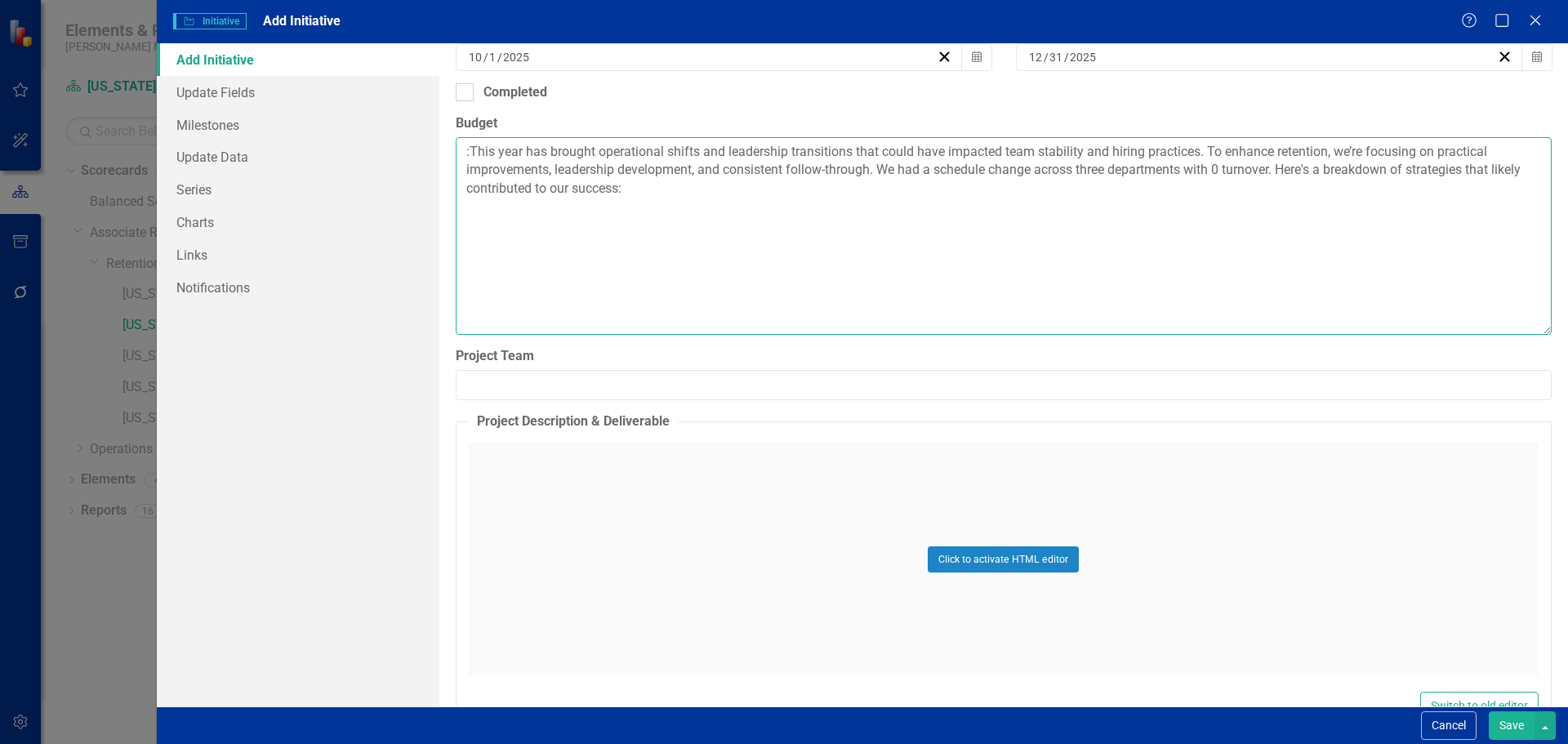
paste textarea "1. Transparent & Early Communication"
drag, startPoint x: 691, startPoint y: 209, endPoint x: 691, endPoint y: 186, distance: 23.0
click at [691, 209] on textarea ":This year has brought operational shifts and leadership transitions that could…" at bounding box center [1003, 235] width 1096 height 197
paste textarea "2. Associate Involvement in Decision-Making"
paste textarea "Flexibility Where It Matters"
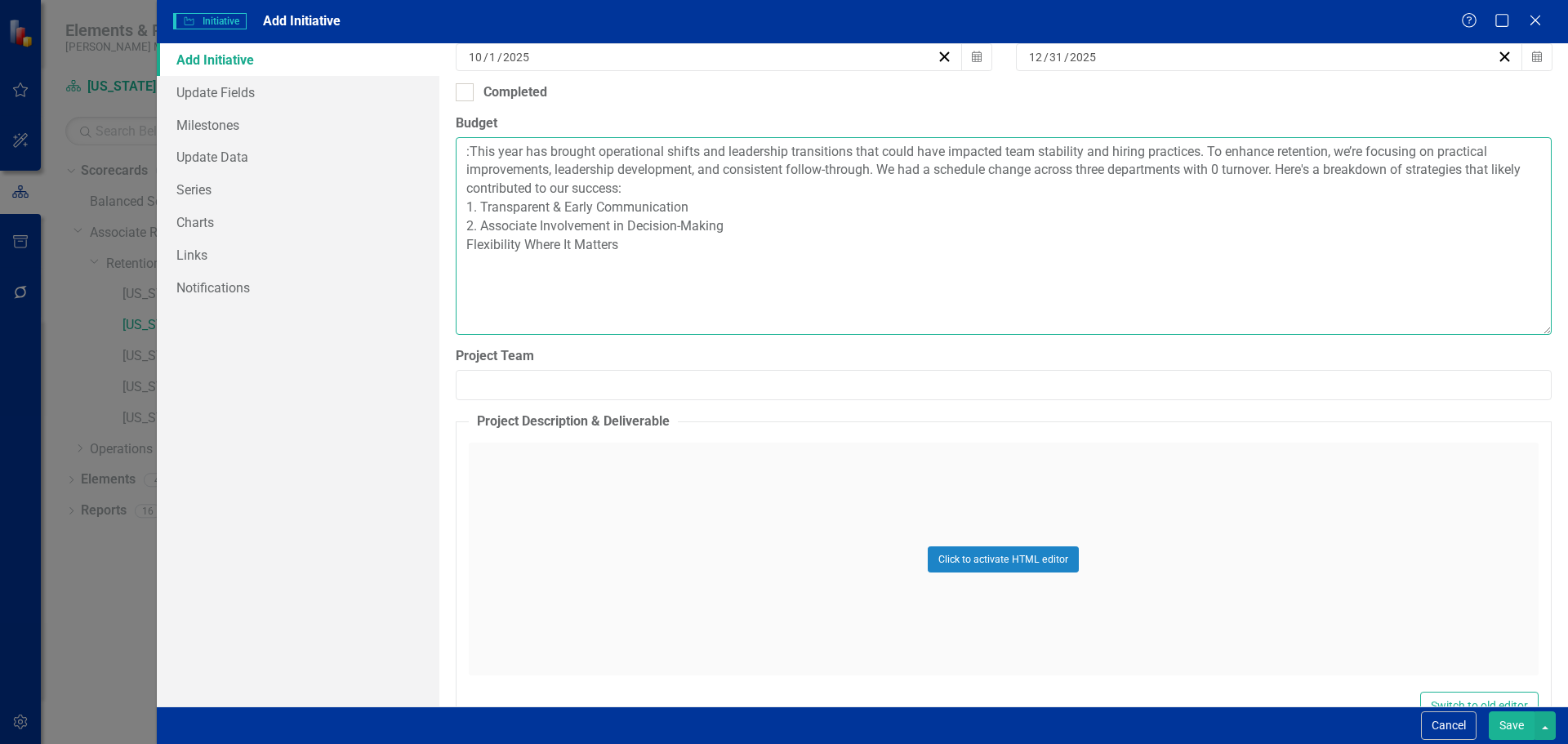
click at [461, 242] on textarea ":This year has brought operational shifts and leadership transitions that could…" at bounding box center [1003, 235] width 1096 height 197
click at [639, 245] on textarea ":This year has brought operational shifts and leadership transitions that could…" at bounding box center [1003, 235] width 1096 height 197
drag, startPoint x: 819, startPoint y: 200, endPoint x: 834, endPoint y: 233, distance: 36.2
click at [827, 210] on textarea ":This year has brought operational shifts and leadership transitions that could…" at bounding box center [1003, 235] width 1096 height 197
click at [724, 244] on textarea ":This year has brought operational shifts and leadership transitions that could…" at bounding box center [1003, 235] width 1096 height 197
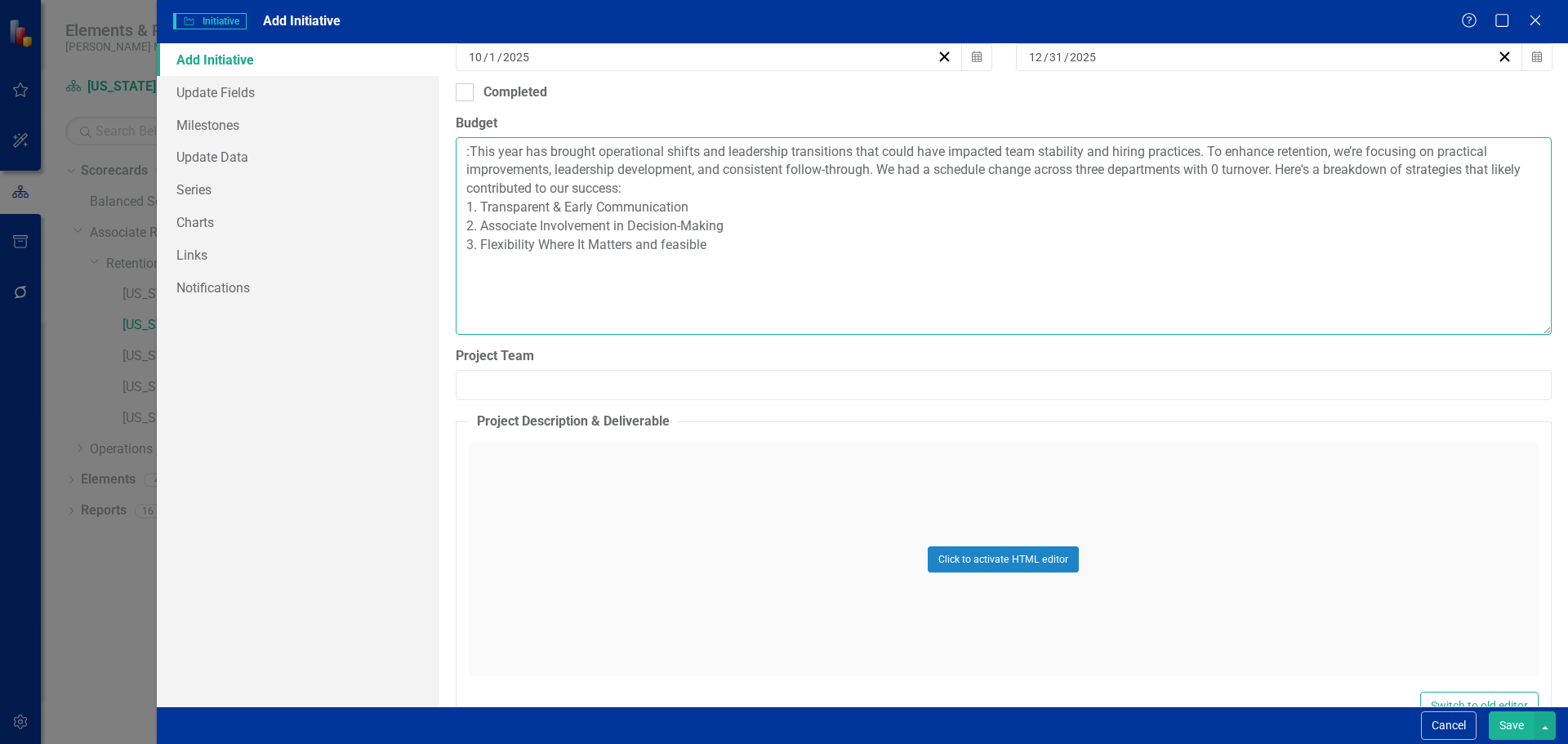
paste textarea "Reinforcing Value & Recognition"
click at [466, 263] on textarea ":This year has brought operational shifts and leadership transitions that could…" at bounding box center [1003, 235] width 1096 height 197
click at [668, 263] on textarea ":This year has brought operational shifts and leadership transitions that could…" at bounding box center [1003, 235] width 1096 height 197
paste textarea "Small thank-you gestures, shift-change celebration, or even an informal team hu…"
click at [963, 264] on textarea ":This year has brought operational shifts and leadership transitions that could…" at bounding box center [1003, 235] width 1096 height 197
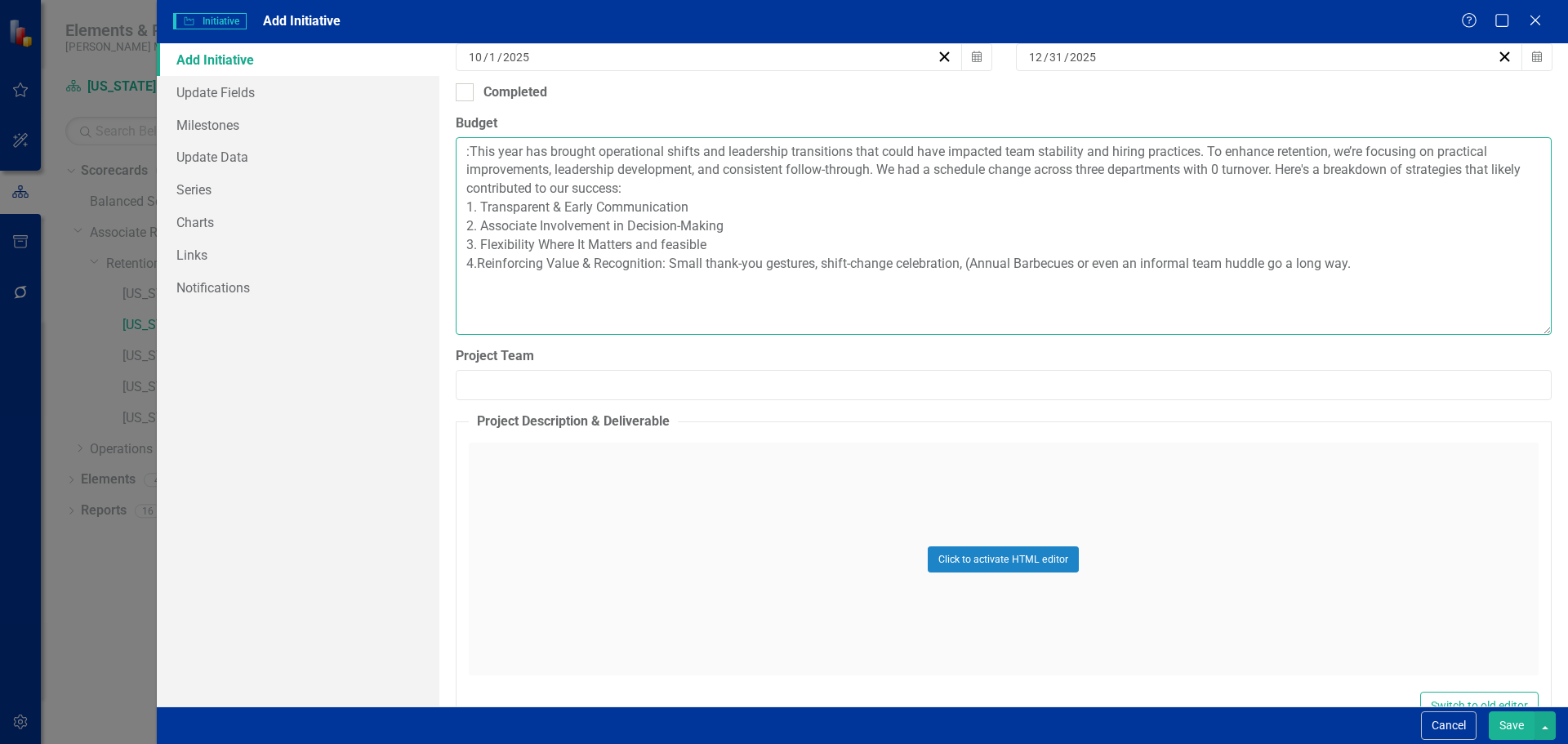
drag, startPoint x: 1014, startPoint y: 263, endPoint x: 974, endPoint y: 263, distance: 40.0
click at [974, 263] on textarea ":This year has brought operational shifts and leadership transitions that could…" at bounding box center [1003, 235] width 1096 height 197
click at [1113, 264] on textarea ":This year has brought operational shifts and leadership transitions that could…" at bounding box center [1003, 235] width 1096 height 197
drag, startPoint x: 1182, startPoint y: 264, endPoint x: 1121, endPoint y: 263, distance: 61.0
click at [1121, 263] on textarea ":This year has brought operational shifts and leadership transitions that could…" at bounding box center [1003, 235] width 1096 height 197
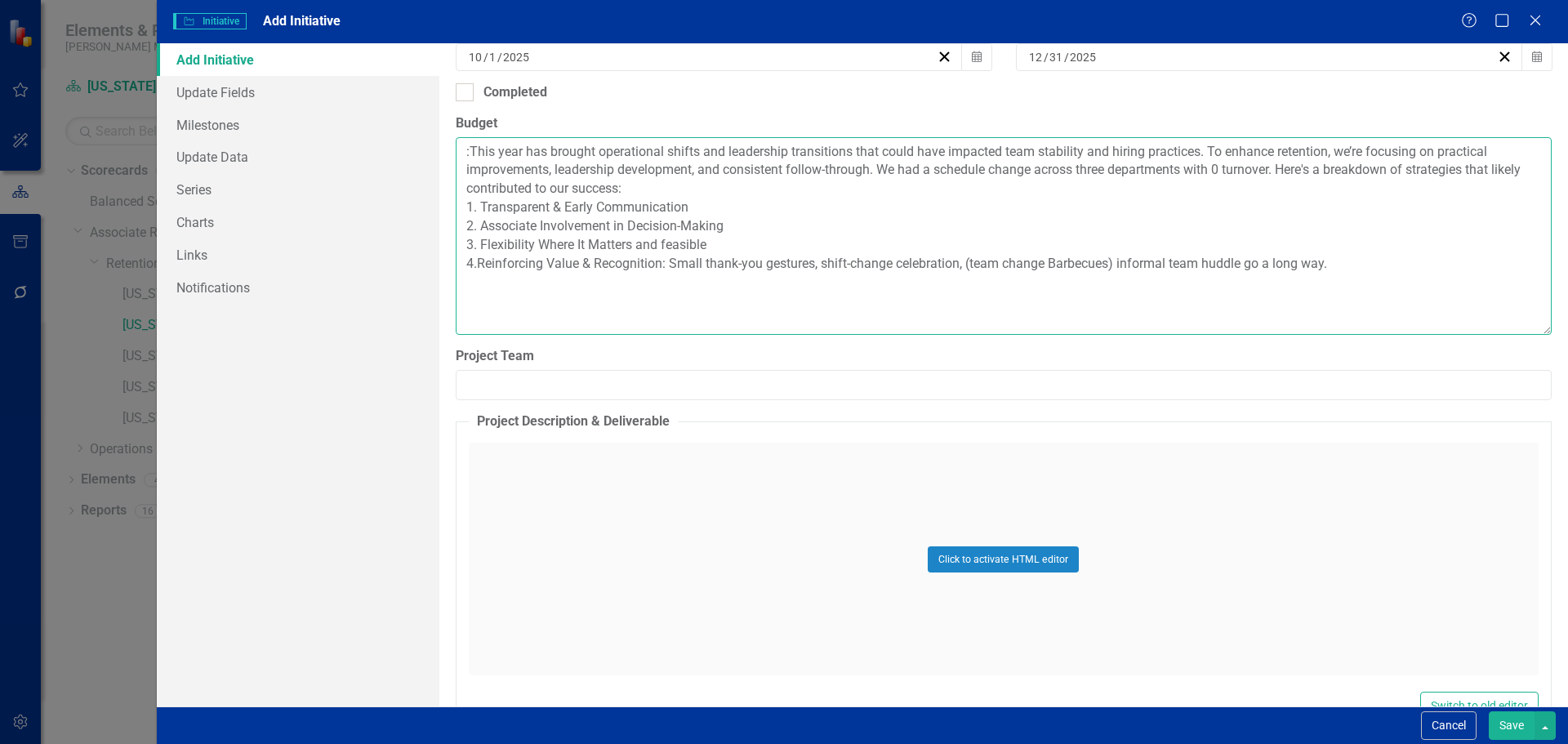
drag, startPoint x: 1327, startPoint y: 265, endPoint x: 1244, endPoint y: 273, distance: 83.4
click at [1244, 273] on textarea ":This year has brought operational shifts and leadership transitions that could…" at bounding box center [1003, 235] width 1096 height 197
click at [712, 244] on textarea ":This year has brought operational shifts and leadership transitions that could…" at bounding box center [1003, 235] width 1096 height 197
paste textarea "acknowledge flexibility, and recognize team cooperation."
click at [717, 244] on textarea ":This year has brought operational shifts and leadership transitions that could…" at bounding box center [1003, 235] width 1096 height 197
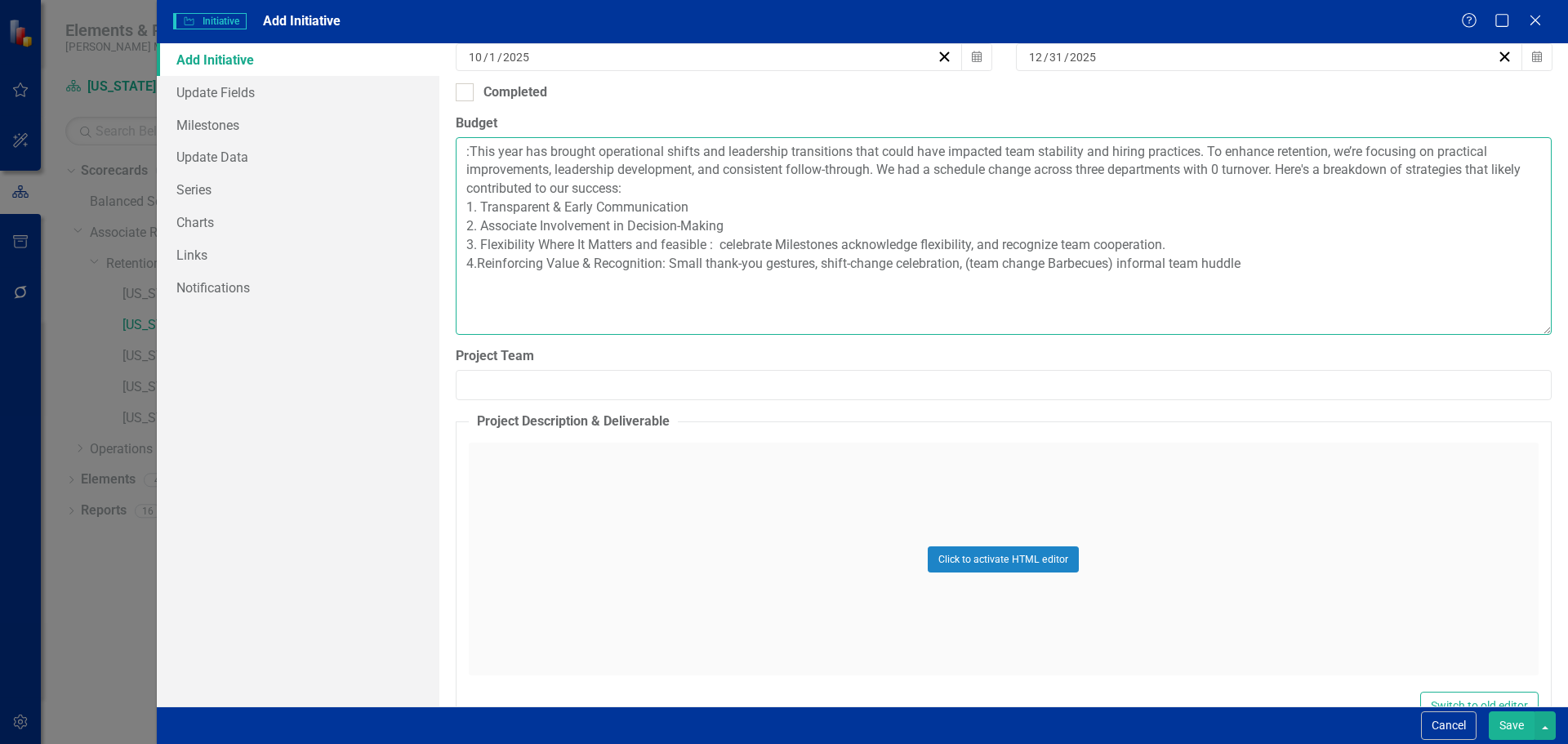
click at [690, 205] on textarea ":This year has brought operational shifts and leadership transitions that could…" at bounding box center [1003, 235] width 1096 height 197
click at [690, 206] on textarea ":This year has brought operational shifts and leadership transitions that could…" at bounding box center [1003, 235] width 1096 height 197
paste textarea "Clear & Simple Rollout Plan"
click at [690, 207] on textarea ":This year has brought operational shifts and leadership transitions that could…" at bounding box center [1003, 235] width 1096 height 197
click at [855, 210] on textarea ":This year has brought operational shifts and leadership transitions that could…" at bounding box center [1003, 235] width 1096 height 197
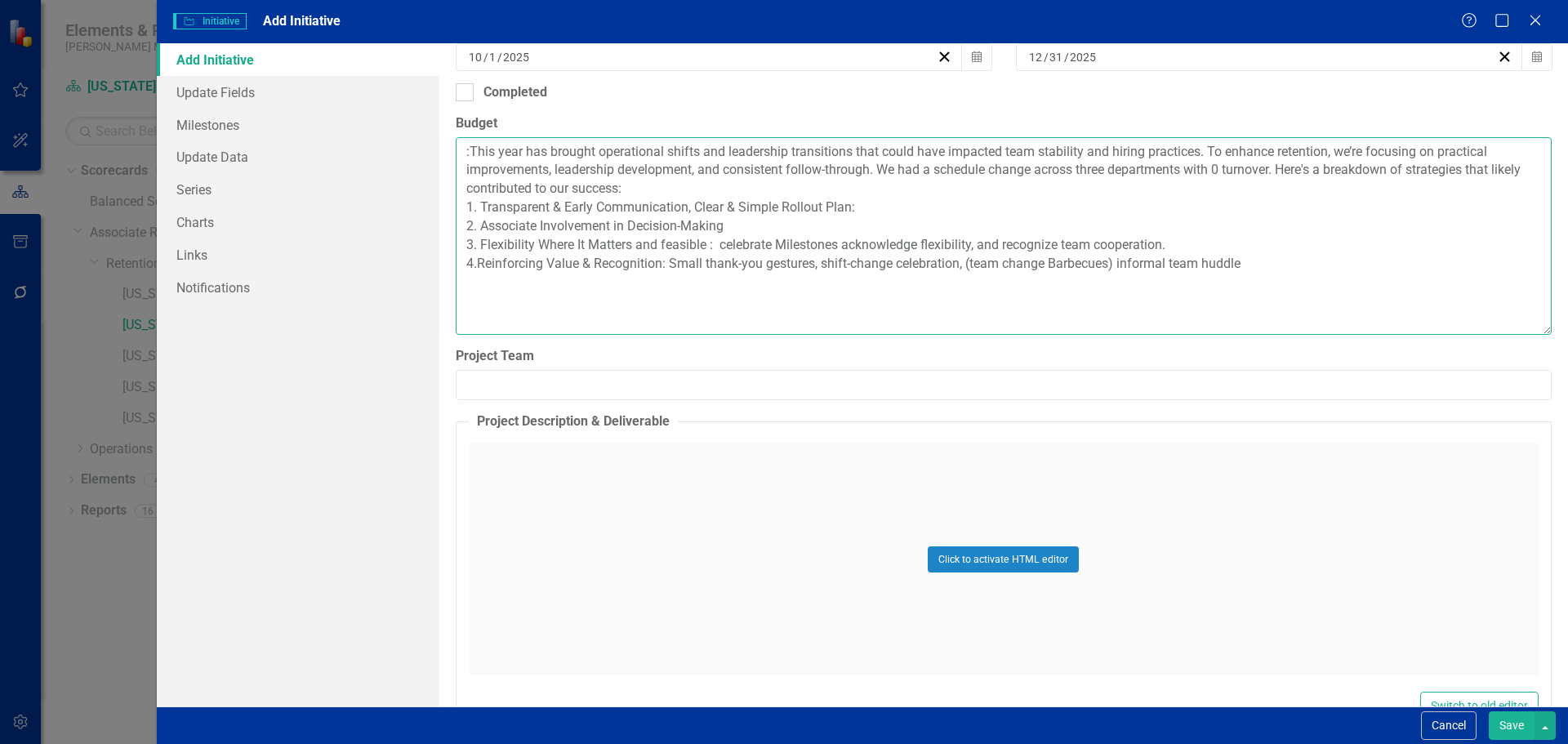
paste textarea "had a well-organized, phased rollout—reducing surprises or confusion"
drag, startPoint x: 1074, startPoint y: 205, endPoint x: 858, endPoint y: 209, distance: 216.0
click at [858, 209] on textarea ":This year has brought operational shifts and leadership transitions that could…" at bounding box center [1003, 235] width 1096 height 197
click at [1061, 211] on textarea ":This year has brought operational shifts and leadership transitions that could…" at bounding box center [1003, 235] width 1096 height 197
click at [1083, 204] on textarea ":This year has brought operational shifts and leadership transitions that could…" at bounding box center [1003, 235] width 1096 height 197
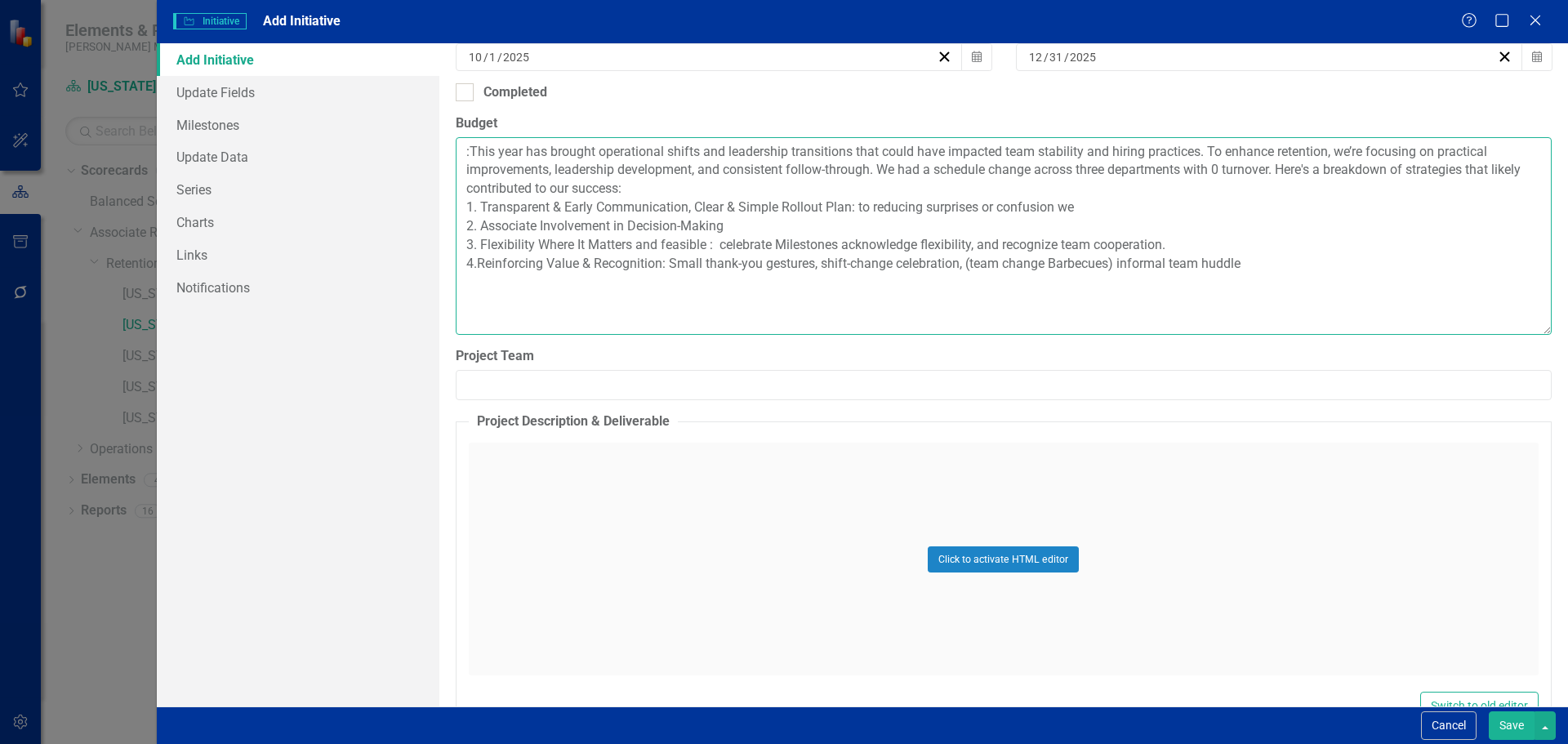
paste textarea "Use visuals like charts/calendars and give plenty of notice. Tactic: Provide pr…"
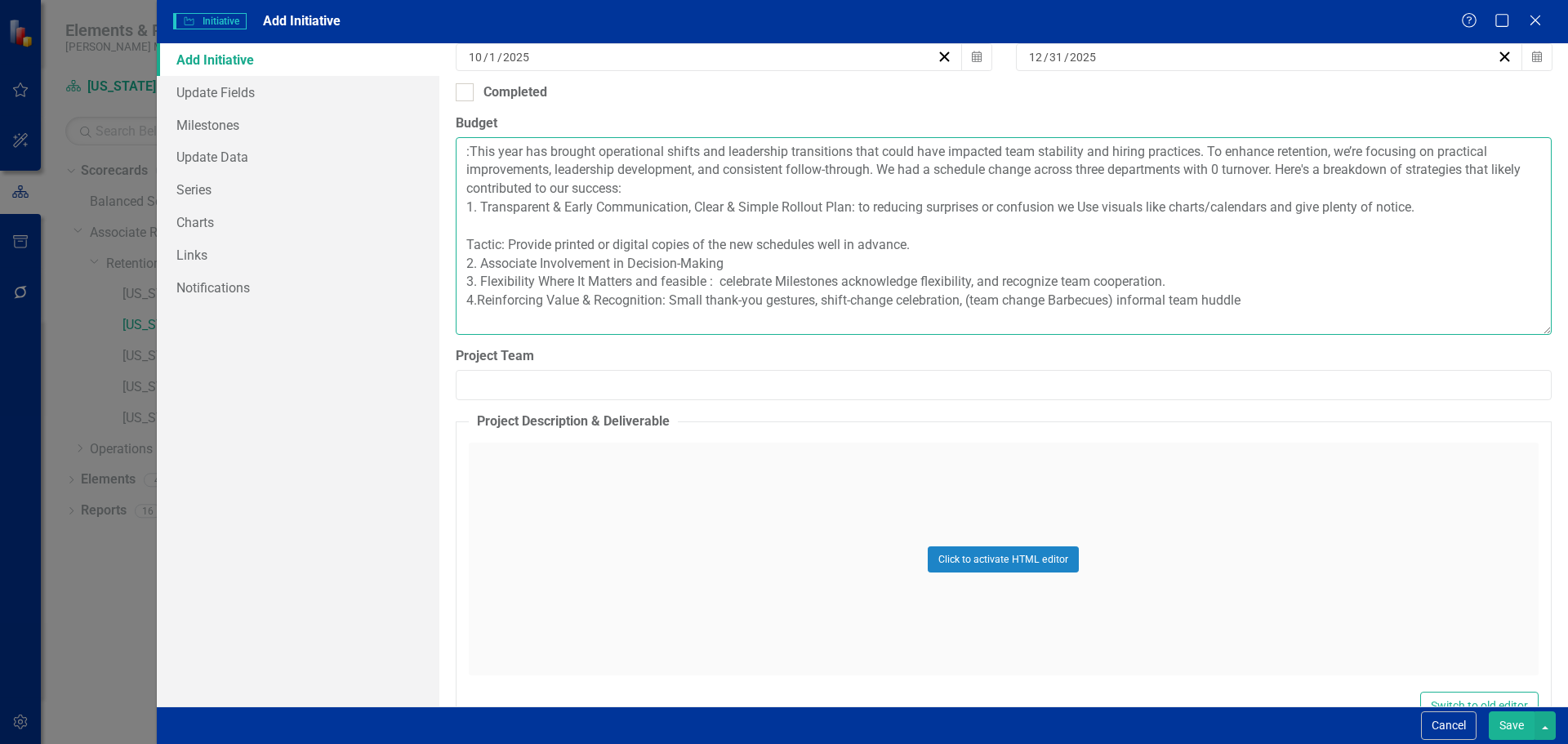
drag, startPoint x: 1168, startPoint y: 203, endPoint x: 1153, endPoint y: 202, distance: 15.0
click at [1152, 203] on textarea ":This year has brought operational shifts and leadership transitions that could…" at bounding box center [1003, 235] width 1096 height 197
click at [1153, 207] on textarea ":This year has brought operational shifts and leadership transitions that could…" at bounding box center [1003, 235] width 1096 height 197
drag, startPoint x: 548, startPoint y: 244, endPoint x: 450, endPoint y: 245, distance: 98.0
click at [450, 245] on div "ClearPoint Can Do More! How ClearPoint Can Help Close Enterprise plans can auto…" at bounding box center [1003, 375] width 1128 height 663
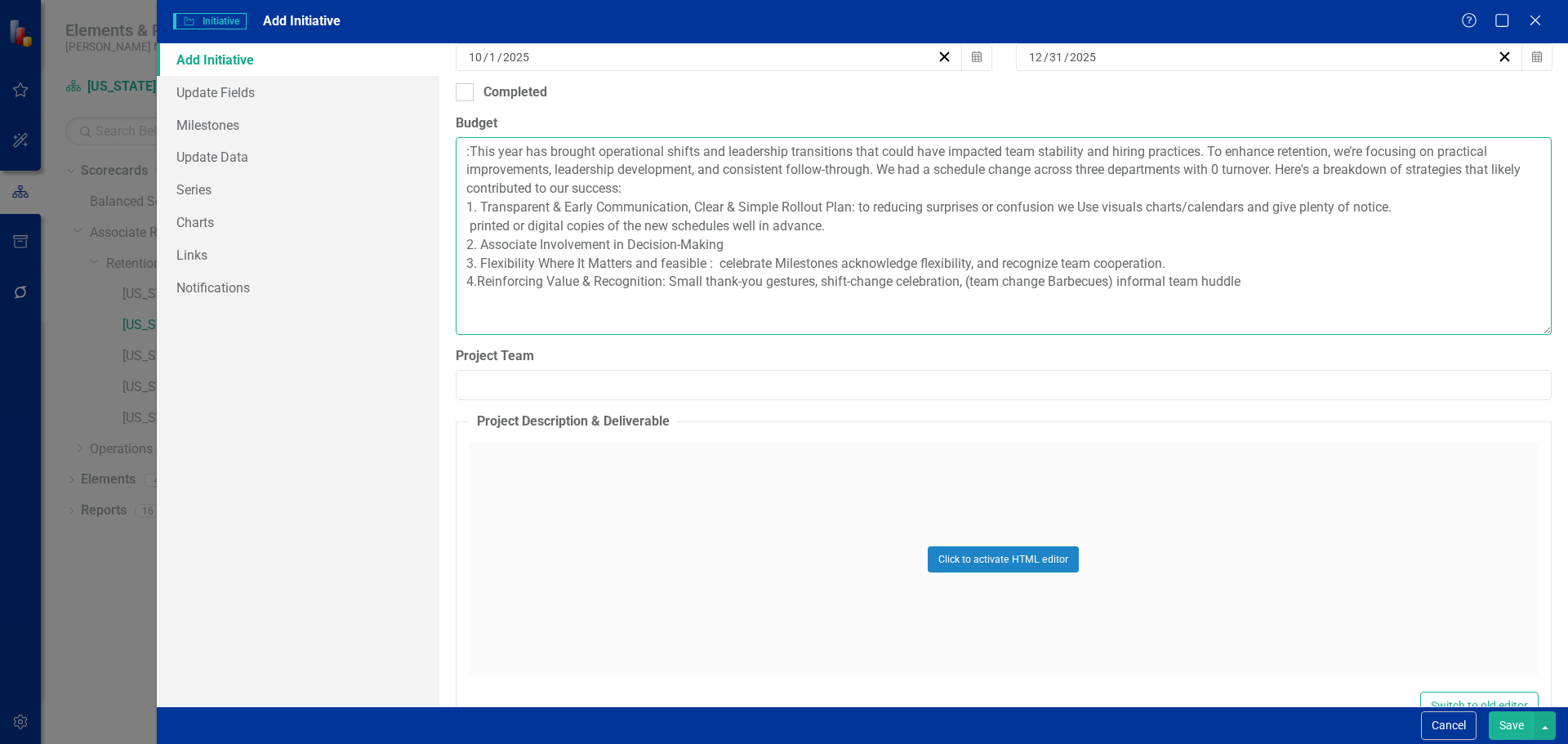
click at [1257, 280] on textarea ":This year has brought operational shifts and leadership transitions that could…" at bounding box center [1003, 235] width 1096 height 197
paste textarea "leaders walk the floor during schedule rollouts and proactively check in with a…"
drag, startPoint x: 1317, startPoint y: 281, endPoint x: 1273, endPoint y: 283, distance: 44.0
click at [1273, 283] on textarea ":This year has brought operational shifts and leadership transitions that could…" at bounding box center [1003, 235] width 1096 height 197
click at [729, 243] on textarea ":This year has brought operational shifts and leadership transitions that could…" at bounding box center [1003, 235] width 1096 height 197
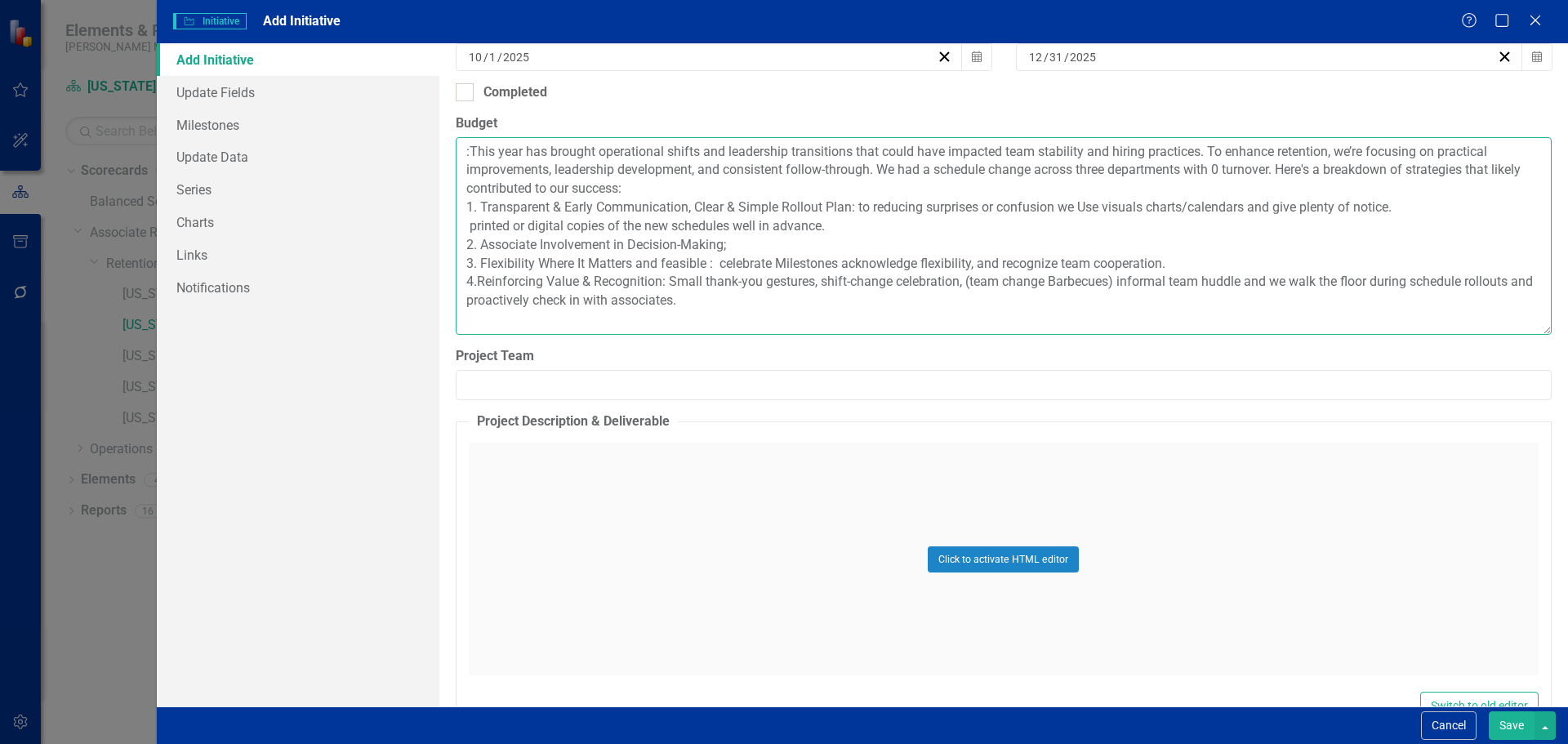
paste textarea "flexible with start/end times or allow associates to express shift preferences …"
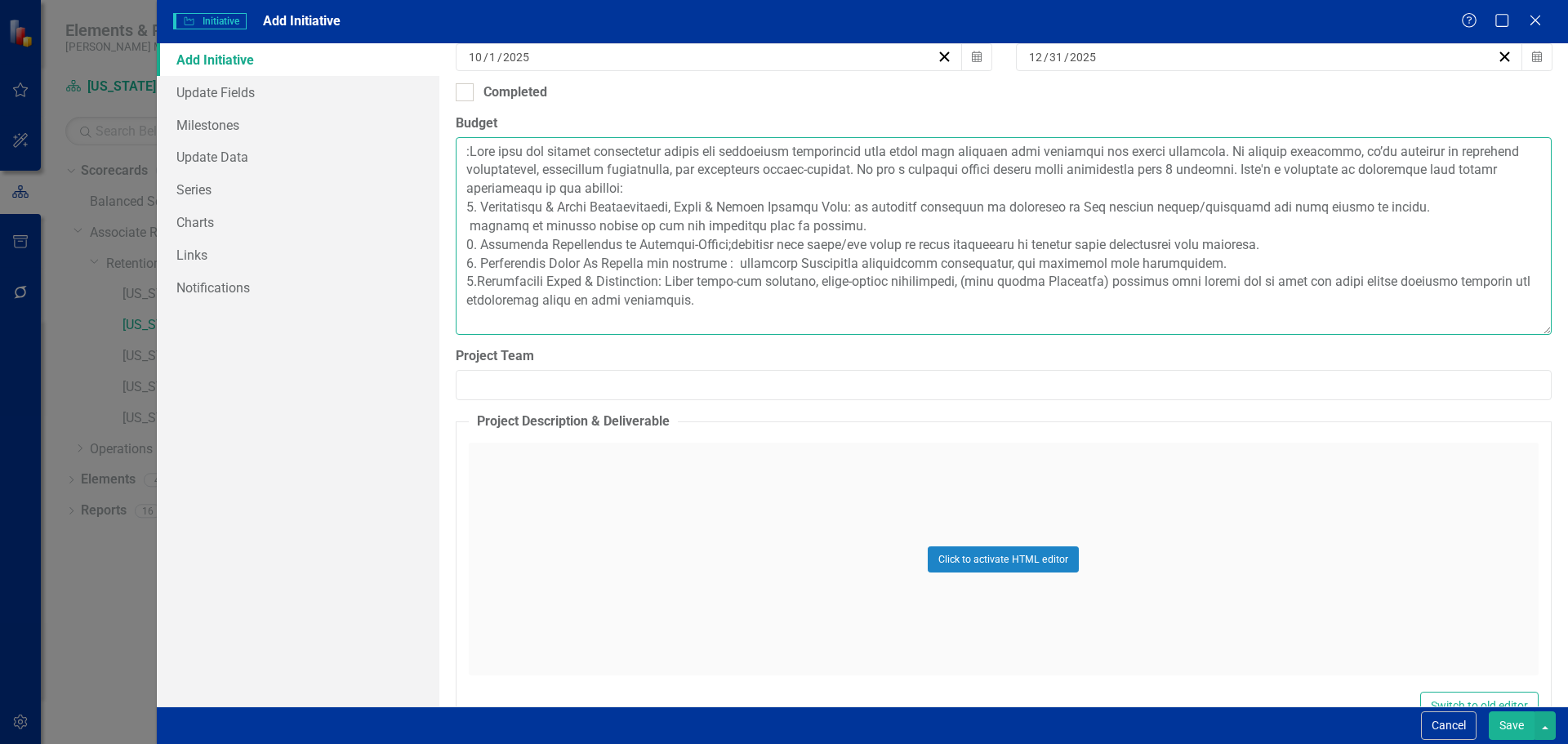
click at [728, 243] on textarea "Budget" at bounding box center [1003, 235] width 1096 height 197
drag, startPoint x: 909, startPoint y: 243, endPoint x: 732, endPoint y: 243, distance: 177.0
click at [732, 243] on textarea "Budget" at bounding box center [1003, 235] width 1096 height 197
click at [723, 263] on textarea "Budget" at bounding box center [1003, 235] width 1096 height 197
paste textarea "have surveyed or held meetings to get input on preferred shifts, schedules, or …"
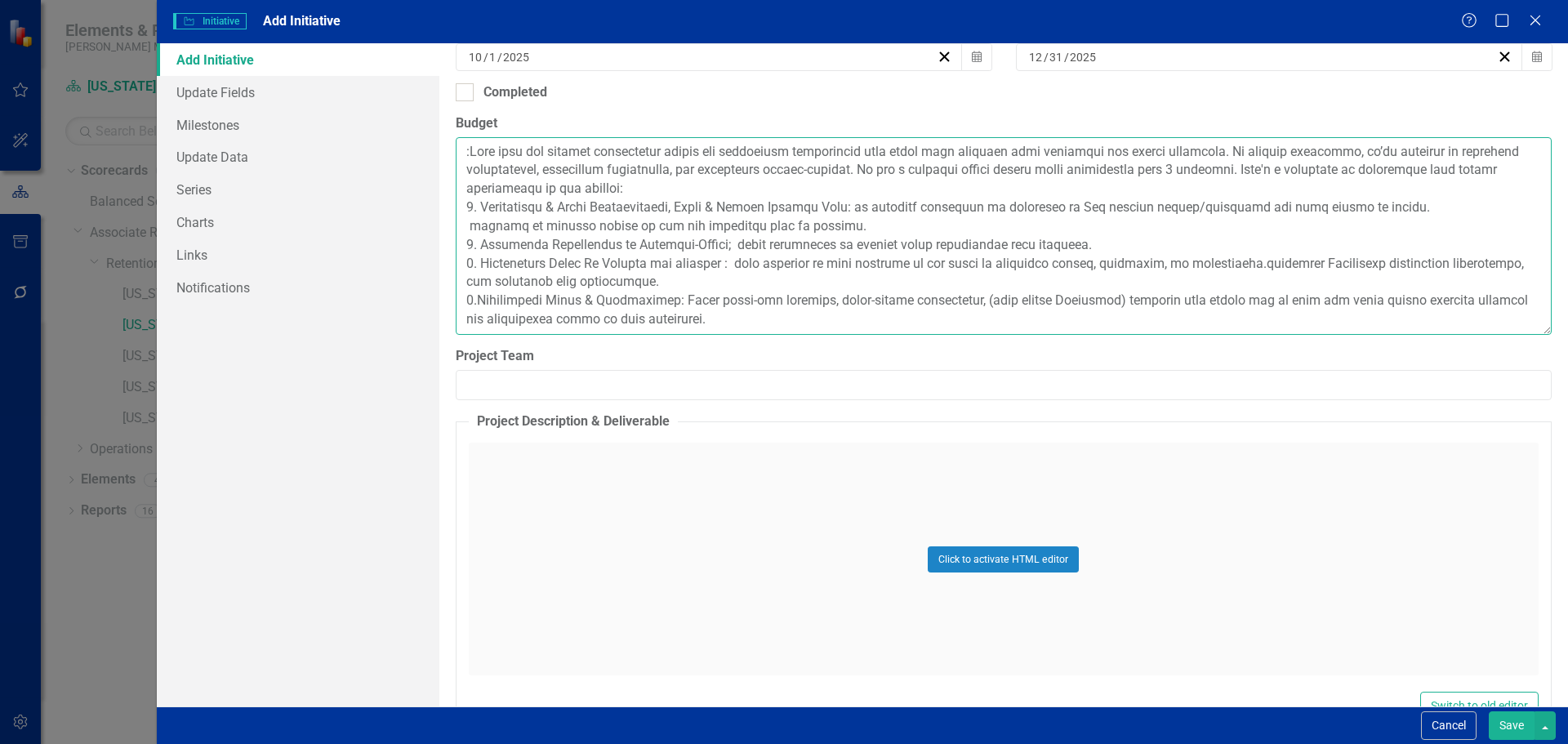
click at [1214, 259] on textarea "Budget" at bounding box center [1003, 235] width 1096 height 197
click at [1221, 264] on textarea "Budget" at bounding box center [1003, 235] width 1096 height 197
click at [720, 261] on textarea "Budget" at bounding box center [1003, 235] width 1096 height 197
drag, startPoint x: 841, startPoint y: 262, endPoint x: 854, endPoint y: 248, distance: 19.1
click at [841, 258] on textarea "Budget" at bounding box center [1003, 235] width 1096 height 197
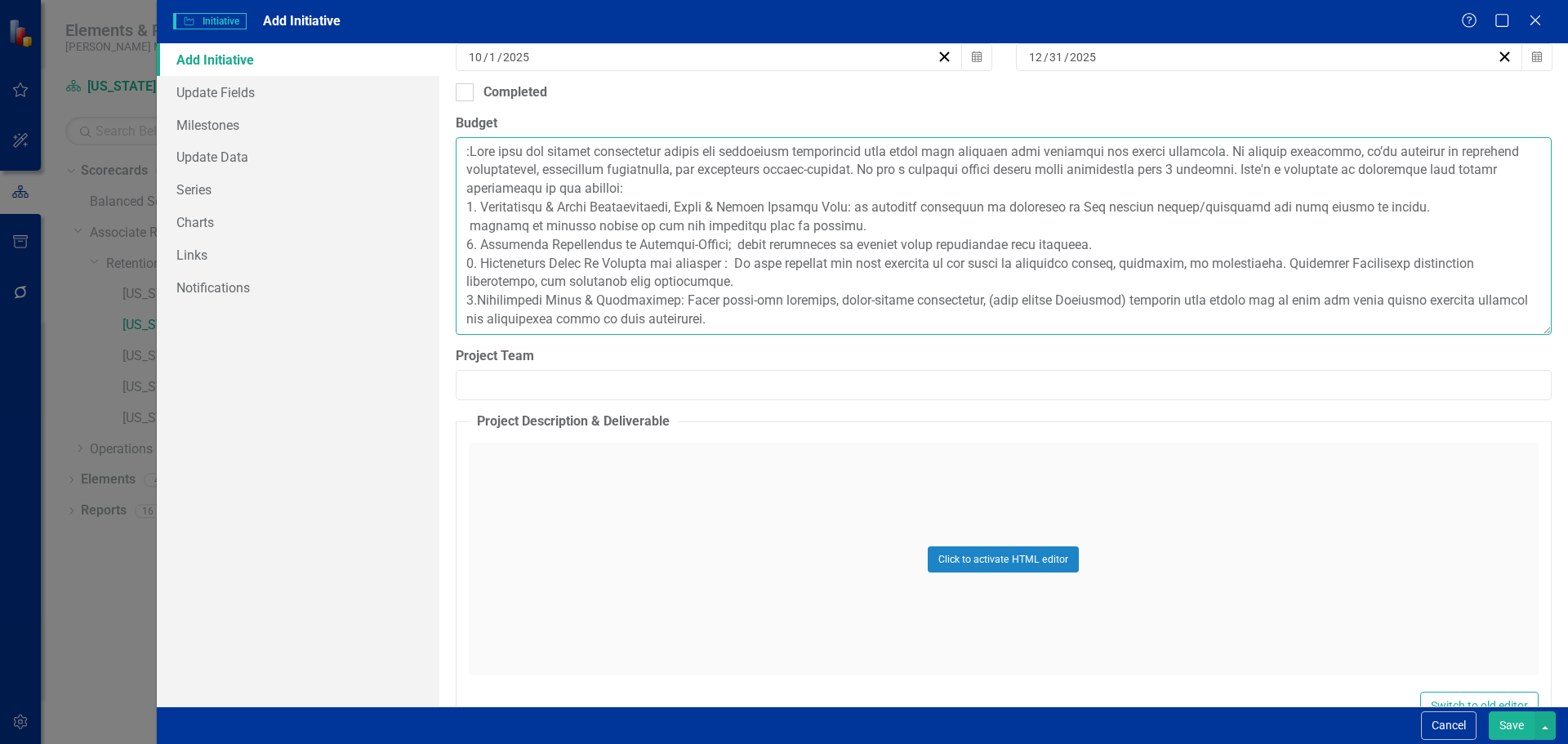
click at [1402, 209] on textarea "Budget" at bounding box center [1003, 235] width 1096 height 197
click at [840, 228] on textarea "Budget" at bounding box center [1003, 235] width 1096 height 197
paste textarea "likely shared the why, when, and how of the schedule change early and clearly."
drag, startPoint x: 857, startPoint y: 227, endPoint x: 824, endPoint y: 229, distance: 33.1
click at [829, 228] on textarea "Budget" at bounding box center [1003, 235] width 1096 height 197
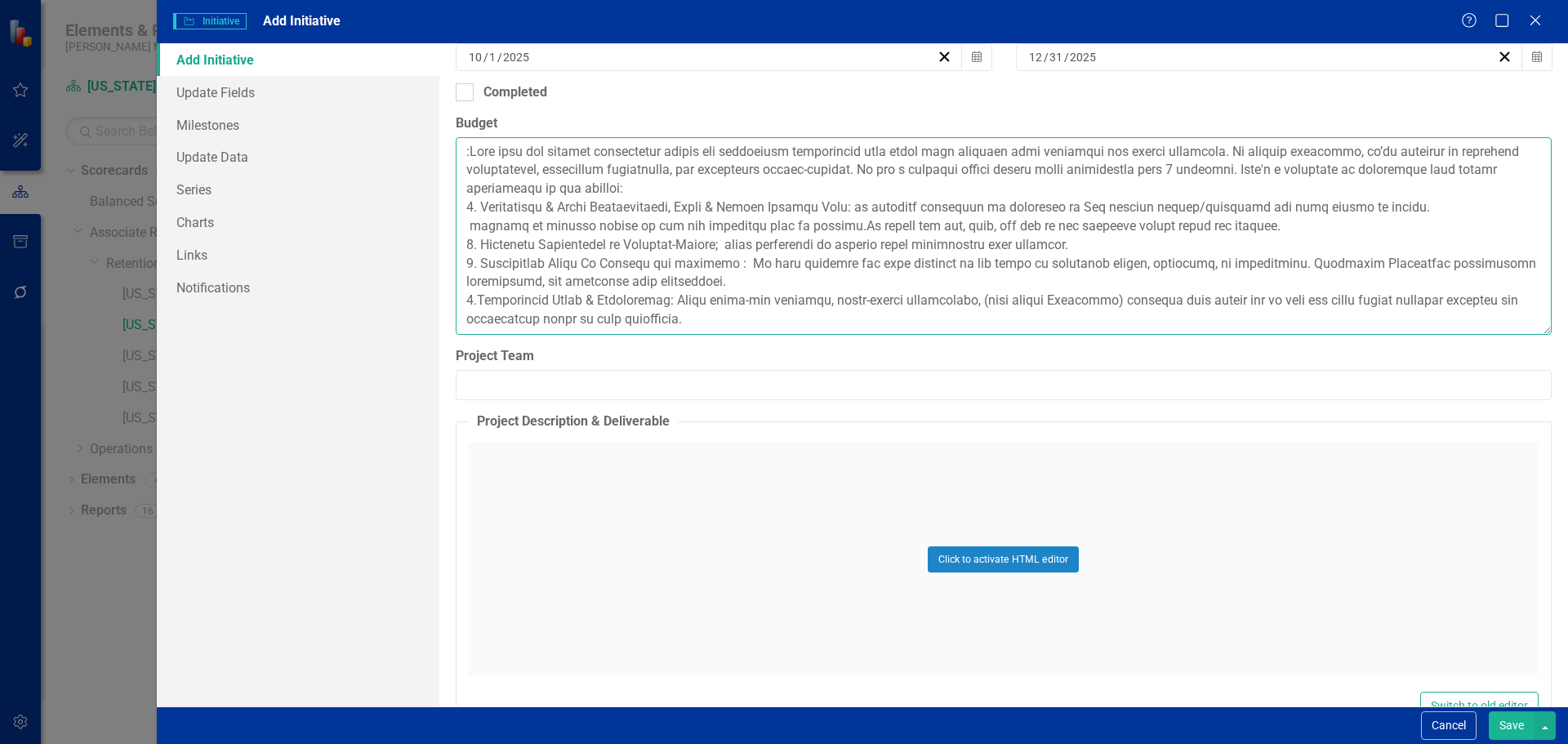
click at [819, 228] on textarea "Budget" at bounding box center [1003, 235] width 1096 height 197
click at [829, 227] on textarea "Budget" at bounding box center [1003, 235] width 1096 height 197
click at [823, 228] on textarea "Budget" at bounding box center [1003, 235] width 1096 height 197
click at [1279, 226] on textarea "Budget" at bounding box center [1003, 235] width 1096 height 197
paste textarea "explain the reason for the change (business needs, efficiency, customer demands…"
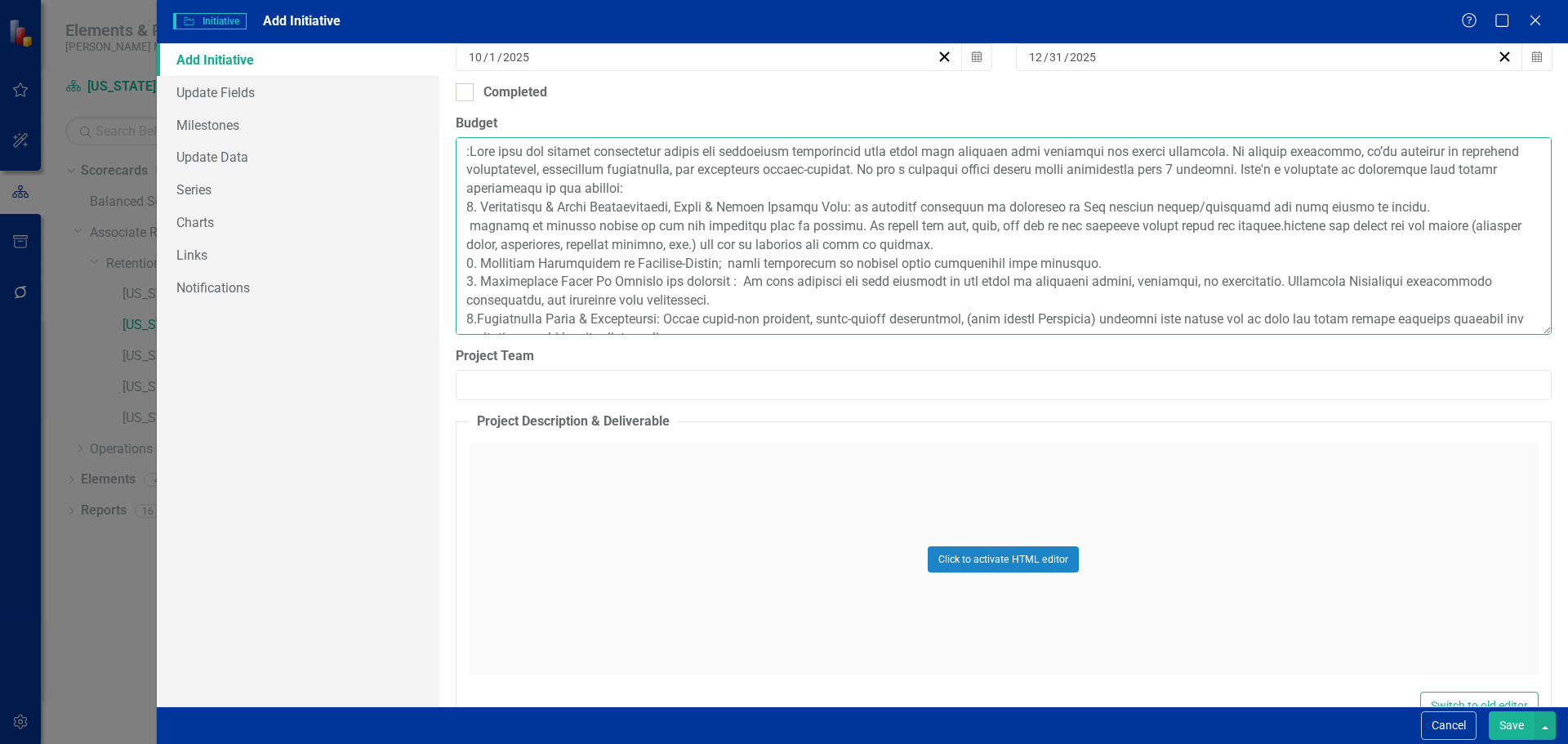
click at [1271, 227] on textarea "Budget" at bounding box center [1003, 235] width 1096 height 197
drag, startPoint x: 740, startPoint y: 242, endPoint x: 628, endPoint y: 252, distance: 112.4
click at [628, 252] on textarea "Budget" at bounding box center [1003, 235] width 1096 height 197
click at [980, 242] on textarea "Budget" at bounding box center [1003, 235] width 1096 height 197
click at [980, 241] on textarea "Budget" at bounding box center [1003, 235] width 1096 height 197
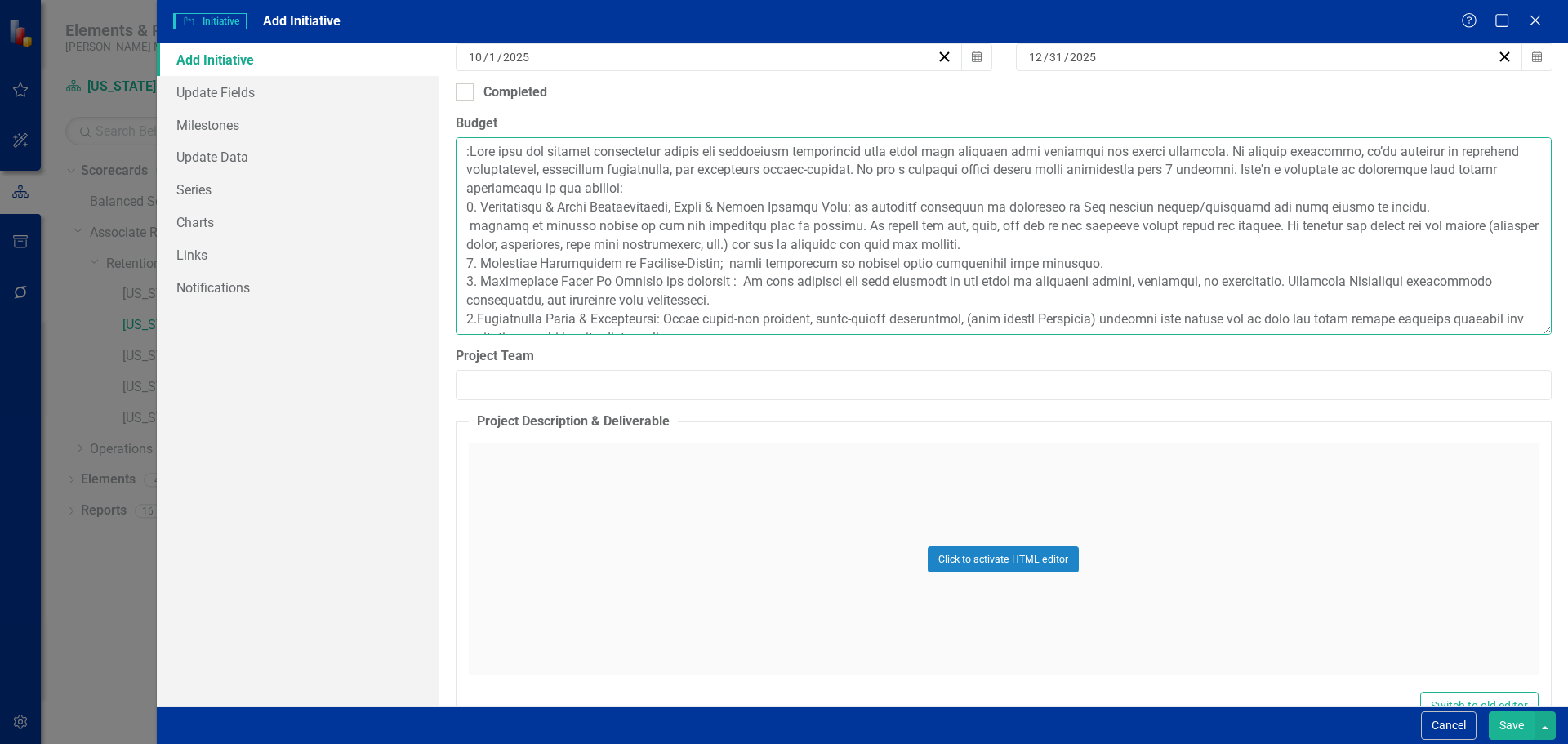
click at [974, 242] on textarea "Budget" at bounding box center [1003, 235] width 1096 height 197
click at [483, 383] on input "Project Team" at bounding box center [1003, 385] width 1096 height 30
click at [977, 247] on textarea "Budget" at bounding box center [1003, 235] width 1096 height 197
drag, startPoint x: 980, startPoint y: 246, endPoint x: 963, endPoint y: 249, distance: 17.3
click at [963, 249] on textarea "Budget" at bounding box center [1003, 235] width 1096 height 197
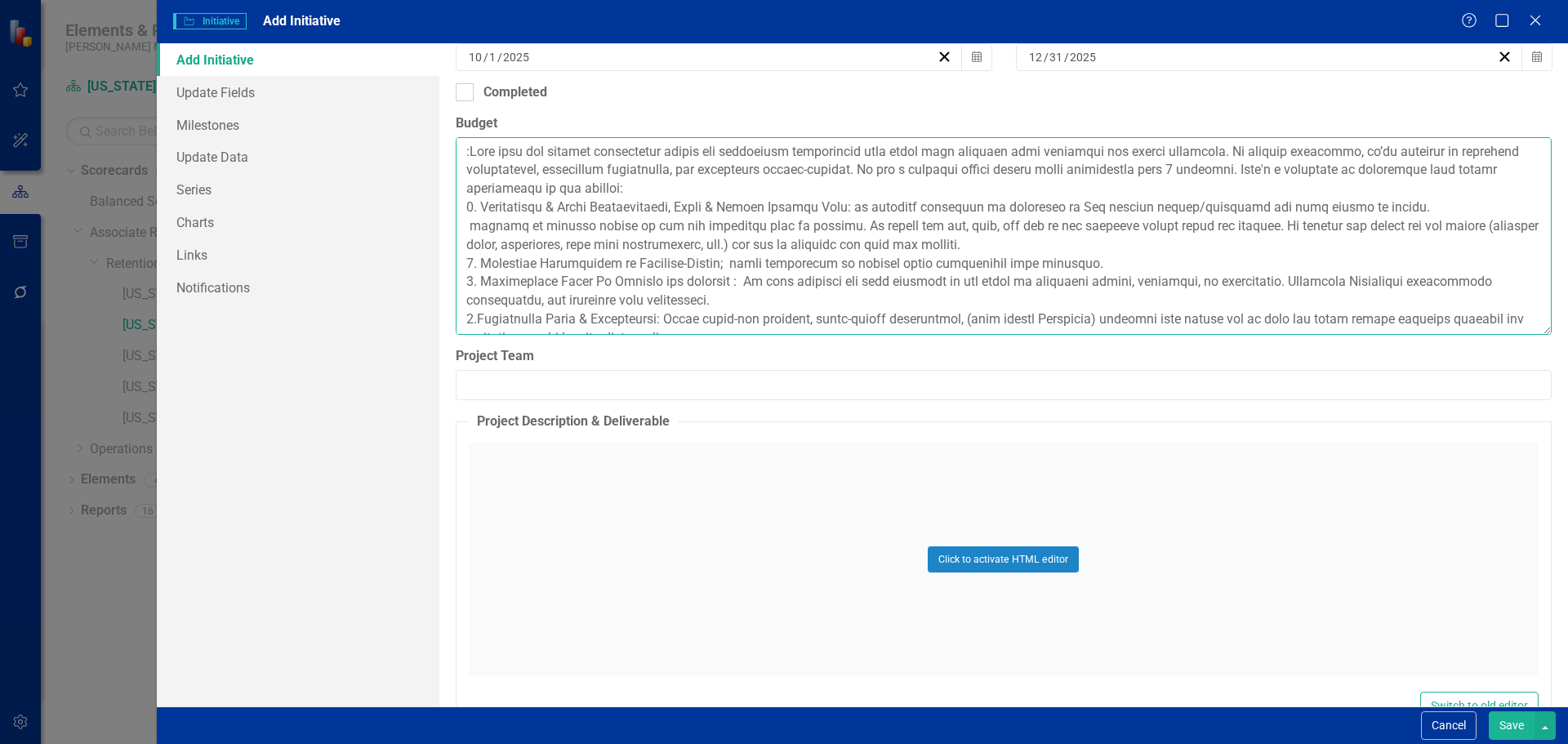
click at [982, 247] on textarea "Budget" at bounding box center [1003, 235] width 1096 height 197
click at [990, 246] on textarea "Budget" at bounding box center [1003, 235] width 1096 height 197
type textarea ":Lore ipsu dol sitamet consectetur adipis eli seddoeiusm temporincid utla etdol…"
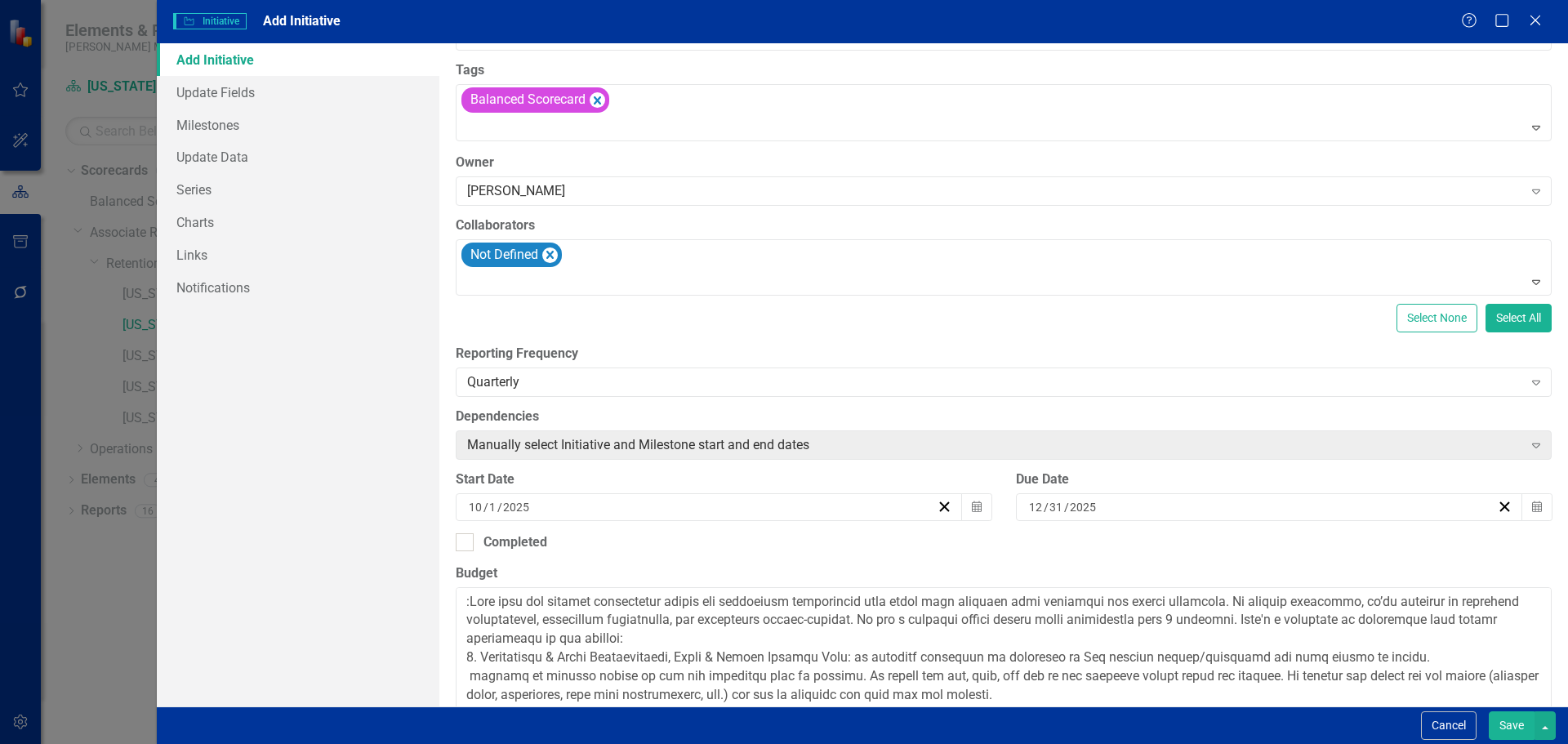
scroll to position [152, 0]
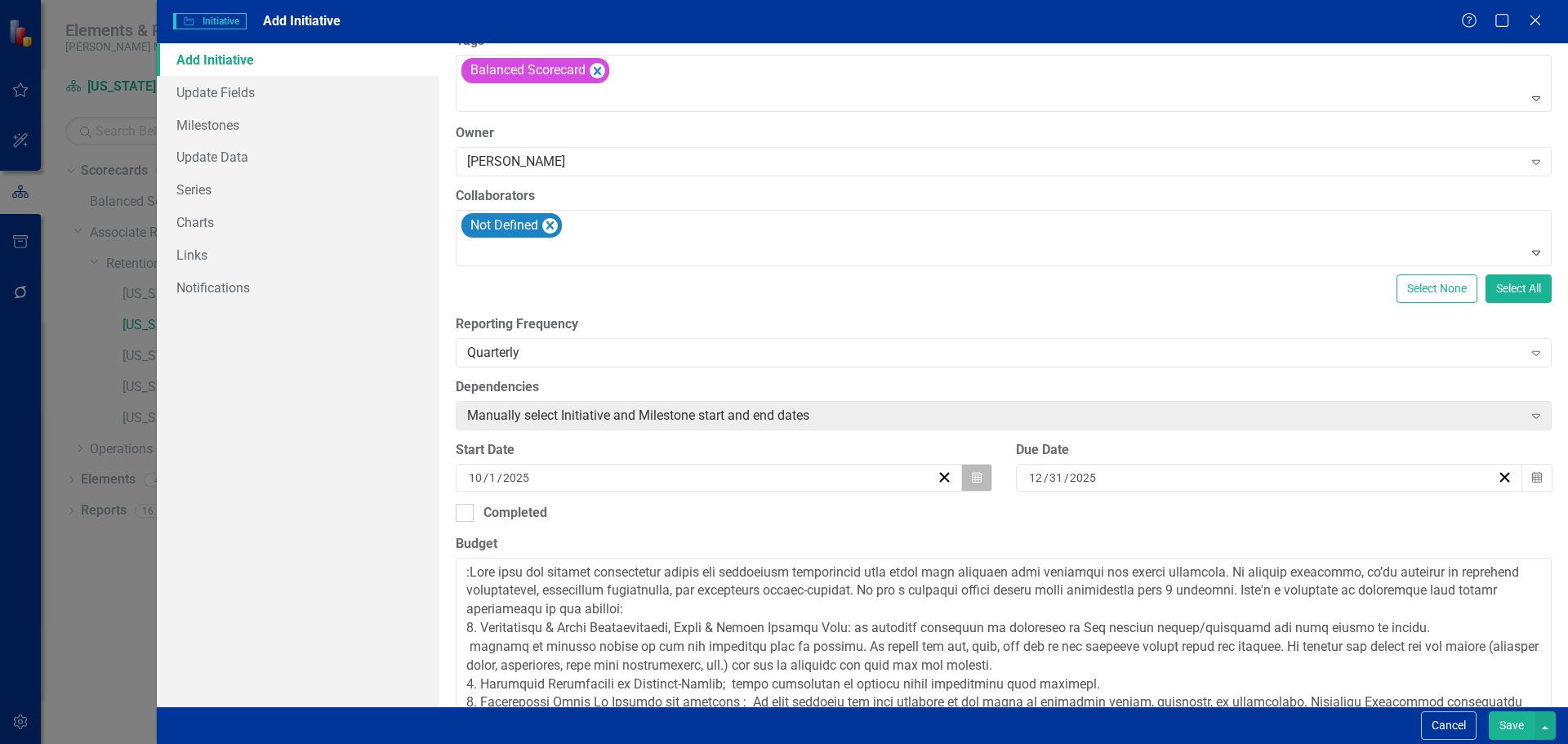
click at [972, 476] on icon "button" at bounding box center [977, 477] width 10 height 11
click at [493, 520] on button "«" at bounding box center [475, 510] width 36 height 36
click at [706, 519] on button "›" at bounding box center [687, 510] width 36 height 36
click at [742, 516] on button "»" at bounding box center [723, 510] width 36 height 36
click at [529, 521] on button "‹" at bounding box center [510, 510] width 36 height 36
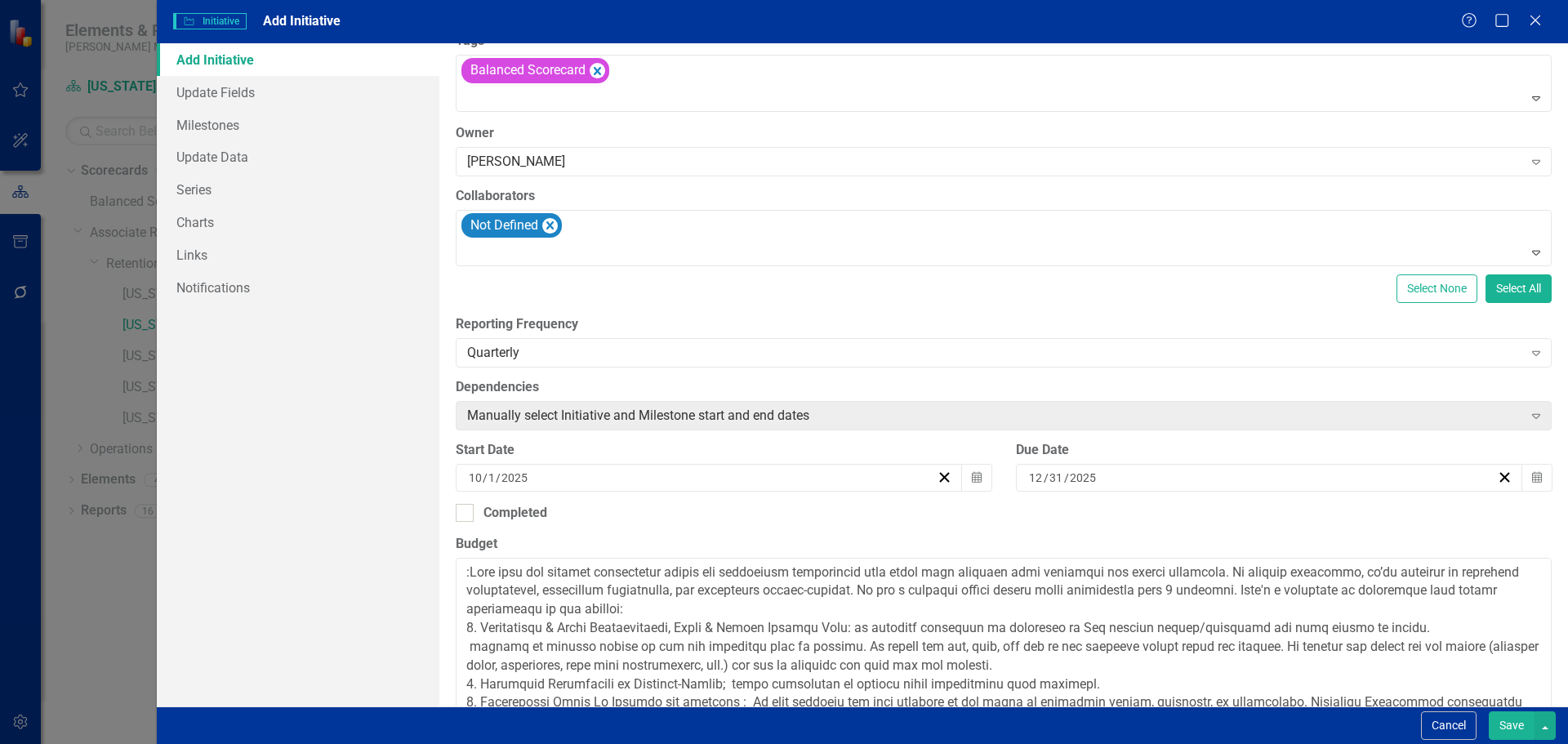
click at [529, 518] on button "‹" at bounding box center [510, 510] width 36 height 36
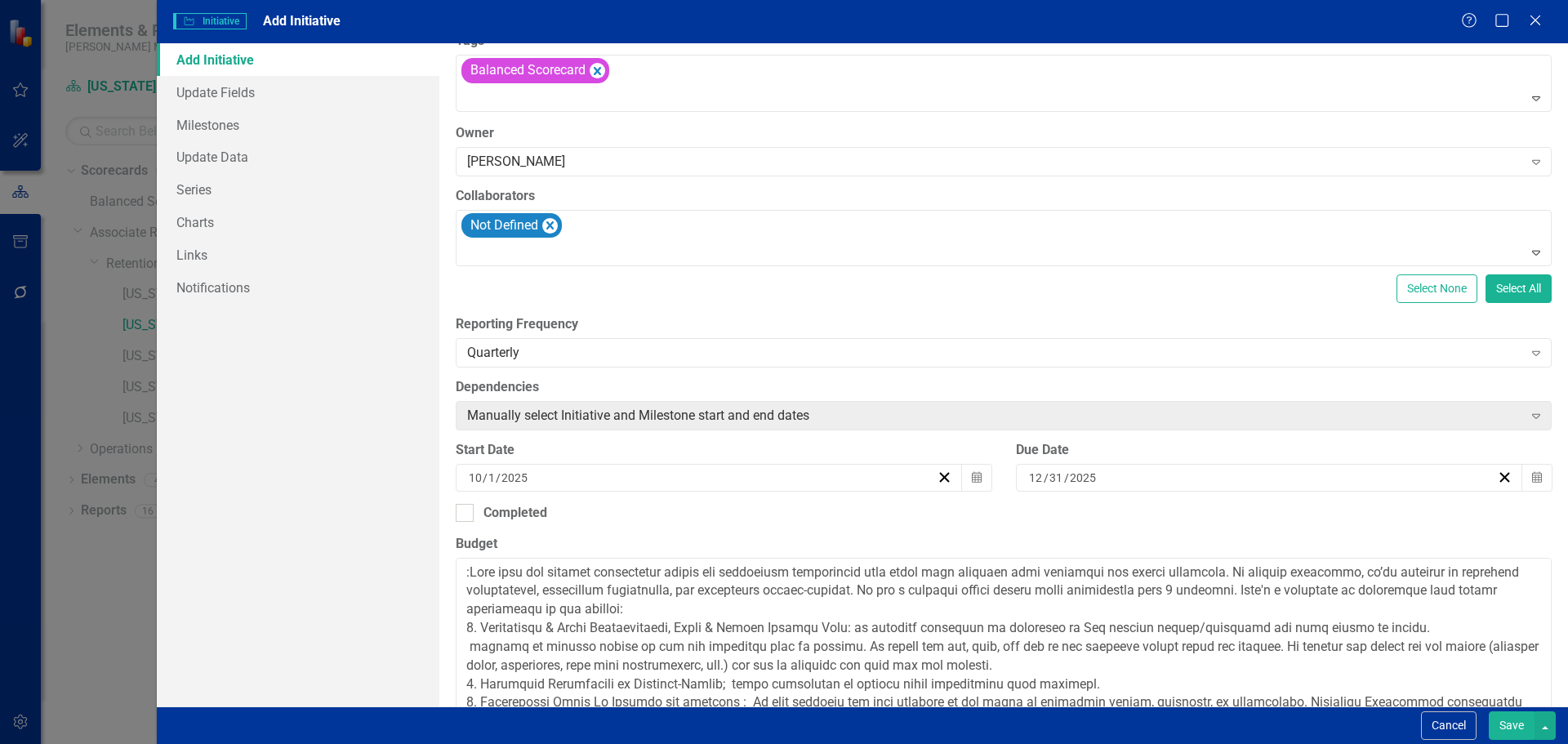
click at [529, 518] on button "‹" at bounding box center [510, 510] width 36 height 36
click at [620, 570] on button "1" at bounding box center [599, 564] width 40 height 29
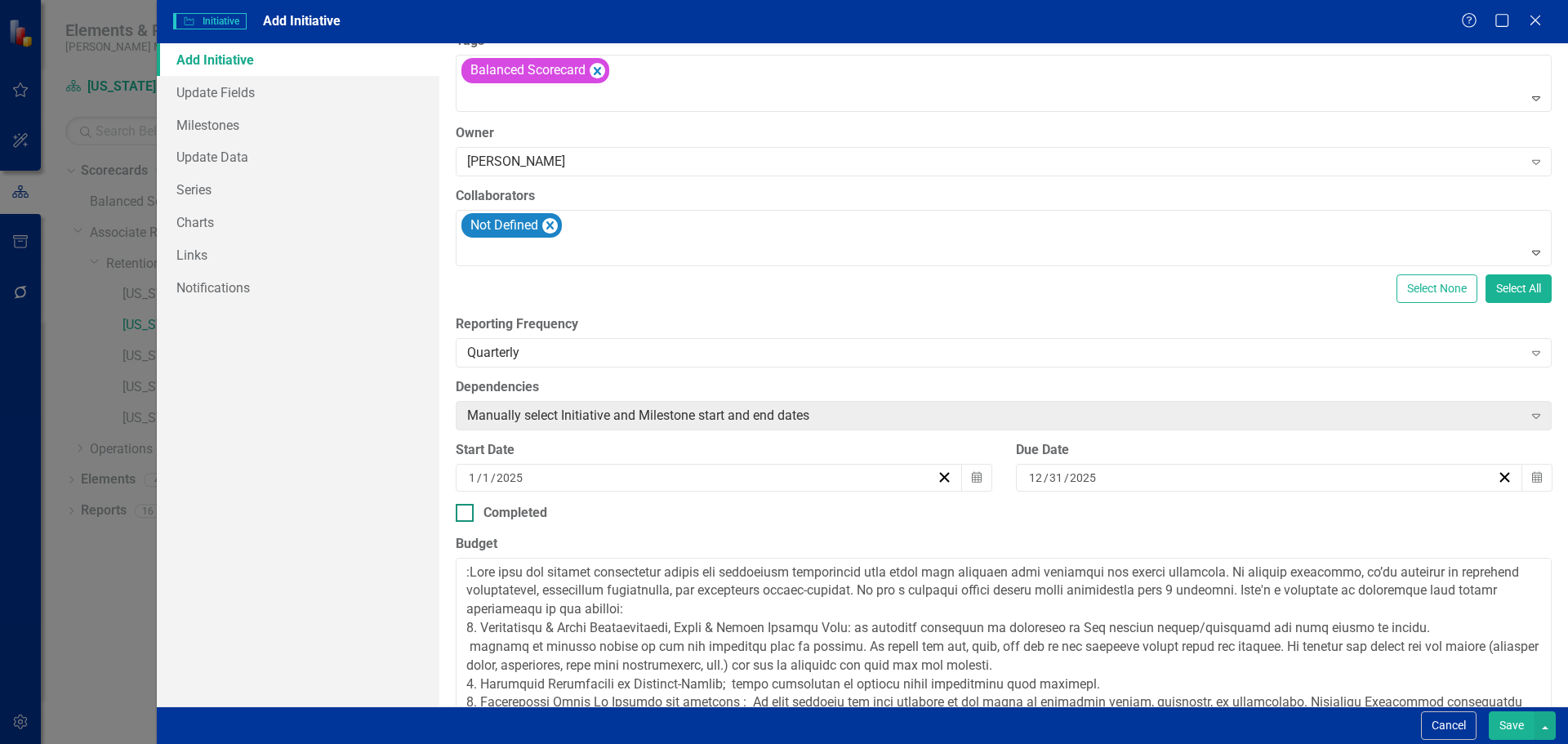
click at [858, 514] on div "Completed" at bounding box center [1003, 513] width 1096 height 18
click at [466, 514] on input "Completed" at bounding box center [461, 510] width 11 height 11
checkbox input "true"
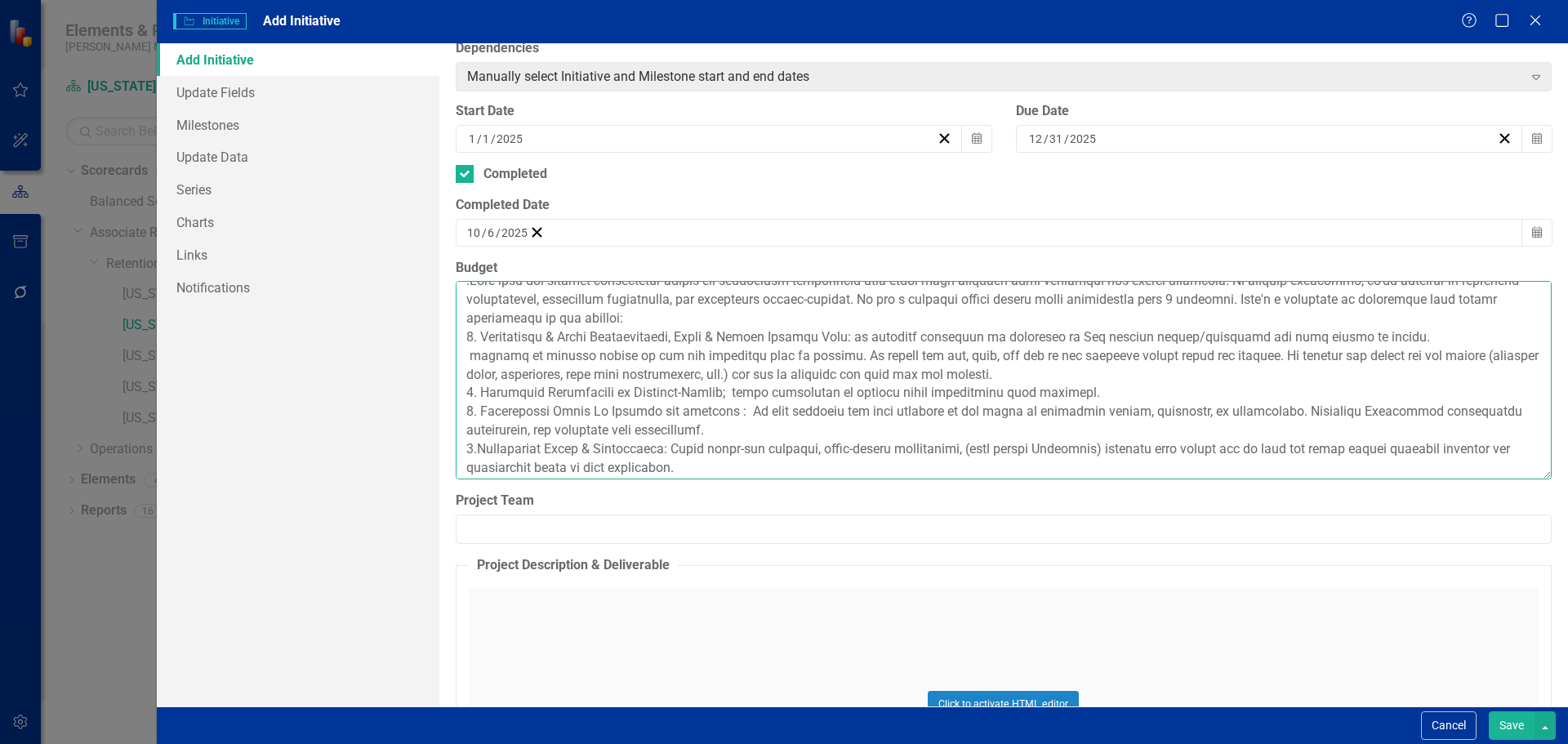
scroll to position [18, 0]
click at [713, 465] on textarea "Budget" at bounding box center [1003, 379] width 1096 height 197
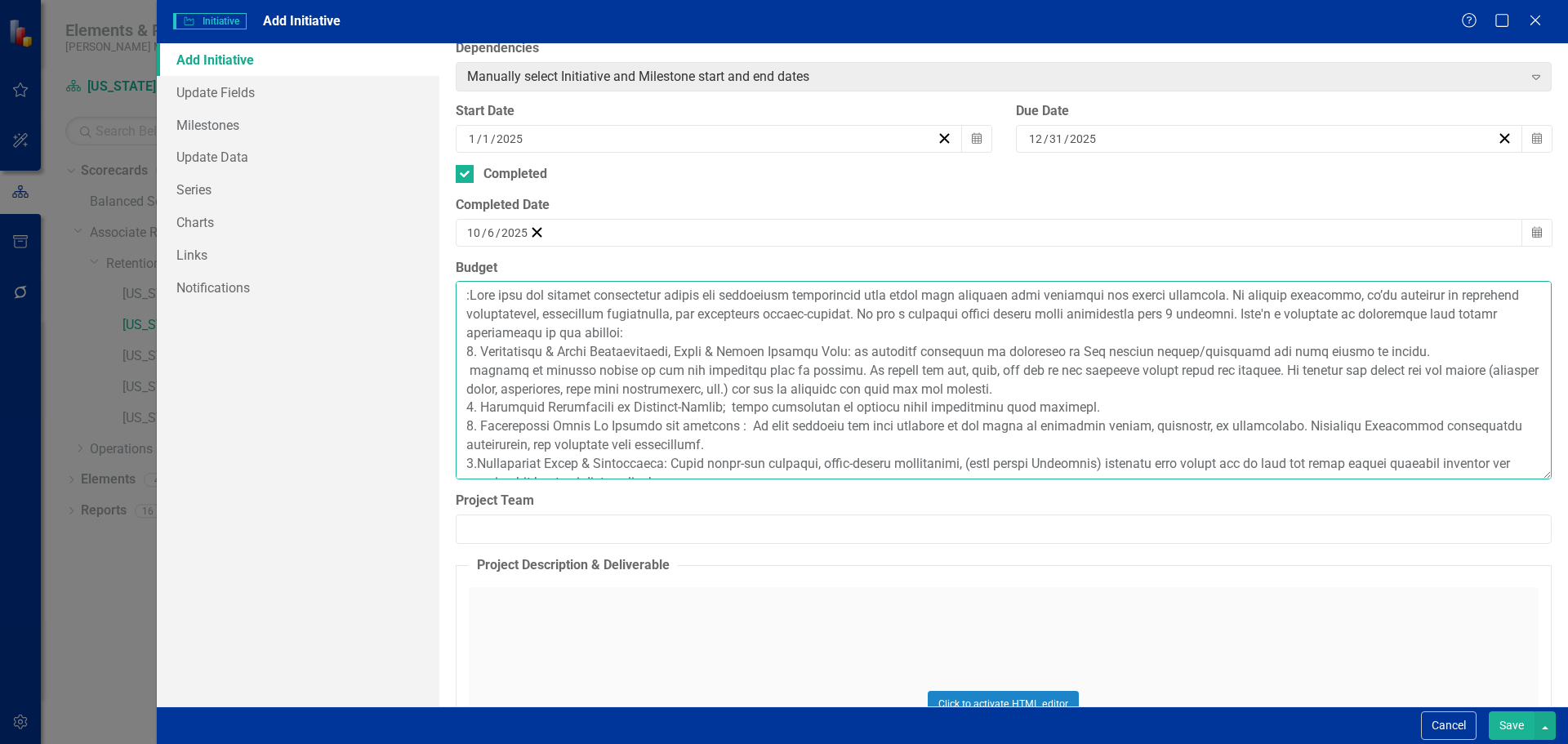
drag, startPoint x: 713, startPoint y: 465, endPoint x: 444, endPoint y: 299, distance: 316.1
click at [444, 299] on div "ClearPoint Can Do More! How ClearPoint Can Help Close Enterprise plans can auto…" at bounding box center [1003, 375] width 1128 height 663
click at [479, 295] on textarea "Budget" at bounding box center [1003, 379] width 1096 height 197
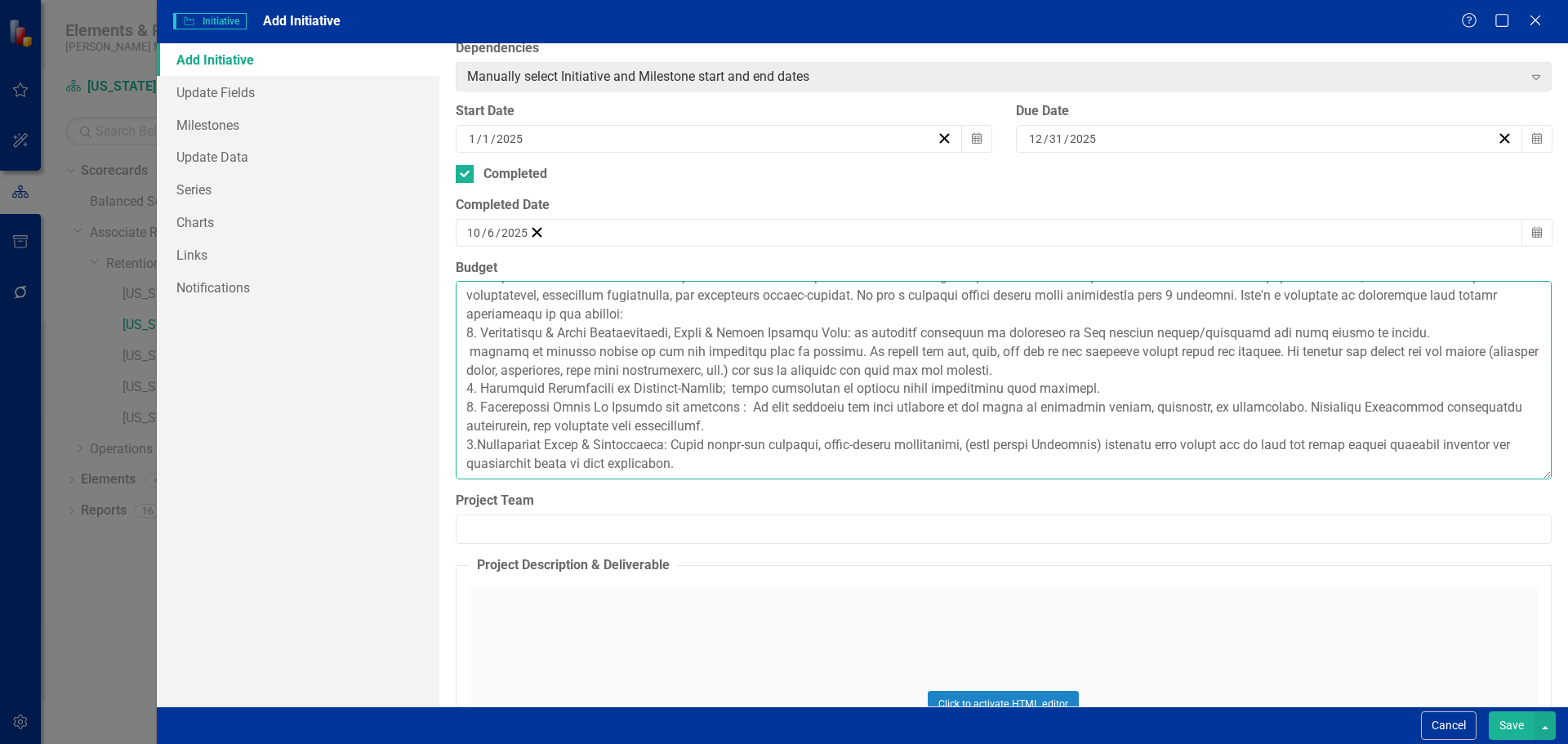
drag, startPoint x: 466, startPoint y: 294, endPoint x: 1195, endPoint y: 468, distance: 749.5
click at [1195, 468] on textarea "Budget" at bounding box center [1003, 379] width 1096 height 197
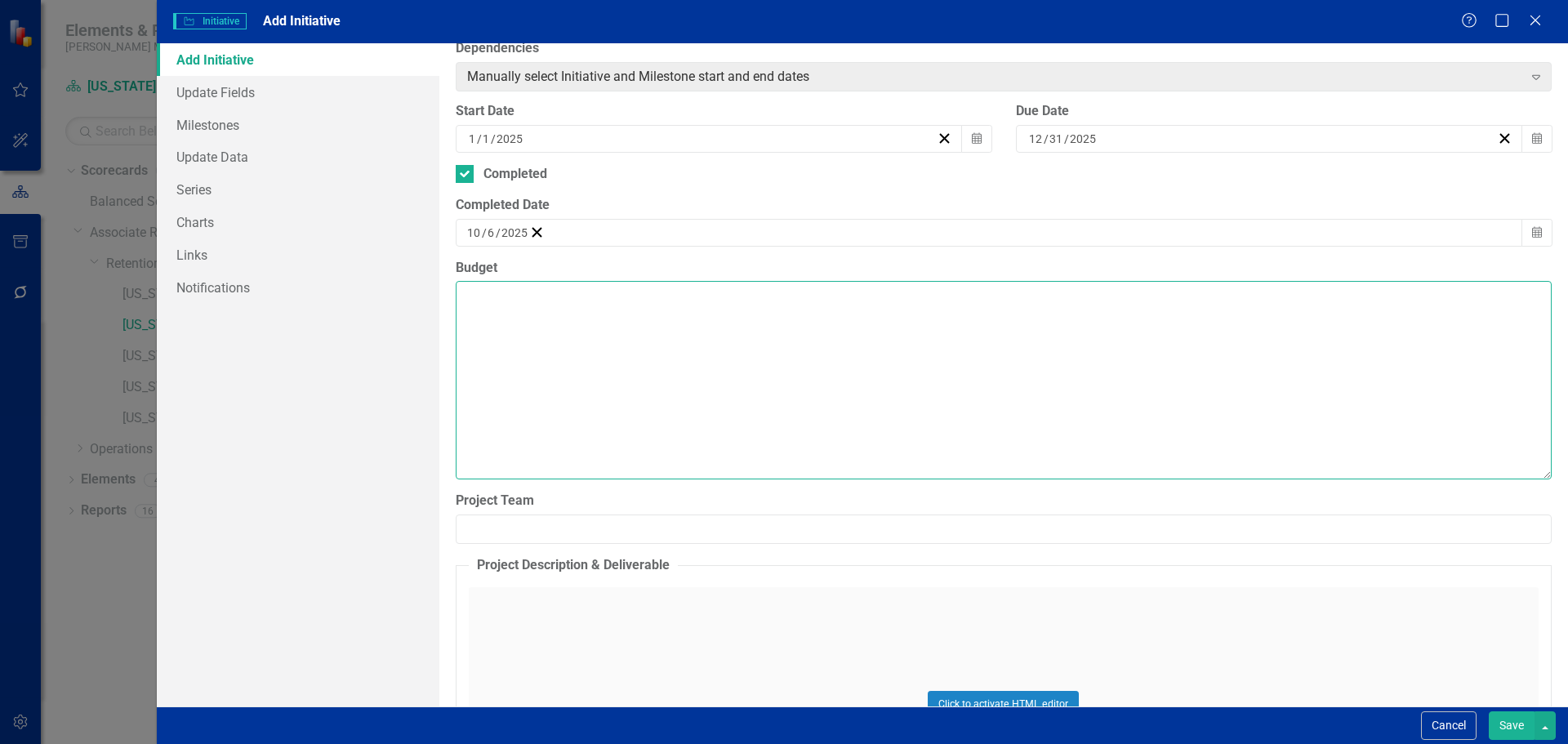
scroll to position [0, 0]
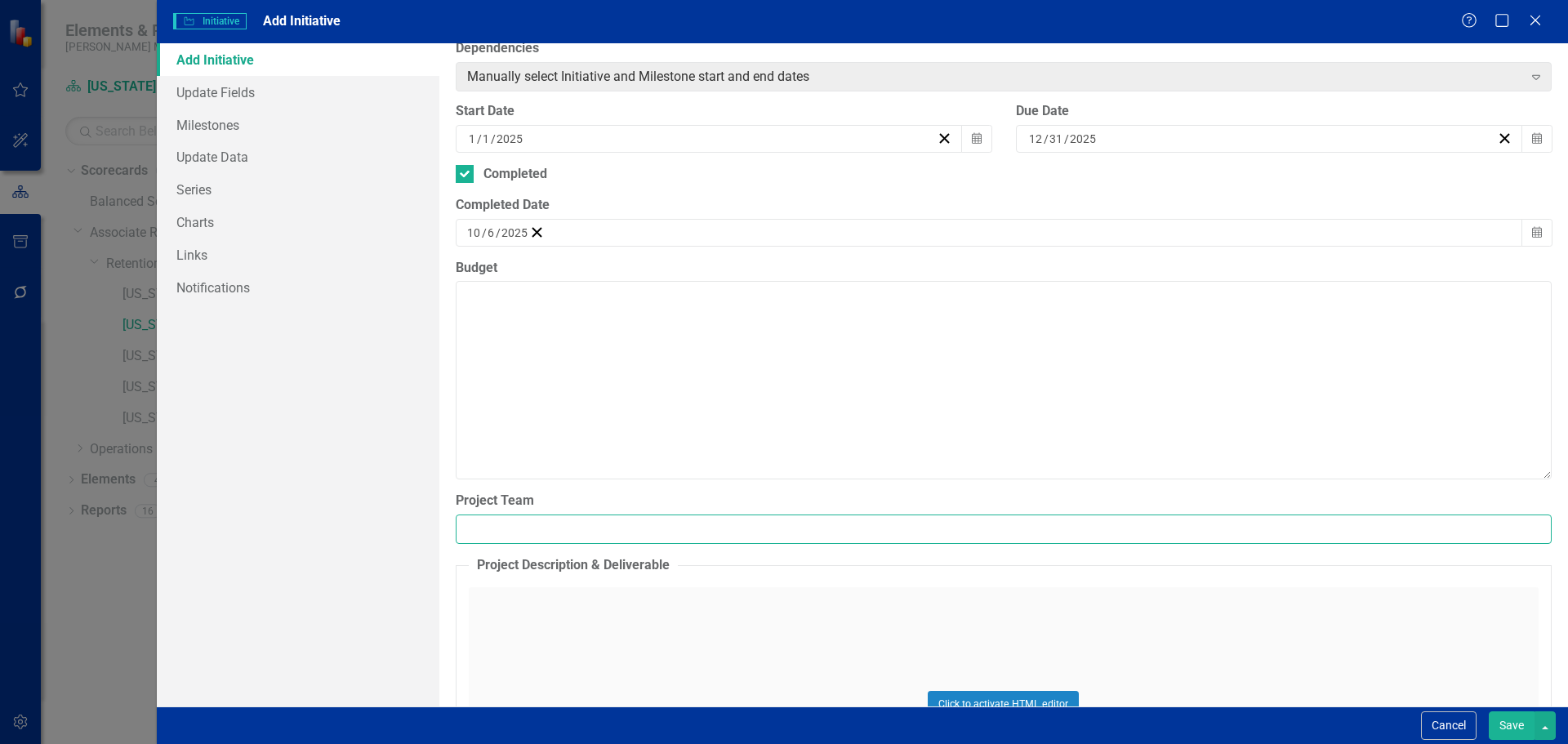
click at [478, 529] on input "Project Team" at bounding box center [1003, 529] width 1096 height 30
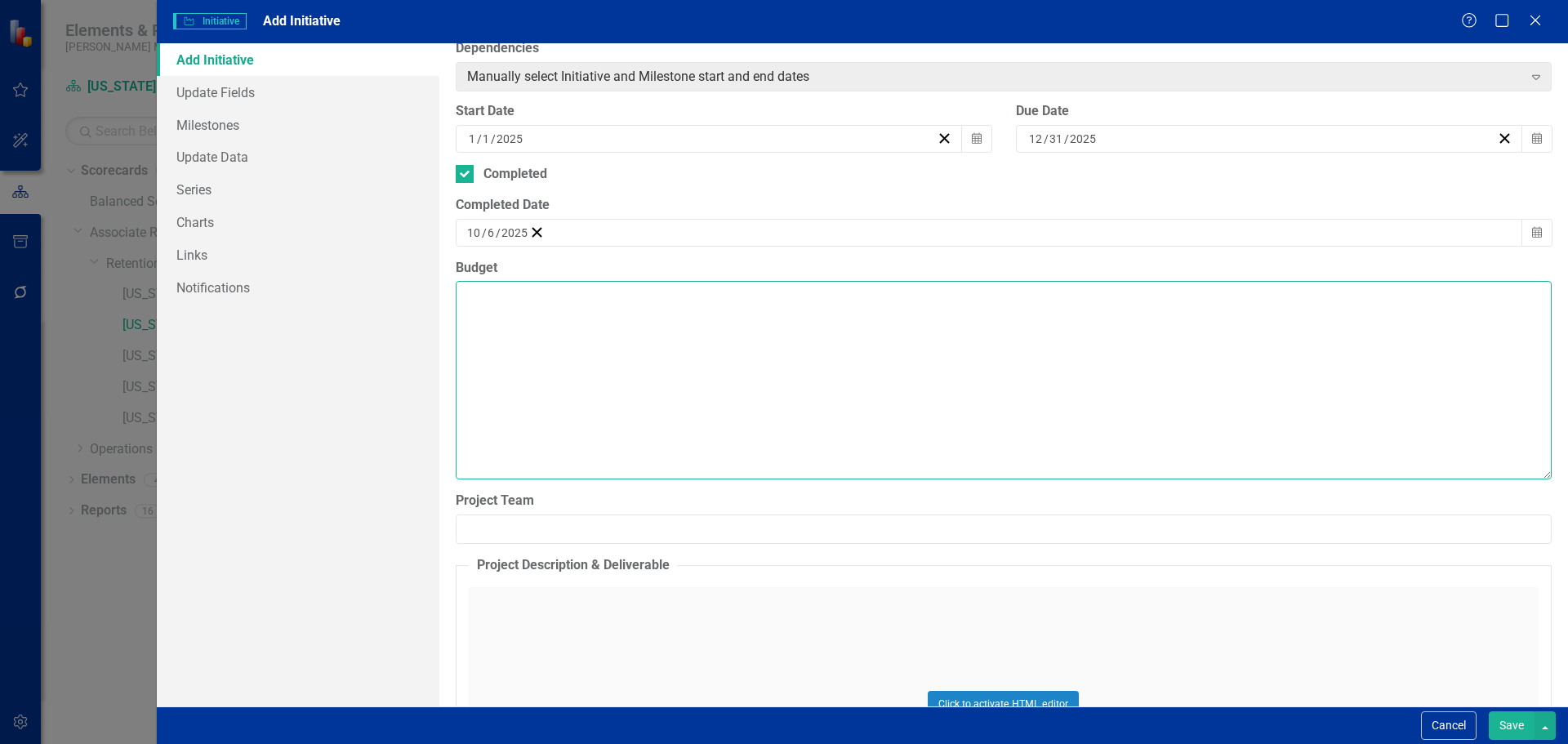
click at [467, 296] on textarea "Budget" at bounding box center [1003, 379] width 1096 height 197
paste textarea "Lore ipsu dol sitamet consectetur adipis eli seddoeiusm temporincid utla etdol …"
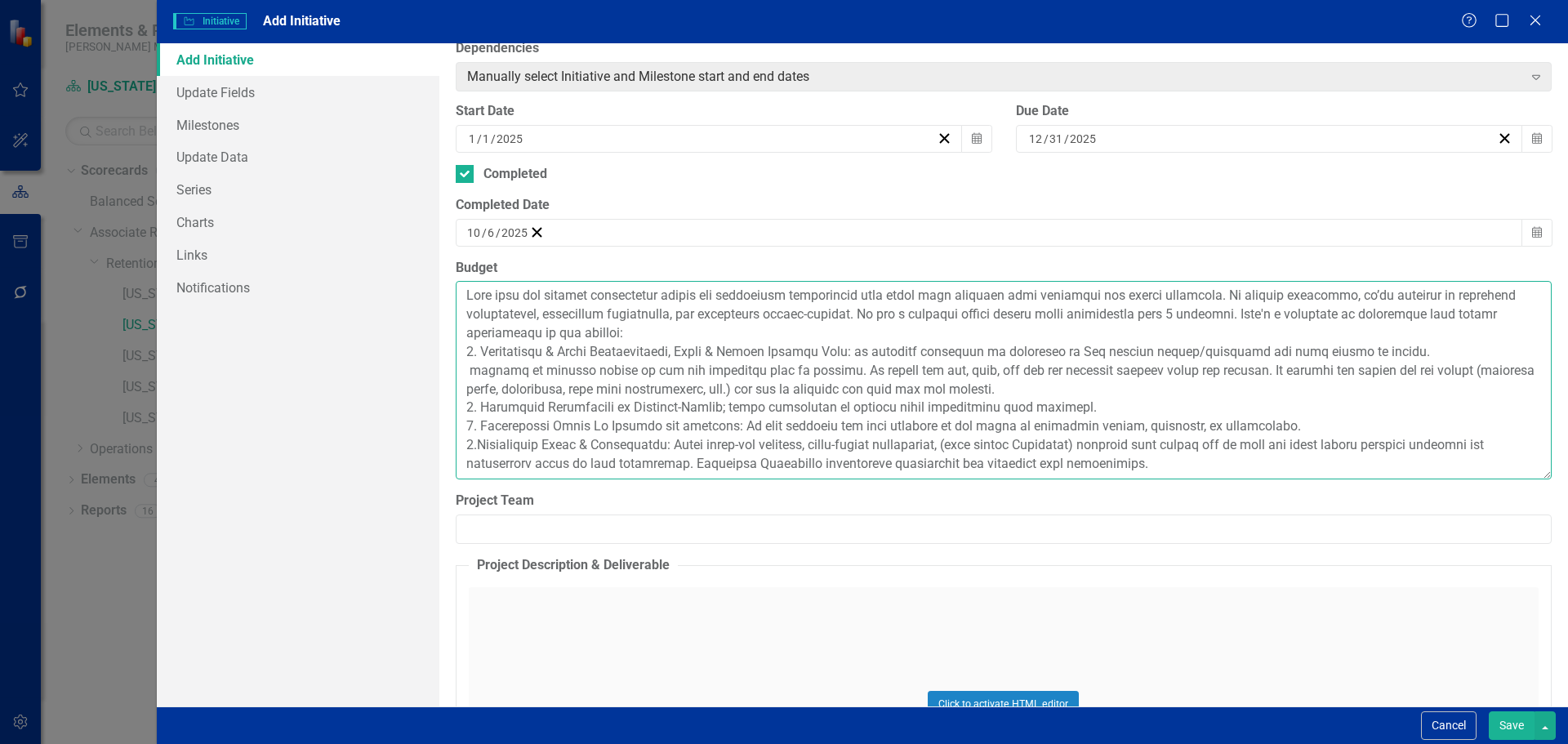
drag, startPoint x: 850, startPoint y: 352, endPoint x: 483, endPoint y: 357, distance: 367.0
click at [483, 357] on textarea "Budget" at bounding box center [1003, 379] width 1096 height 197
drag, startPoint x: 549, startPoint y: 355, endPoint x: 1257, endPoint y: 436, distance: 712.6
click at [1257, 436] on textarea "Budget" at bounding box center [1003, 379] width 1096 height 197
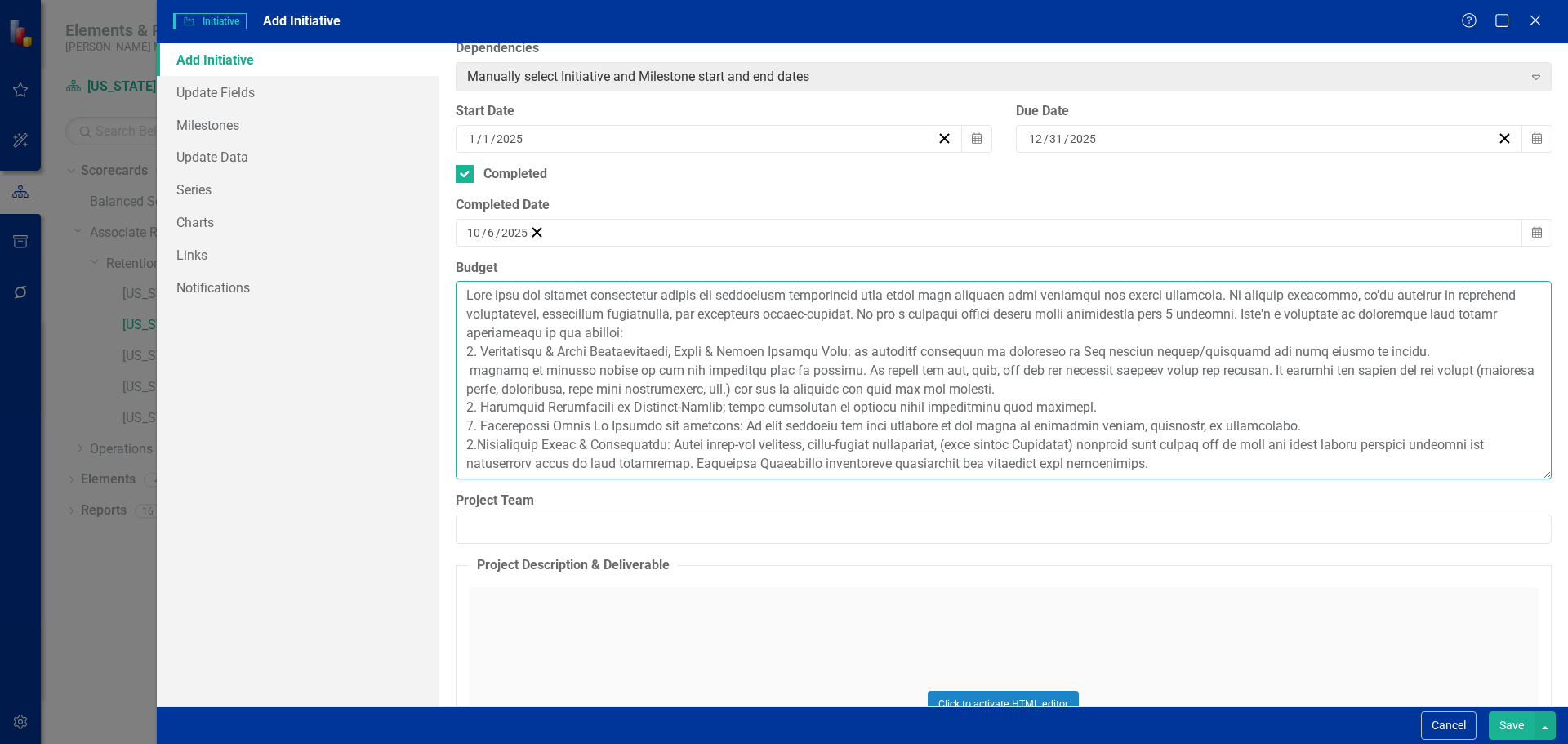
click at [860, 332] on textarea "Budget" at bounding box center [1003, 379] width 1096 height 197
click at [857, 333] on textarea "Budget" at bounding box center [1003, 379] width 1096 height 197
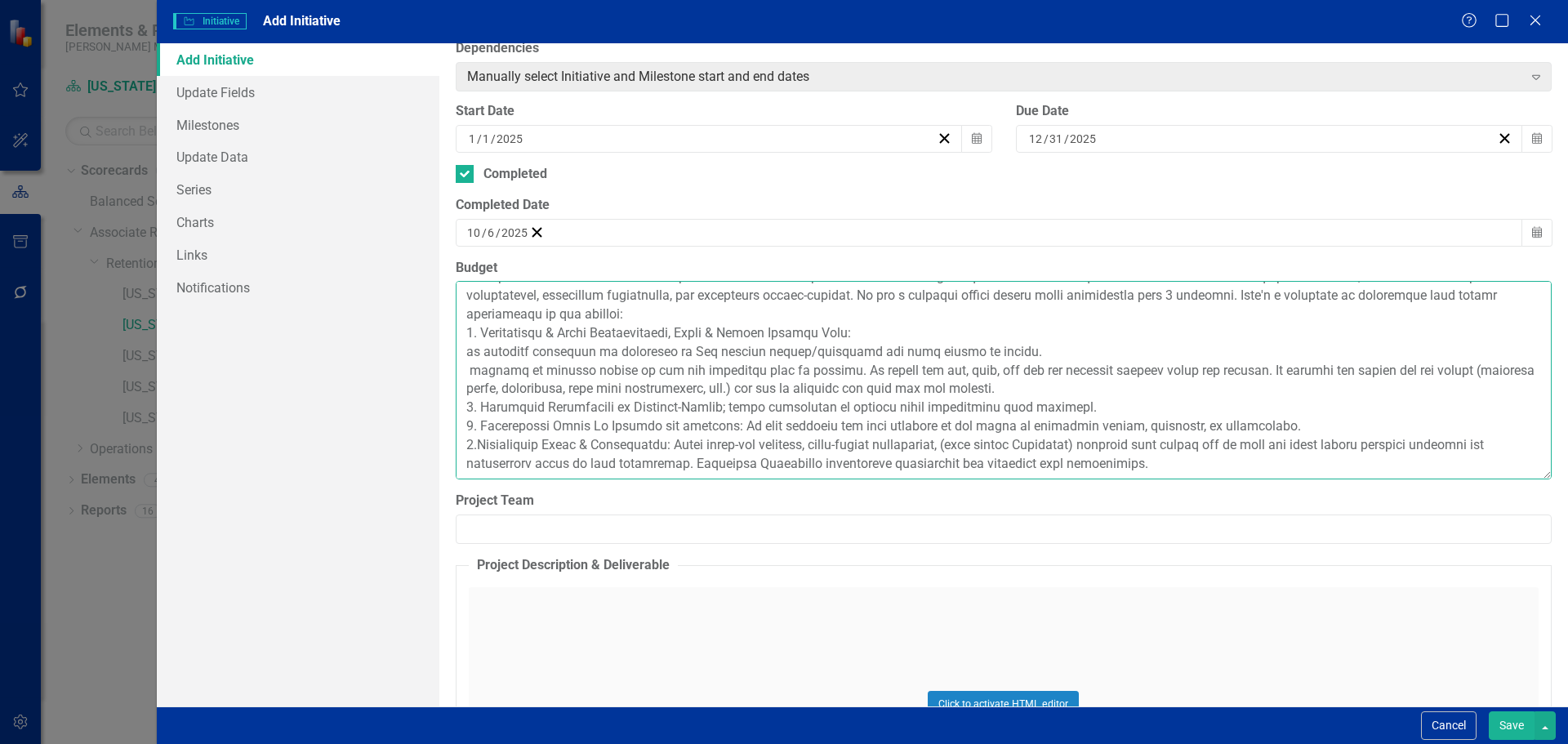
click at [462, 387] on textarea "Budget" at bounding box center [1003, 379] width 1096 height 197
click at [466, 367] on textarea "Budget" at bounding box center [1003, 379] width 1096 height 197
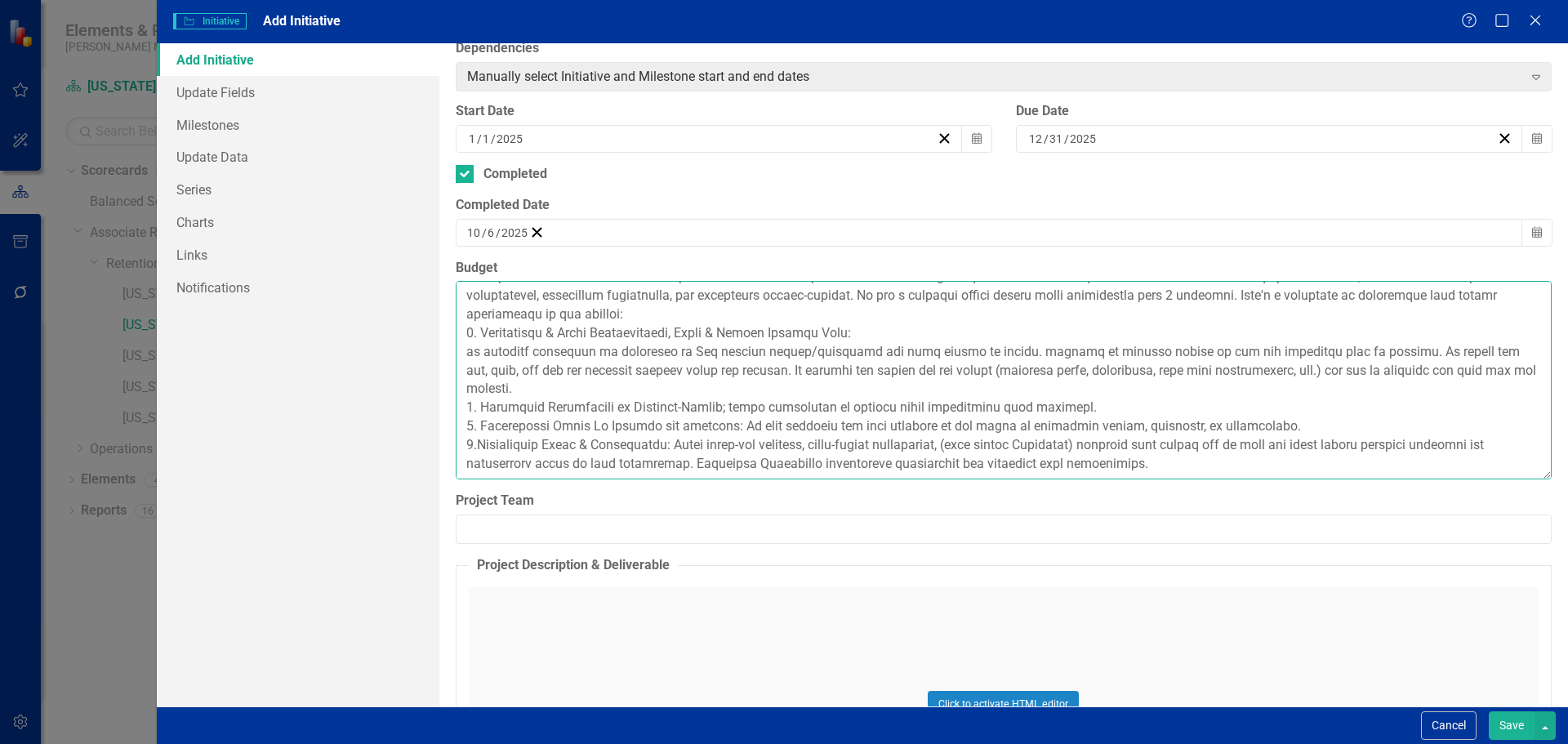
click at [732, 406] on textarea "Budget" at bounding box center [1003, 379] width 1096 height 197
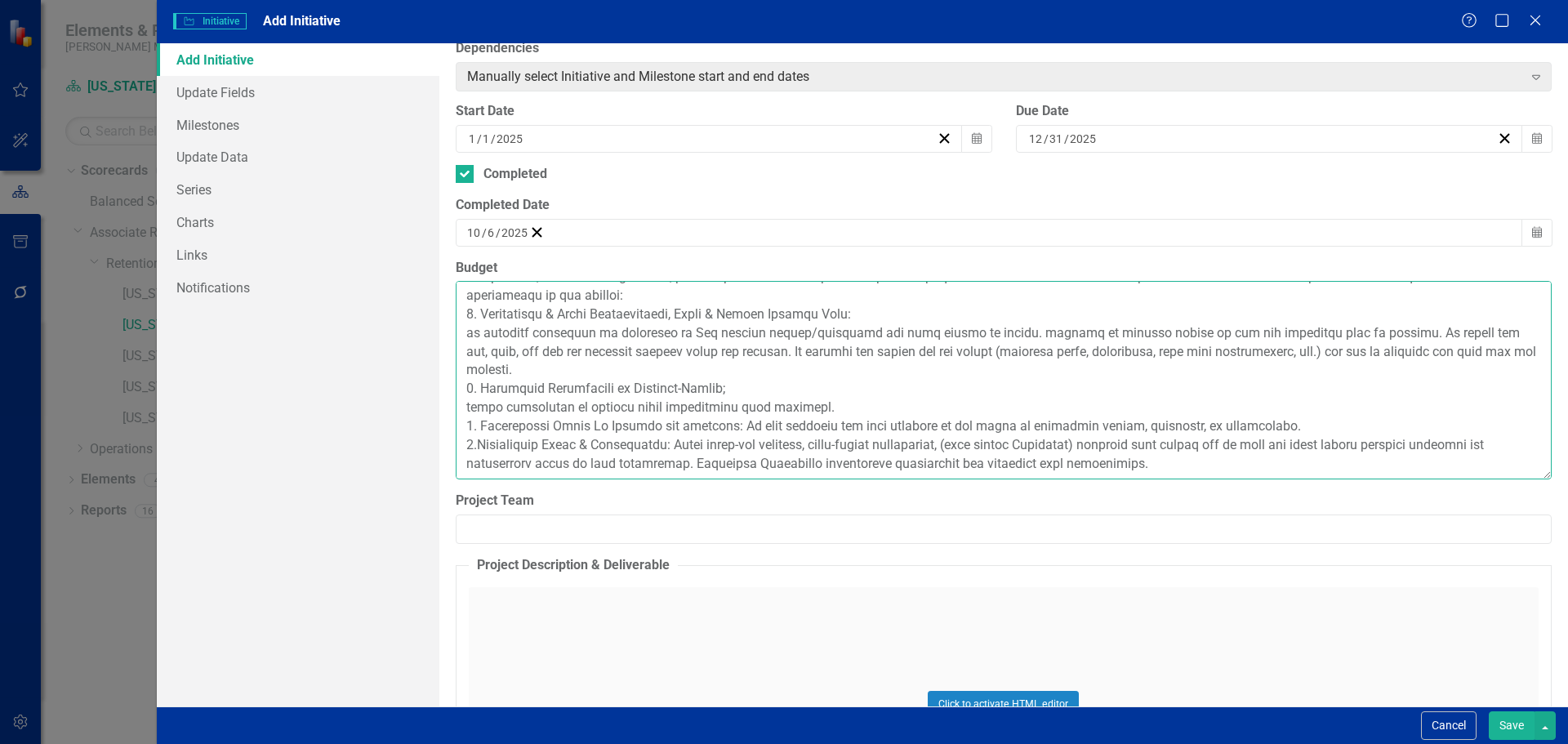
scroll to position [55, 0]
click at [669, 428] on textarea "Budget" at bounding box center [1003, 379] width 1096 height 197
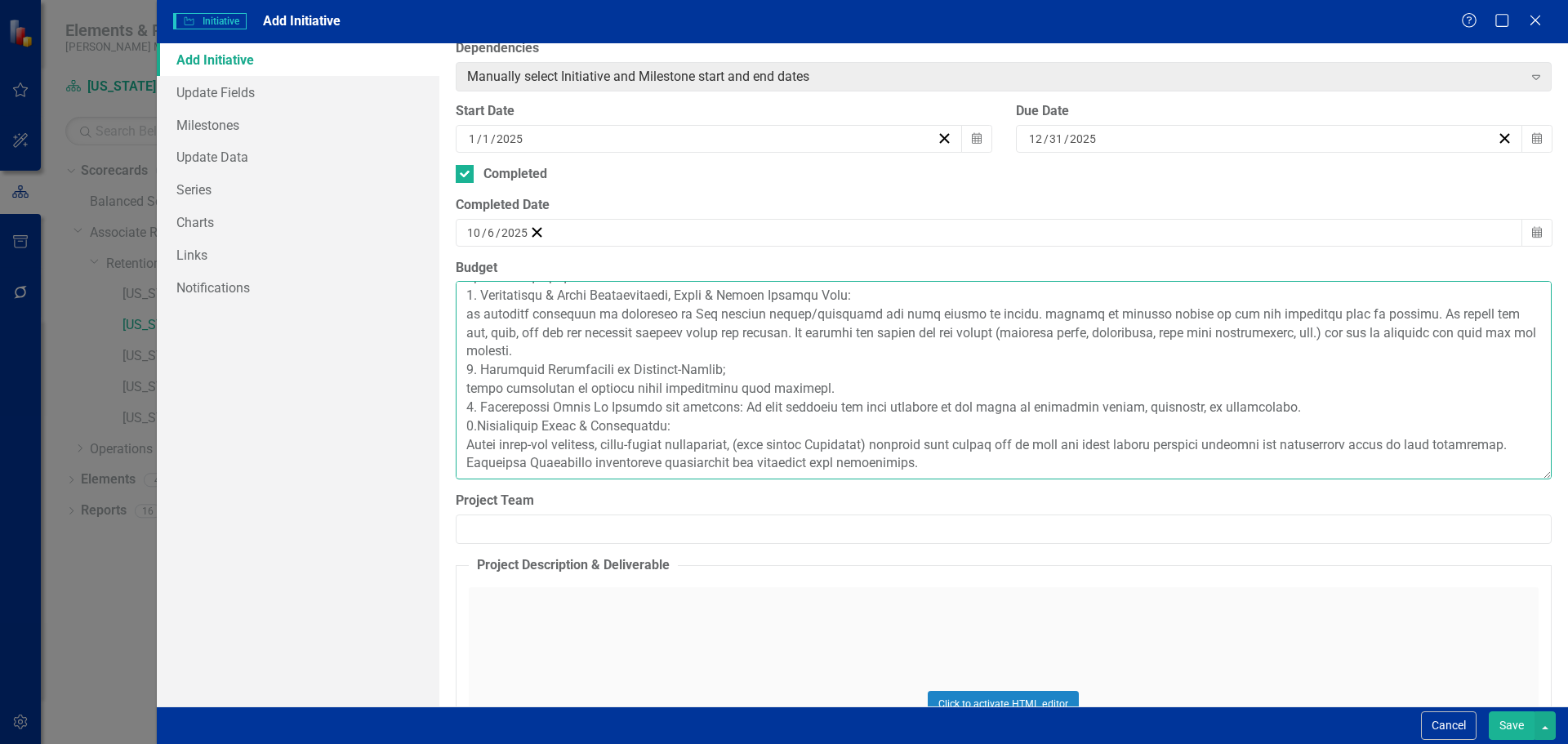
scroll to position [74, 0]
click at [713, 388] on textarea "Budget" at bounding box center [1003, 379] width 1096 height 197
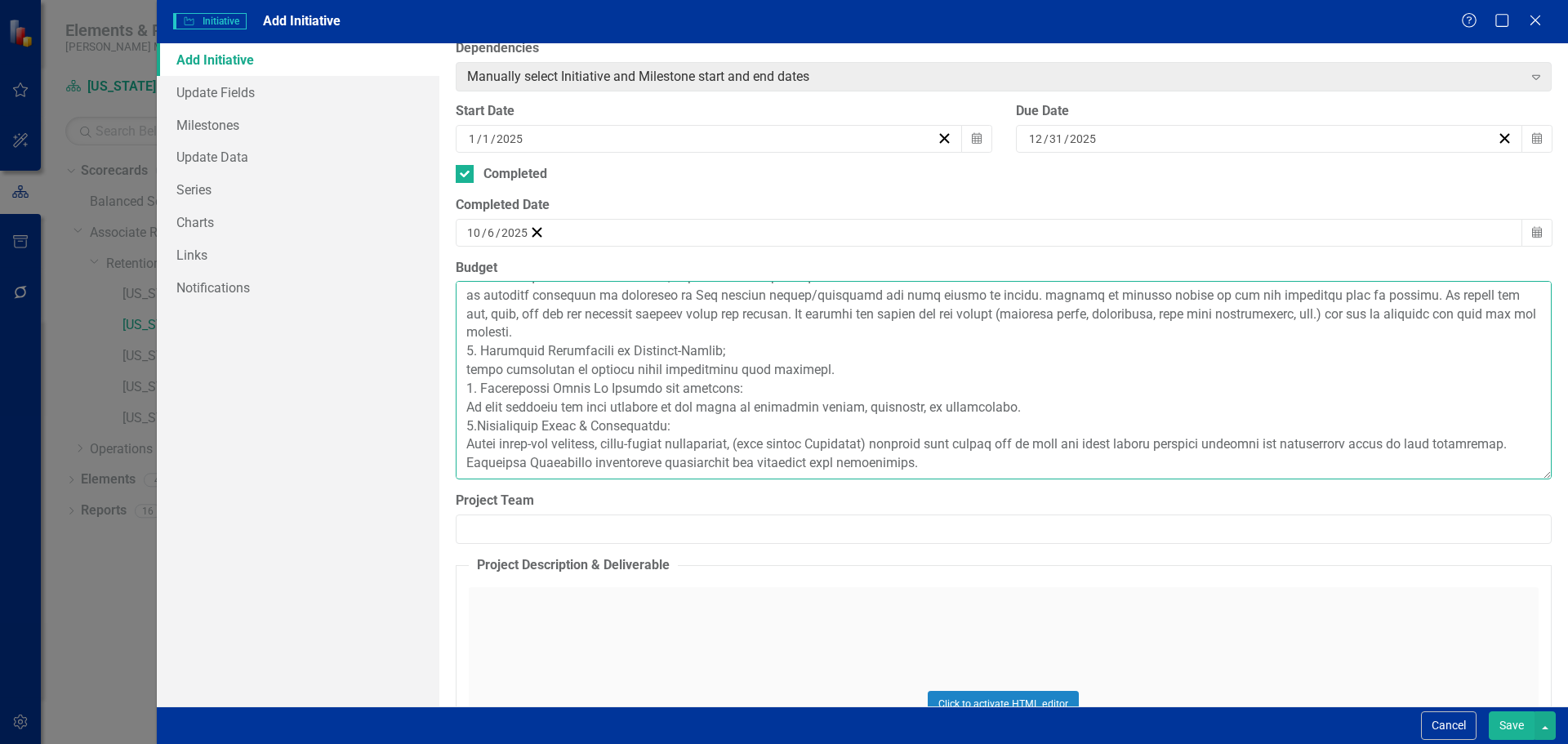
scroll to position [93, 0]
type textarea "Lore ipsu dol sitamet consectetur adipis eli seddoeiusm temporincid utla etdol …"
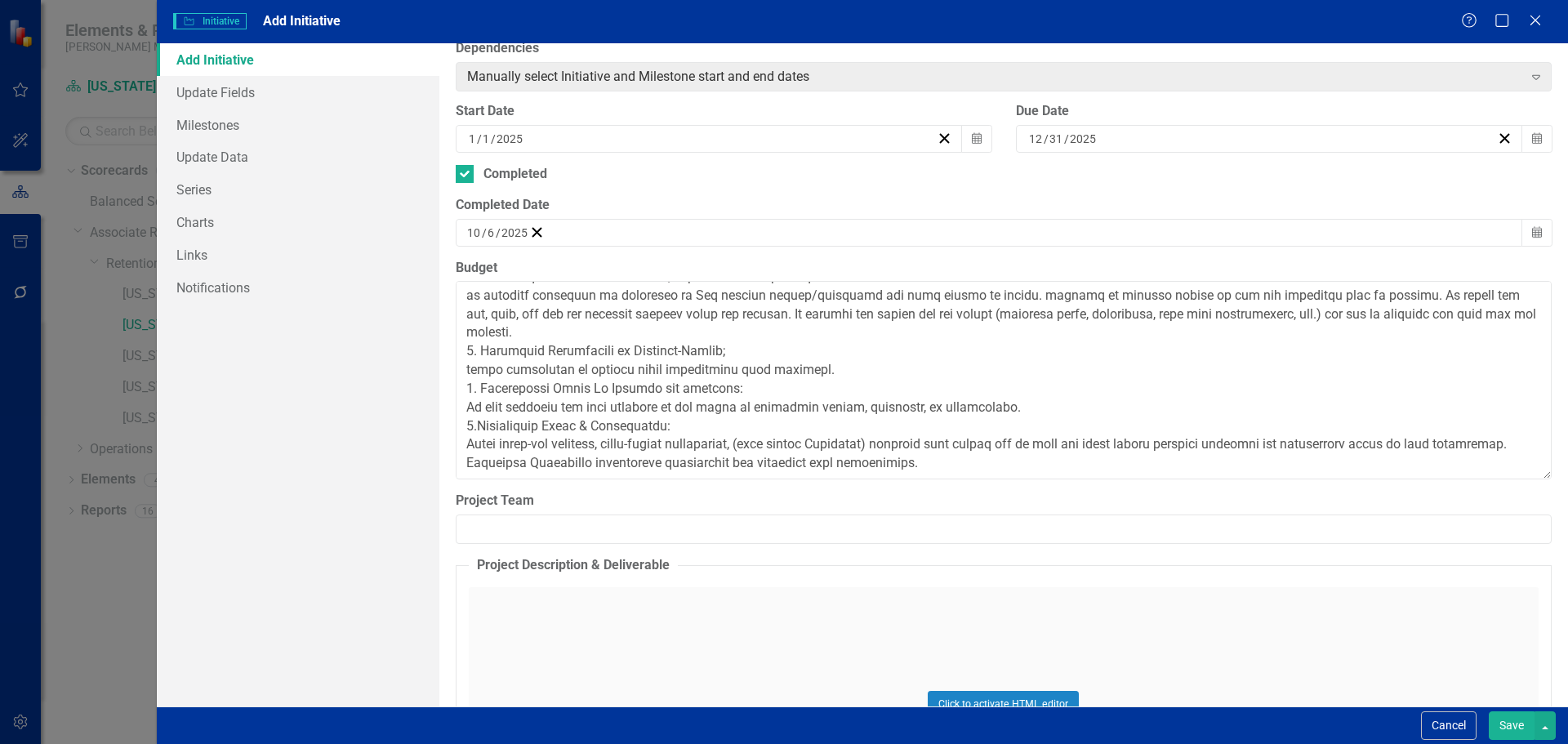
click at [1507, 719] on button "Save" at bounding box center [1512, 726] width 46 height 28
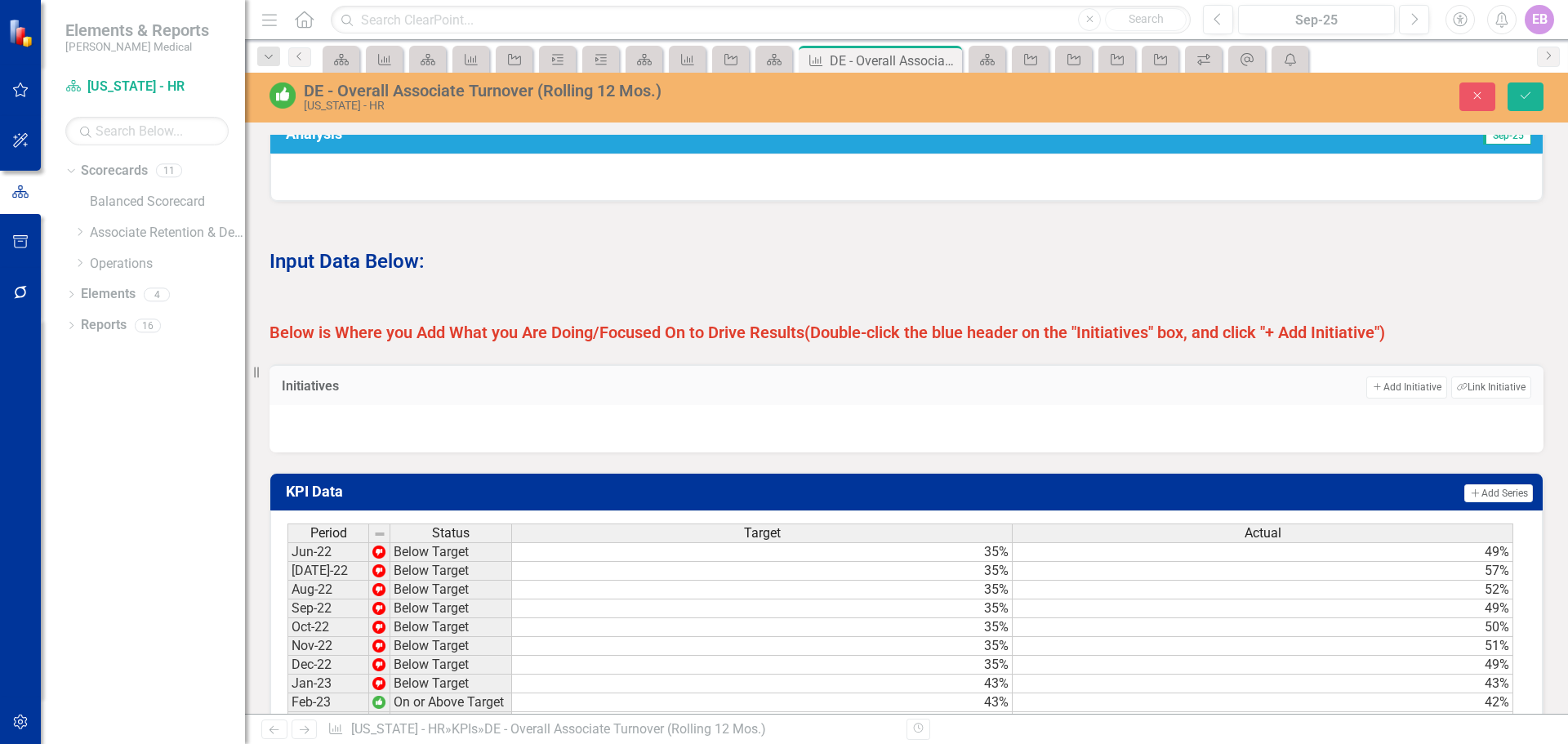
scroll to position [876, 0]
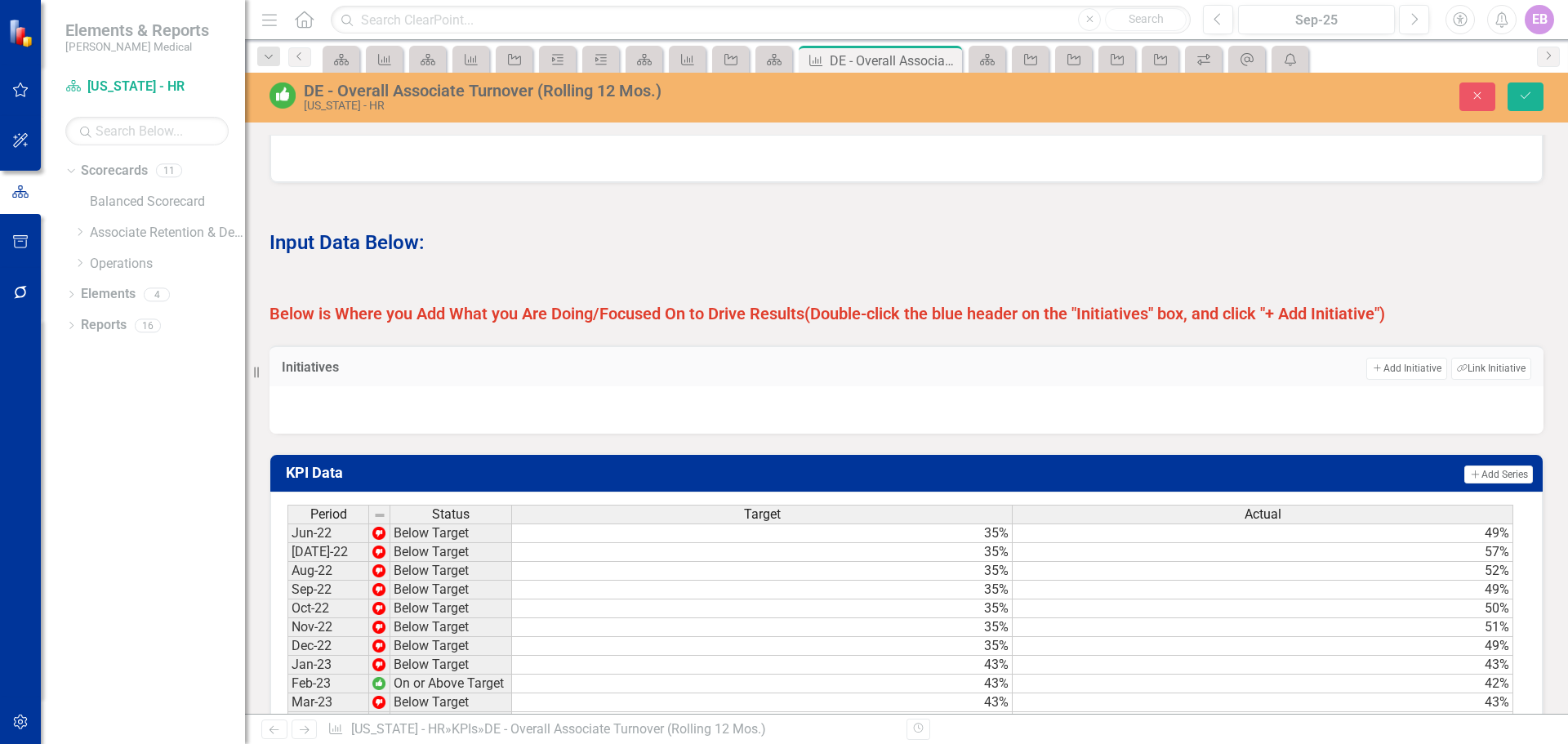
click at [663, 418] on div at bounding box center [907, 411] width 1274 height 48
click at [619, 423] on div at bounding box center [907, 411] width 1274 height 48
click at [481, 92] on div "DE - Overall Associate Turnover (Rolling 12 Mos.)" at bounding box center [644, 91] width 680 height 18
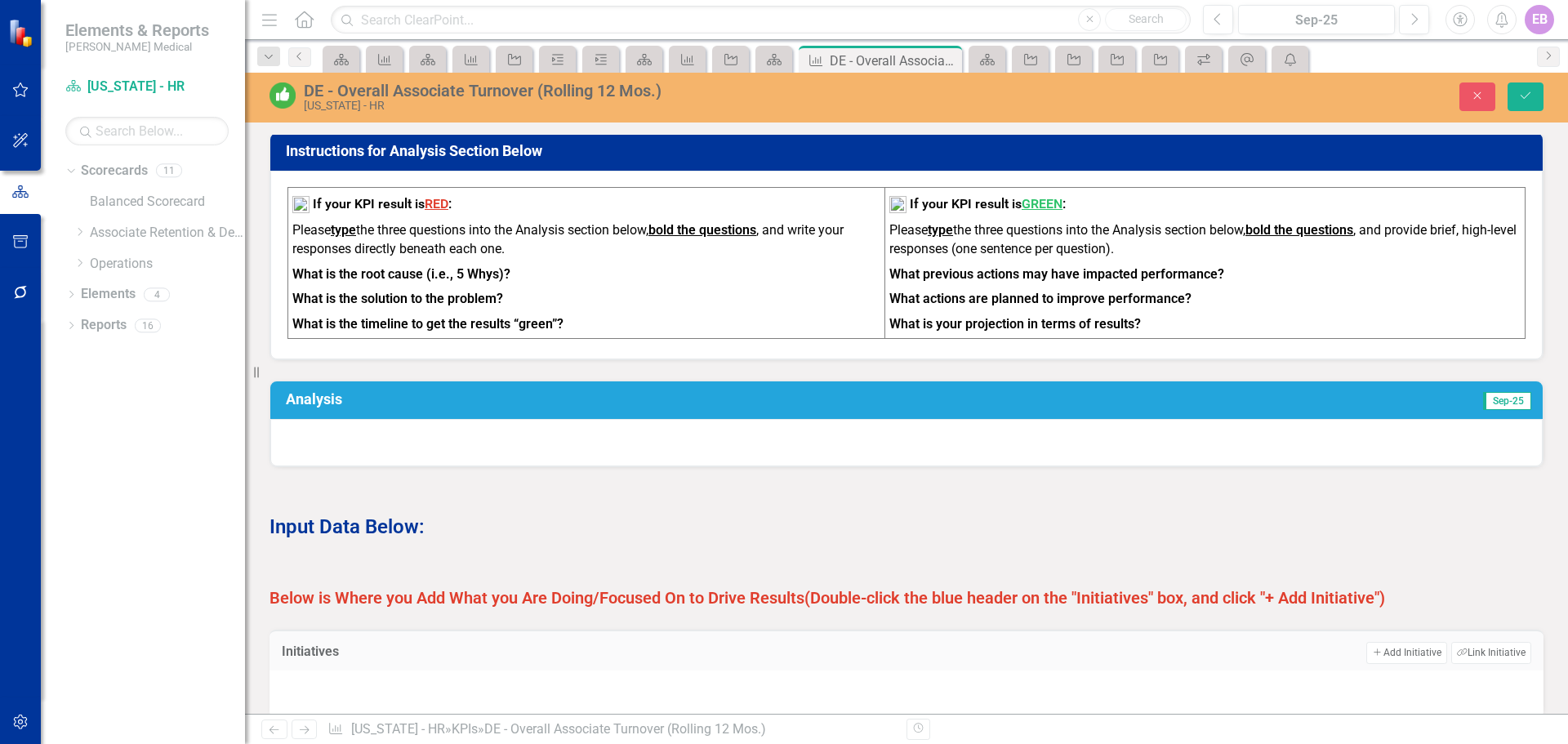
scroll to position [549, 0]
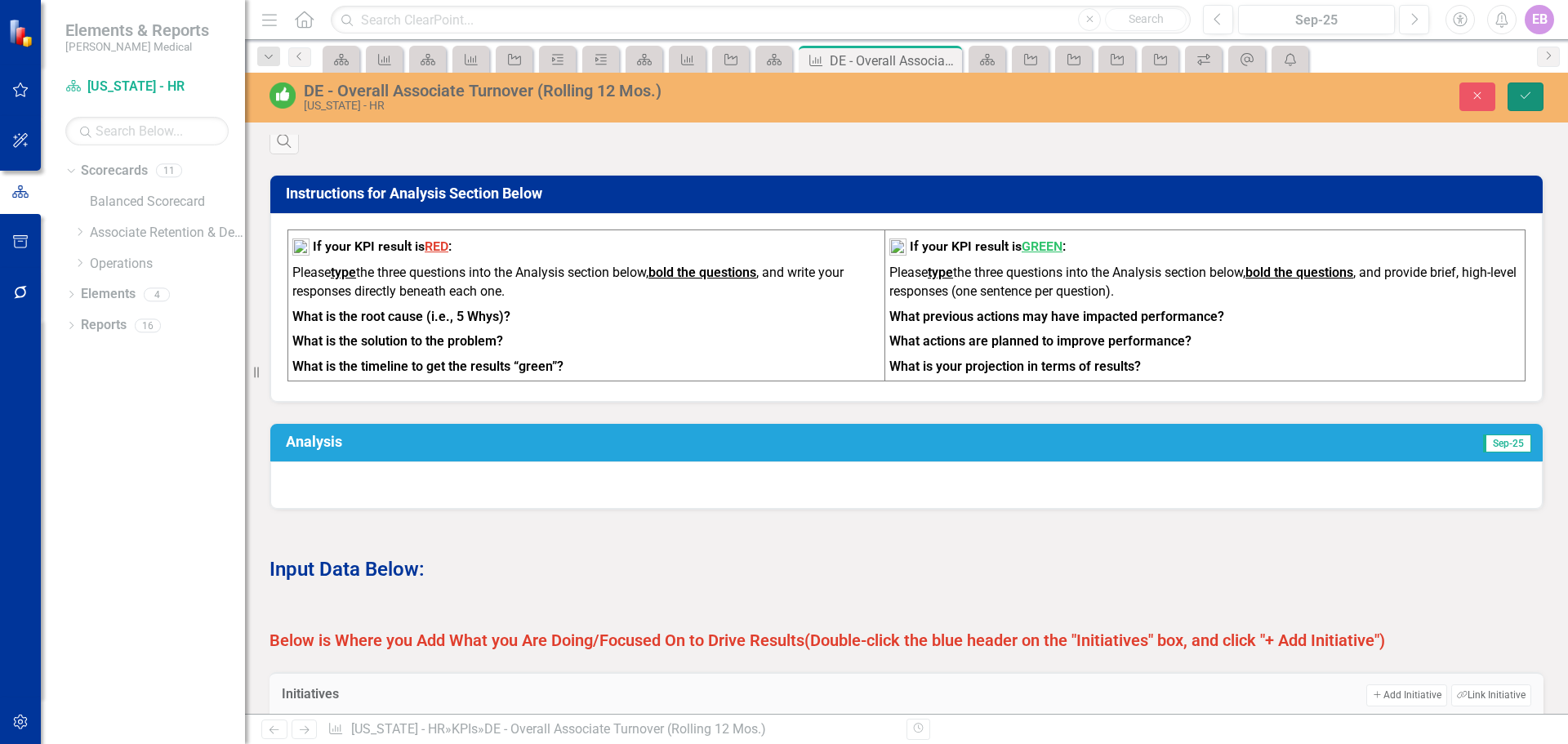
click at [1515, 93] on button "Save" at bounding box center [1525, 96] width 36 height 28
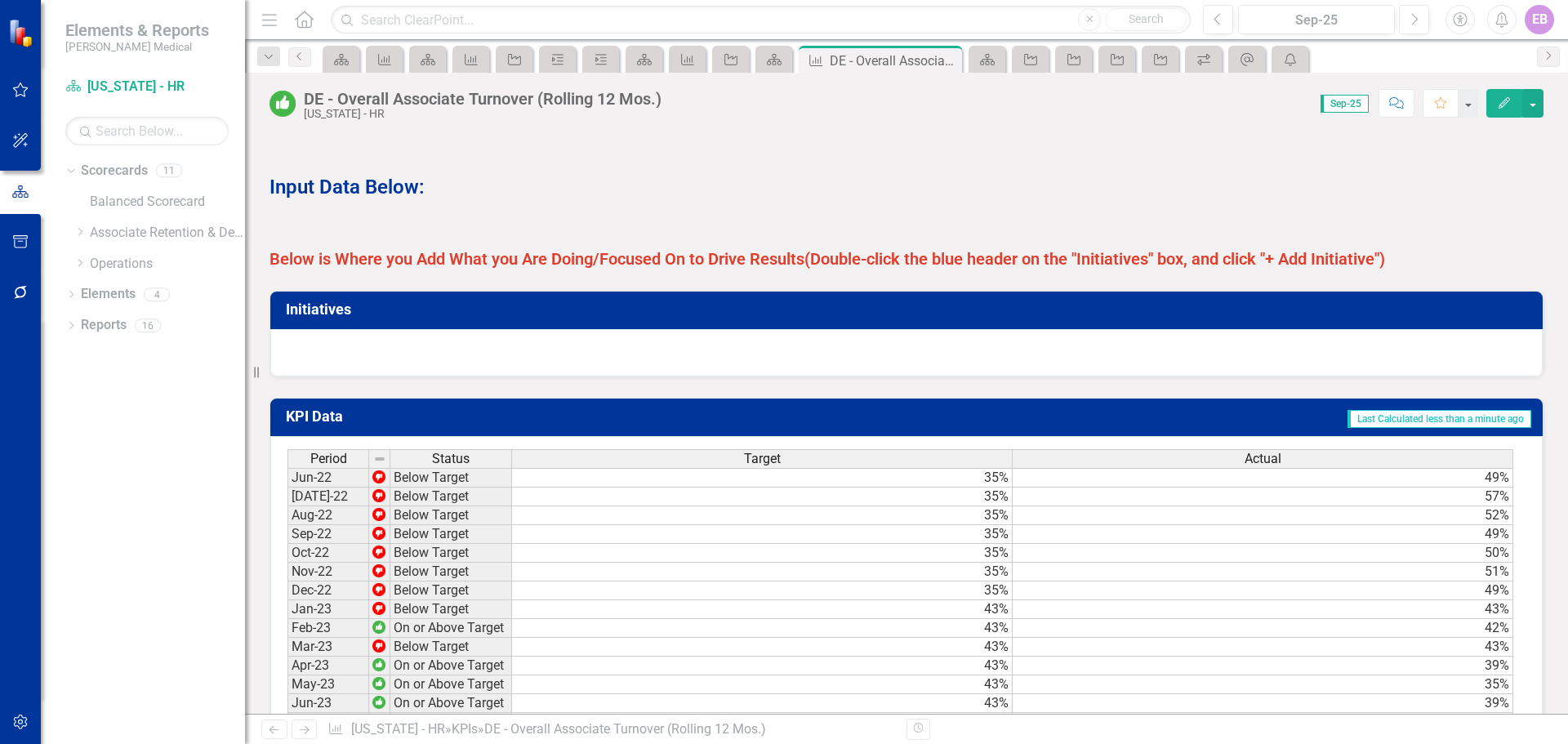
scroll to position [980, 0]
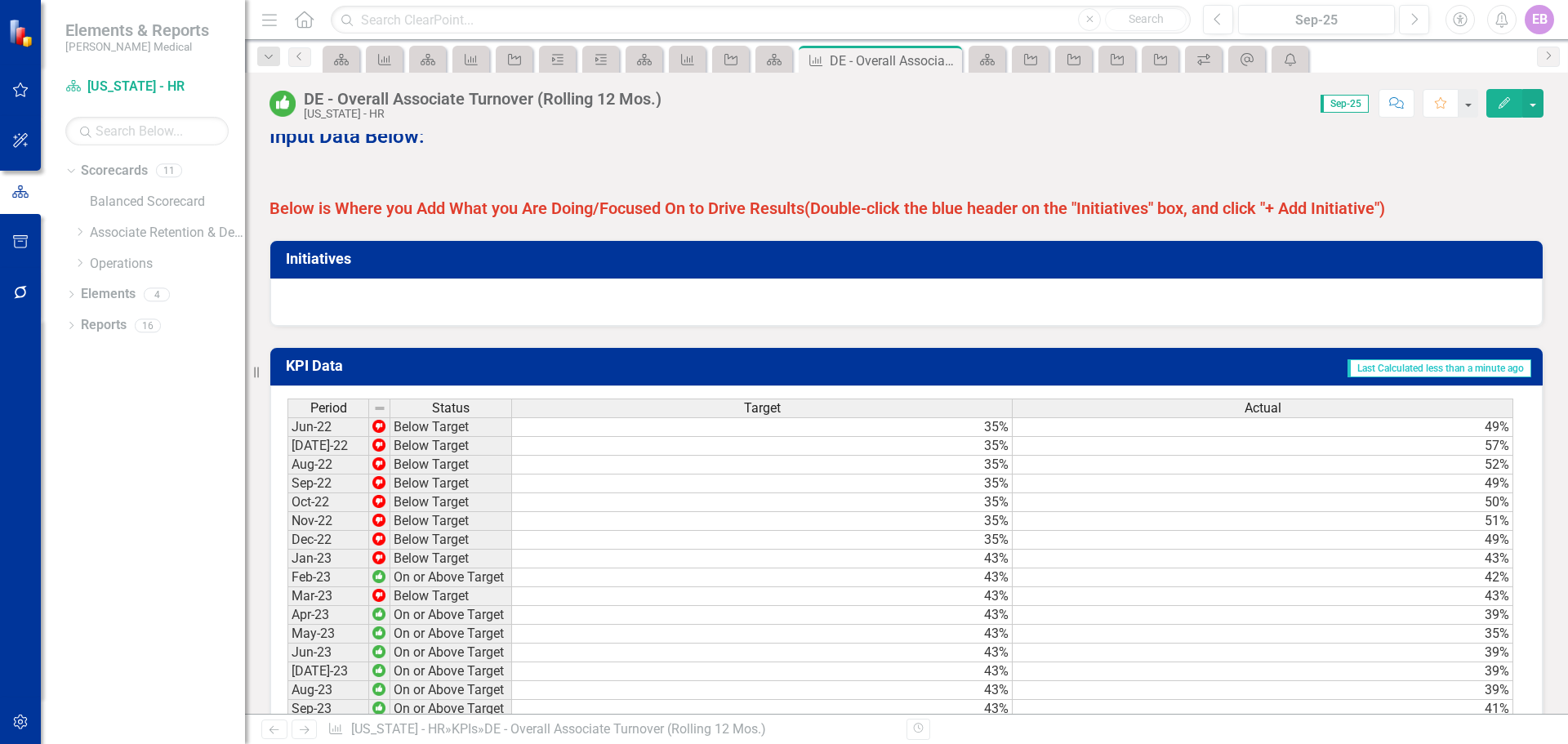
click at [545, 267] on h3 "Initiatives" at bounding box center [909, 259] width 1247 height 17
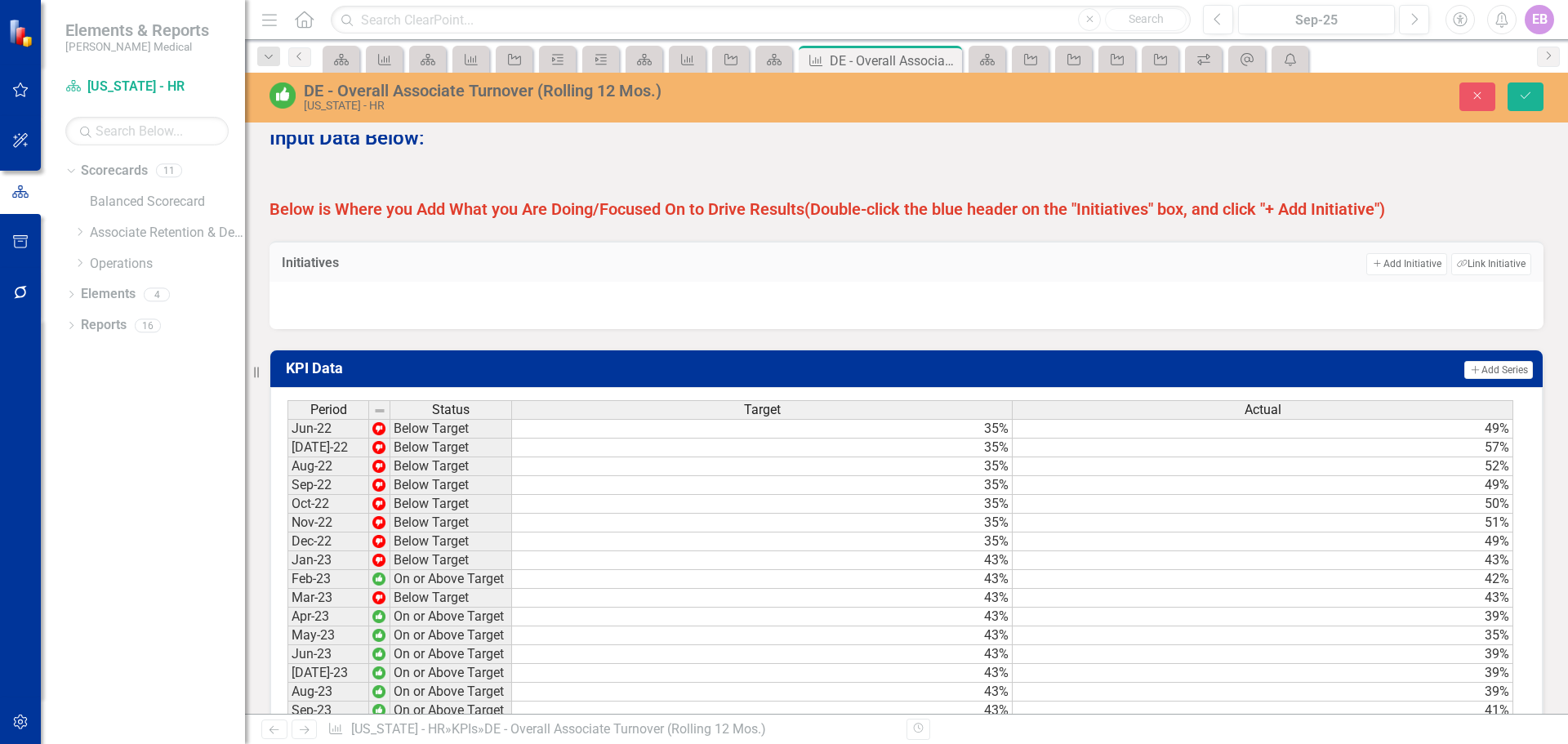
click at [429, 296] on div at bounding box center [907, 306] width 1274 height 48
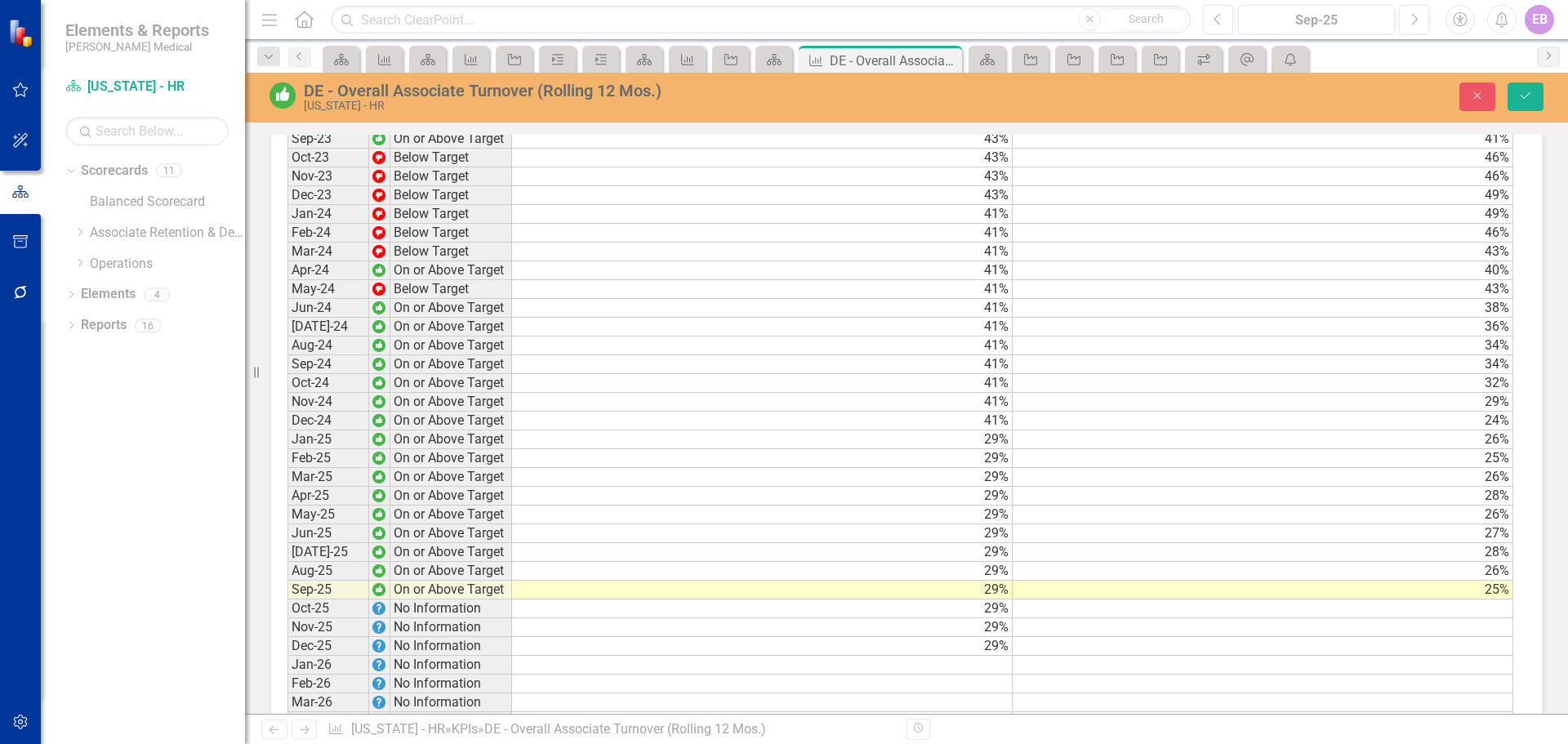
scroll to position [1634, 0]
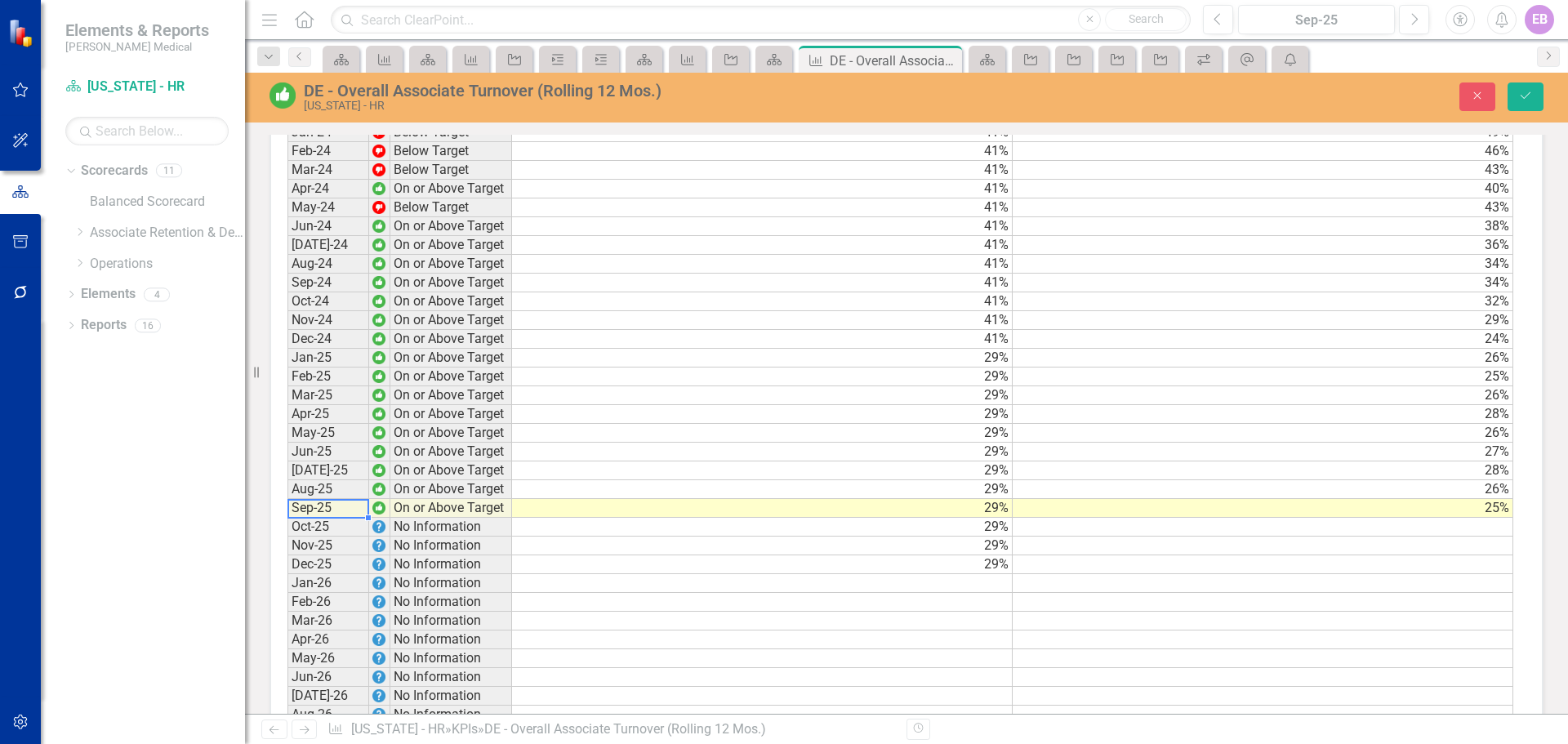
click at [302, 518] on td "Sep-25" at bounding box center [328, 509] width 82 height 18
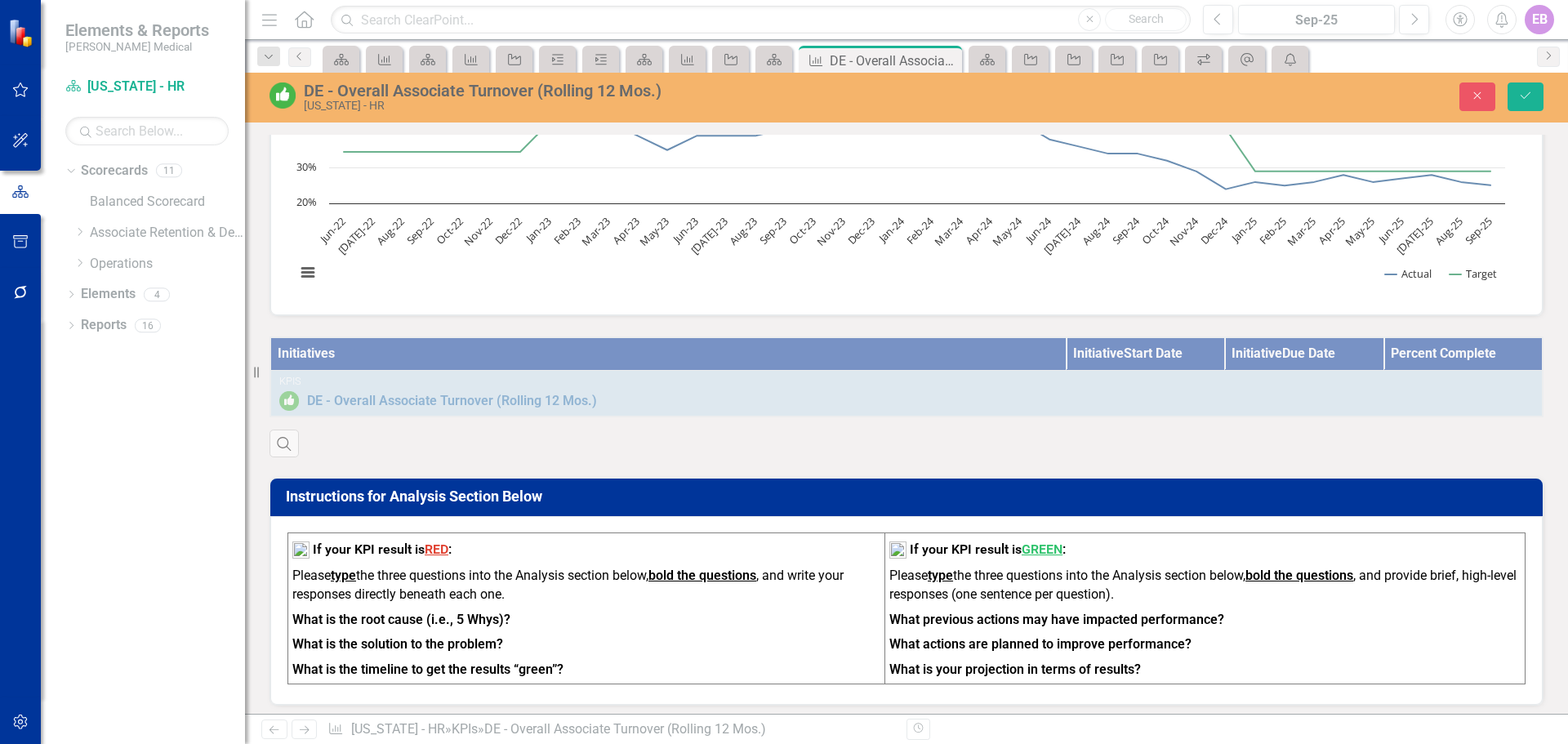
scroll to position [245, 0]
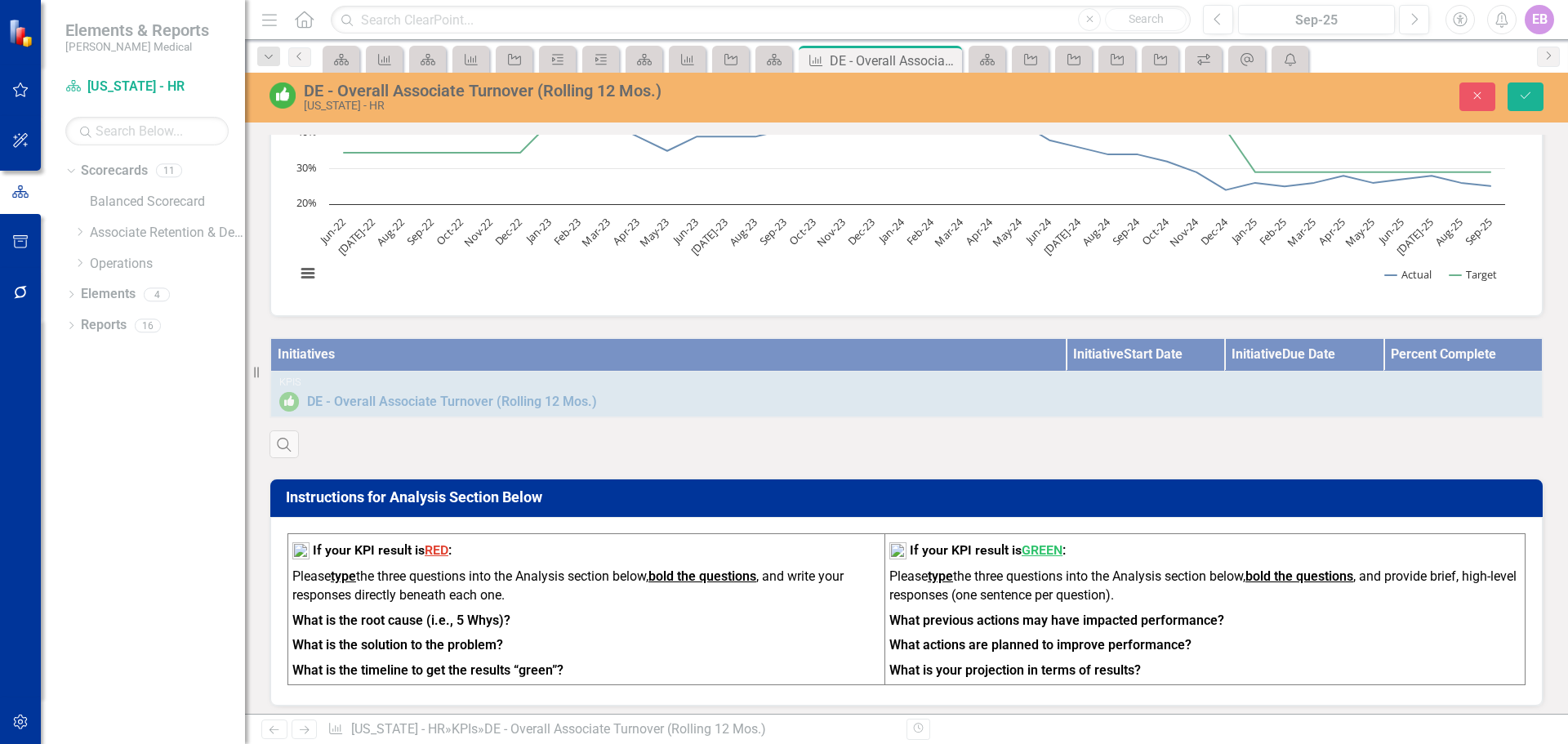
click at [495, 398] on div "Initiatives Initiative Start Date Initiative Due Date Percent Complete KPIs DE …" at bounding box center [906, 388] width 1298 height 141
click at [316, 399] on div "Initiatives Initiative Start Date Initiative Due Date Percent Complete KPIs DE …" at bounding box center [906, 388] width 1298 height 141
click at [386, 401] on div "Initiatives Initiative Start Date Initiative Due Date Percent Complete KPIs DE …" at bounding box center [906, 388] width 1298 height 141
click at [1527, 93] on icon "Save" at bounding box center [1526, 96] width 15 height 11
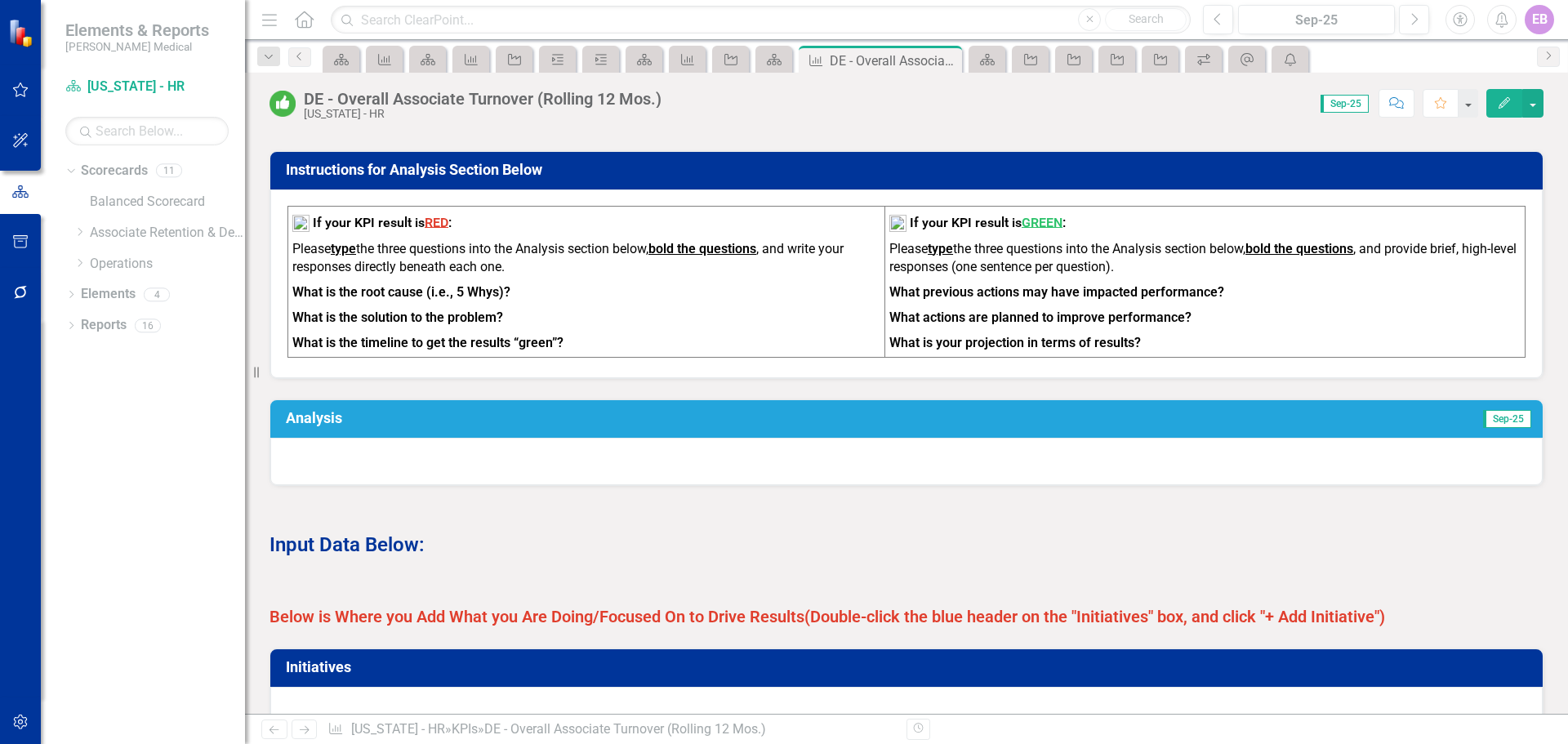
scroll to position [736, 0]
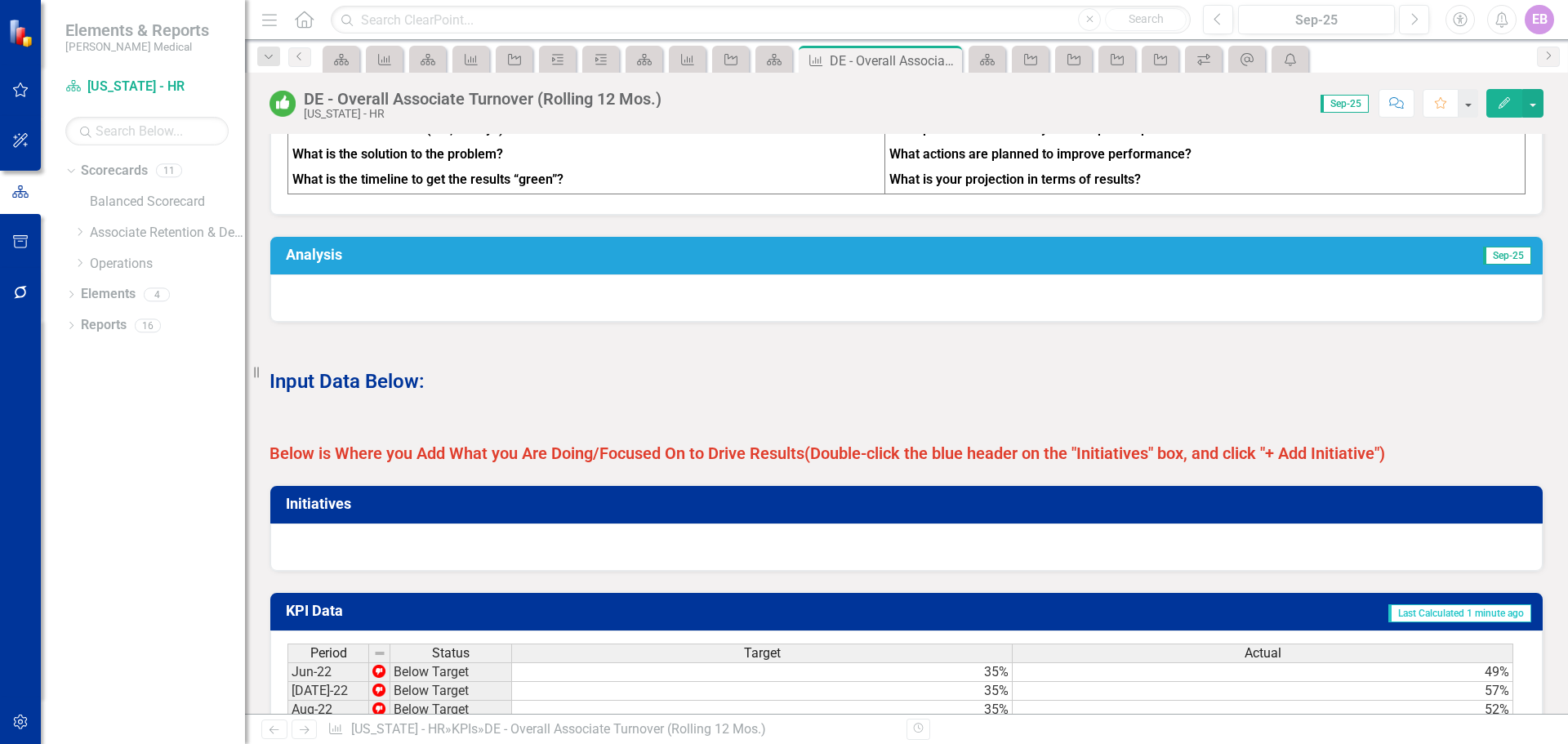
click at [356, 263] on h3 "Analysis" at bounding box center [616, 255] width 662 height 17
click at [348, 309] on div at bounding box center [906, 299] width 1272 height 48
click at [366, 321] on div at bounding box center [906, 299] width 1272 height 48
click at [367, 321] on div at bounding box center [906, 299] width 1272 height 48
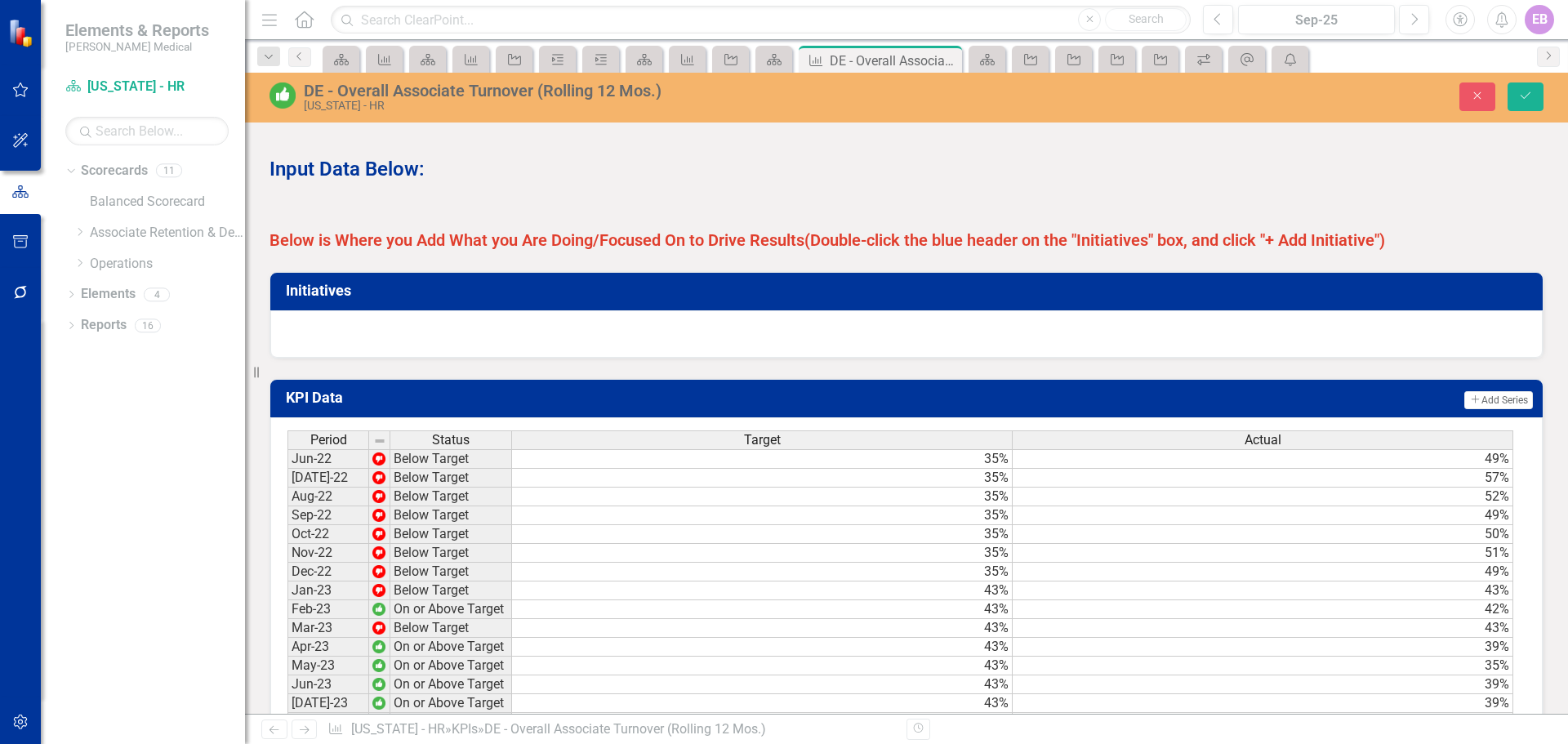
scroll to position [1225, 0]
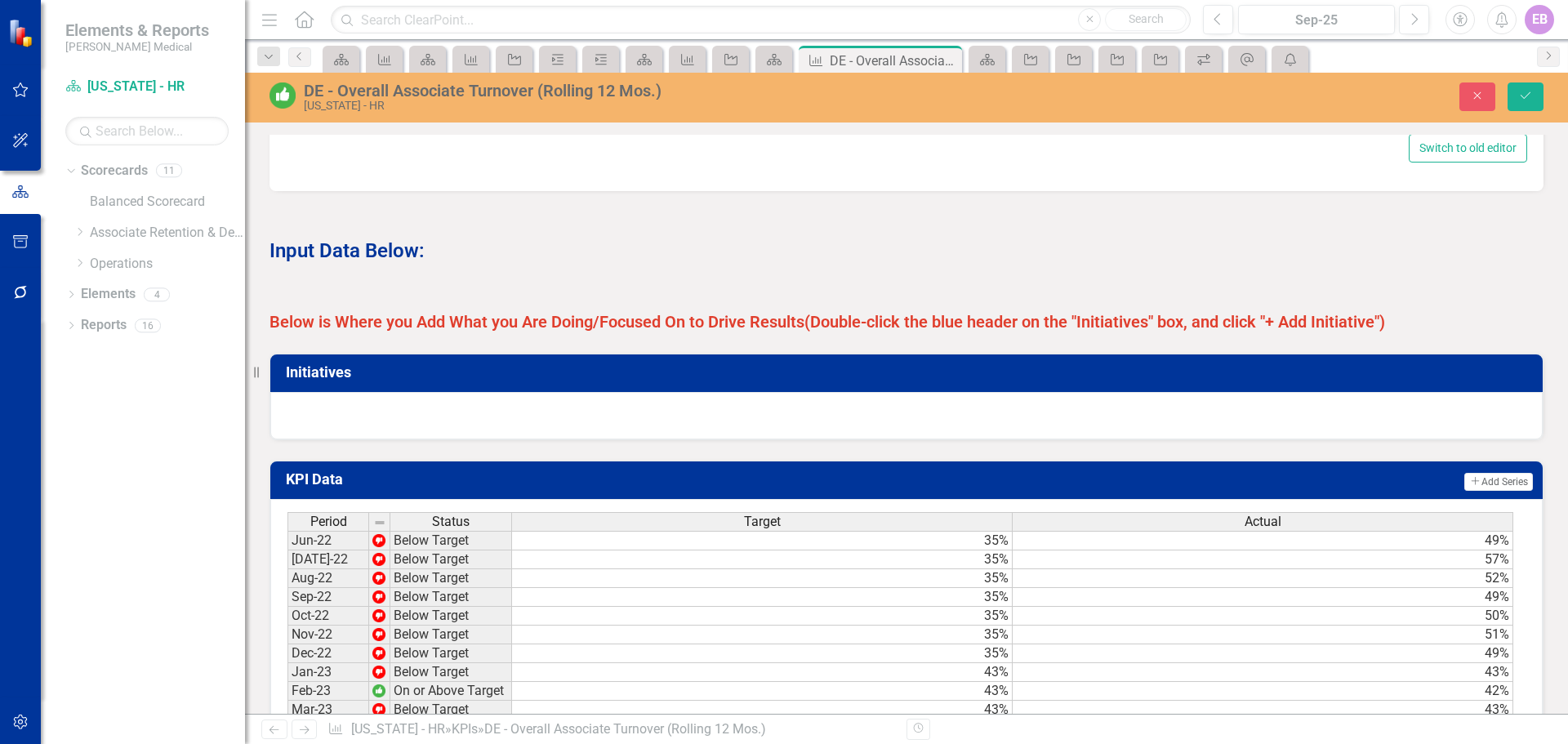
click at [478, 430] on div at bounding box center [906, 416] width 1272 height 48
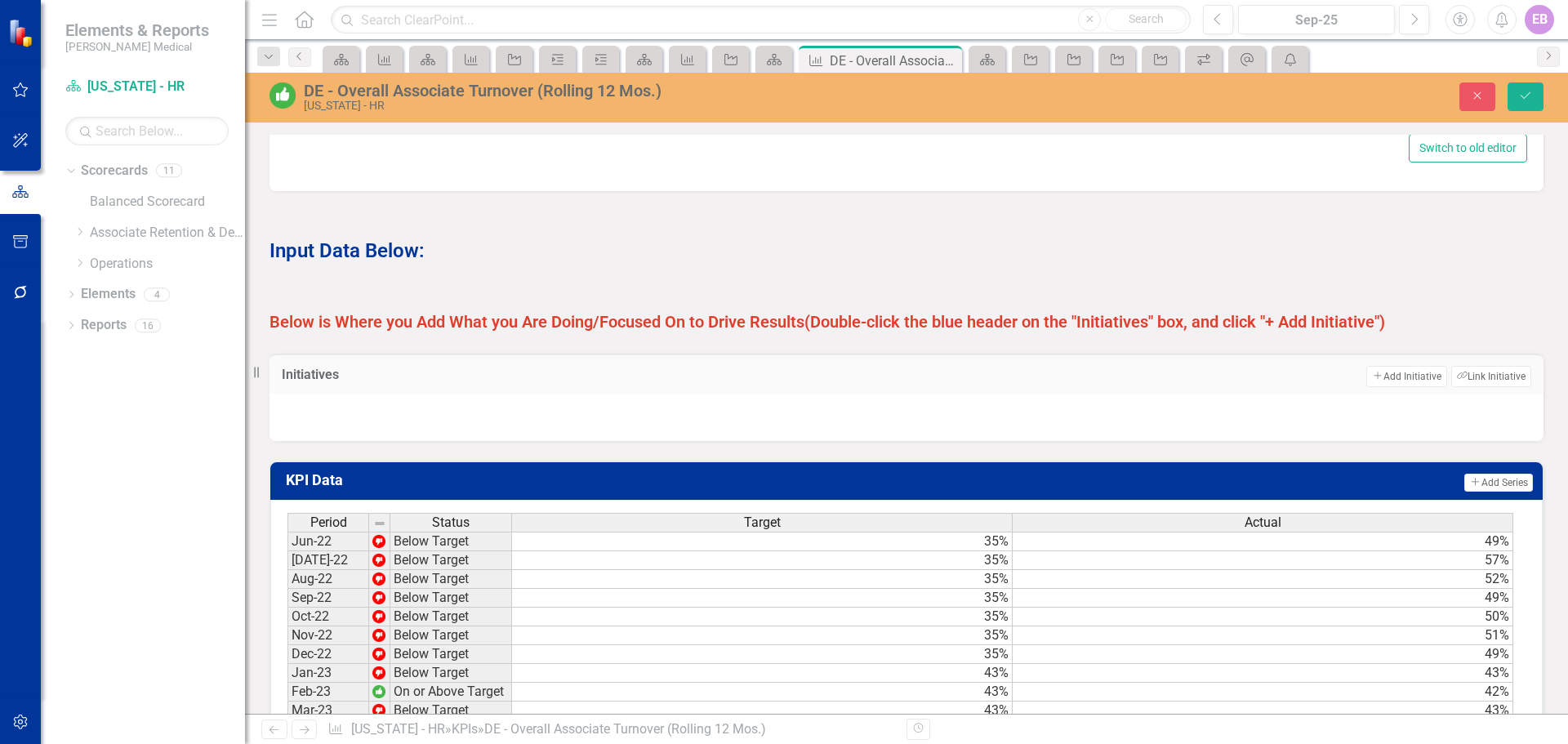
click at [484, 423] on div at bounding box center [907, 418] width 1274 height 48
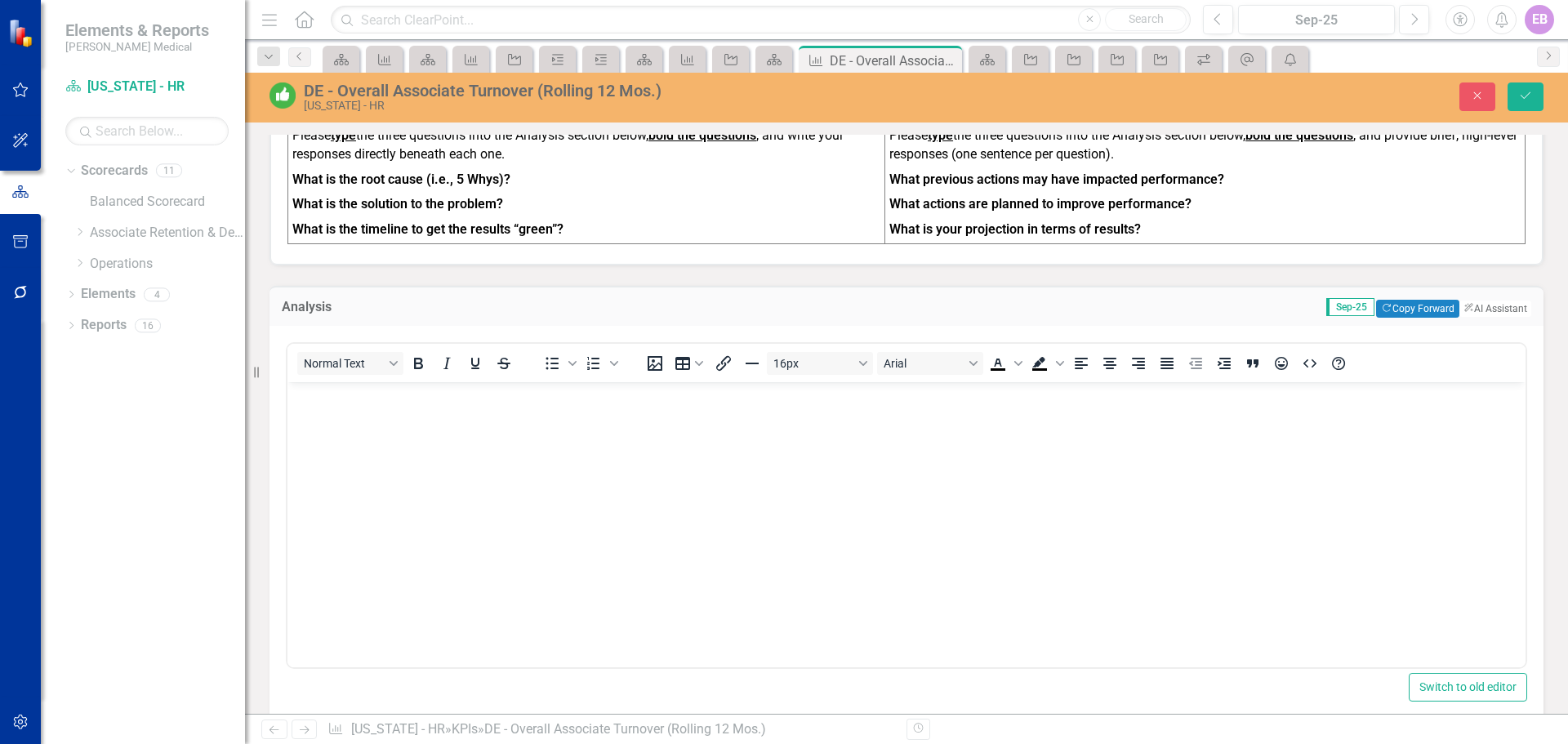
scroll to position [736, 0]
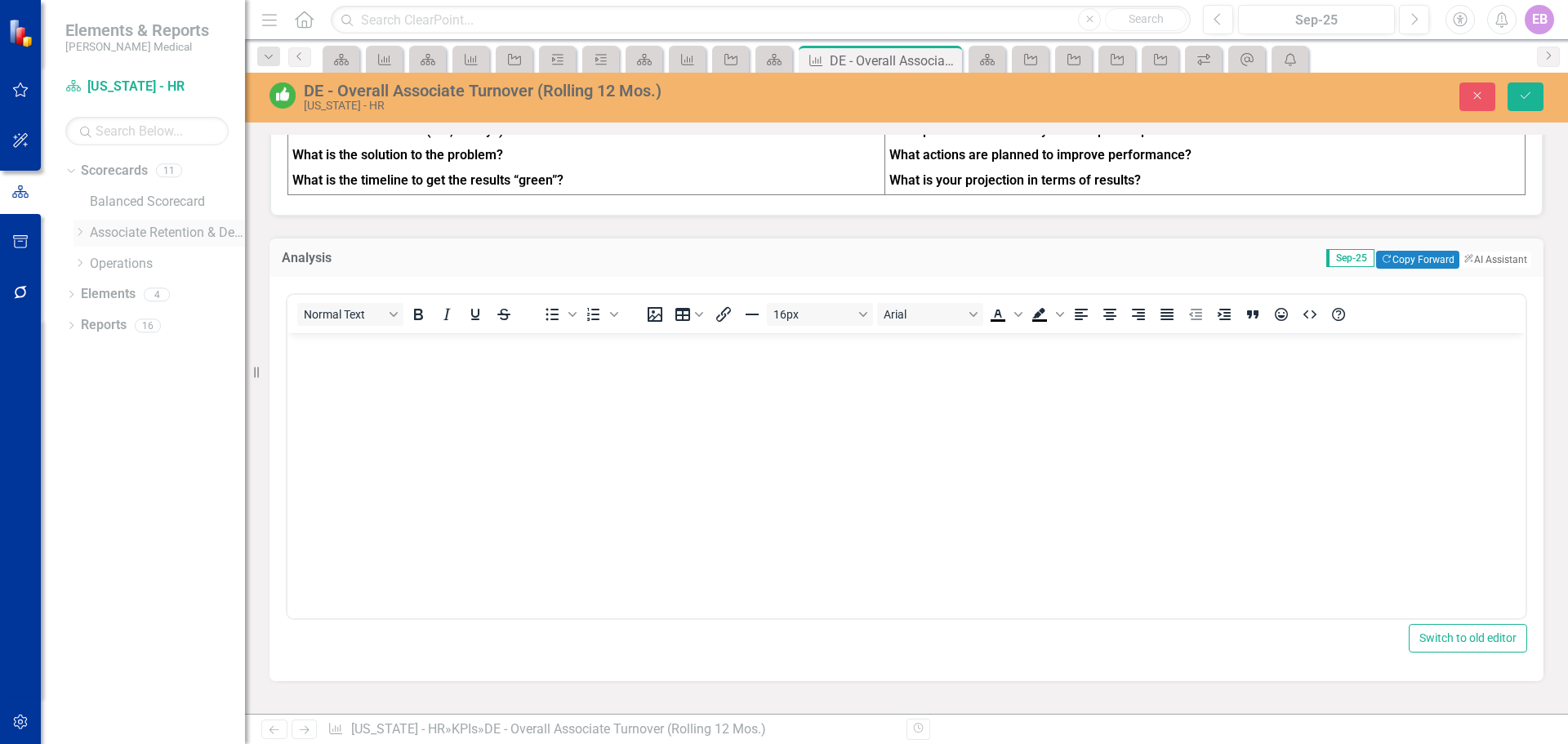
click at [162, 232] on link "Associate Retention & Development" at bounding box center [167, 233] width 155 height 18
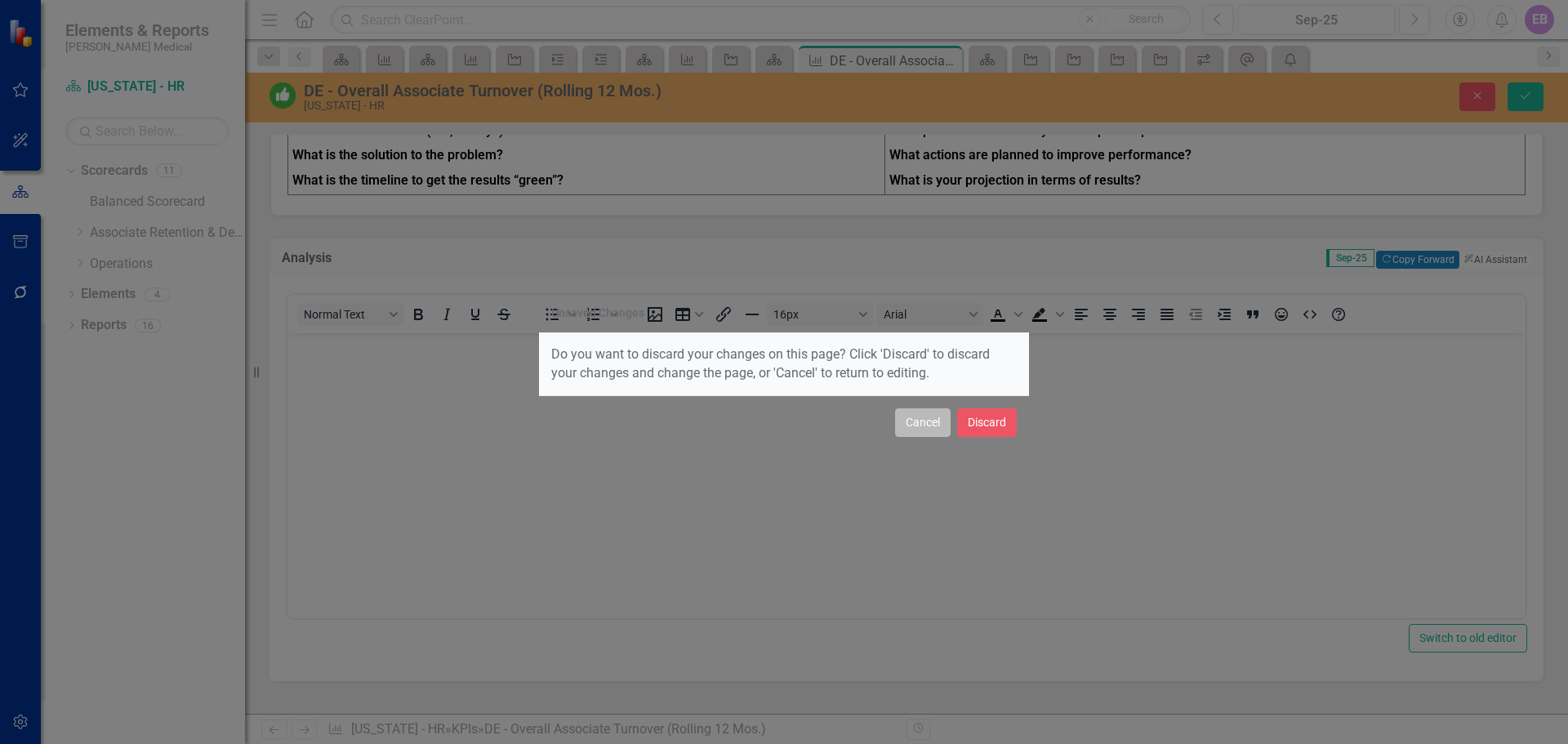
click at [932, 418] on button "Cancel" at bounding box center [923, 423] width 55 height 28
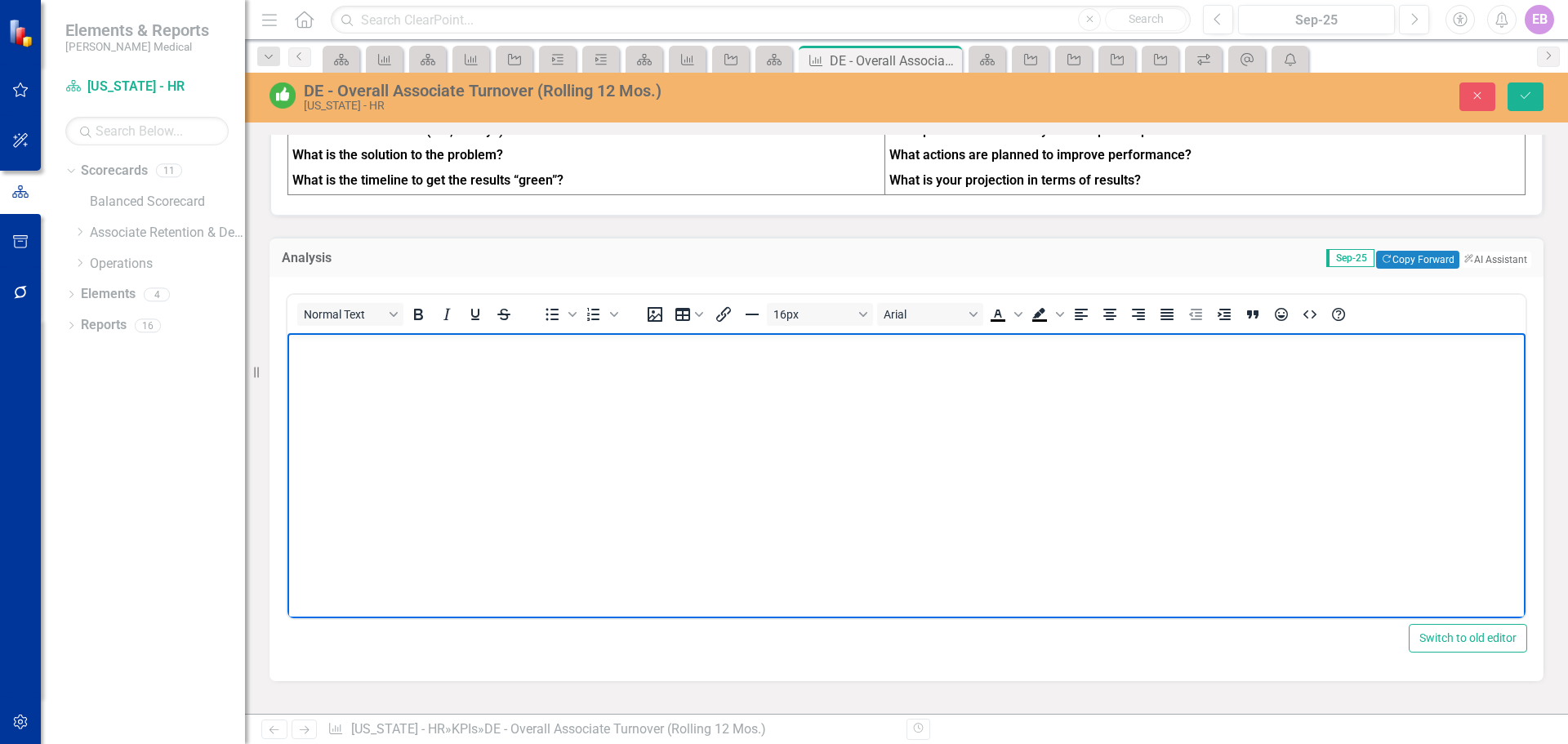
click at [329, 367] on body "Rich Text Area. Press ALT-0 for help." at bounding box center [906, 455] width 1238 height 245
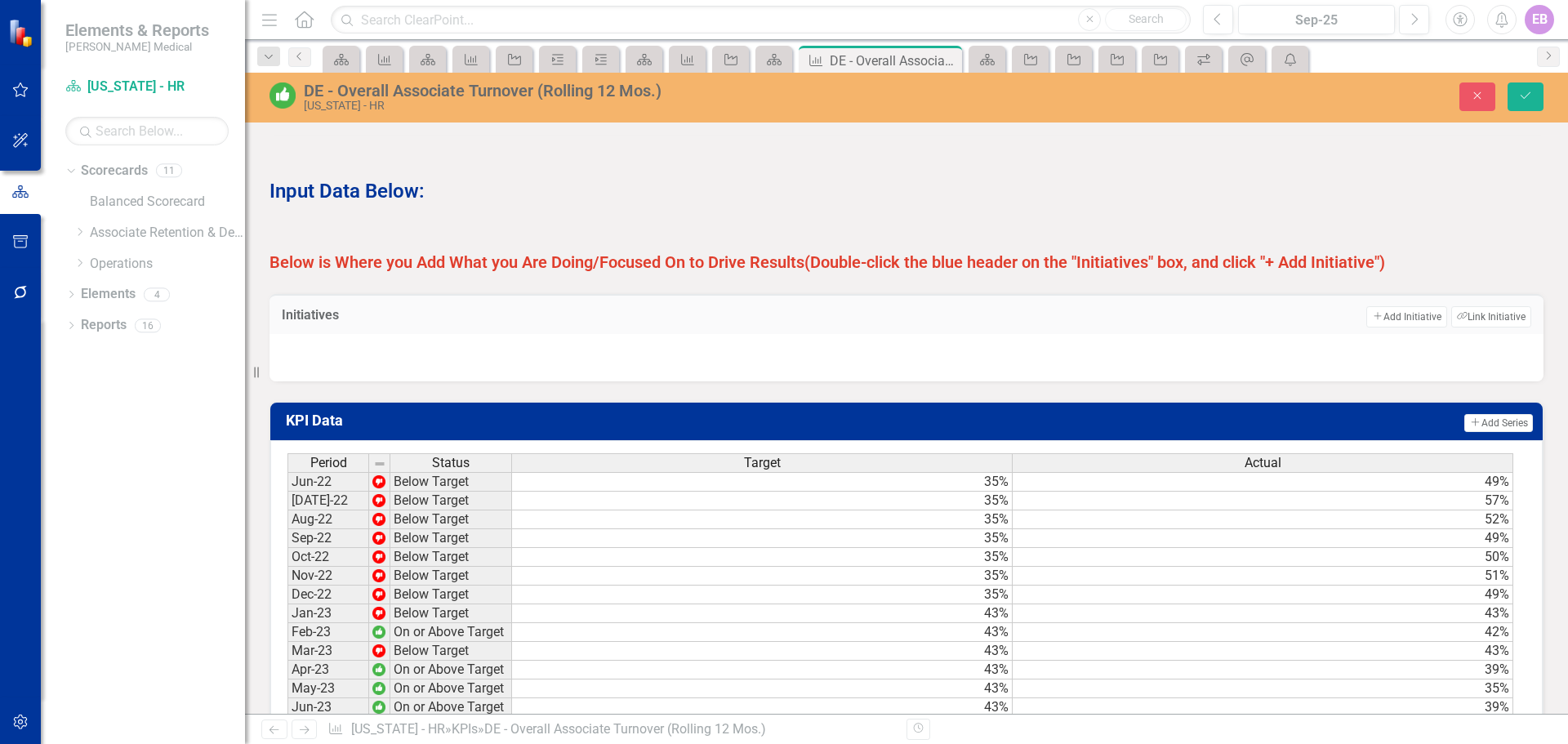
scroll to position [1307, 0]
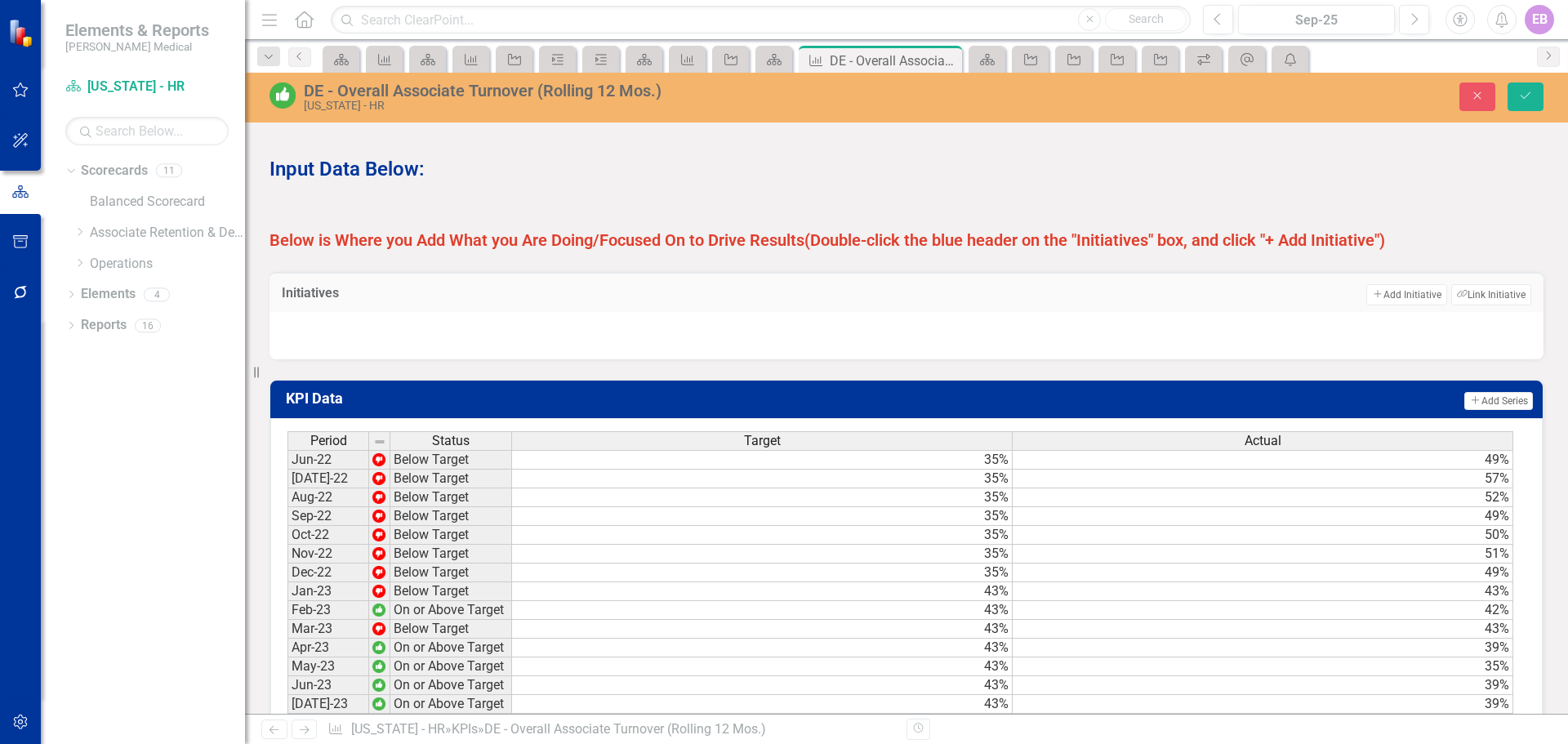
click at [531, 350] on div at bounding box center [907, 336] width 1274 height 48
click at [290, 350] on div at bounding box center [907, 336] width 1274 height 48
click at [291, 350] on div at bounding box center [907, 336] width 1274 height 48
click at [363, 292] on div "Initiatives Add Add Initiative Link Tag Link Initiative" at bounding box center [907, 292] width 1274 height 40
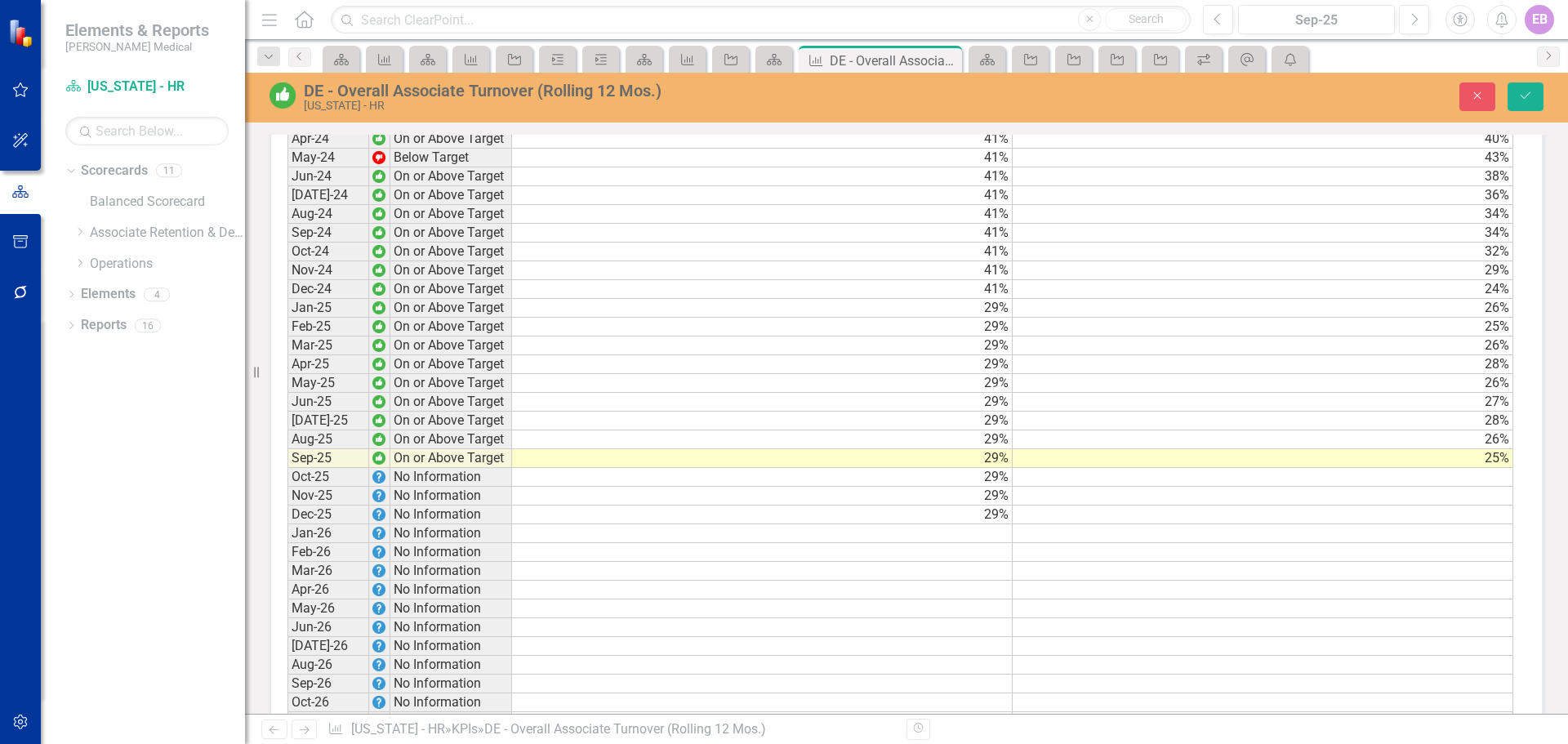
scroll to position [1888, 0]
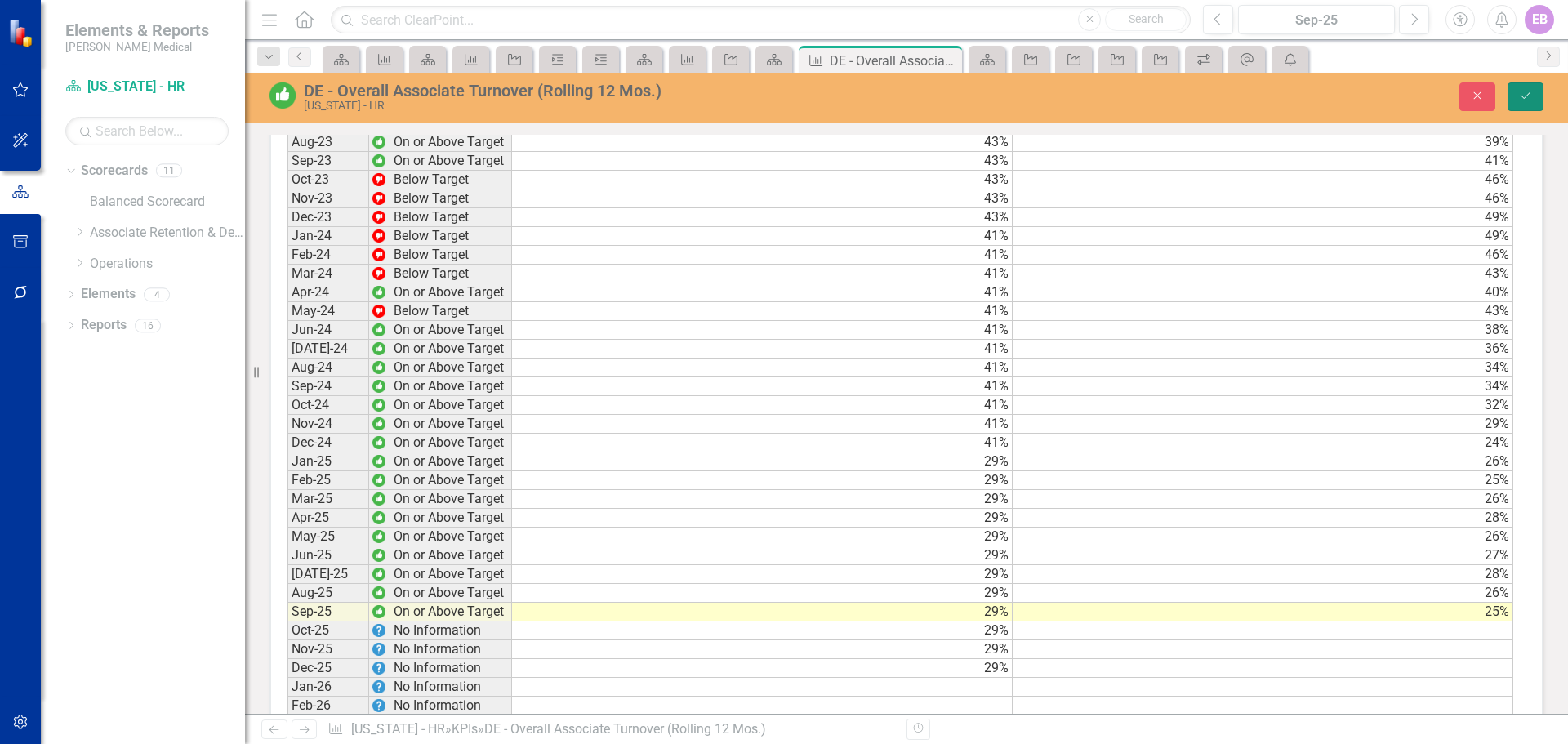
click at [1525, 93] on icon "Save" at bounding box center [1526, 96] width 15 height 11
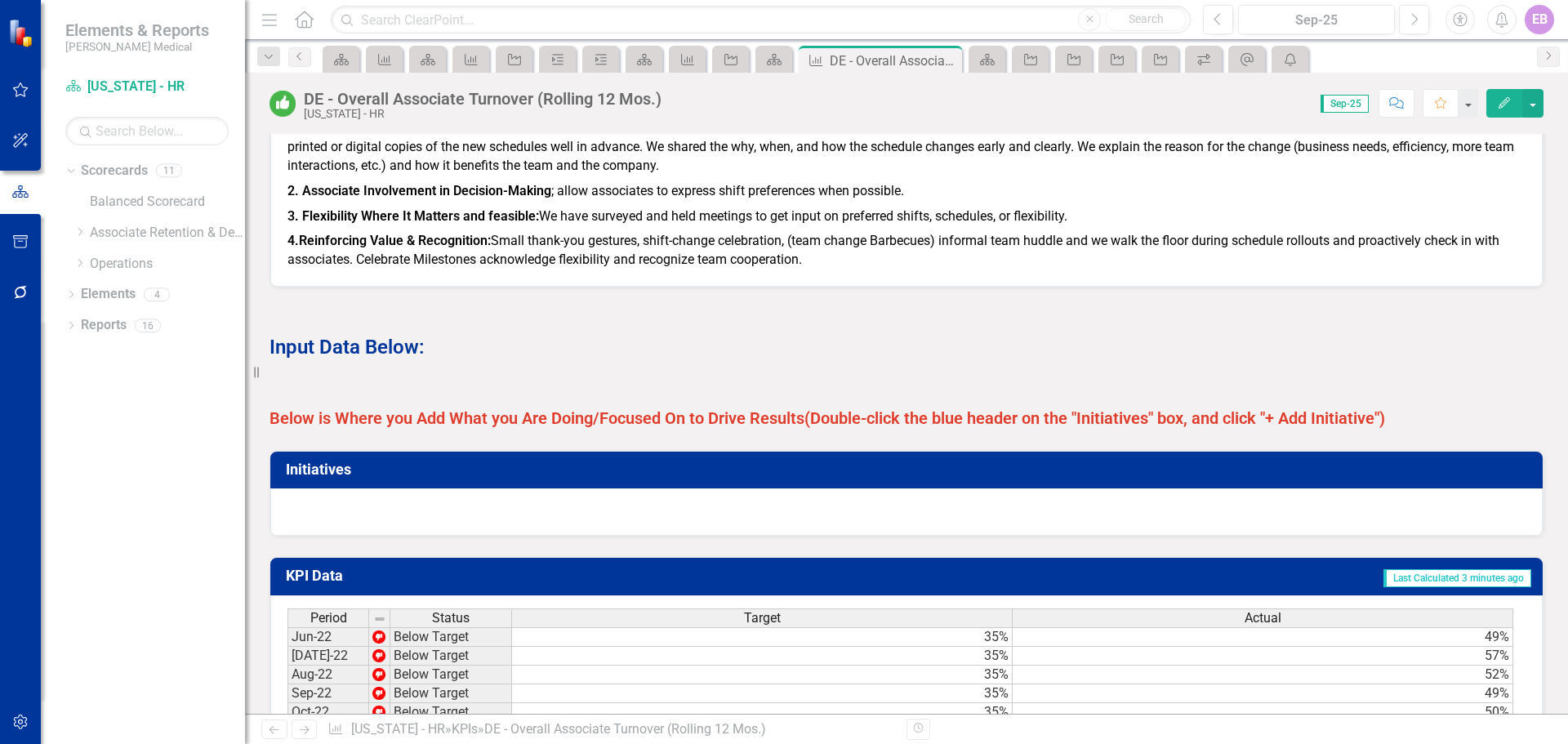
scroll to position [980, 0]
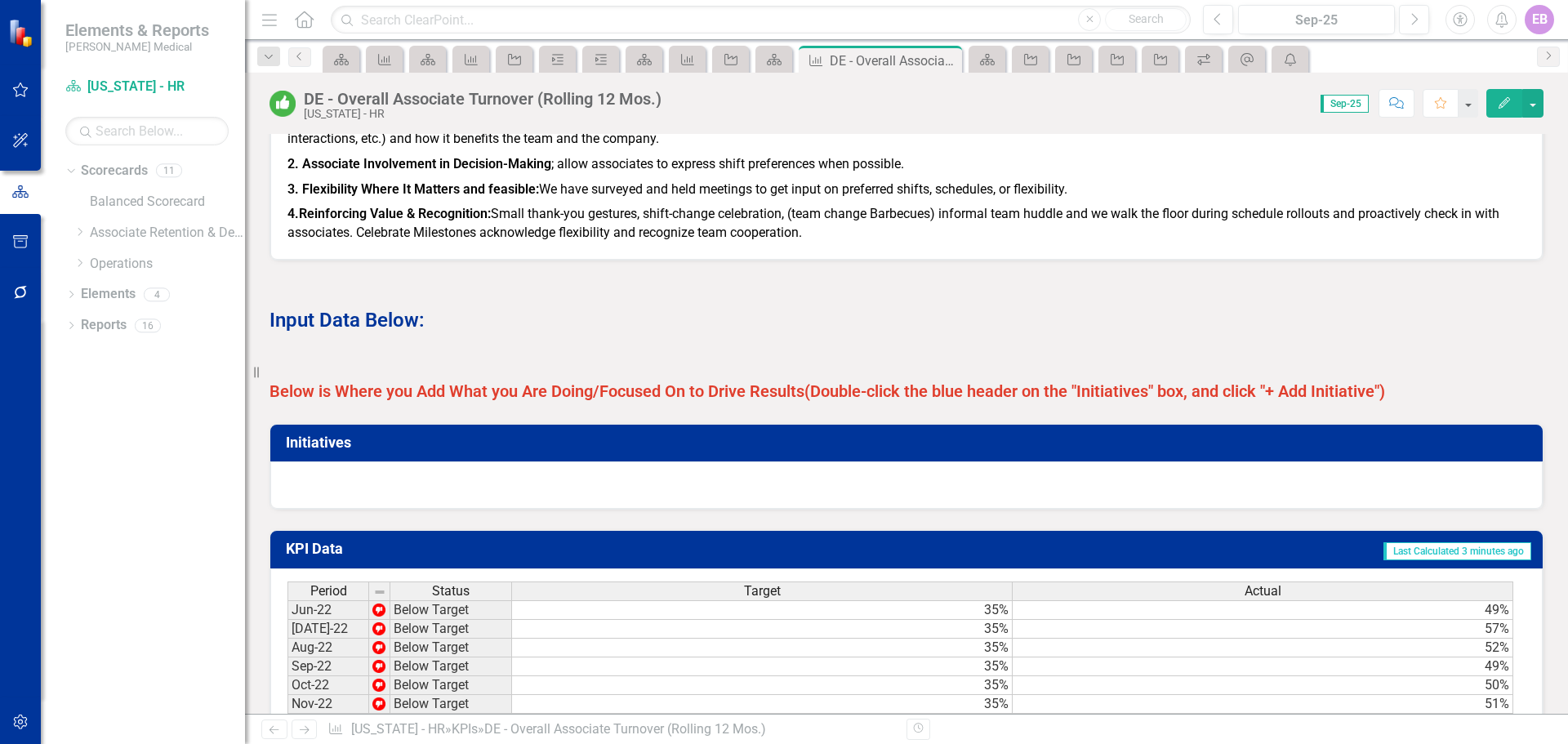
click at [655, 496] on div at bounding box center [906, 486] width 1272 height 48
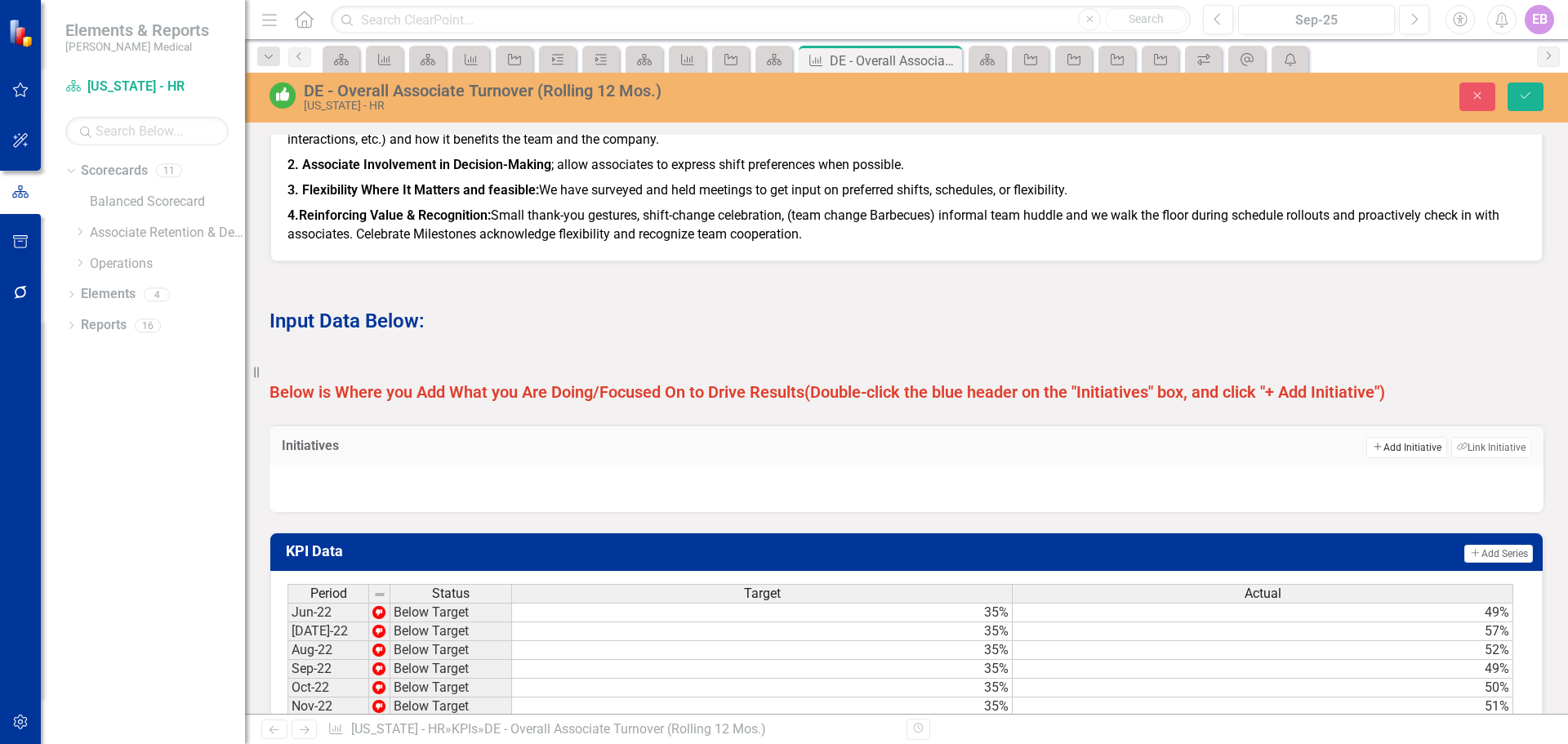
click at [1399, 458] on button "Add Add Initiative" at bounding box center [1406, 447] width 80 height 21
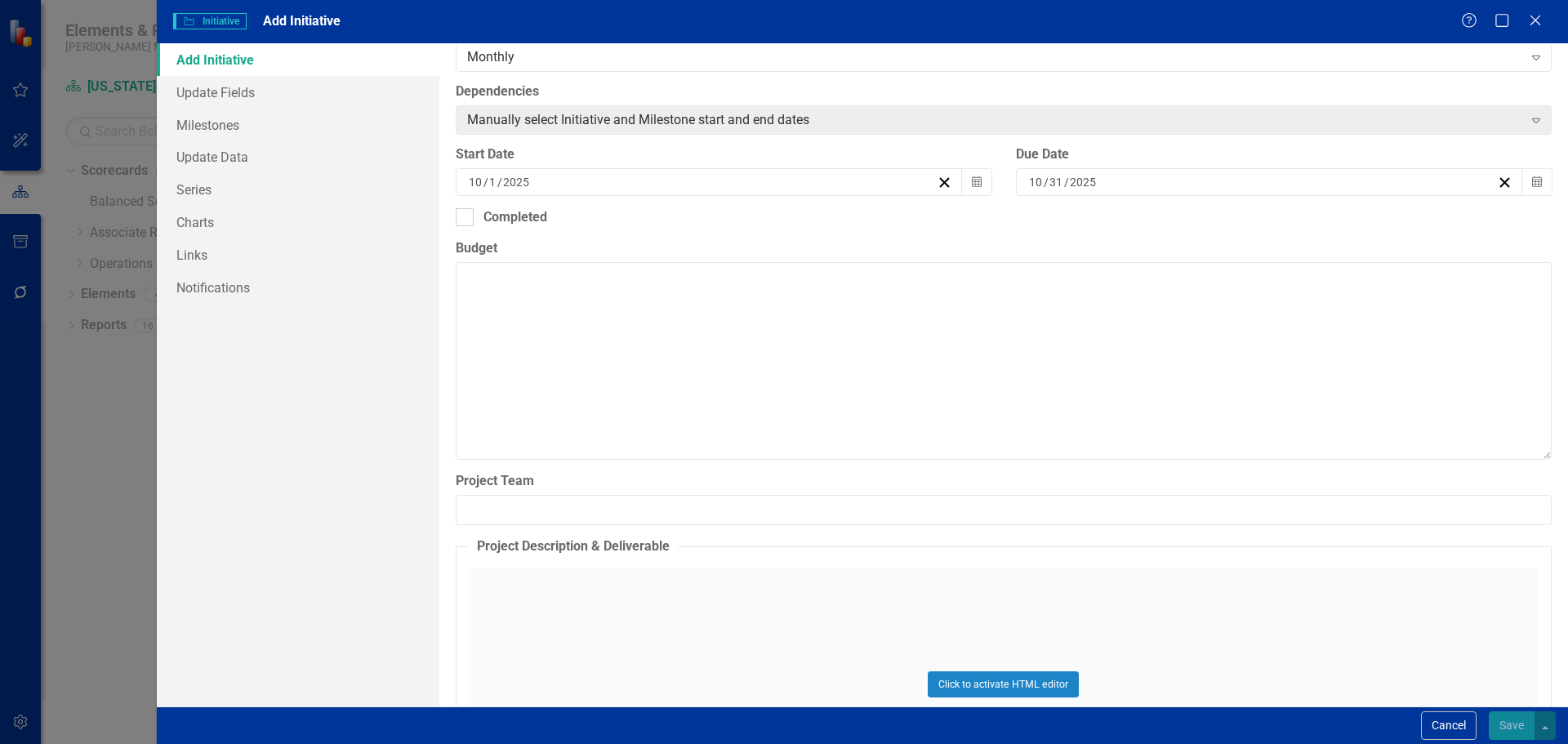
scroll to position [0, 0]
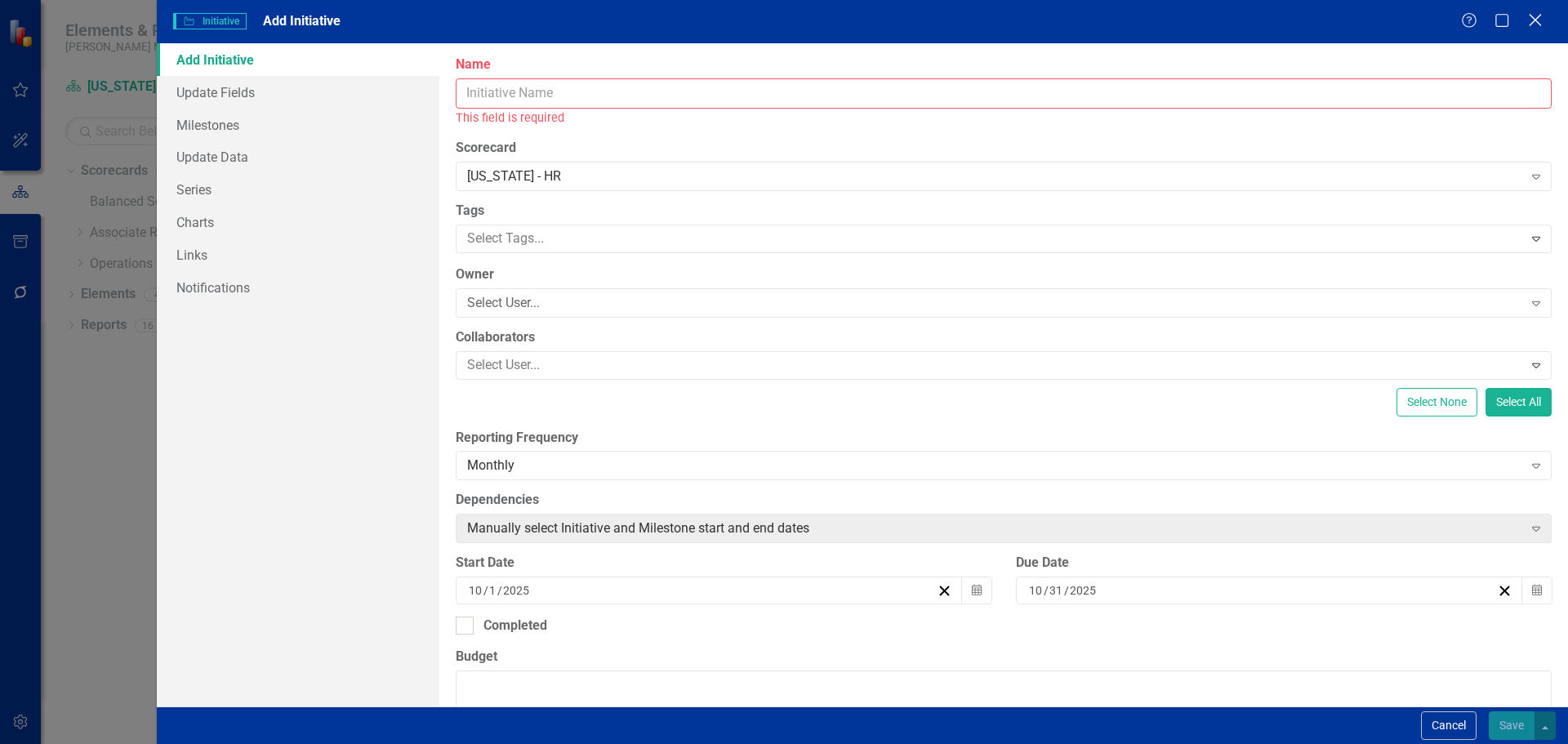
click at [1534, 17] on icon "Close" at bounding box center [1535, 19] width 20 height 16
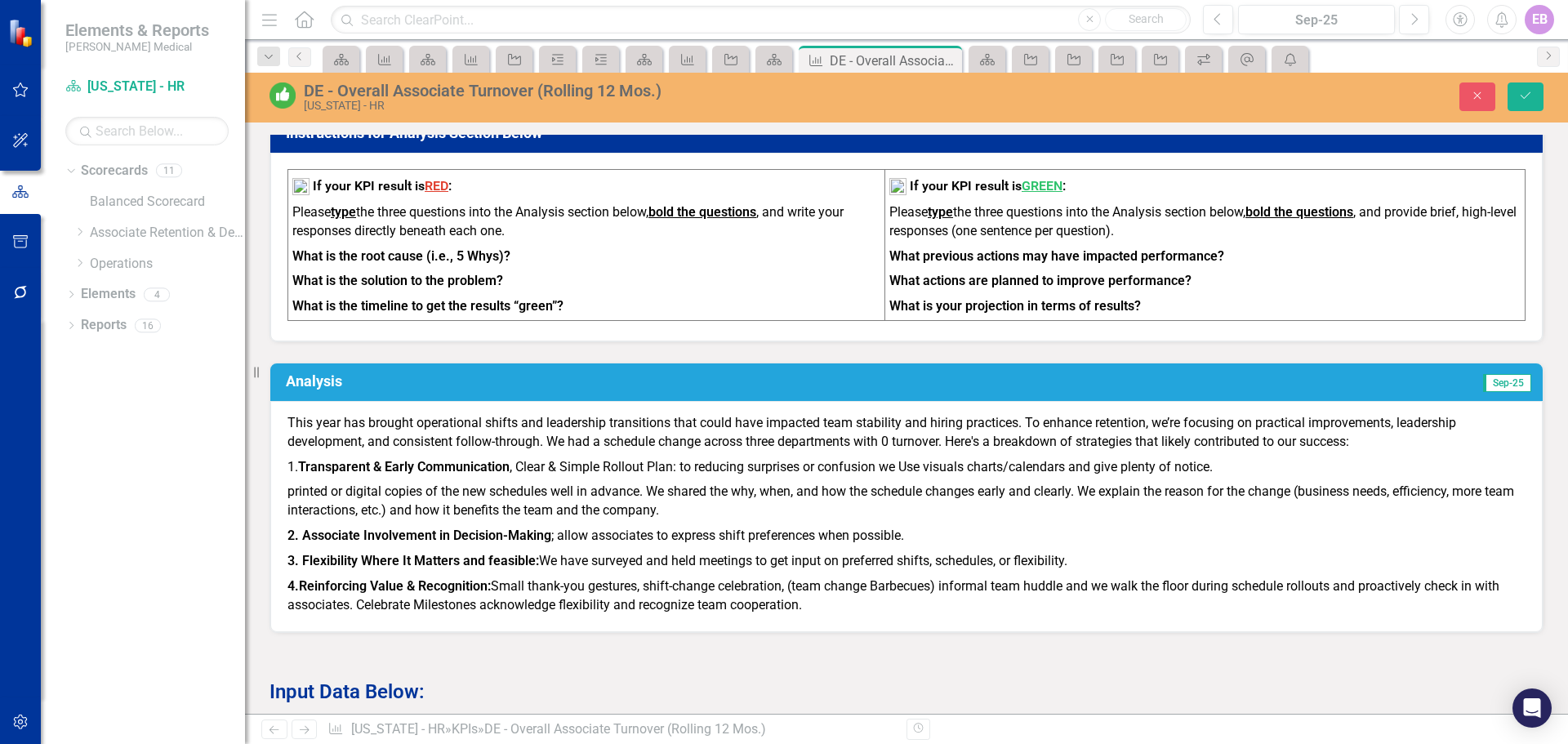
scroll to position [572, 0]
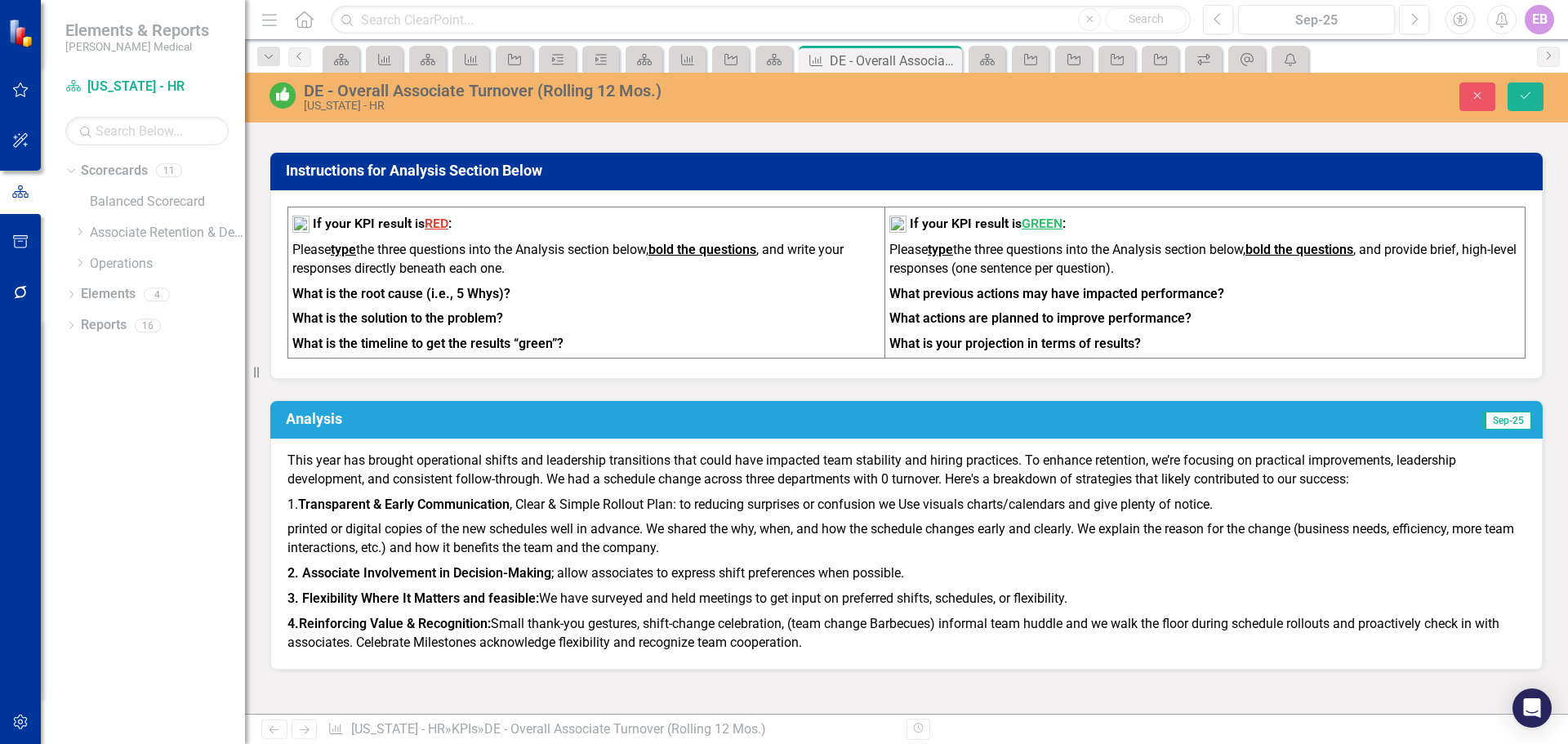
click at [373, 427] on h3 "Analysis" at bounding box center [616, 419] width 662 height 17
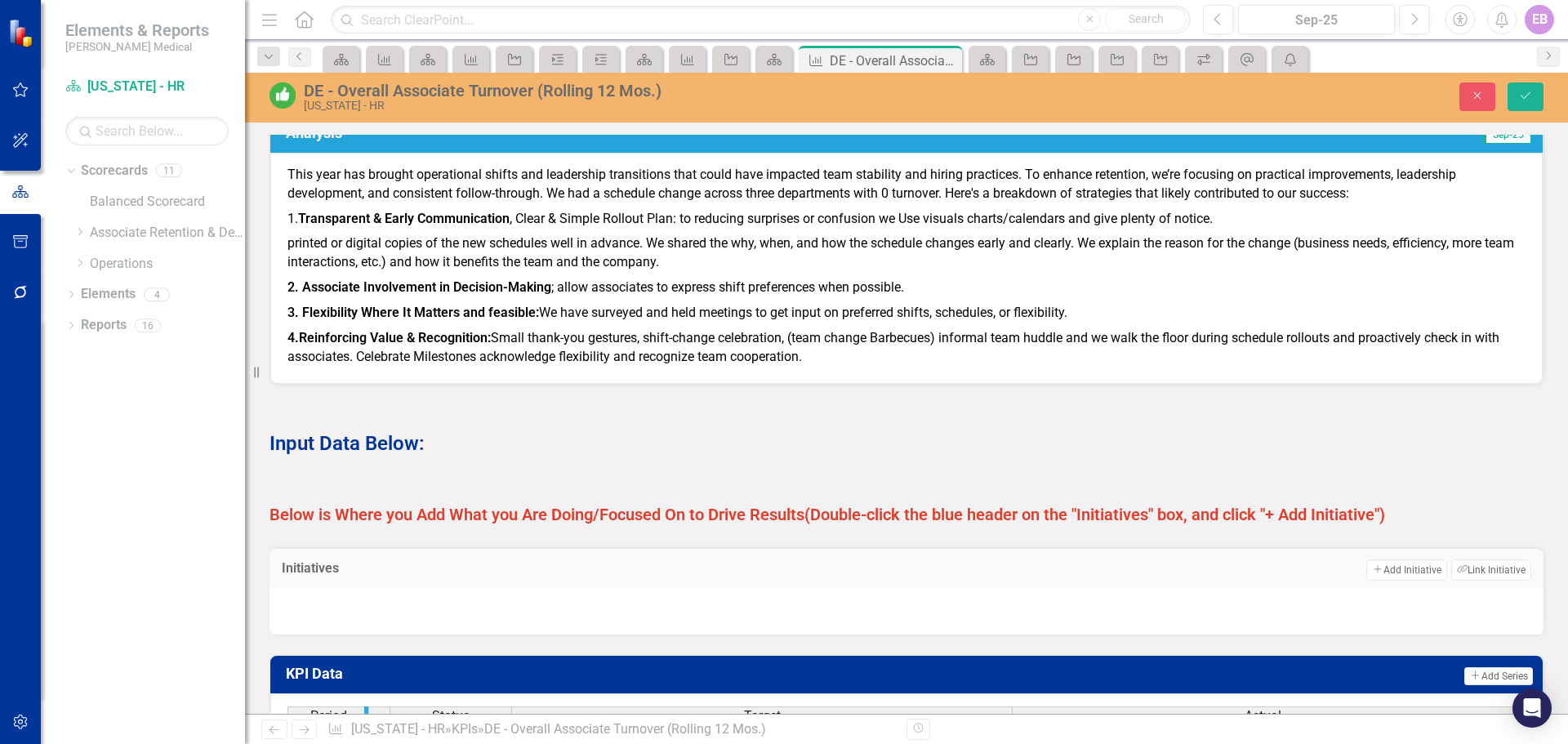
scroll to position [817, 0]
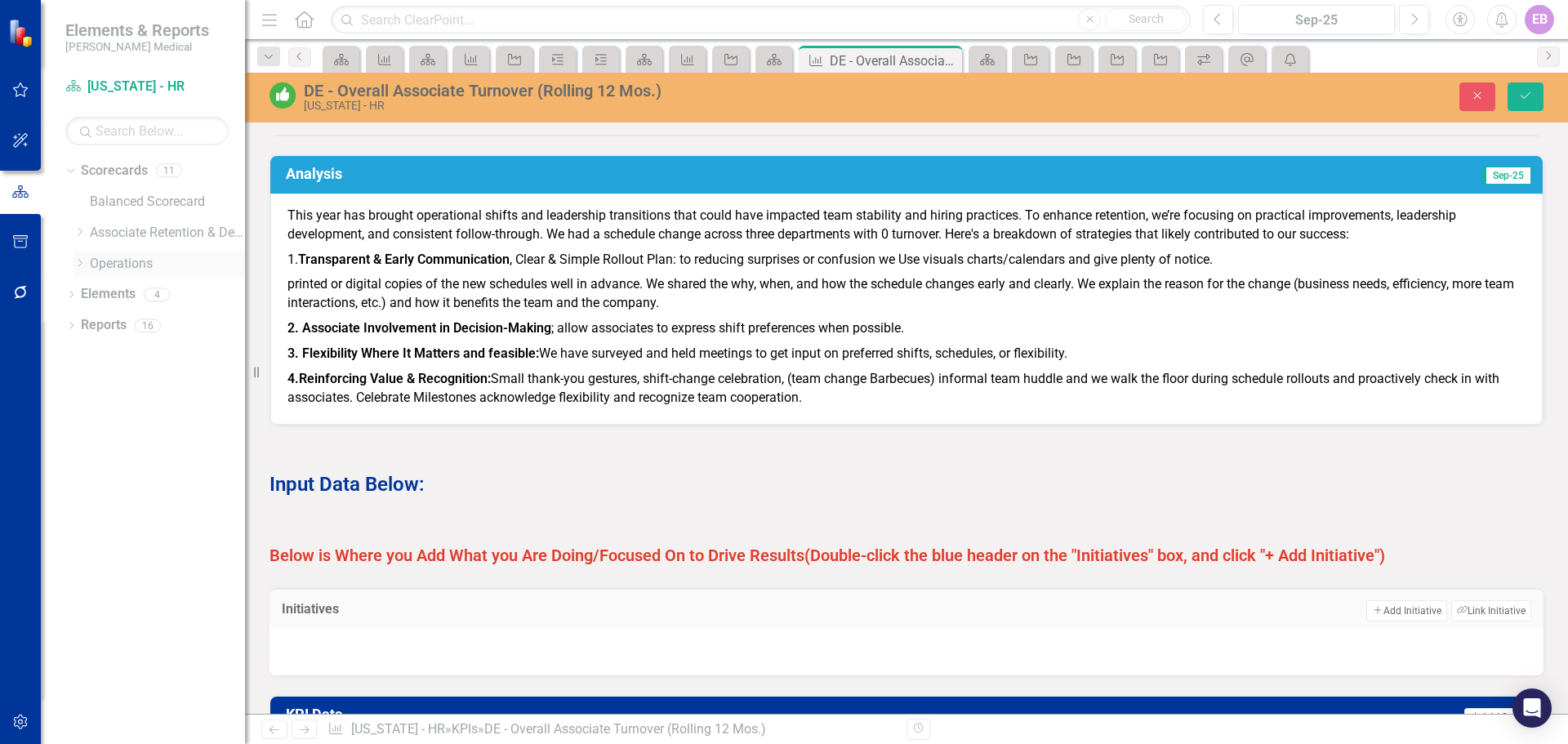
click at [92, 257] on link "Operations" at bounding box center [167, 265] width 155 height 18
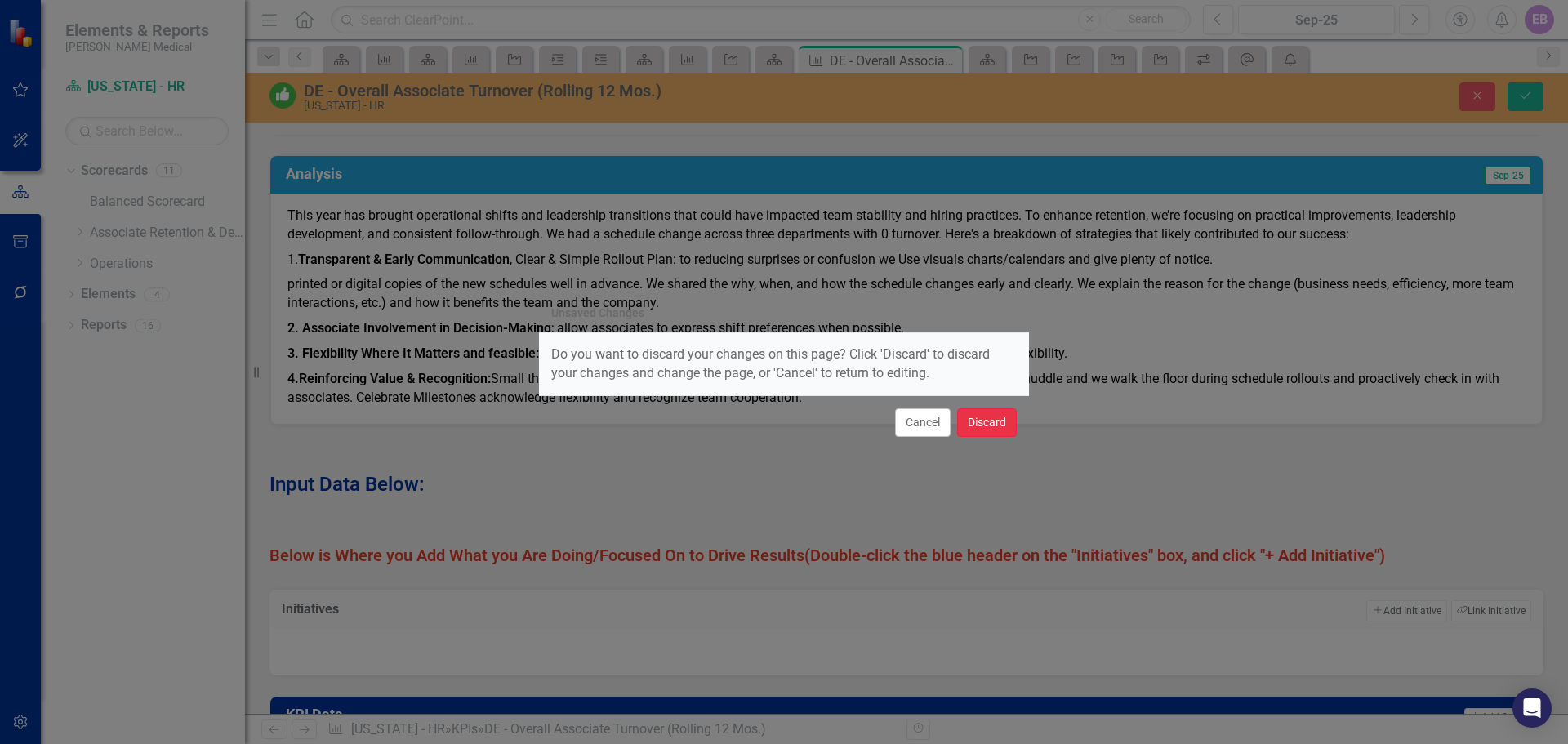
click at [977, 422] on button "Discard" at bounding box center [987, 423] width 60 height 28
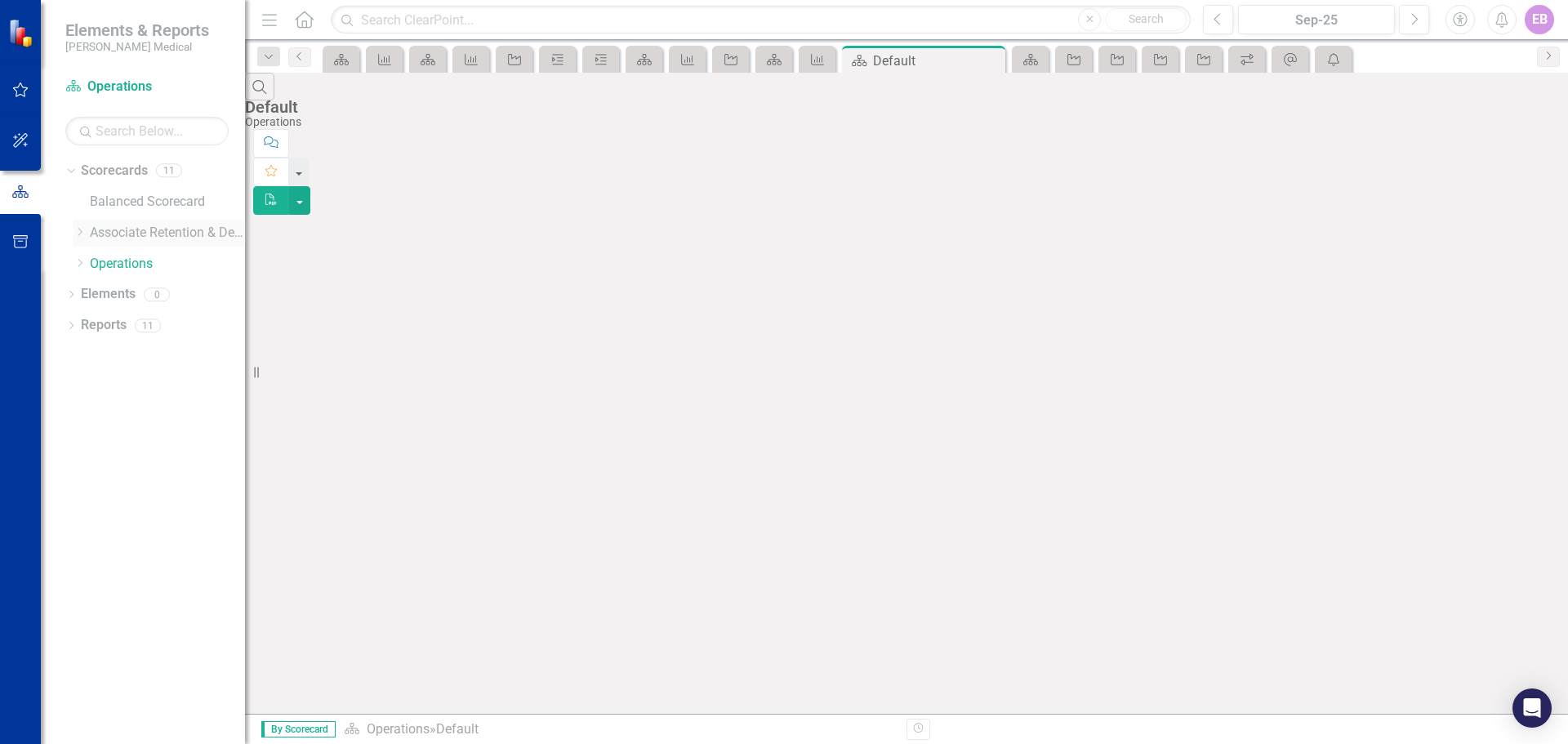
click at [139, 222] on div "Dropdown Associate Retention & Development" at bounding box center [159, 232] width 172 height 27
click at [140, 226] on link "Associate Retention & Development" at bounding box center [167, 233] width 155 height 18
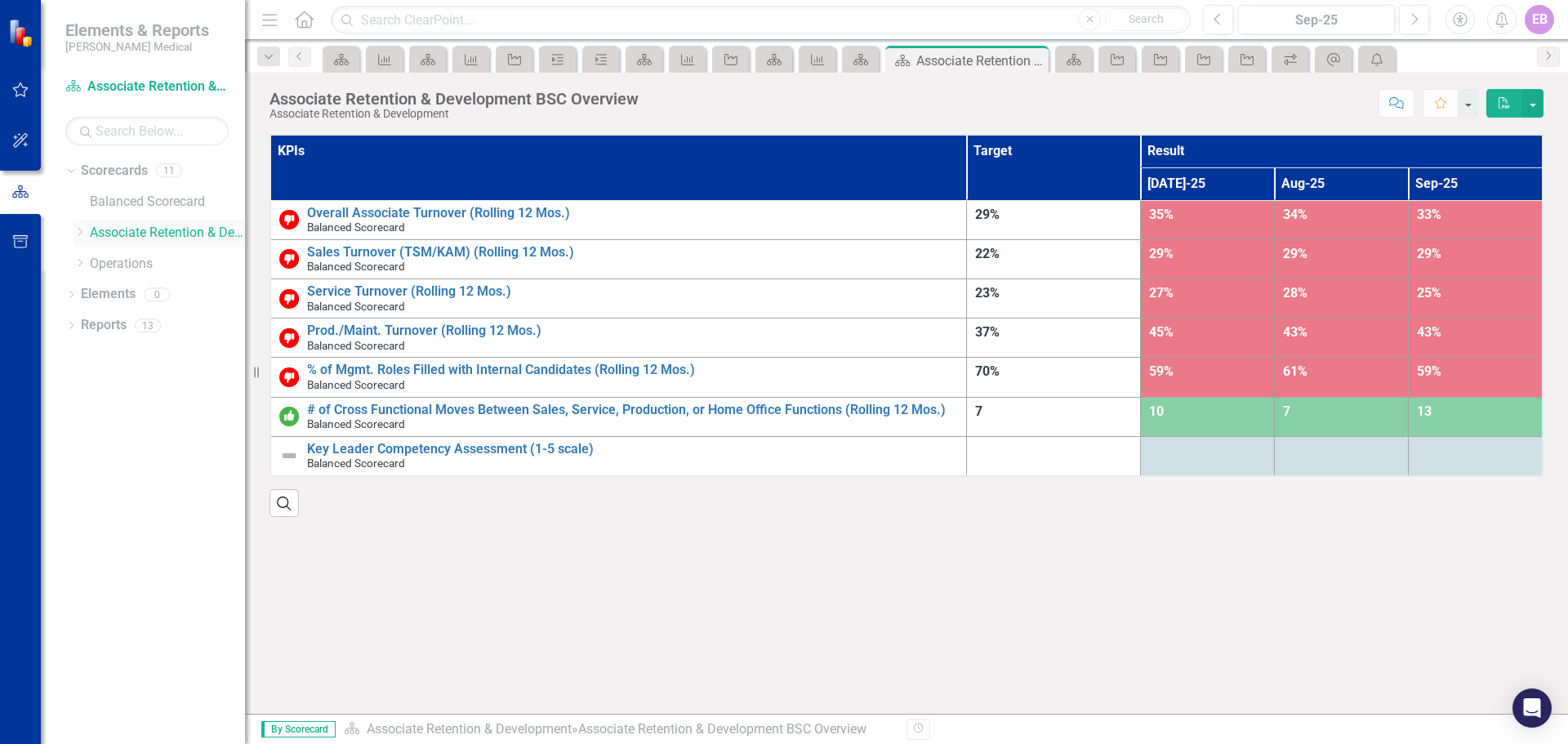
click at [140, 226] on link "Associate Retention & Development" at bounding box center [167, 233] width 155 height 18
click at [79, 226] on div "Dropdown" at bounding box center [79, 232] width 12 height 14
click at [100, 259] on icon "Dropdown" at bounding box center [95, 263] width 12 height 10
click at [147, 327] on link "[US_STATE] - HR" at bounding box center [183, 325] width 122 height 18
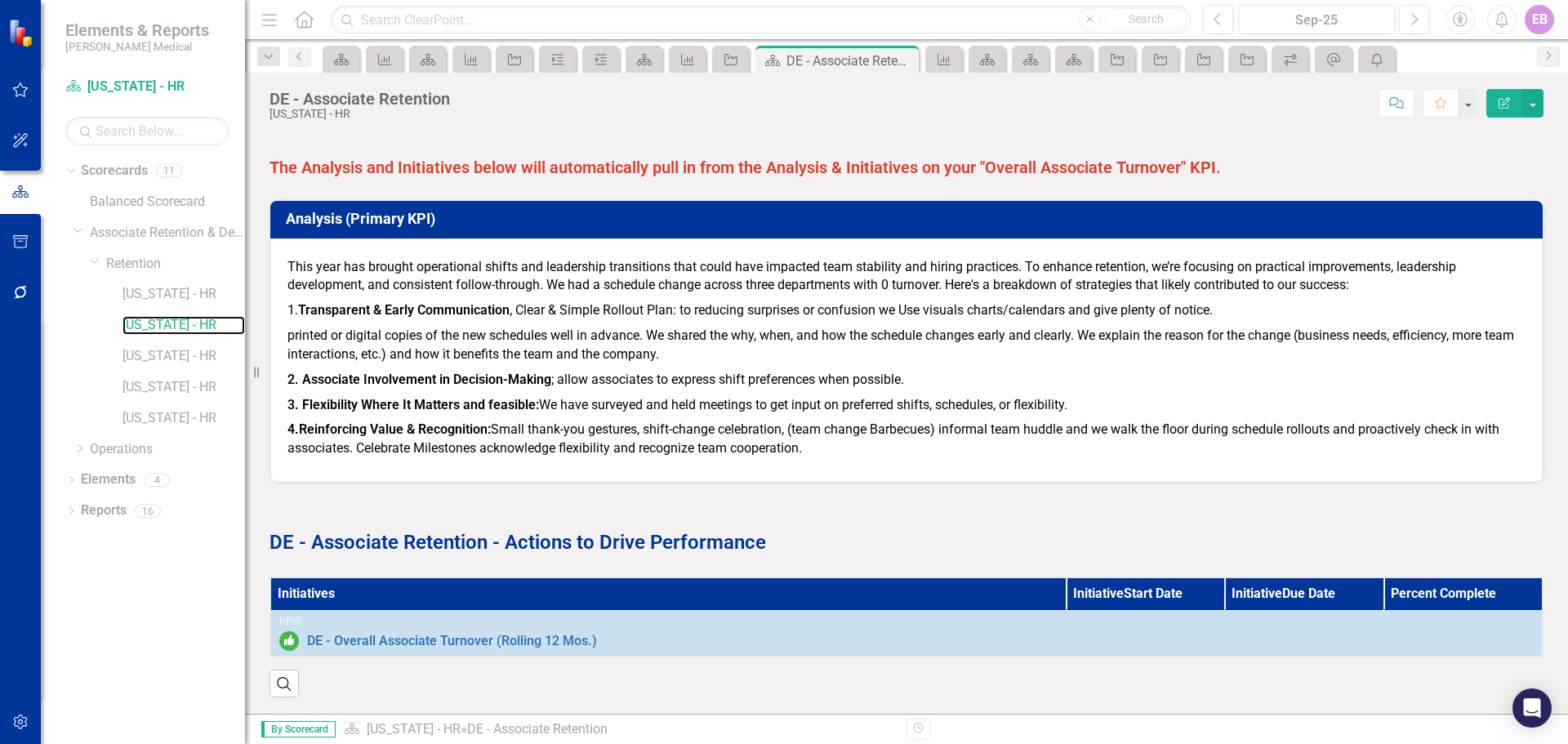
scroll to position [791, 0]
click at [159, 411] on link "[US_STATE] - HR" at bounding box center [183, 419] width 122 height 18
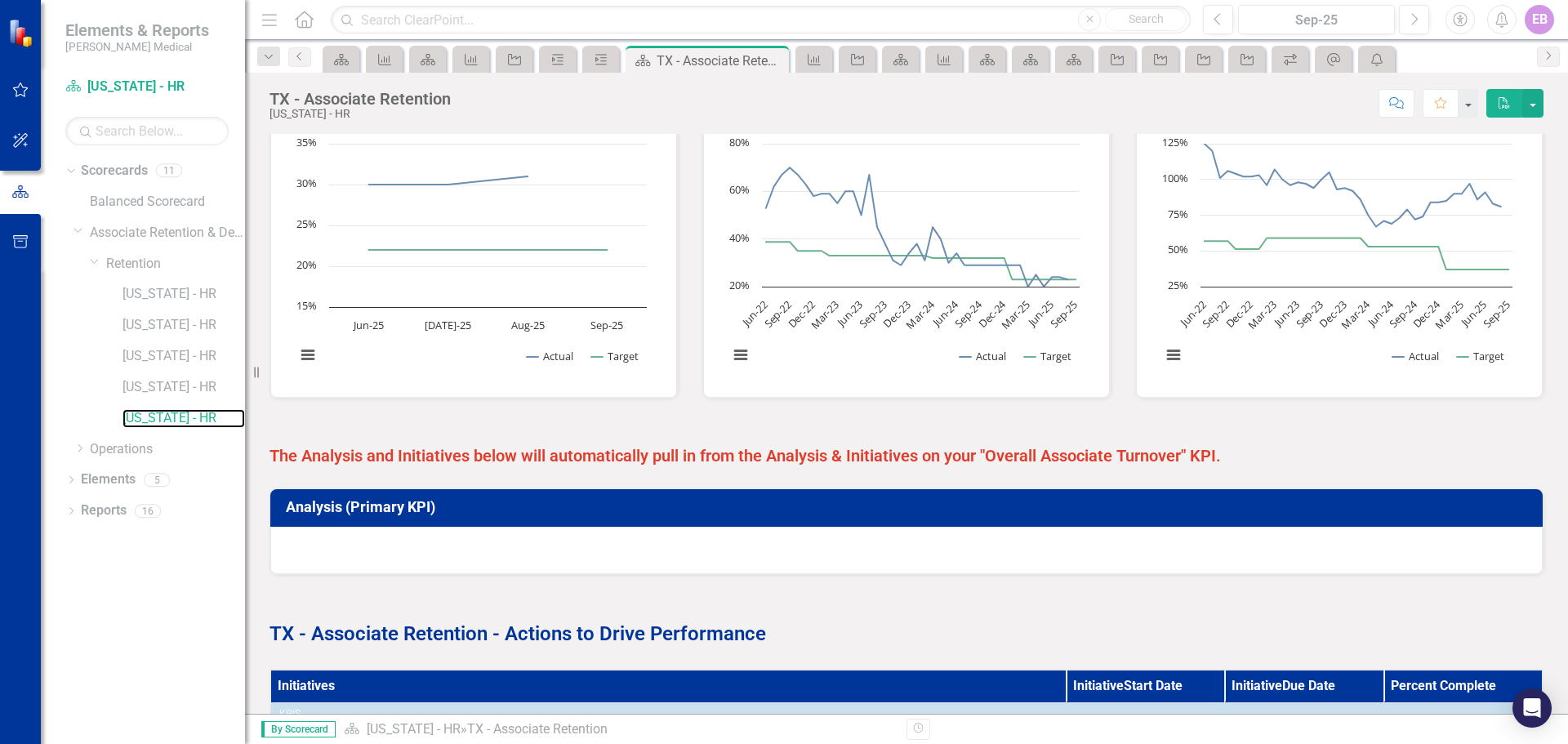
scroll to position [572, 0]
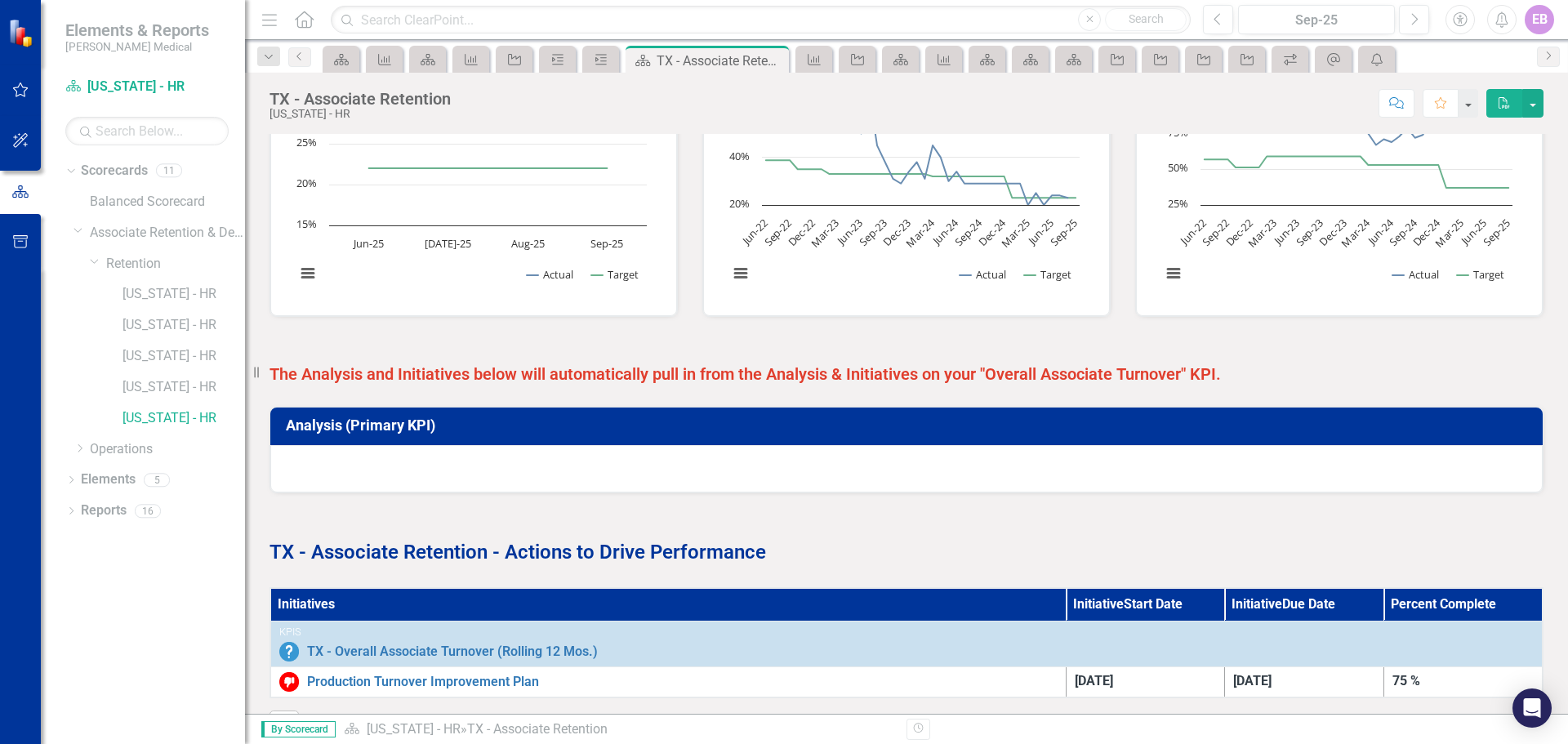
click at [396, 465] on div at bounding box center [906, 469] width 1272 height 48
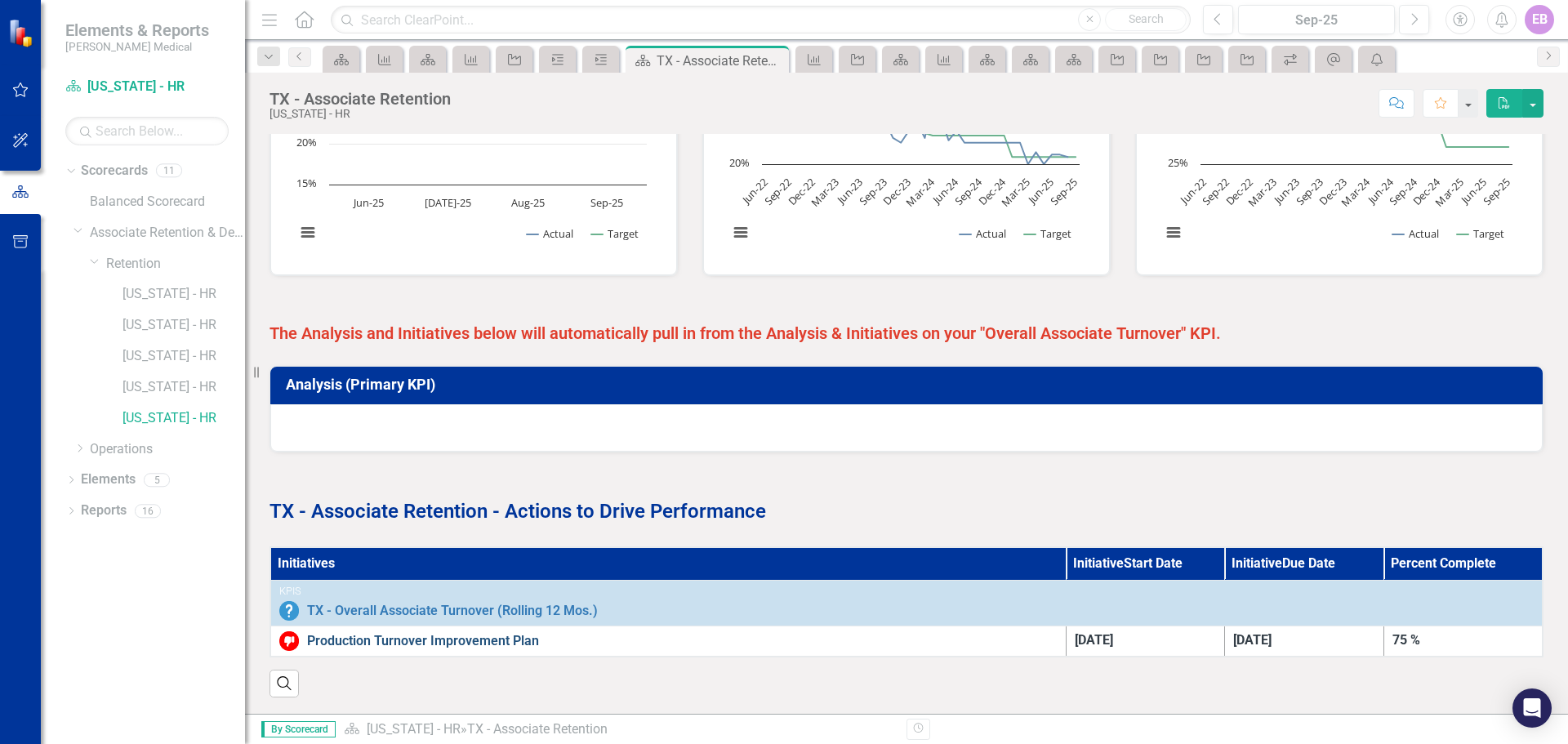
click at [403, 634] on link "Production Turnover Improvement Plan" at bounding box center [681, 641] width 750 height 15
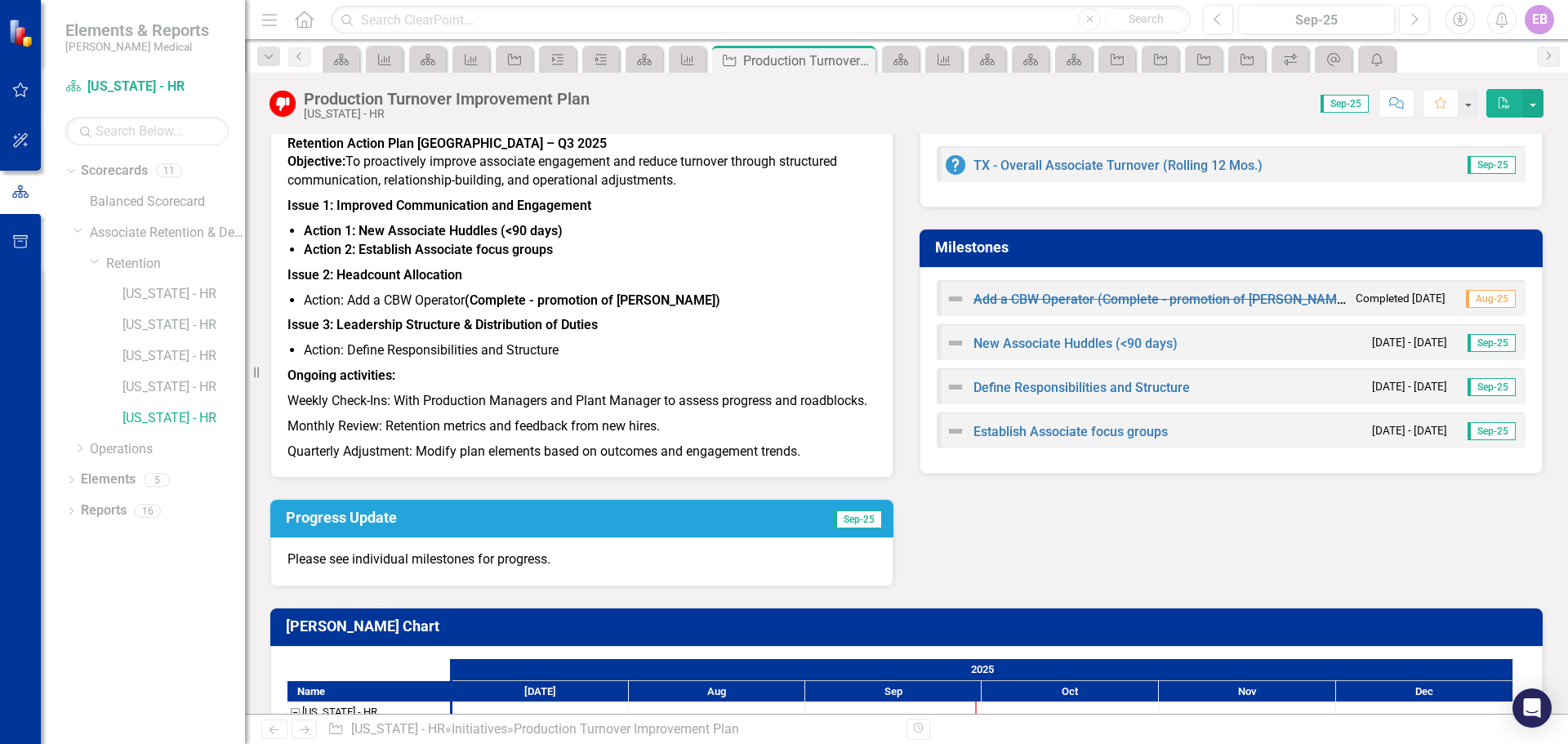
scroll to position [82, 0]
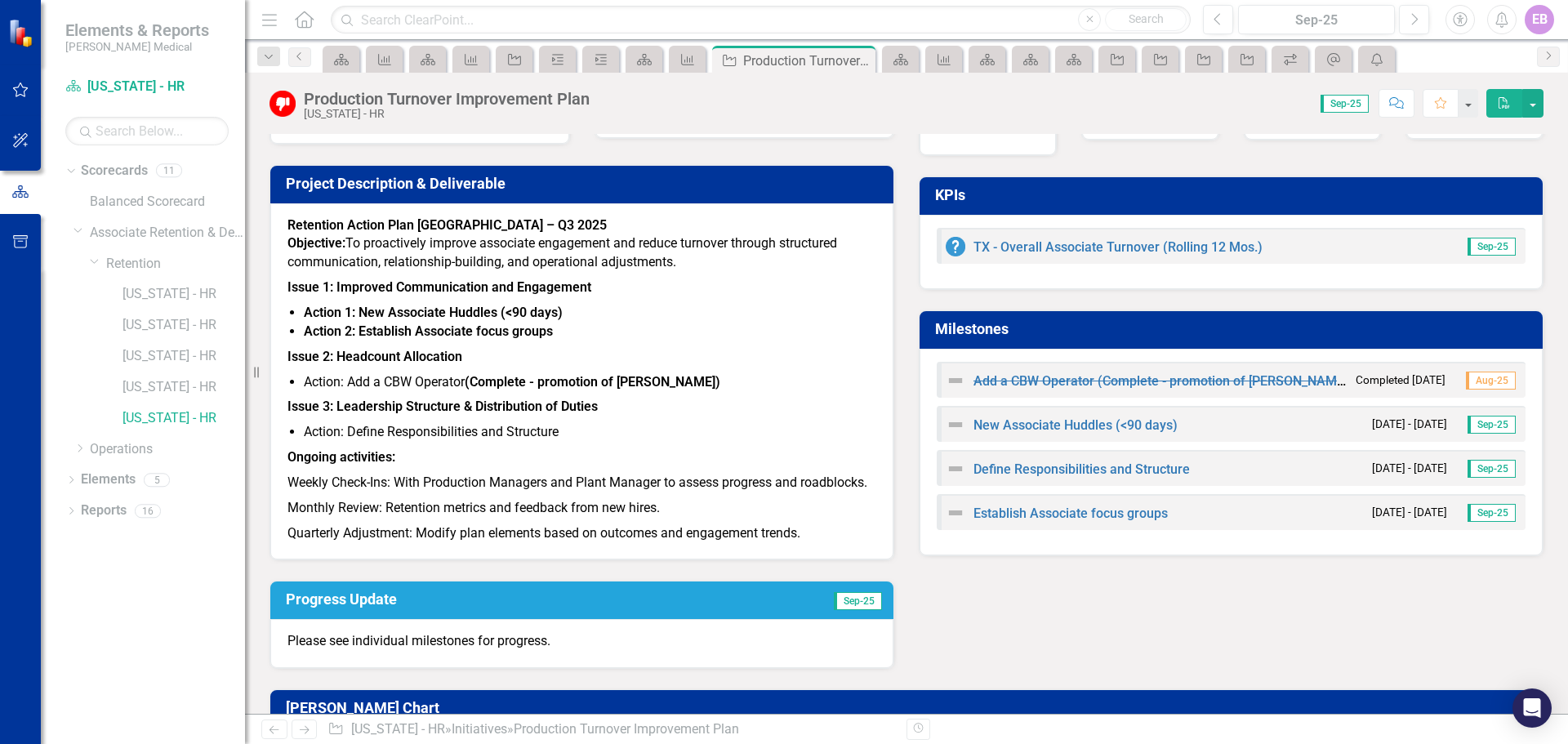
click at [300, 225] on strong "Retention Action Plan [GEOGRAPHIC_DATA] – Q3 2025" at bounding box center [447, 225] width 319 height 16
click at [151, 324] on link "[US_STATE] - HR" at bounding box center [183, 325] width 122 height 18
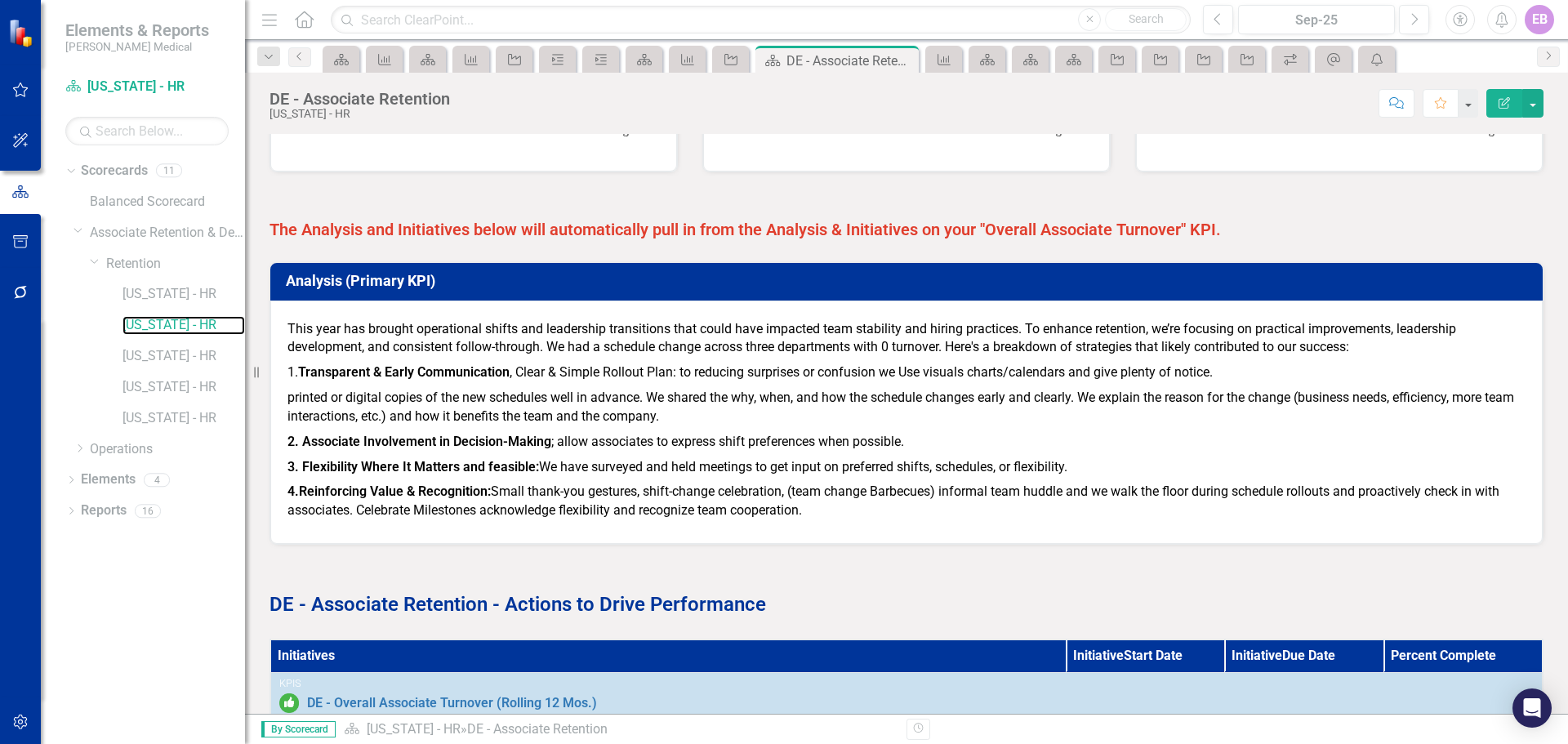
scroll to position [791, 0]
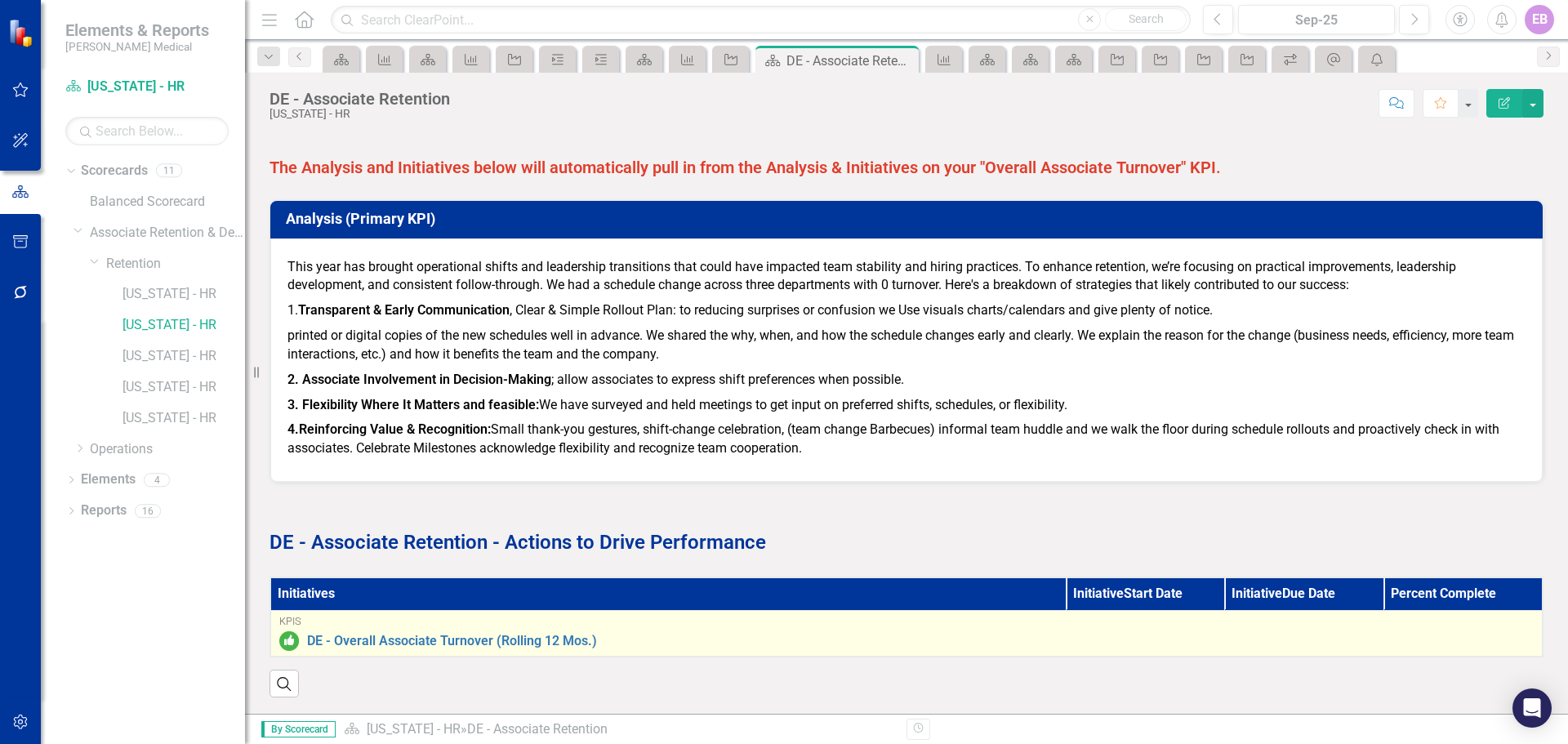
click at [896, 616] on div "KPIs" at bounding box center [906, 622] width 1254 height 11
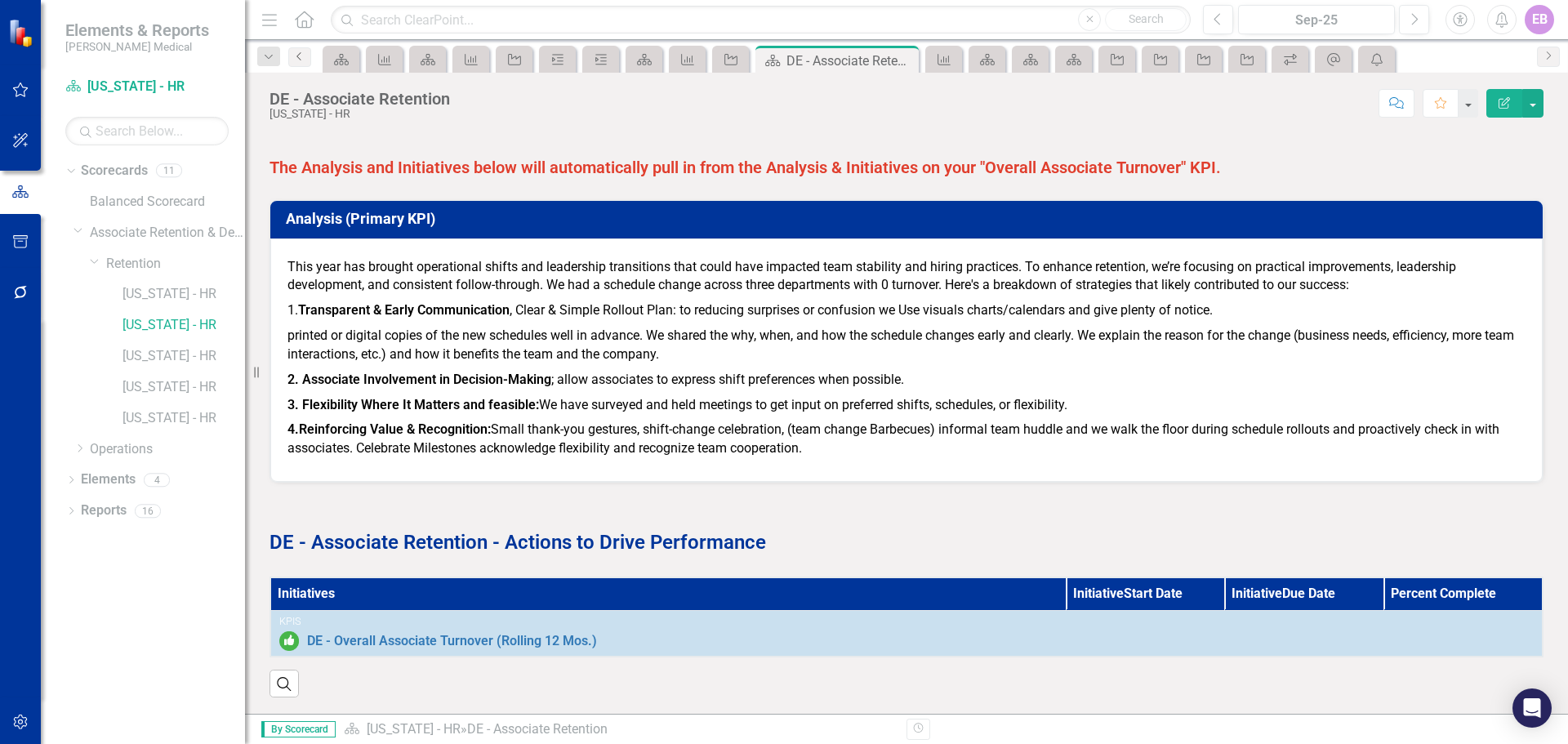
click at [299, 59] on icon "Previous" at bounding box center [299, 56] width 13 height 10
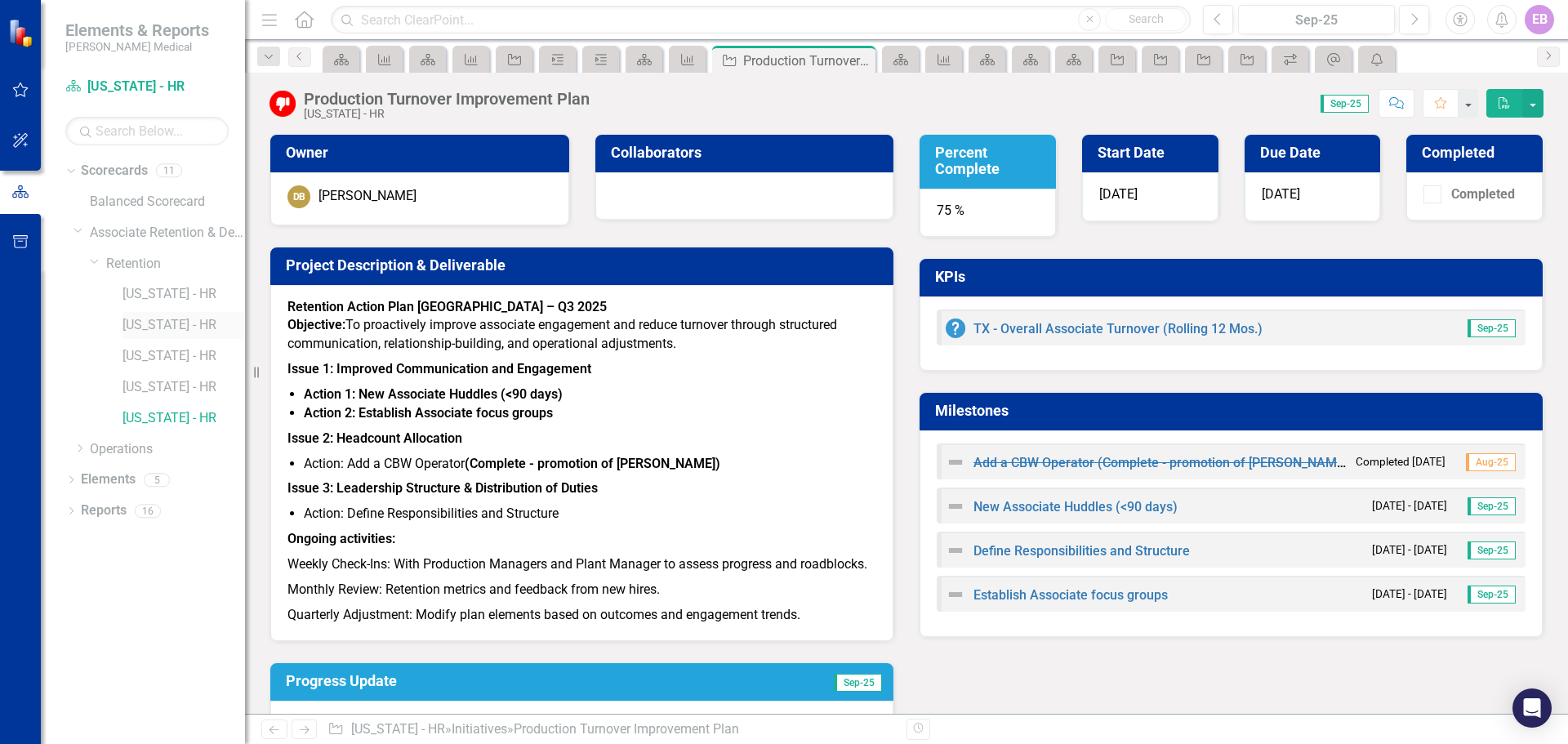
click at [147, 325] on link "[US_STATE] - HR" at bounding box center [183, 325] width 122 height 18
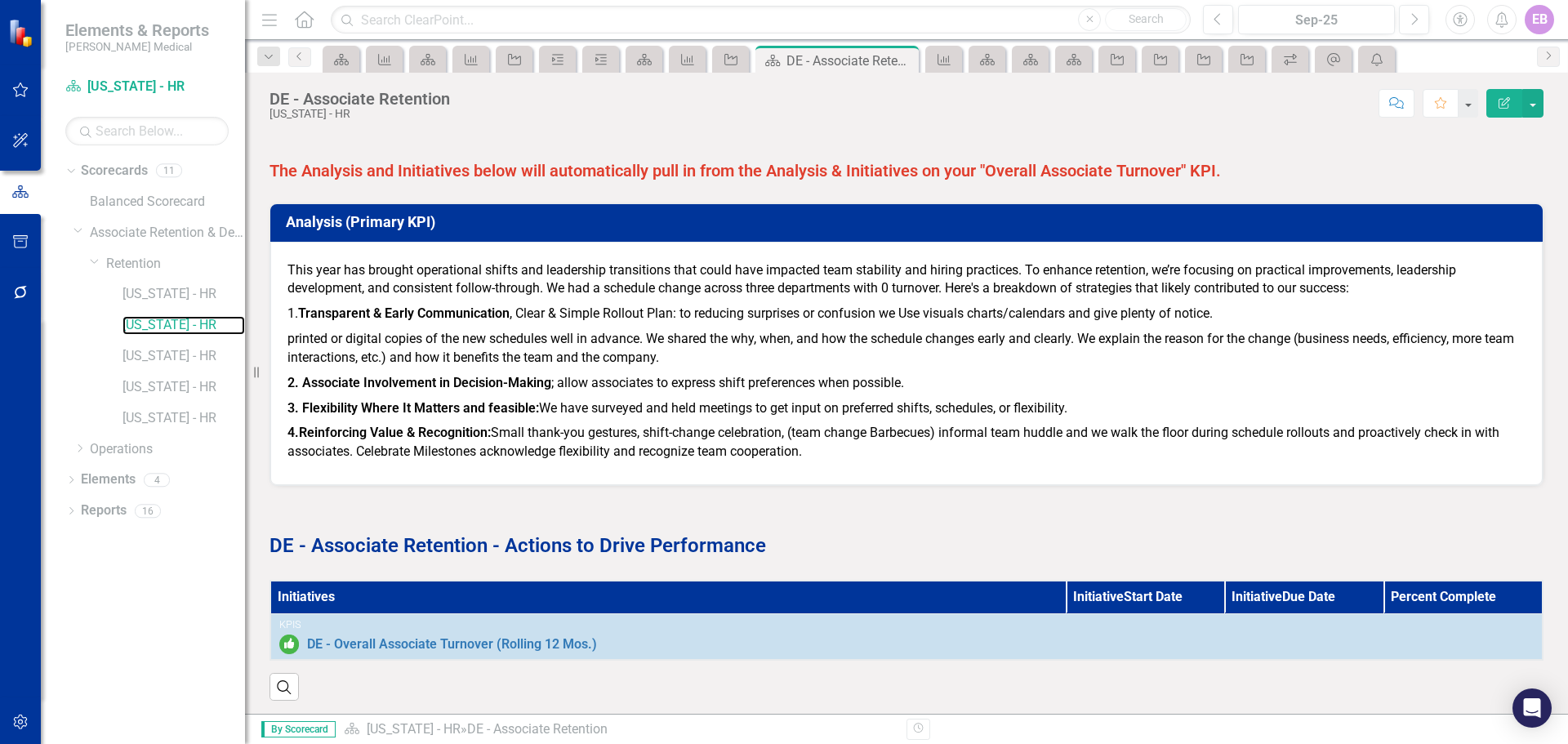
scroll to position [791, 0]
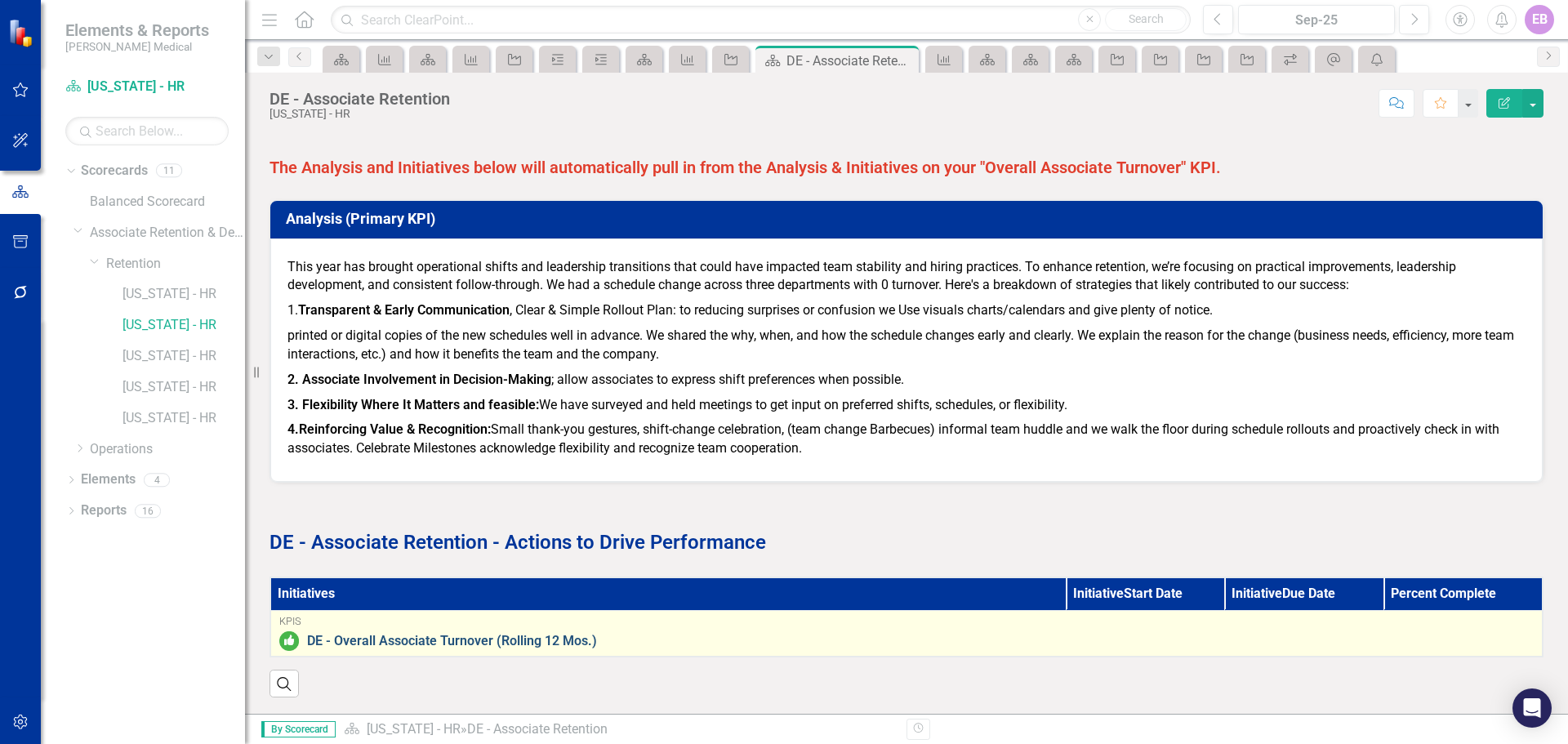
click at [1241, 634] on link "DE - Overall Associate Turnover (Rolling 12 Mos.)" at bounding box center [920, 641] width 1226 height 15
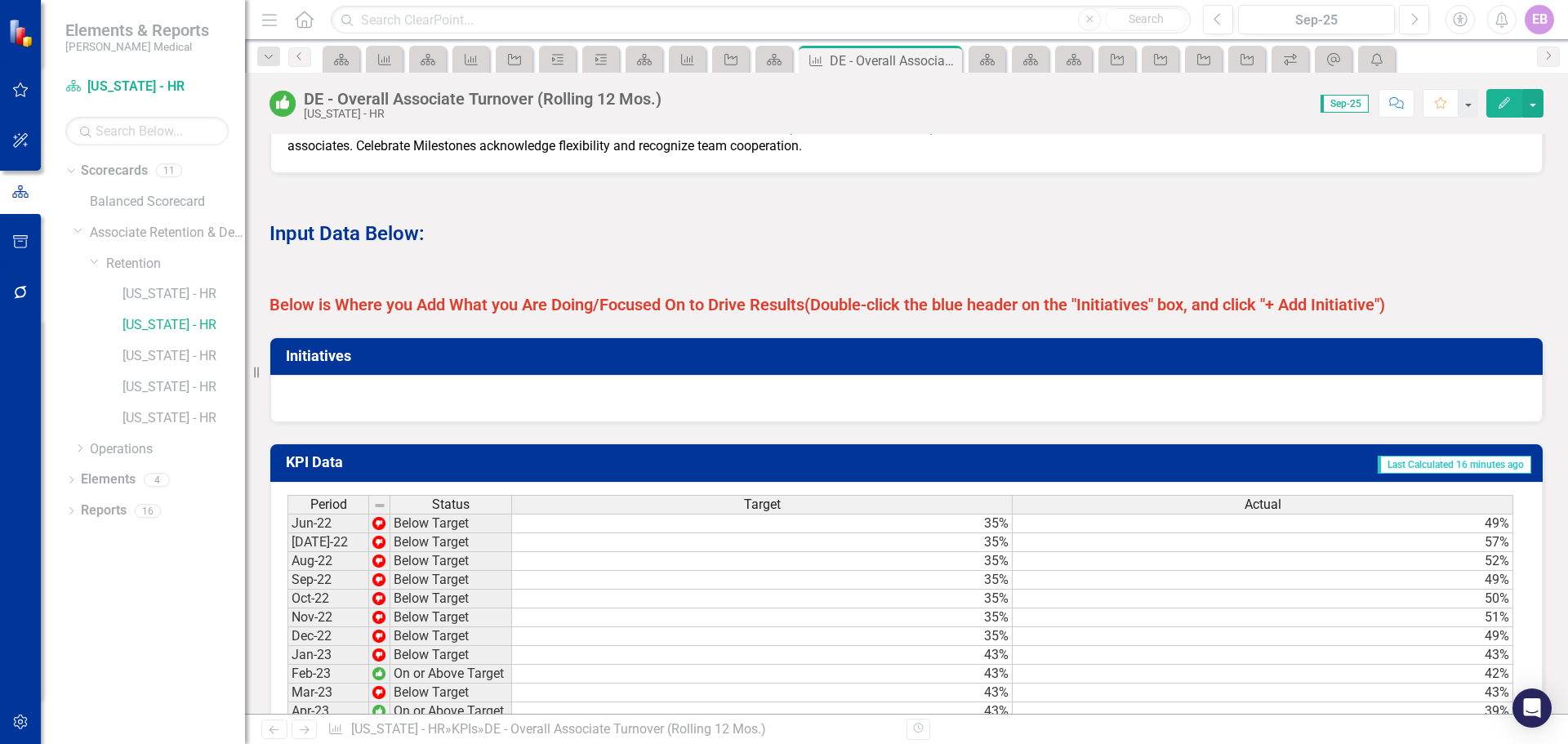
scroll to position [1144, 0]
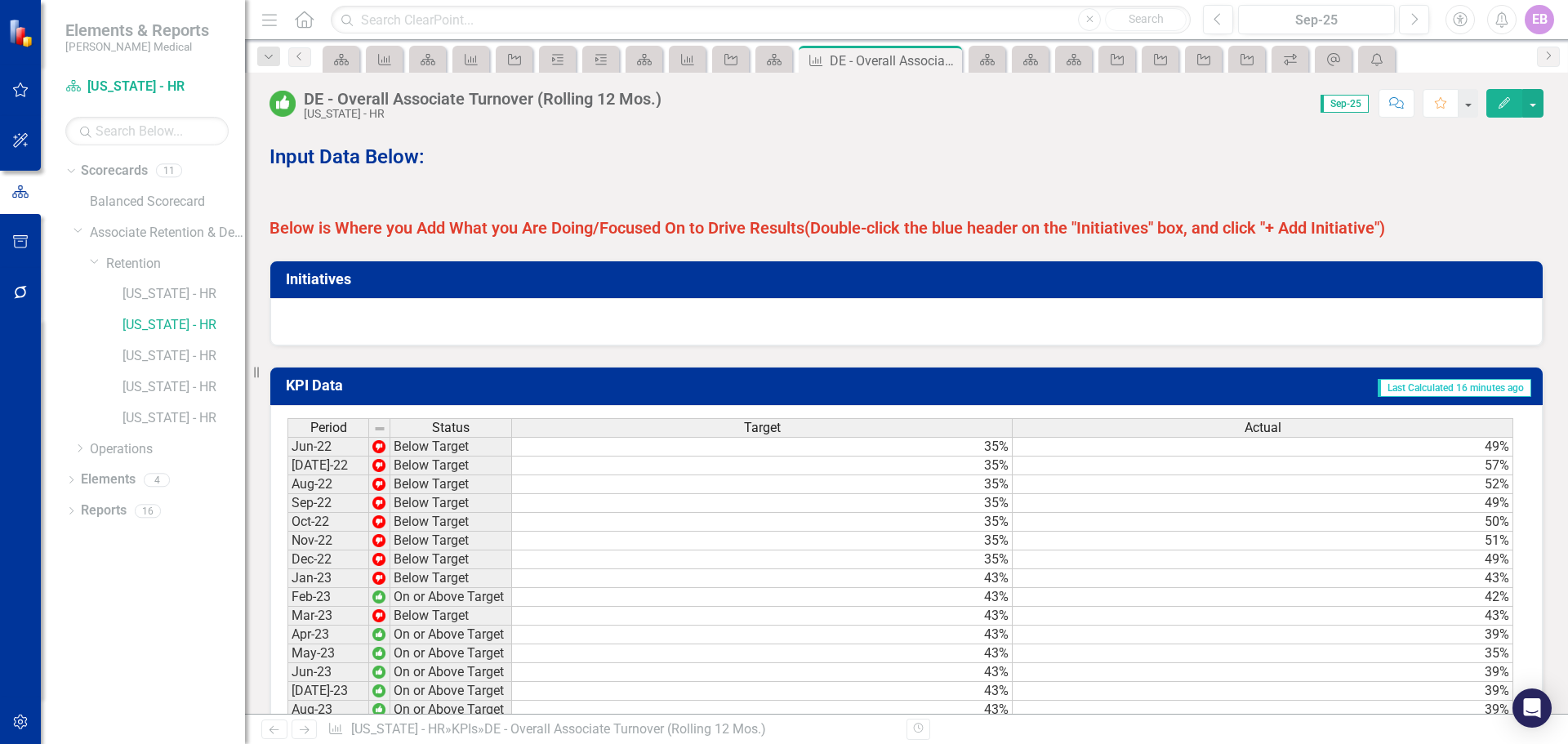
click at [950, 334] on div at bounding box center [906, 322] width 1272 height 48
click at [315, 319] on div at bounding box center [906, 322] width 1272 height 48
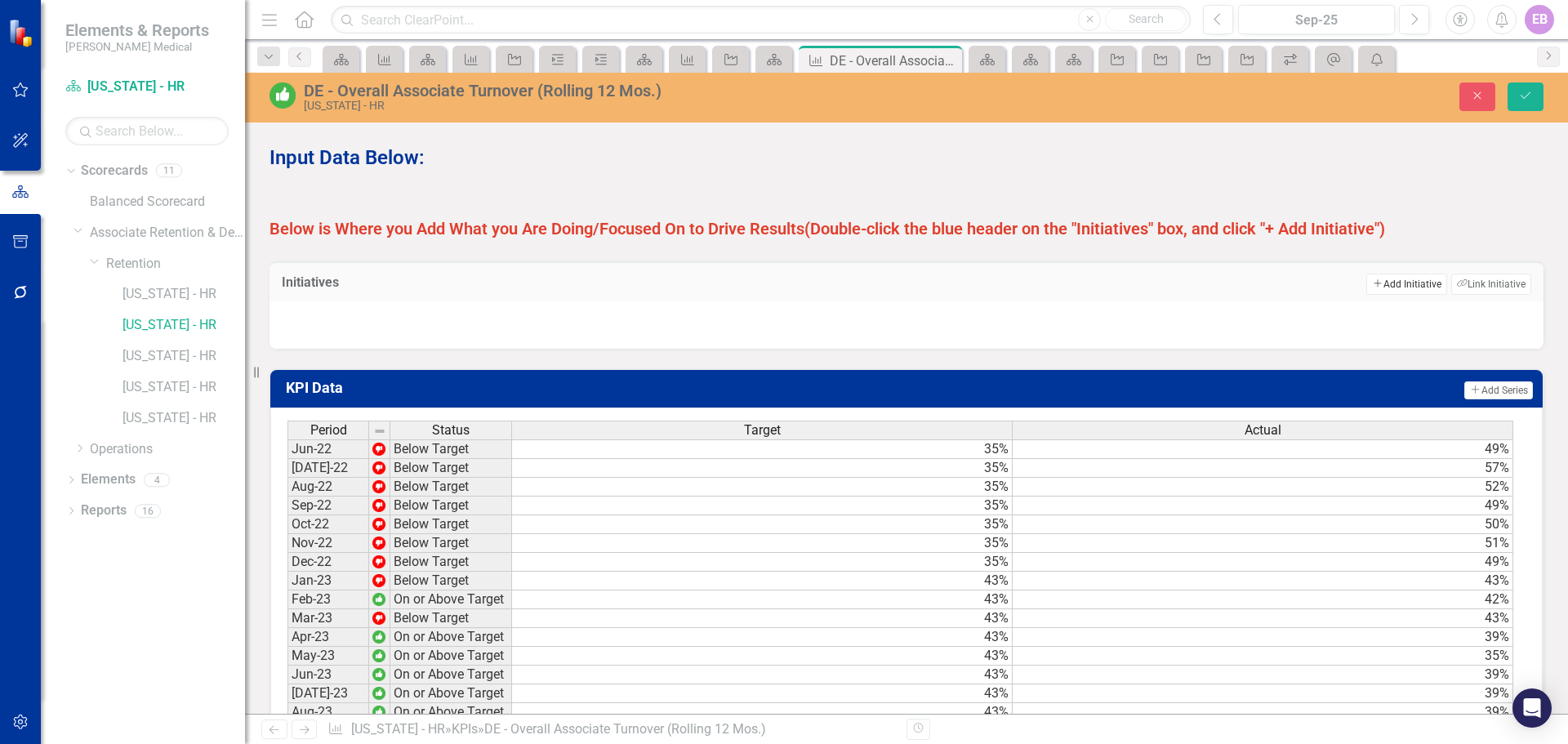
click at [1395, 295] on button "Add Add Initiative" at bounding box center [1406, 284] width 80 height 21
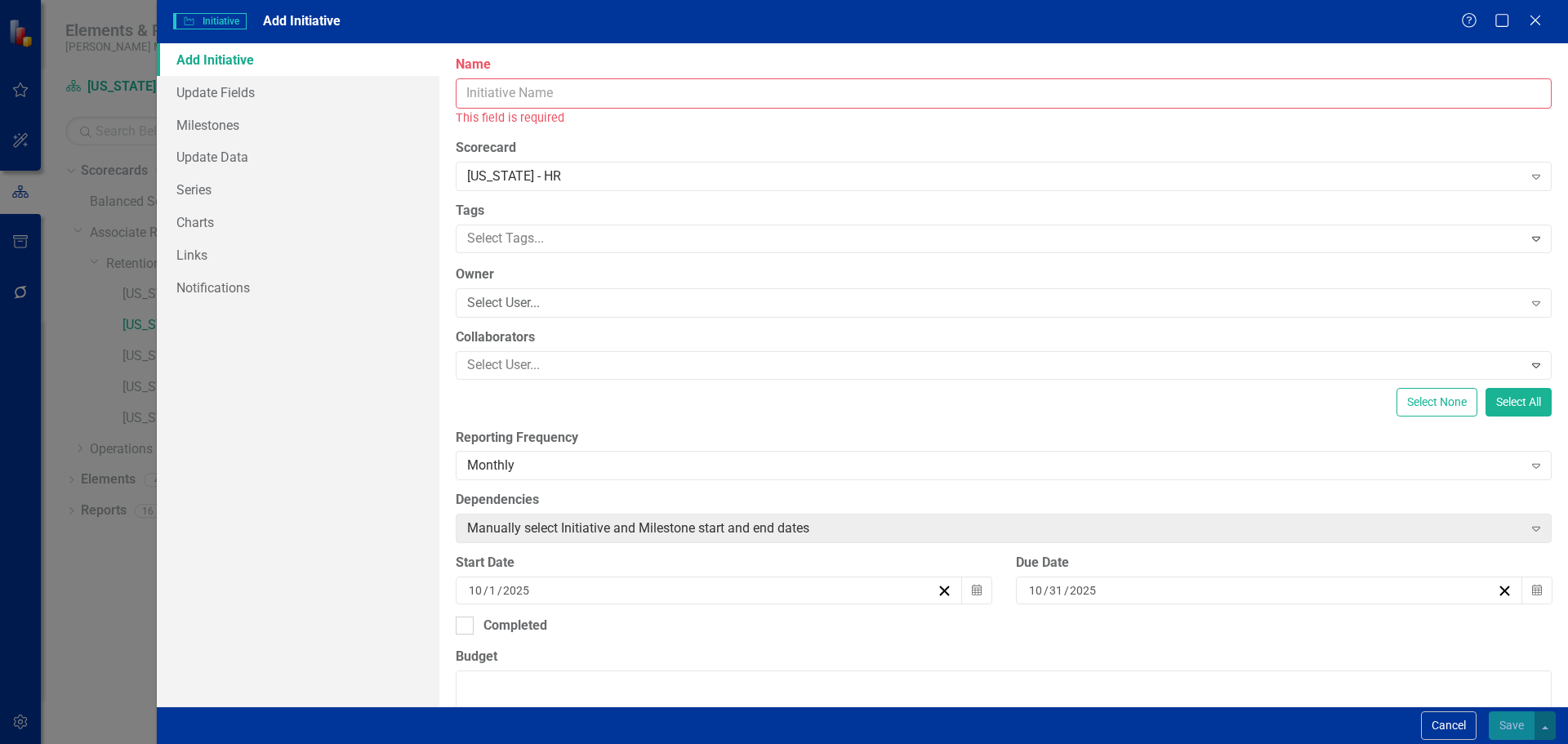
click at [566, 96] on input "Name" at bounding box center [1003, 93] width 1096 height 30
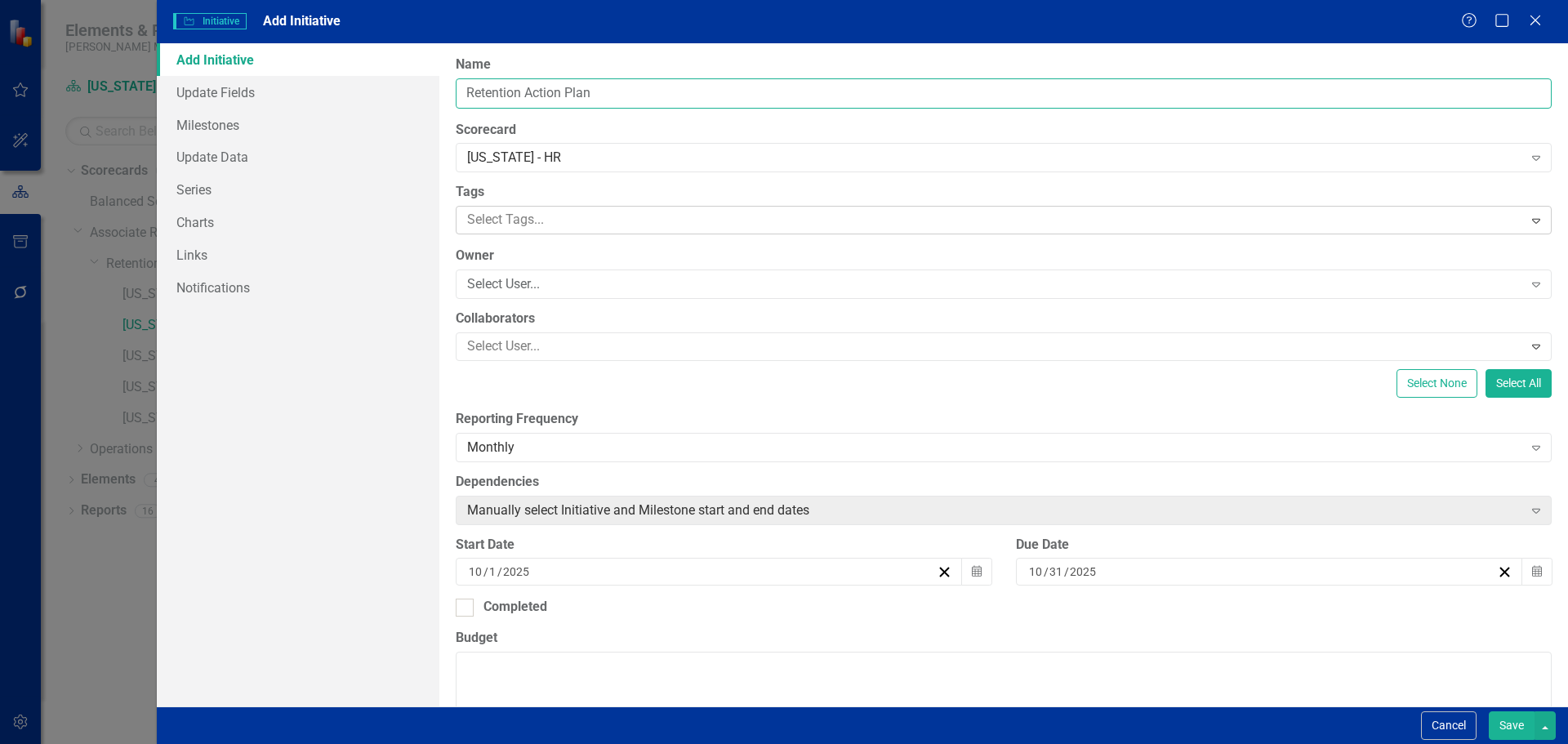
type input "Retention Action Plan"
click at [547, 226] on div at bounding box center [991, 220] width 1062 height 22
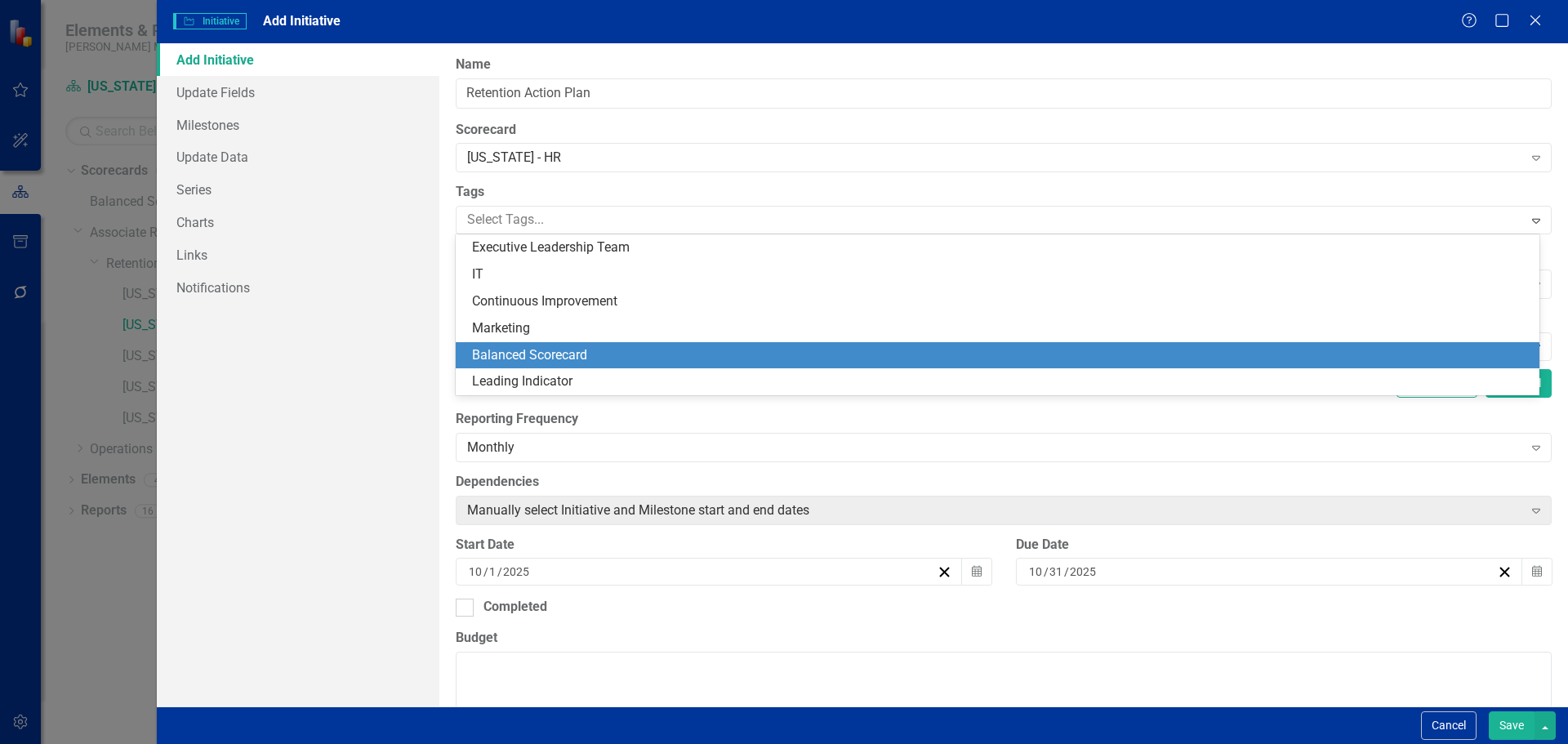
click at [579, 349] on span "Balanced Scorecard" at bounding box center [529, 355] width 115 height 16
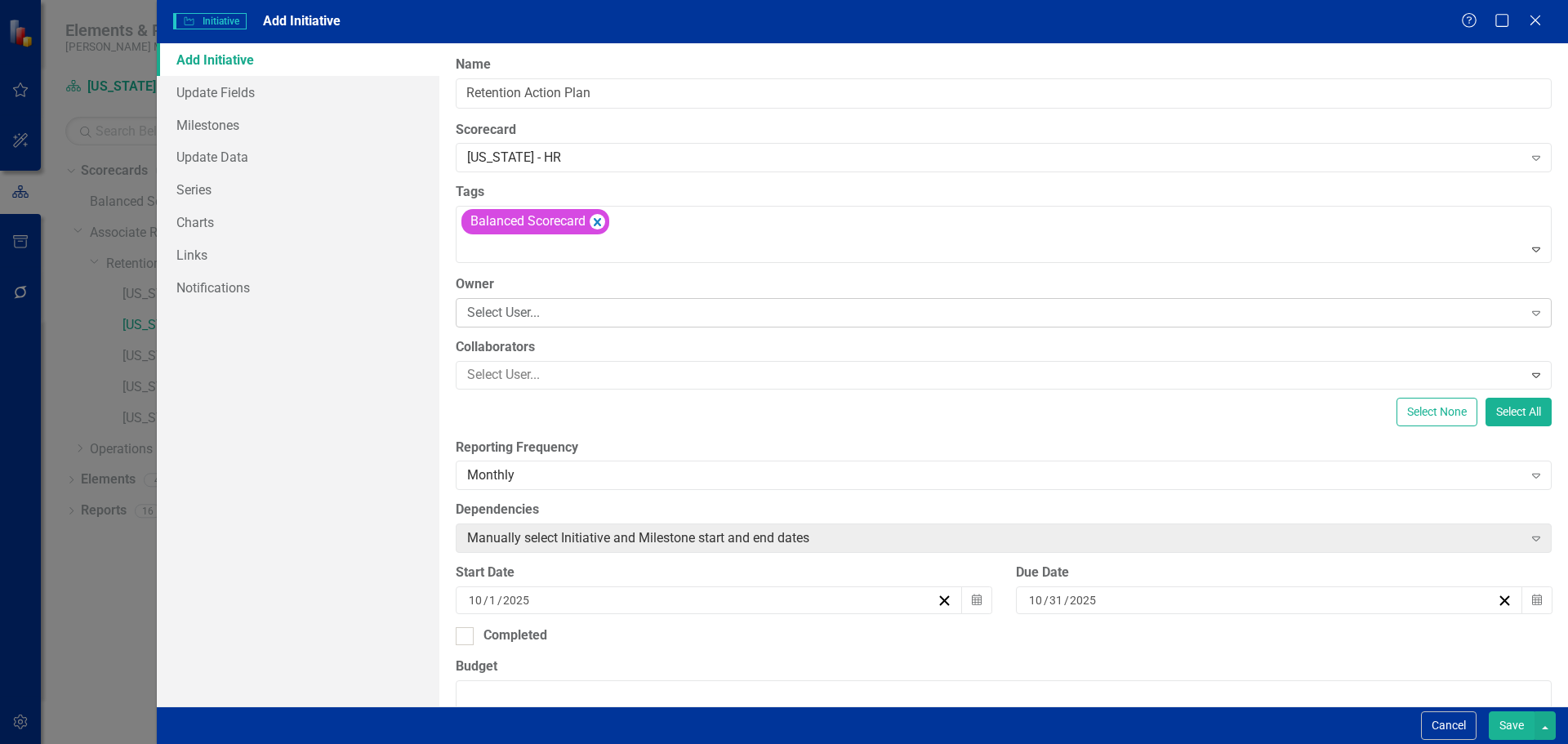
click at [591, 316] on div "Select User..." at bounding box center [995, 312] width 1056 height 18
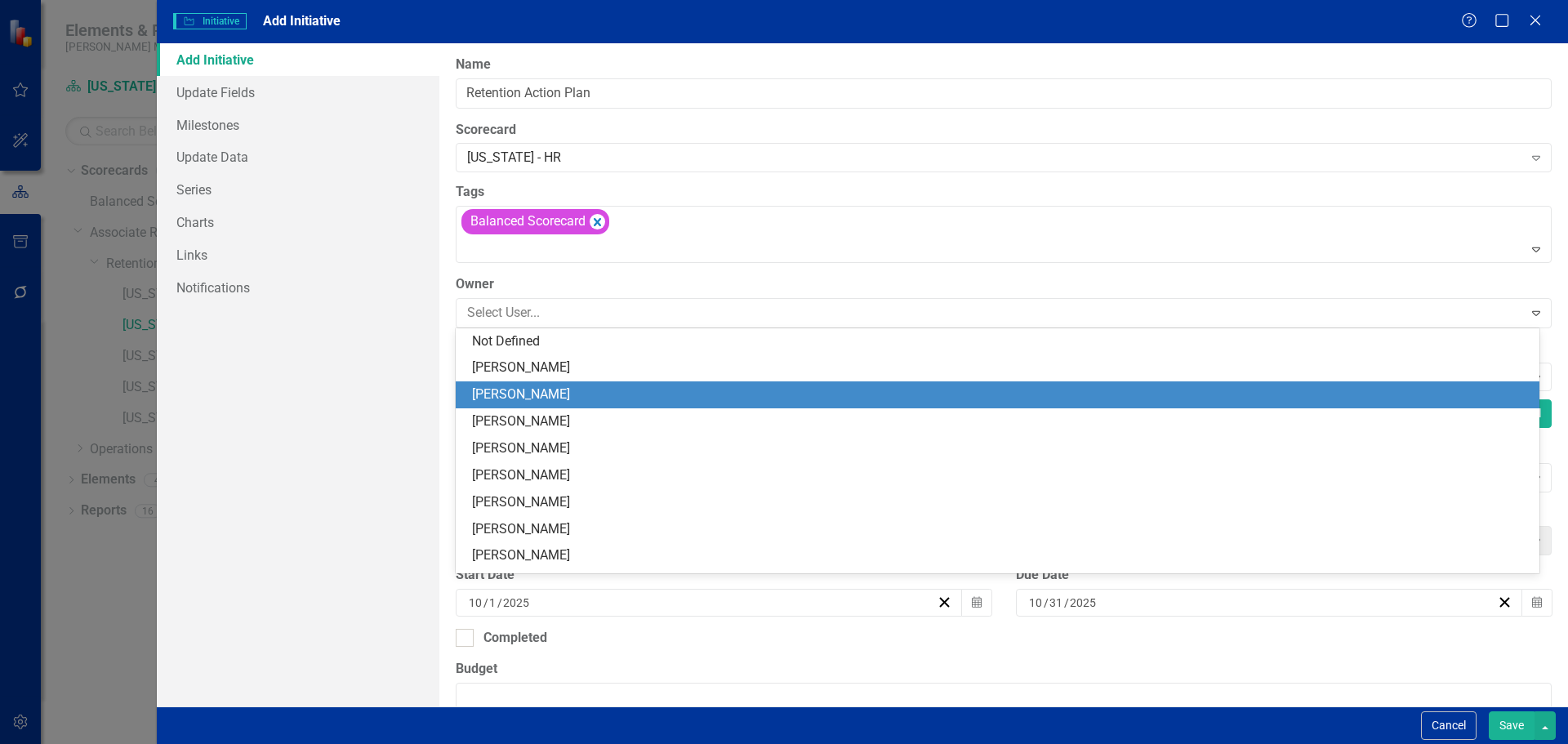
click at [514, 392] on div "[PERSON_NAME]" at bounding box center [1001, 395] width 1058 height 18
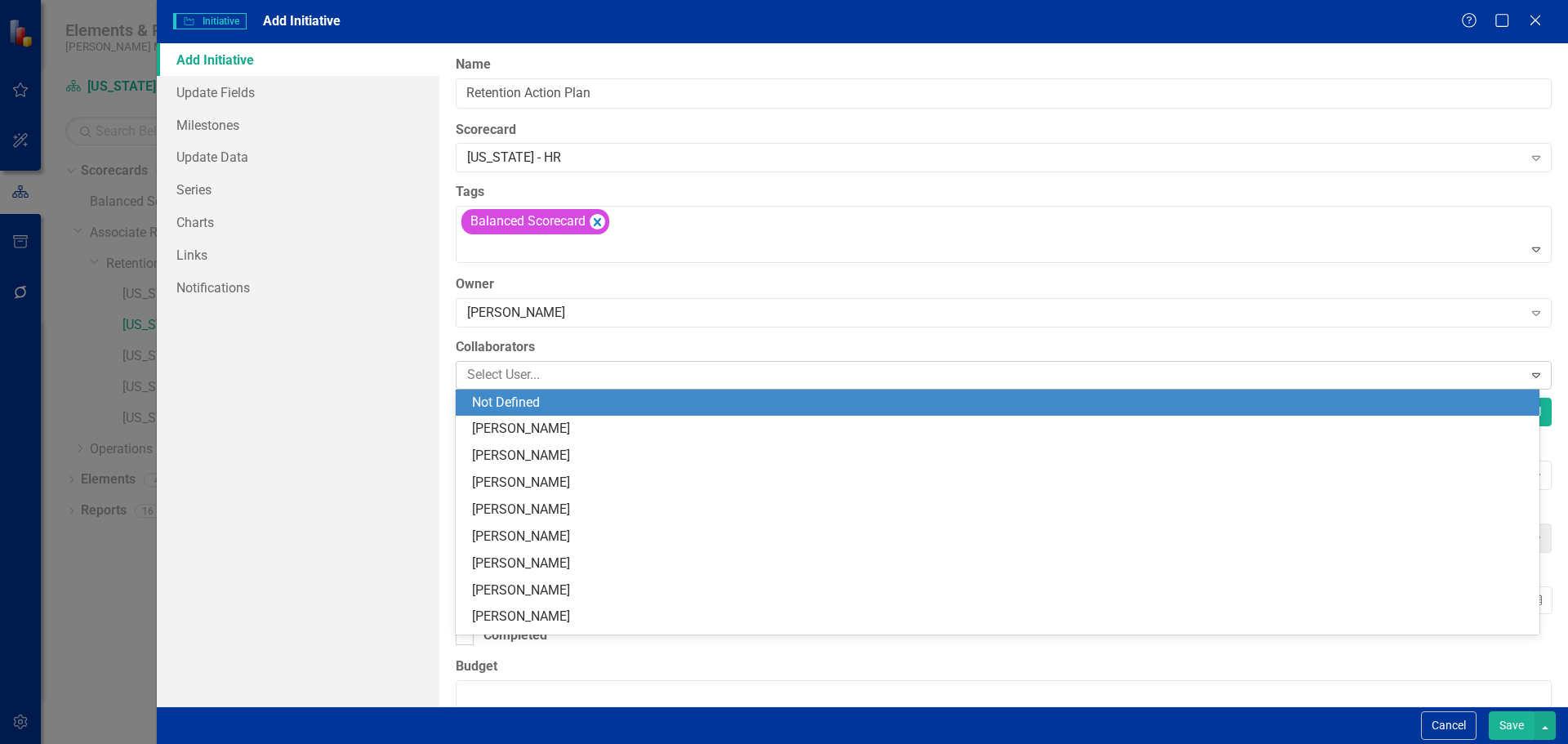
click at [587, 374] on div at bounding box center [991, 376] width 1062 height 22
click at [555, 400] on div "Not Defined" at bounding box center [1001, 403] width 1058 height 18
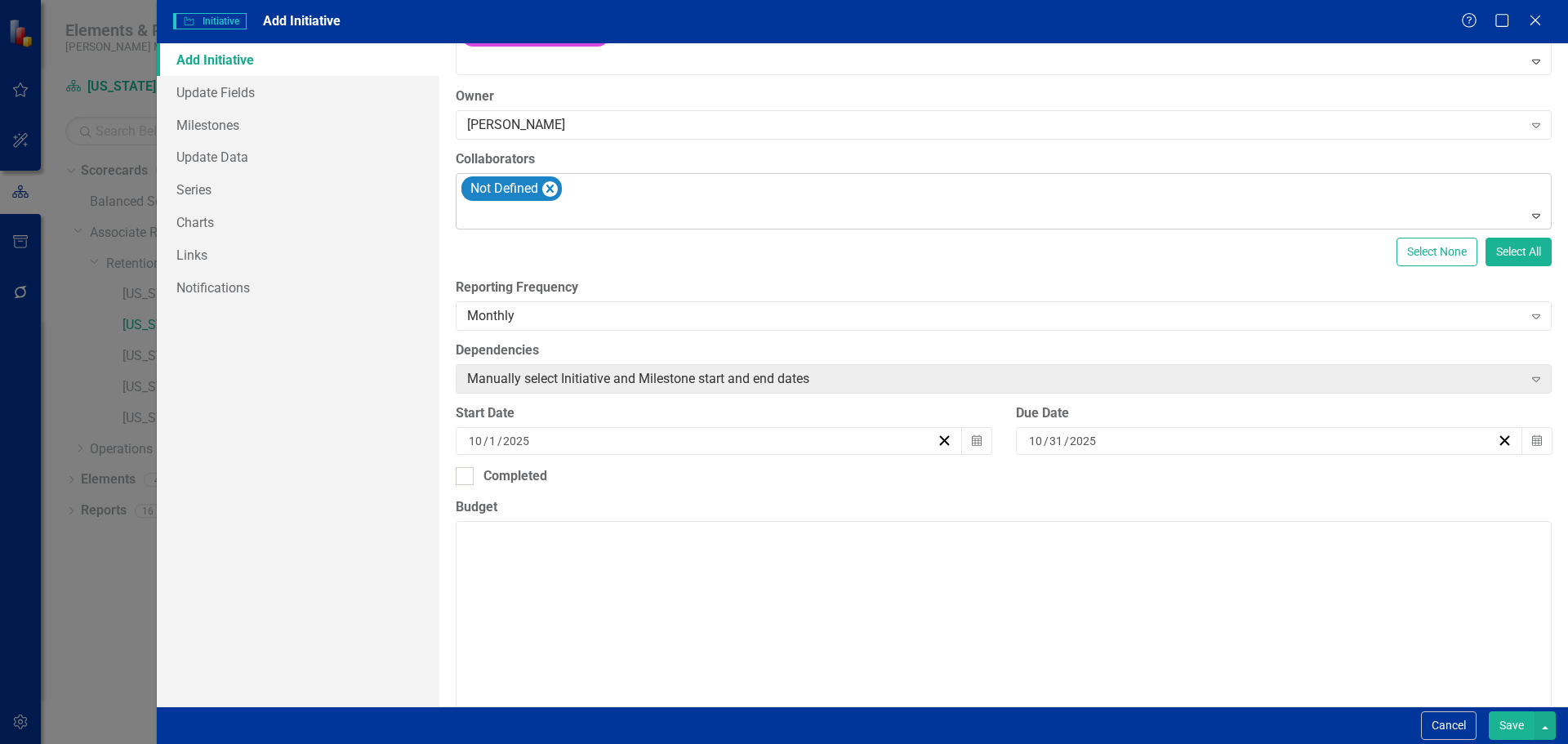
scroll to position [245, 0]
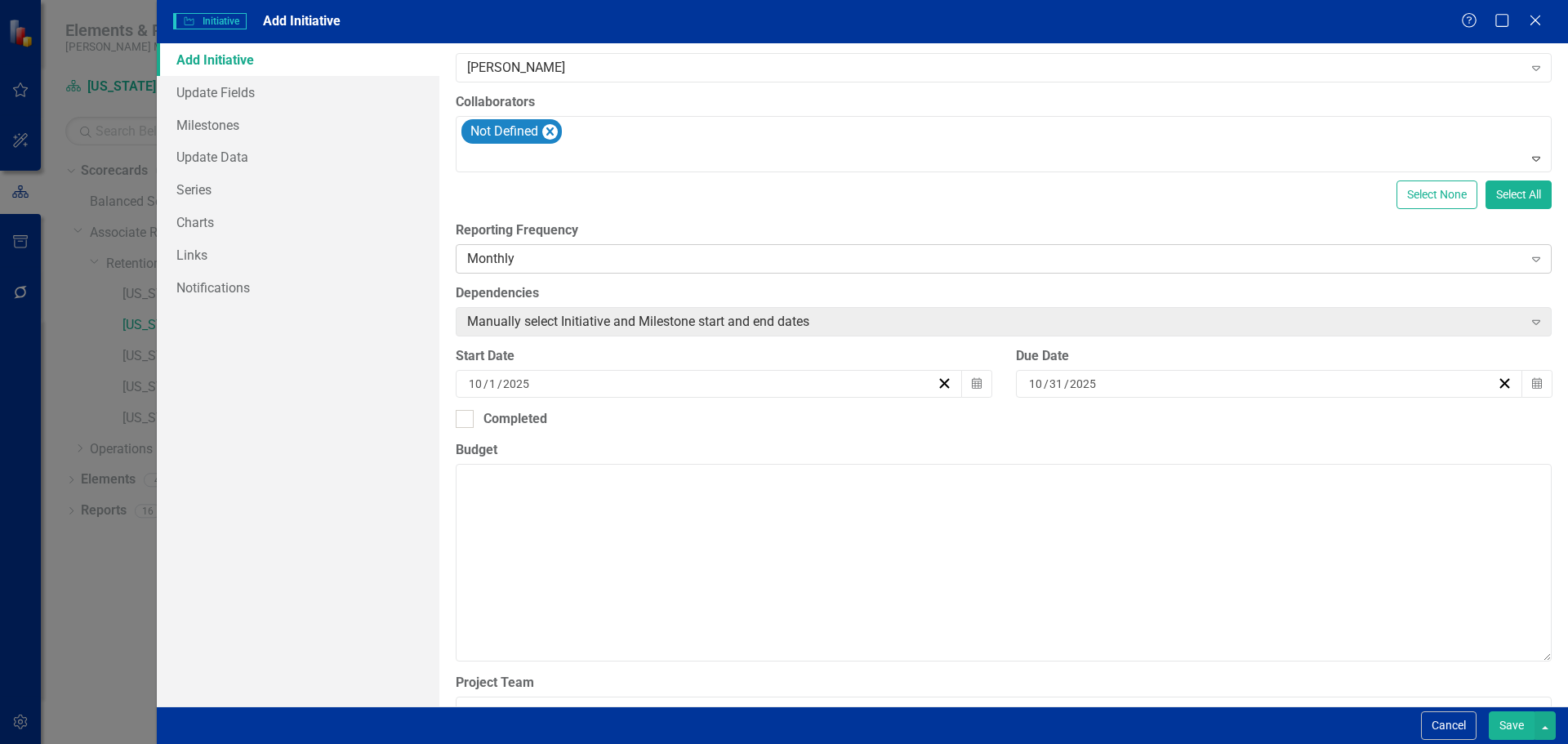
click at [1528, 255] on icon "Expand" at bounding box center [1536, 259] width 17 height 13
click at [1532, 381] on icon "button" at bounding box center [1537, 383] width 10 height 11
click at [1266, 422] on button "›" at bounding box center [1248, 415] width 36 height 36
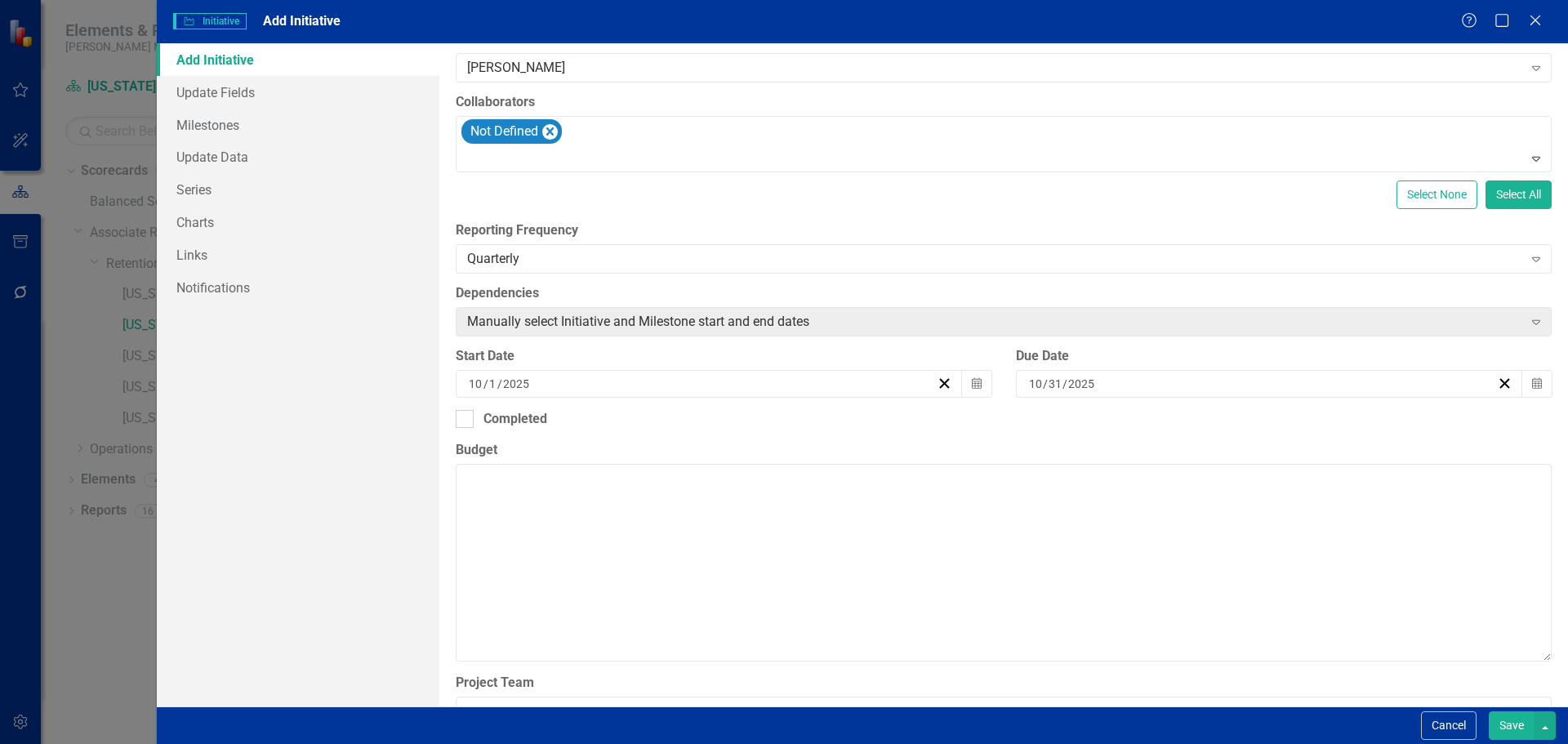
click at [1266, 420] on button "›" at bounding box center [1248, 415] width 36 height 36
click at [1166, 594] on abbr "31" at bounding box center [1159, 587] width 13 height 13
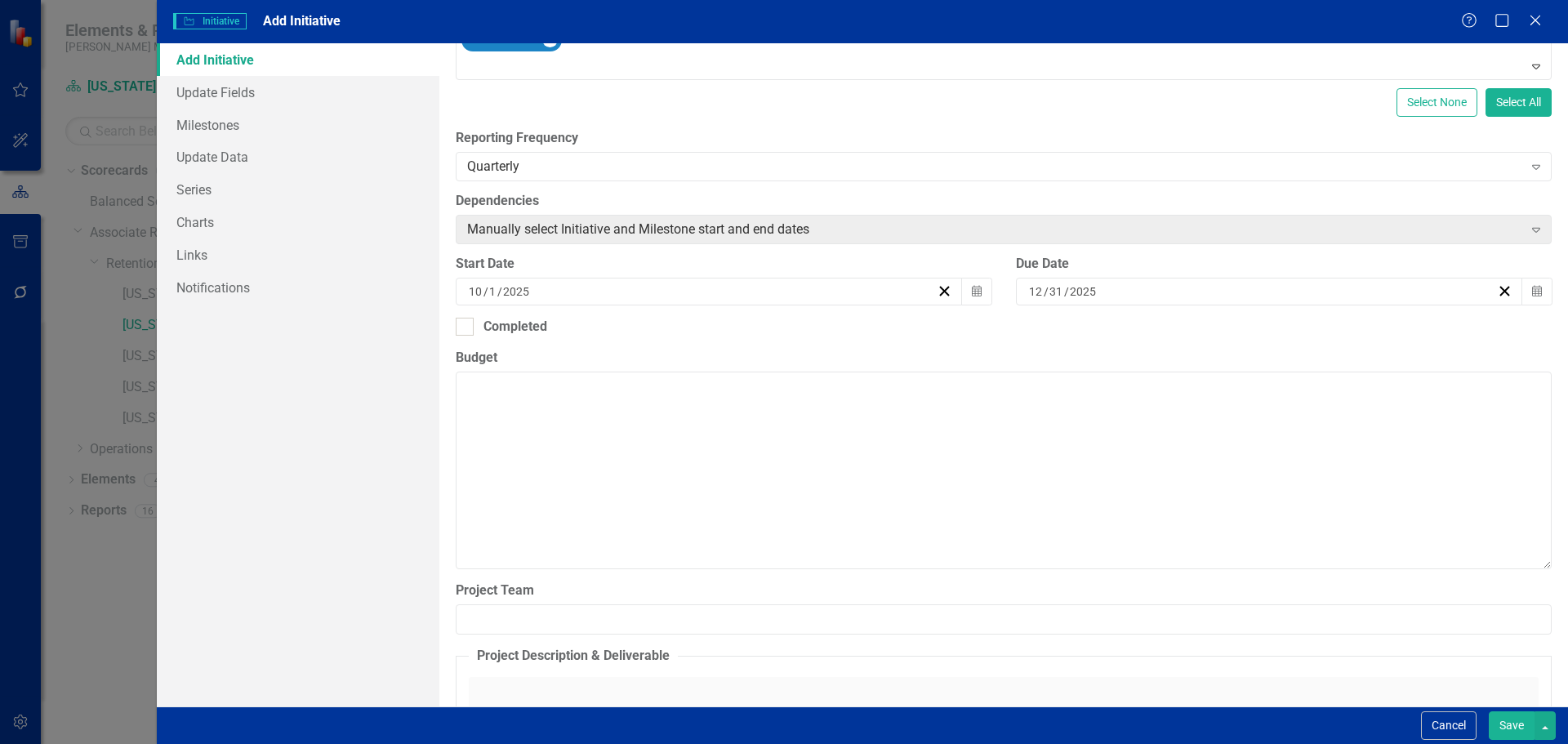
scroll to position [409, 0]
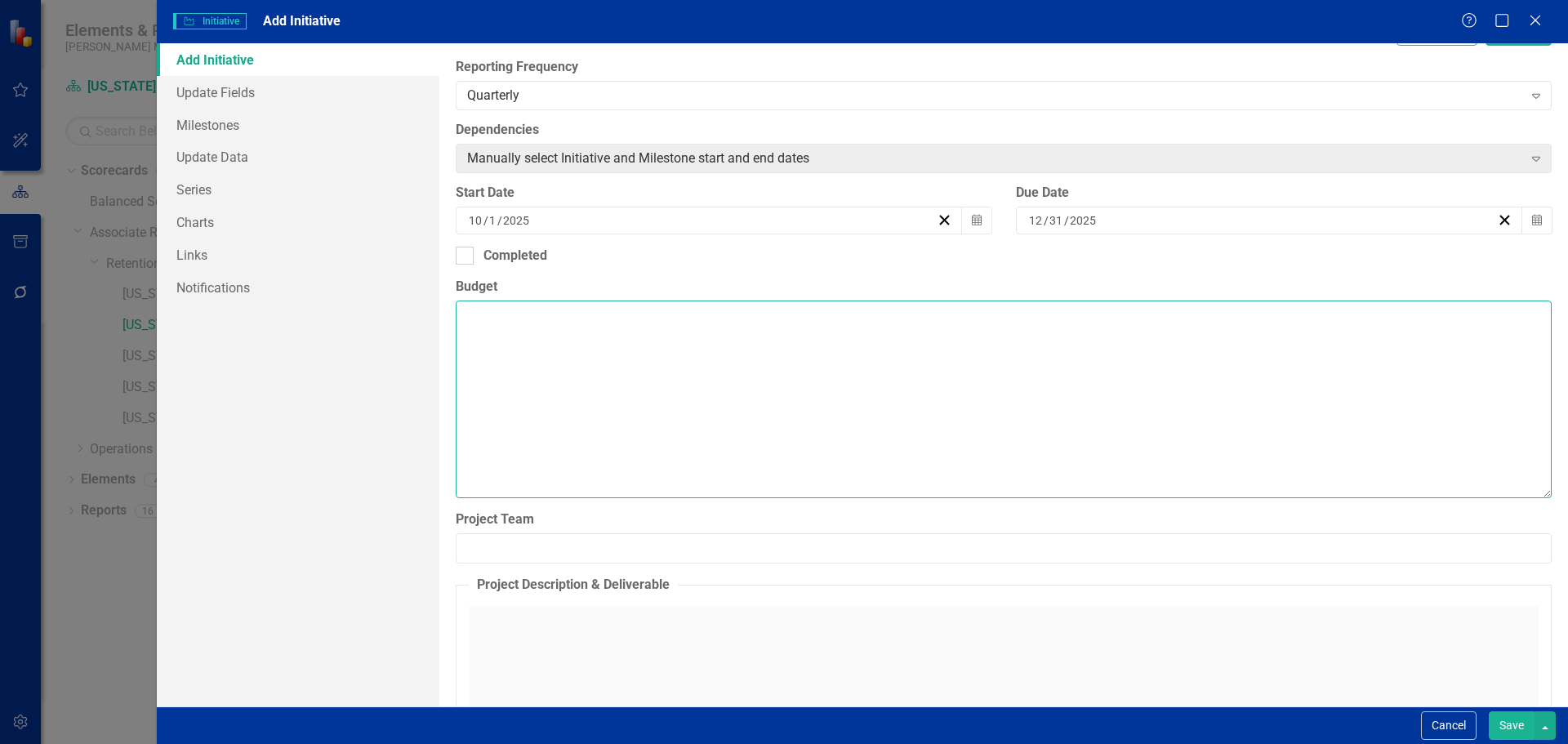
click at [495, 329] on textarea "Budget" at bounding box center [1003, 399] width 1096 height 197
click at [489, 337] on textarea "Budget" at bounding box center [1003, 399] width 1096 height 197
paste textarea "Loremip dol sitametc adipiscing elitseddoei temporin utla etdolor magnaaliq eni…"
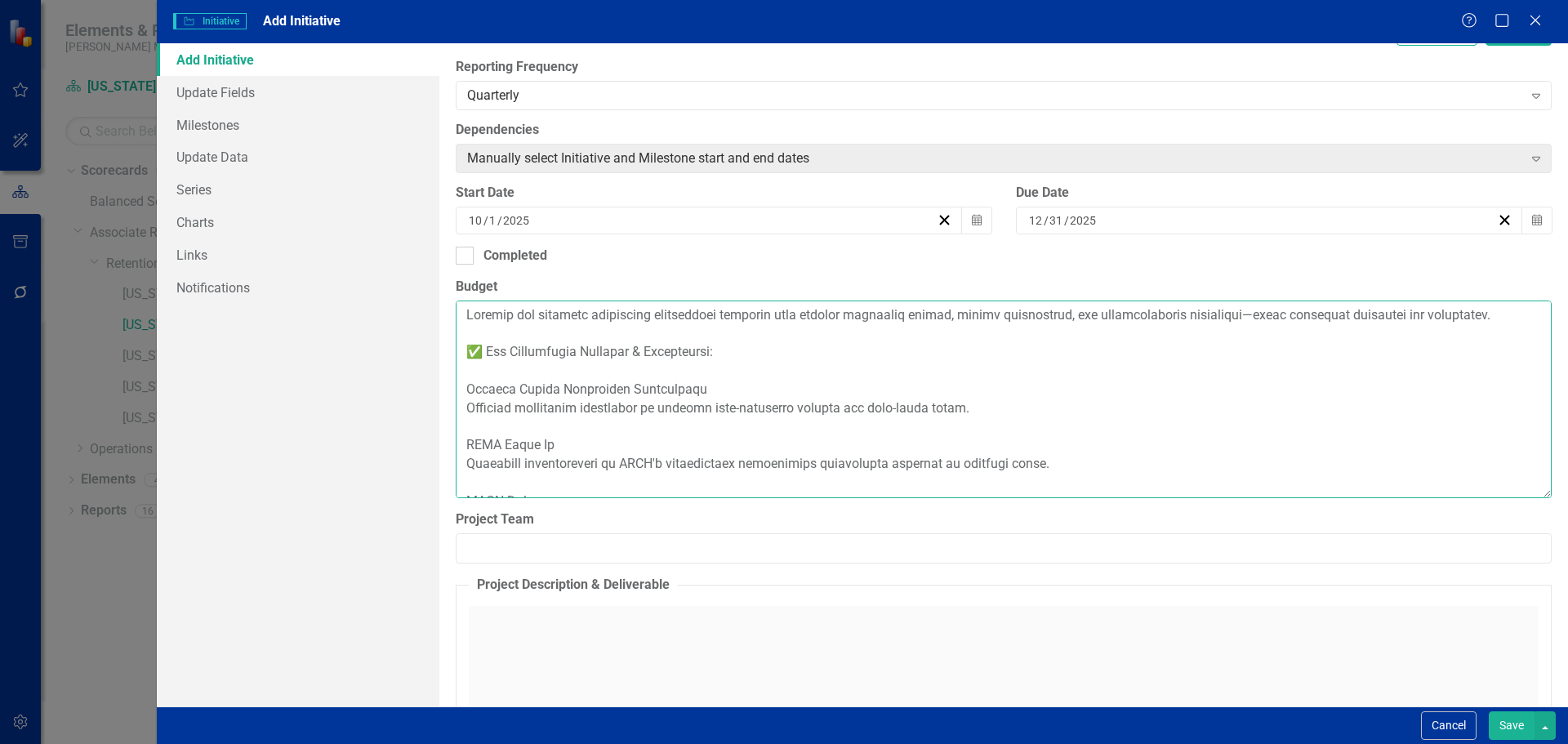
drag, startPoint x: 487, startPoint y: 373, endPoint x: 428, endPoint y: 389, distance: 61.1
click at [433, 381] on div "Add Initiative Update Fields Milestones Update Data Series Charts Links Notific…" at bounding box center [862, 375] width 1411 height 663
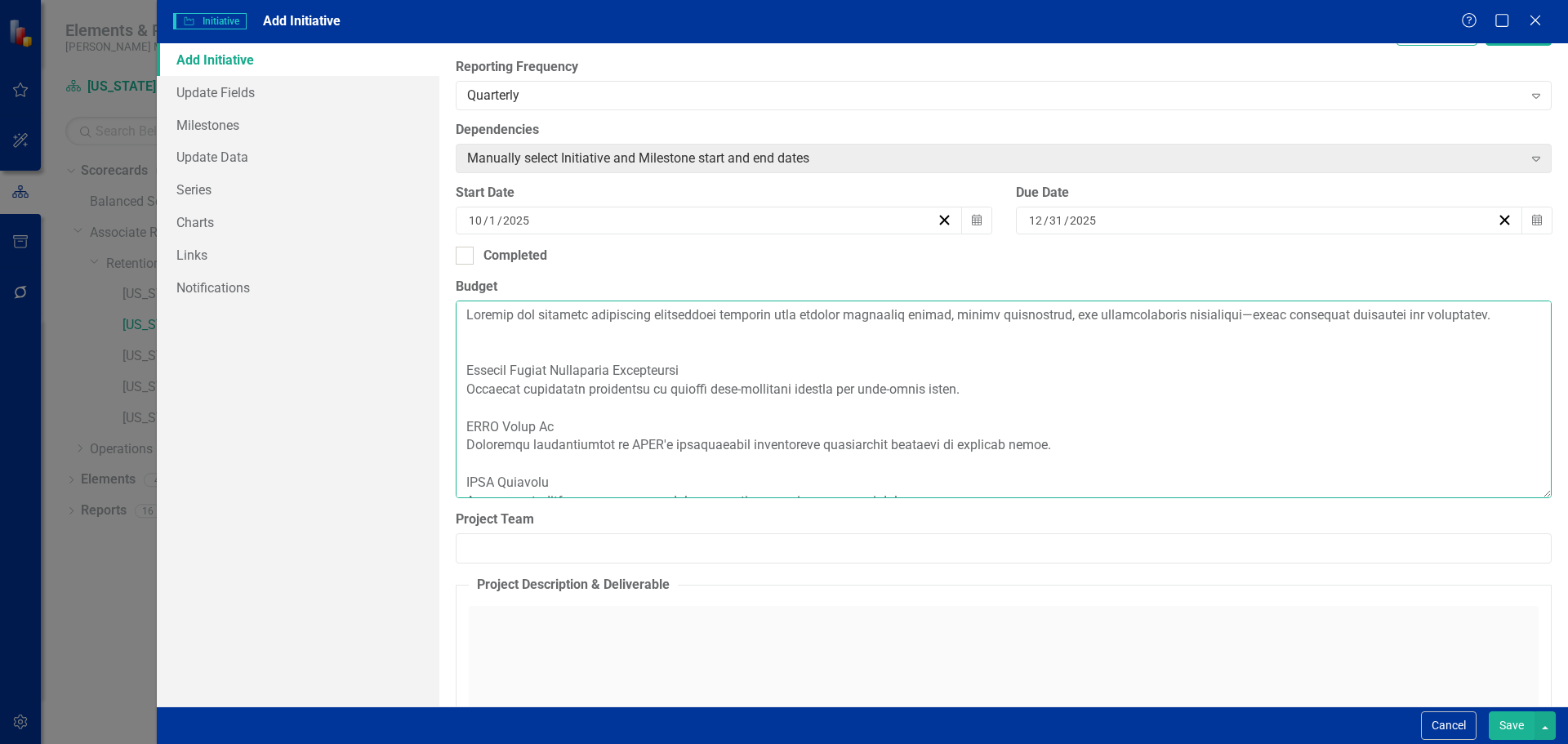
click at [488, 366] on textarea "Budget" at bounding box center [1003, 399] width 1096 height 197
click at [467, 356] on textarea "Budget" at bounding box center [1003, 399] width 1096 height 197
paste textarea "Key Development Programs & Initiatives:"
drag, startPoint x: 964, startPoint y: 409, endPoint x: 457, endPoint y: 413, distance: 507.0
click at [457, 413] on textarea "Budget" at bounding box center [1003, 399] width 1096 height 197
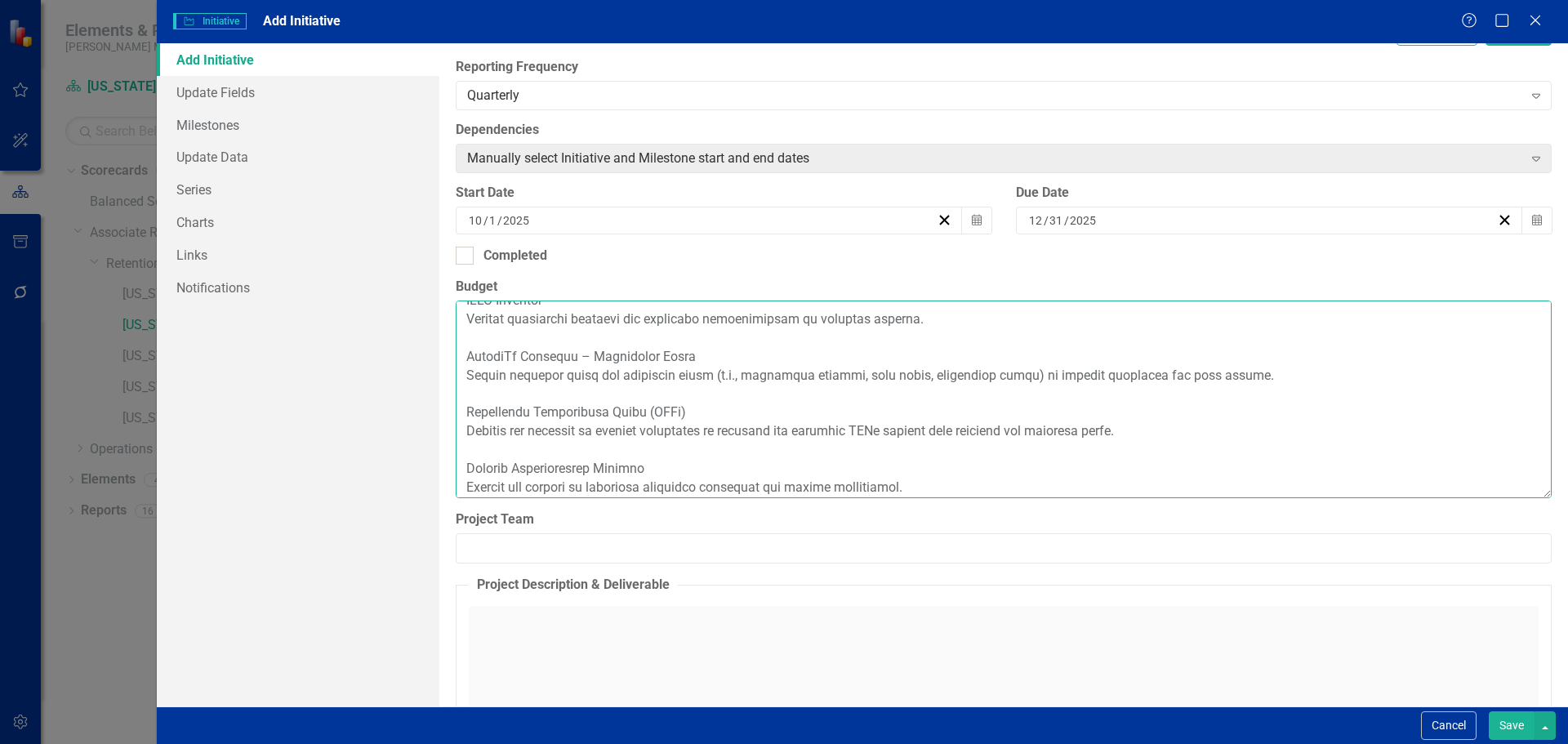
scroll to position [82, 0]
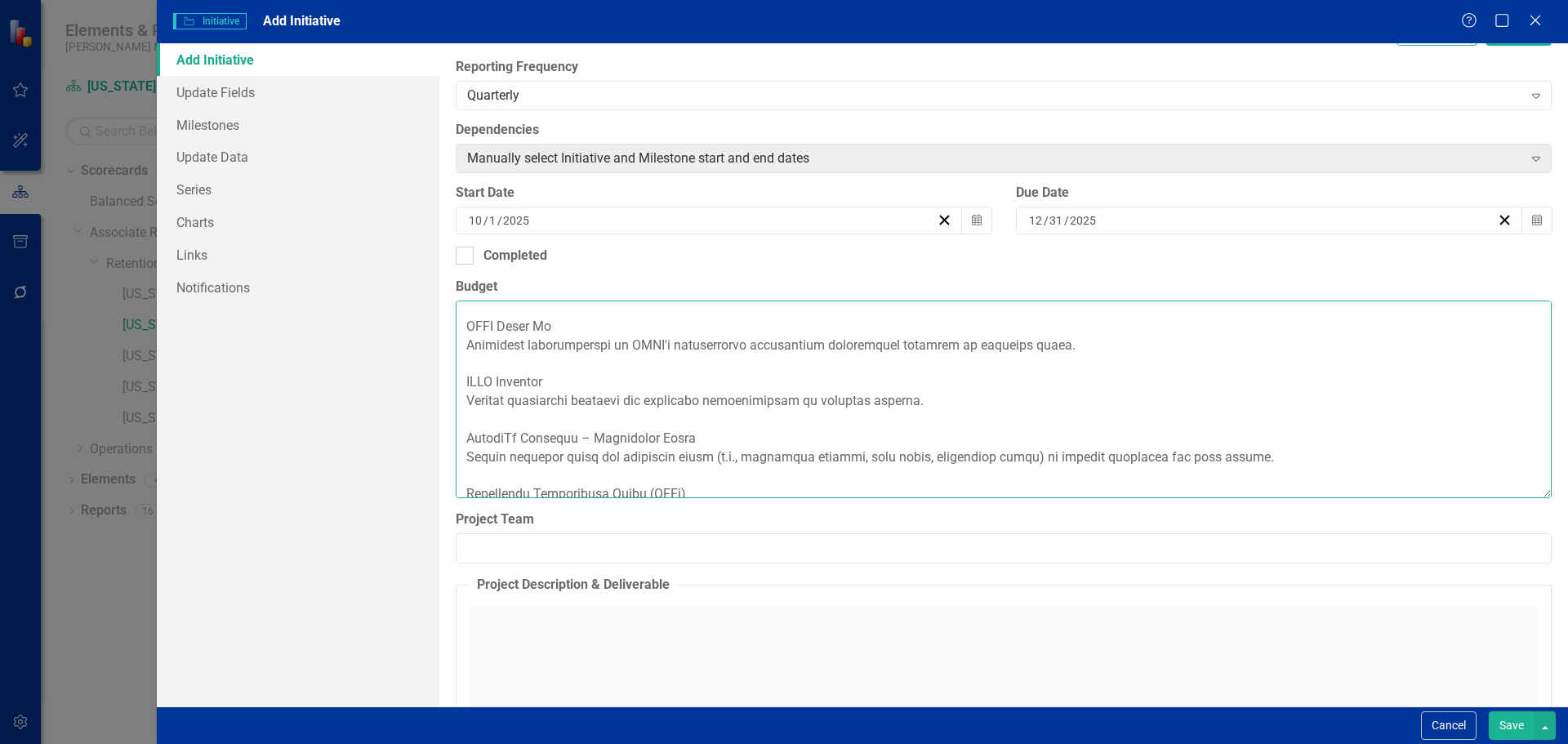
click at [1062, 366] on textarea "Budget" at bounding box center [1003, 399] width 1096 height 197
click at [1093, 364] on textarea "Budget" at bounding box center [1003, 399] width 1096 height 197
click at [1064, 362] on textarea "Budget" at bounding box center [1003, 399] width 1096 height 197
click at [462, 397] on textarea "Budget" at bounding box center [1003, 399] width 1096 height 197
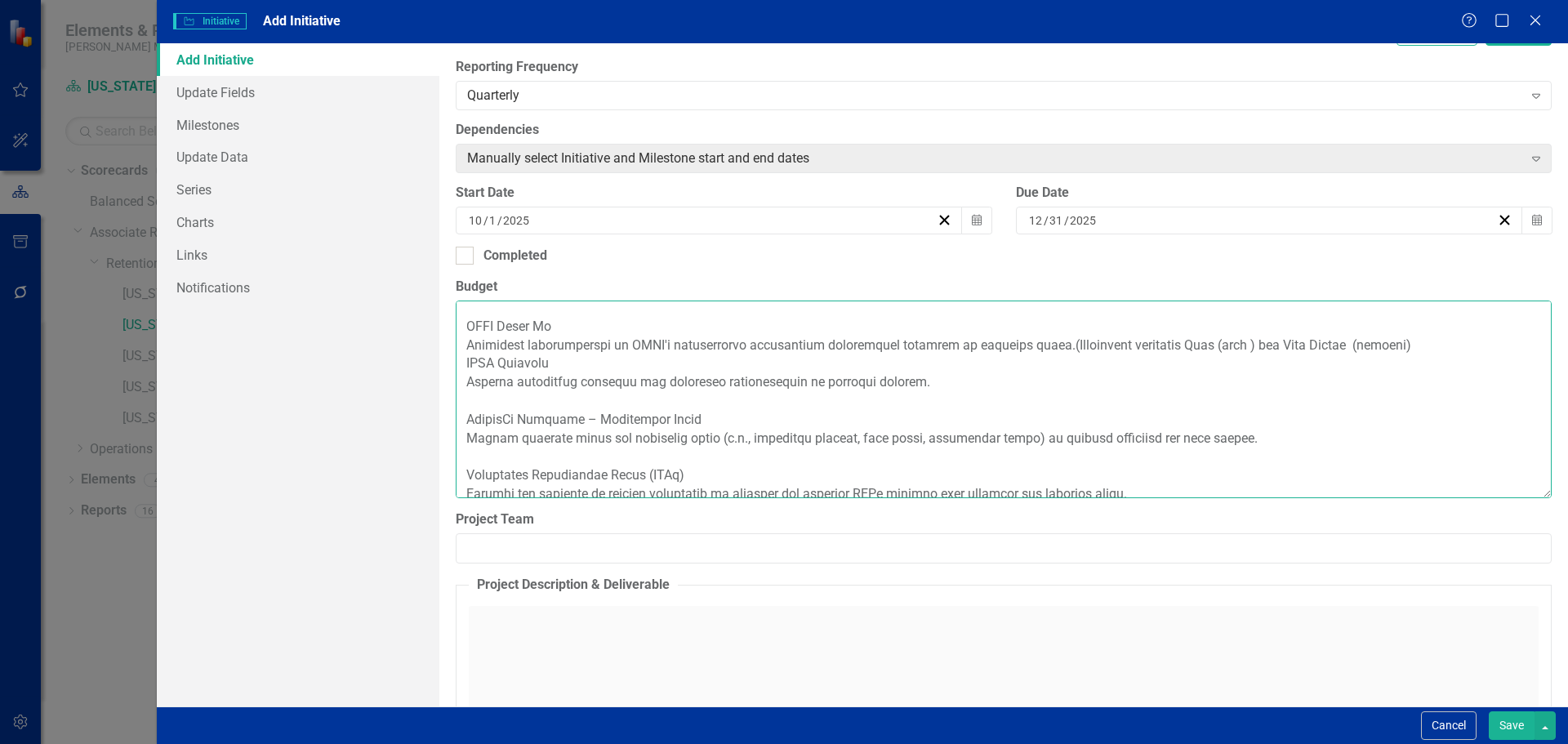
drag, startPoint x: 927, startPoint y: 401, endPoint x: 513, endPoint y: 411, distance: 414.1
click at [513, 411] on textarea "Budget" at bounding box center [1003, 399] width 1096 height 197
drag, startPoint x: 726, startPoint y: 460, endPoint x: 457, endPoint y: 458, distance: 269.0
click at [457, 458] on textarea "Budget" at bounding box center [1003, 399] width 1096 height 197
drag, startPoint x: 964, startPoint y: 455, endPoint x: 853, endPoint y: 459, distance: 111.1
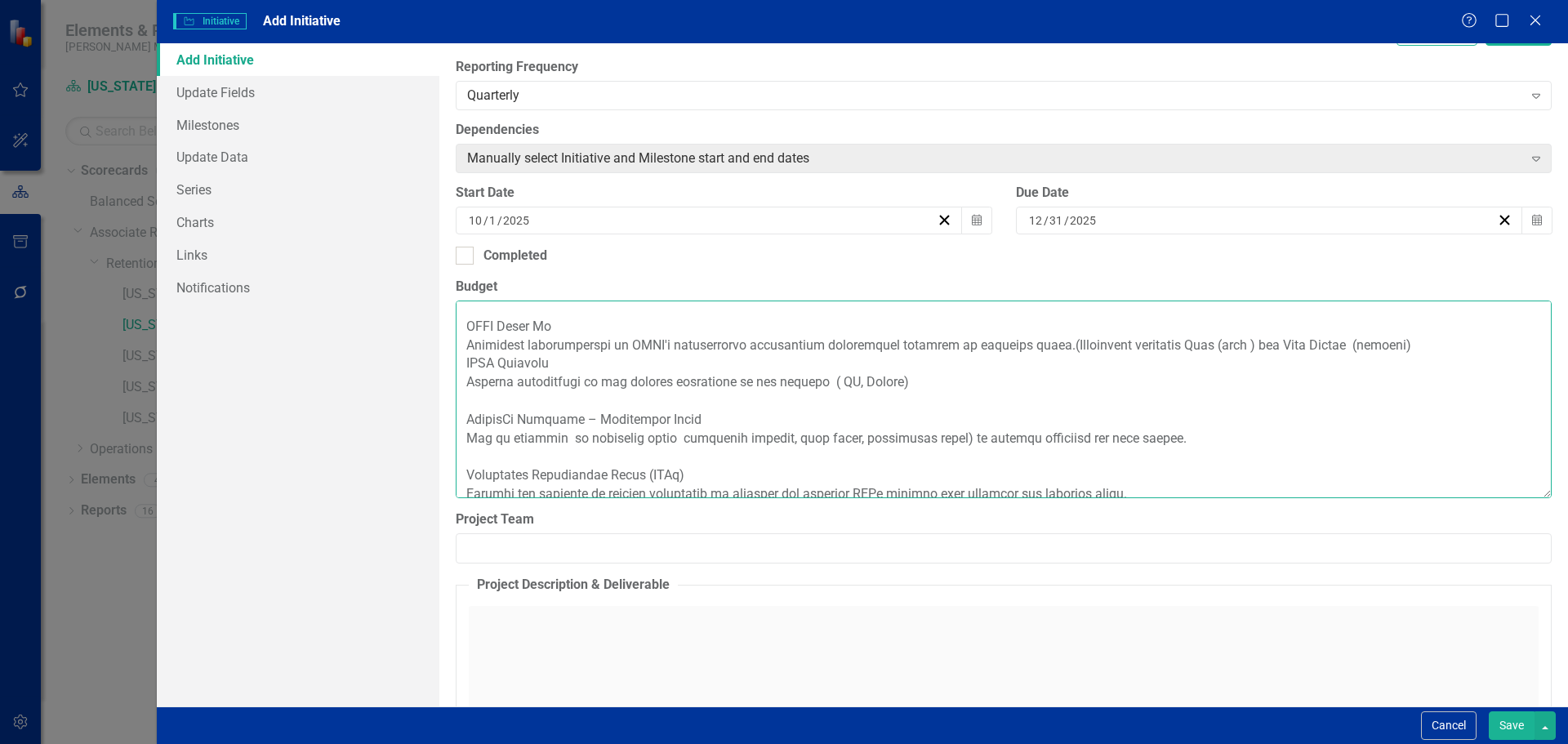
click at [853, 459] on textarea "Budget" at bounding box center [1003, 399] width 1096 height 197
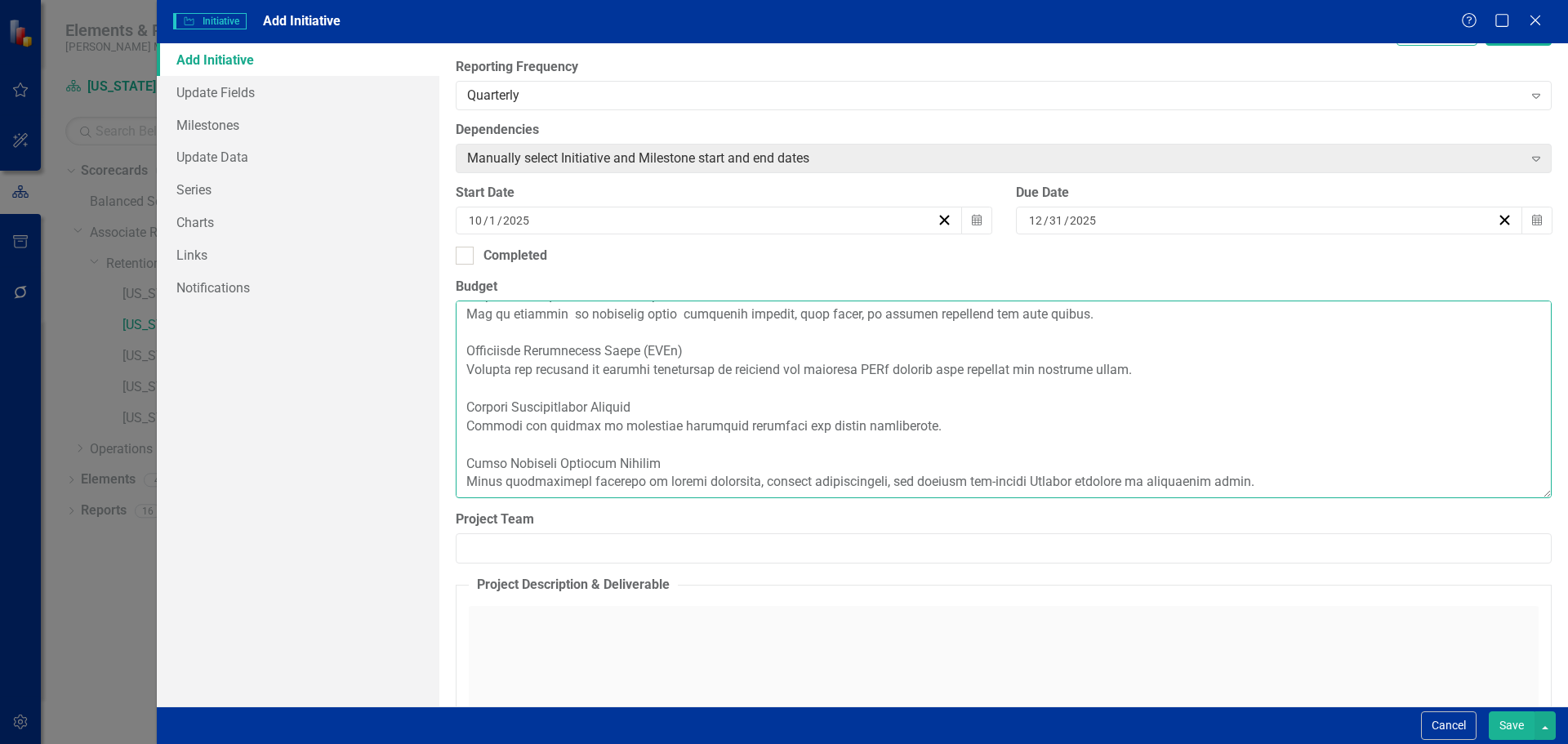
scroll to position [224, 0]
click at [1138, 373] on textarea "Budget" at bounding box center [1003, 399] width 1096 height 197
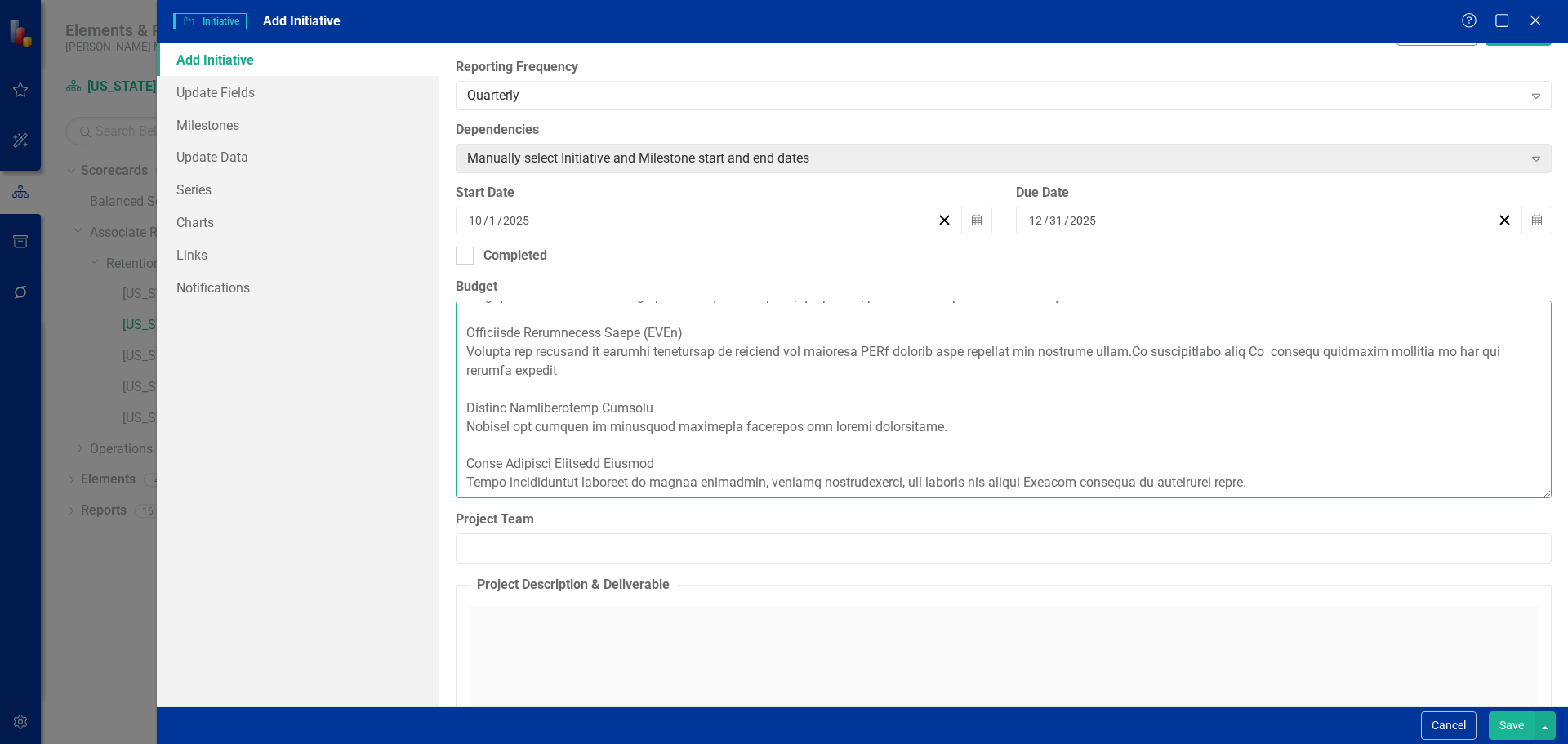
click at [1121, 368] on textarea "Budget" at bounding box center [1003, 399] width 1096 height 197
drag, startPoint x: 498, startPoint y: 483, endPoint x: 463, endPoint y: 489, distance: 35.5
click at [463, 489] on textarea "Budget" at bounding box center [1003, 399] width 1096 height 197
drag, startPoint x: 1152, startPoint y: 482, endPoint x: 1146, endPoint y: 489, distance: 9.2
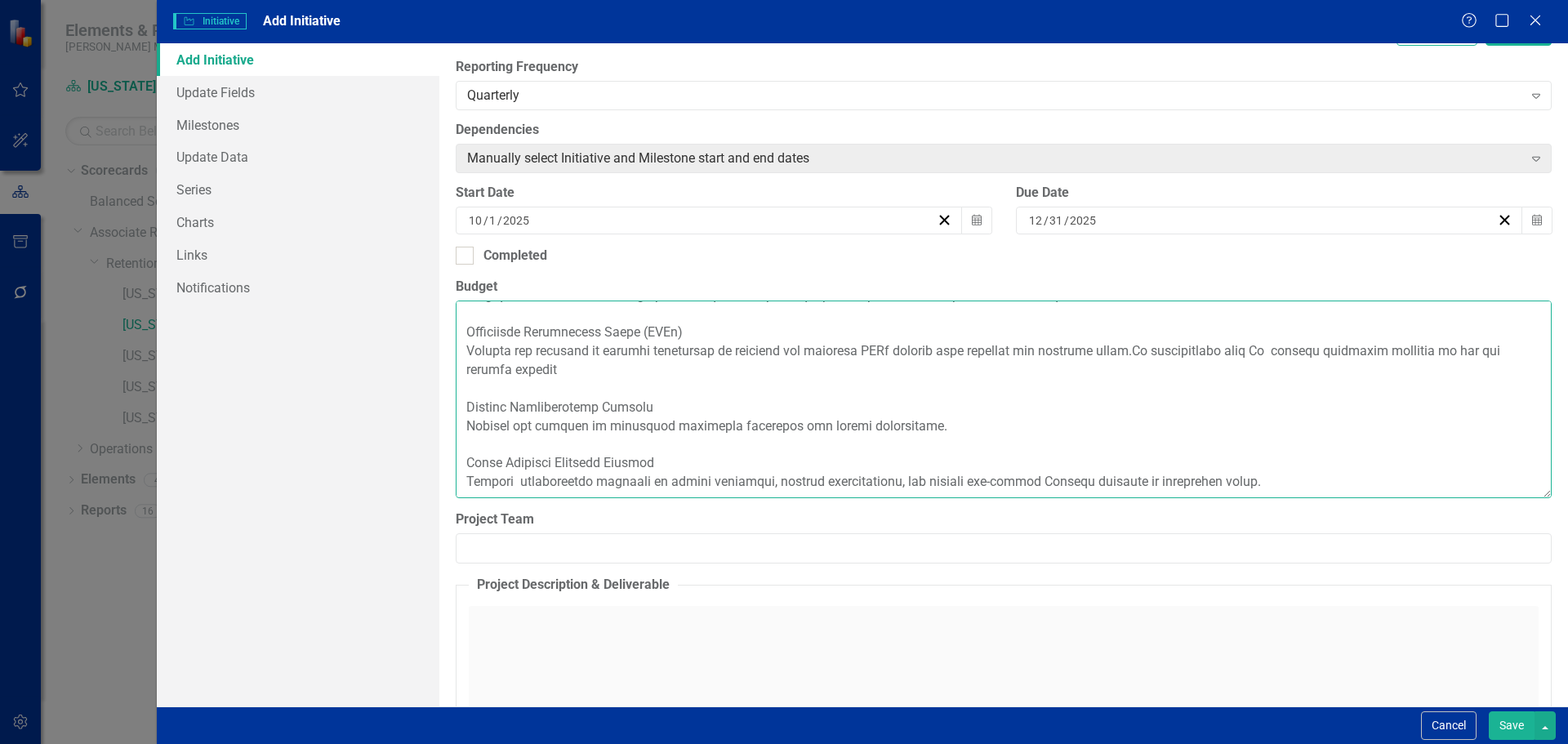
click at [1151, 483] on textarea "Budget" at bounding box center [1003, 399] width 1096 height 197
drag, startPoint x: 1261, startPoint y: 484, endPoint x: 1227, endPoint y: 485, distance: 34.0
click at [1227, 485] on textarea "Budget" at bounding box center [1003, 399] width 1096 height 197
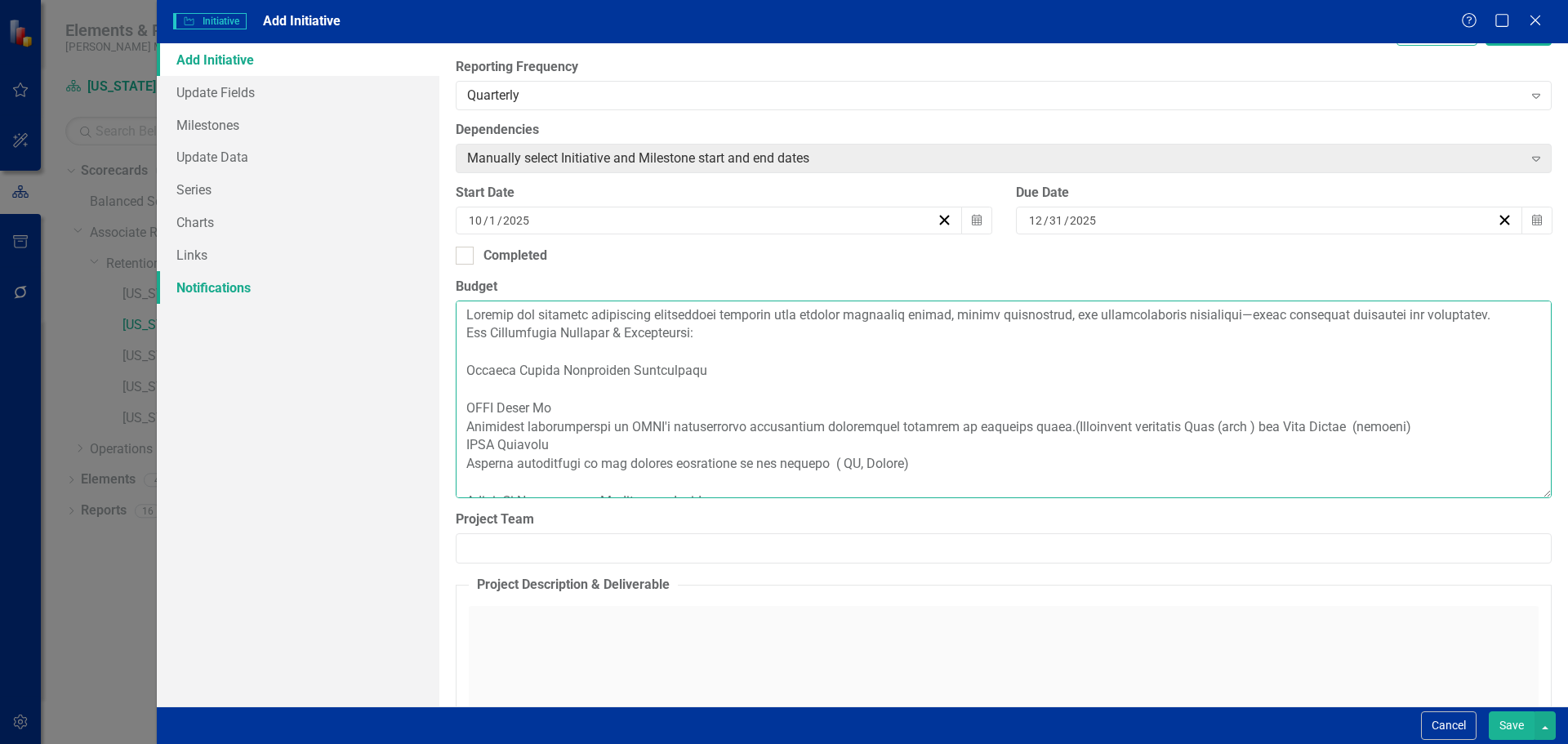
drag, startPoint x: 1462, startPoint y: 483, endPoint x: 427, endPoint y: 297, distance: 1051.6
click at [427, 297] on div "Add Initiative Update Fields Milestones Update Data Series Charts Links Notific…" at bounding box center [862, 375] width 1411 height 663
type textarea "Loremip dol sitametc adipiscing elitseddoei temporin utla etdolor magnaaliq eni…"
